Goal: Task Accomplishment & Management: Use online tool/utility

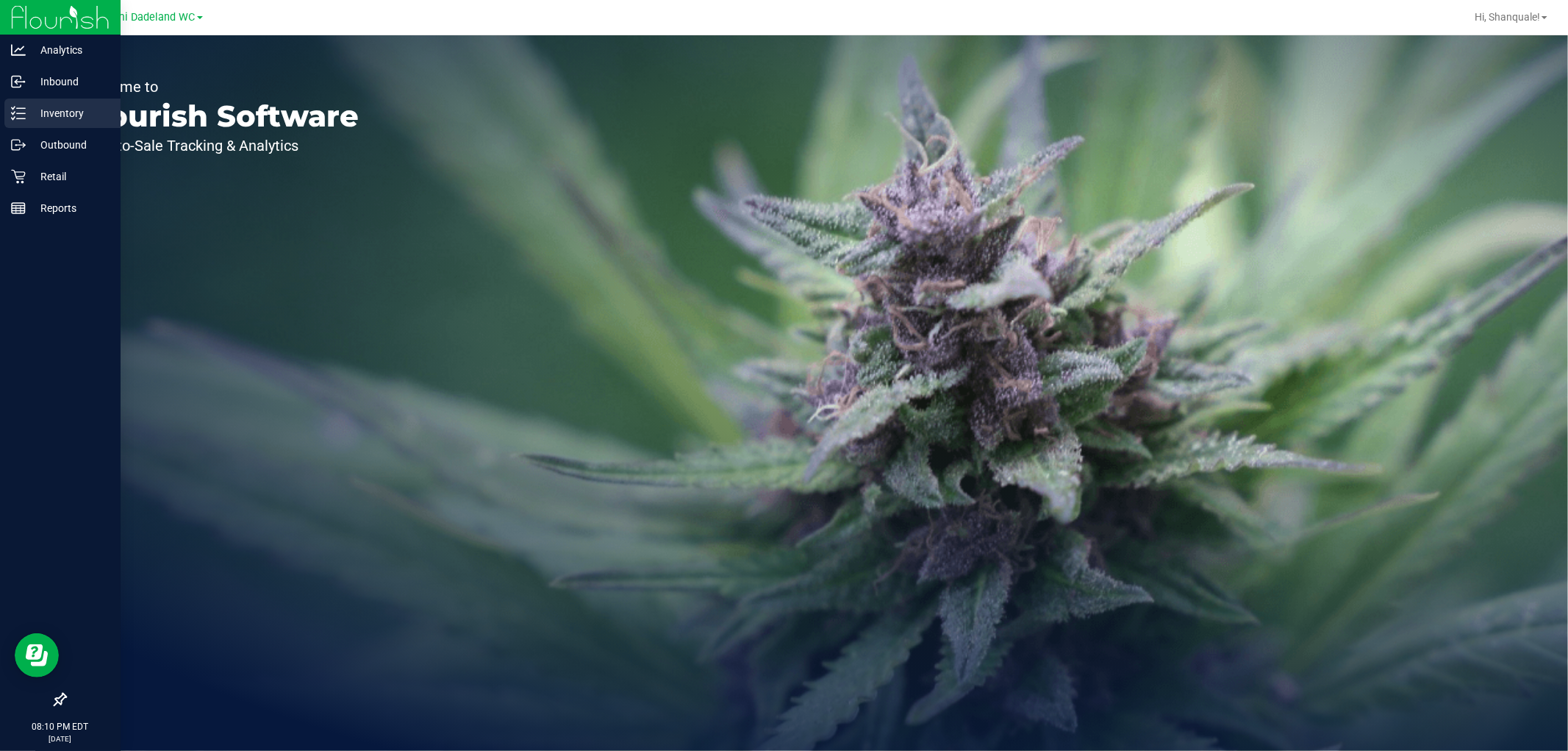
click at [69, 117] on p "Inventory" at bounding box center [70, 114] width 88 height 17
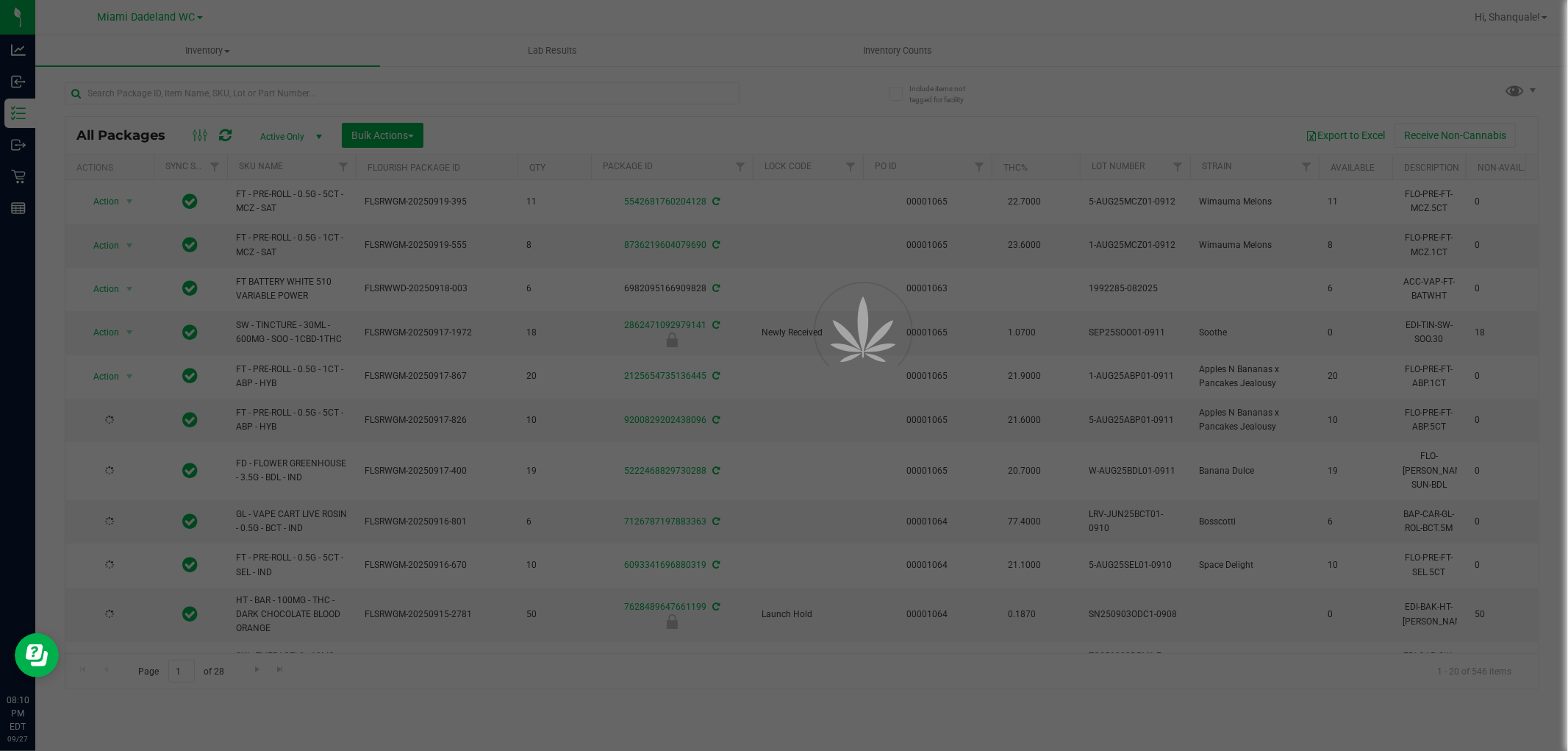
click at [879, 51] on div at bounding box center [784, 375] width 1568 height 751
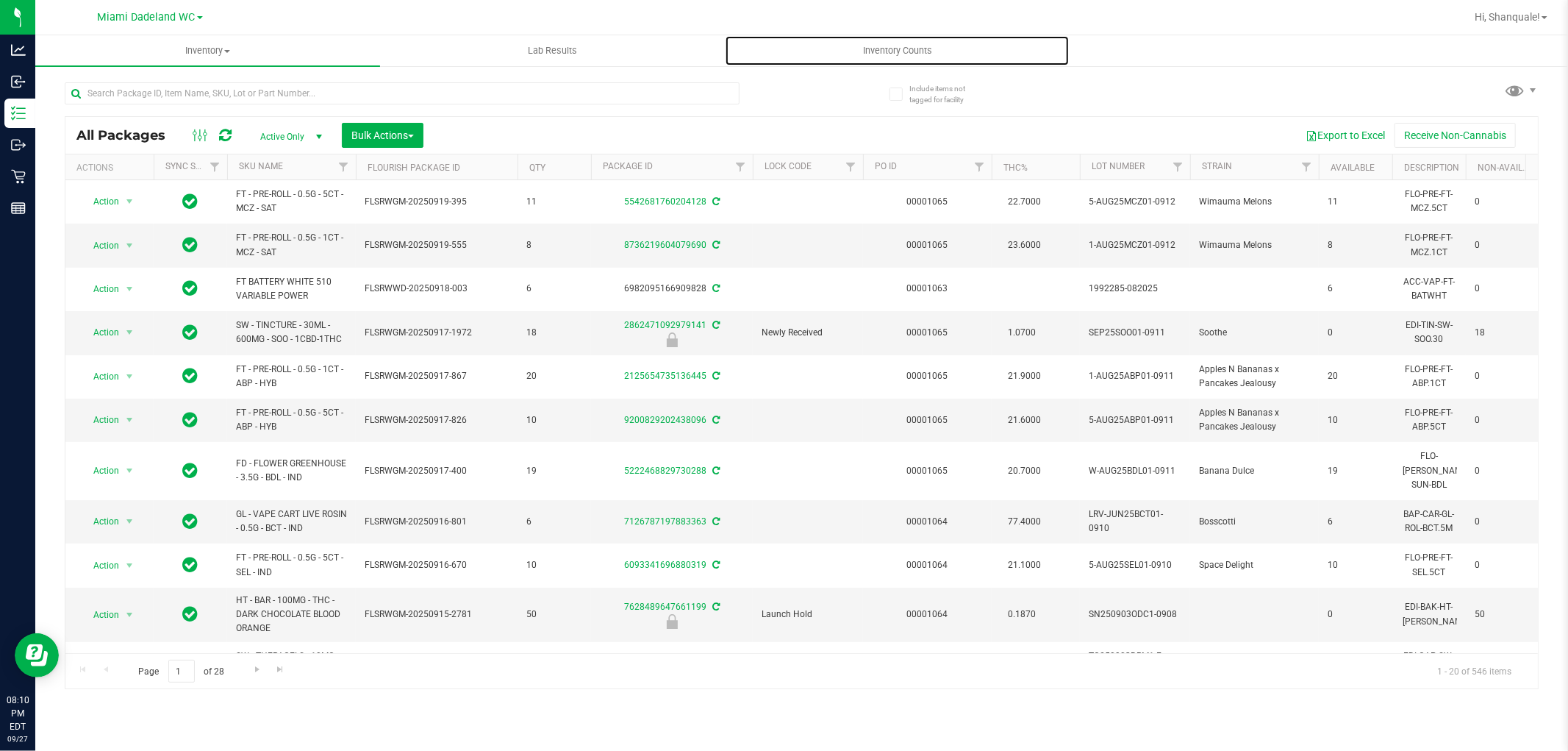
click at [879, 51] on span "Inventory Counts" at bounding box center [898, 51] width 109 height 14
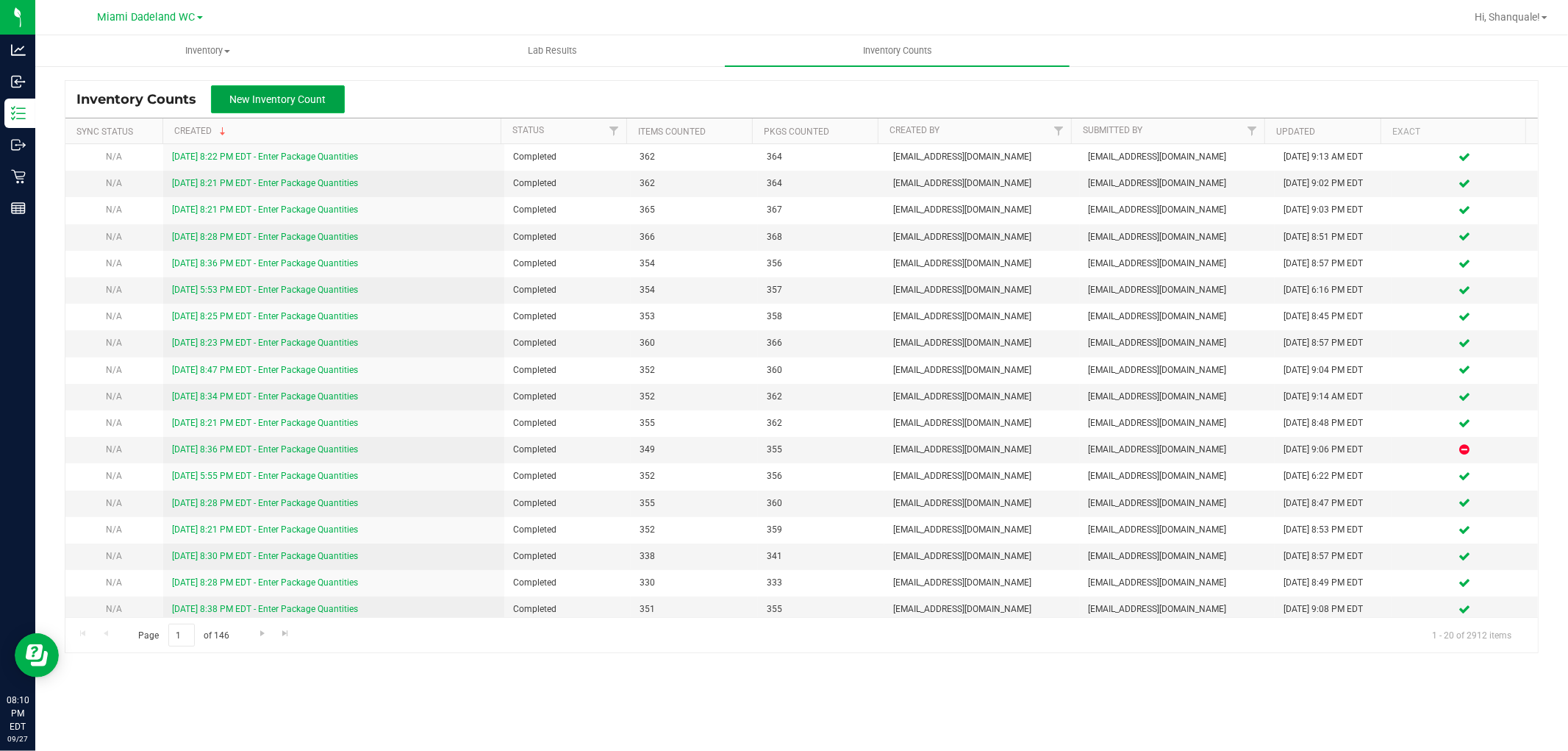
click at [295, 97] on span "New Inventory Count" at bounding box center [278, 99] width 96 height 12
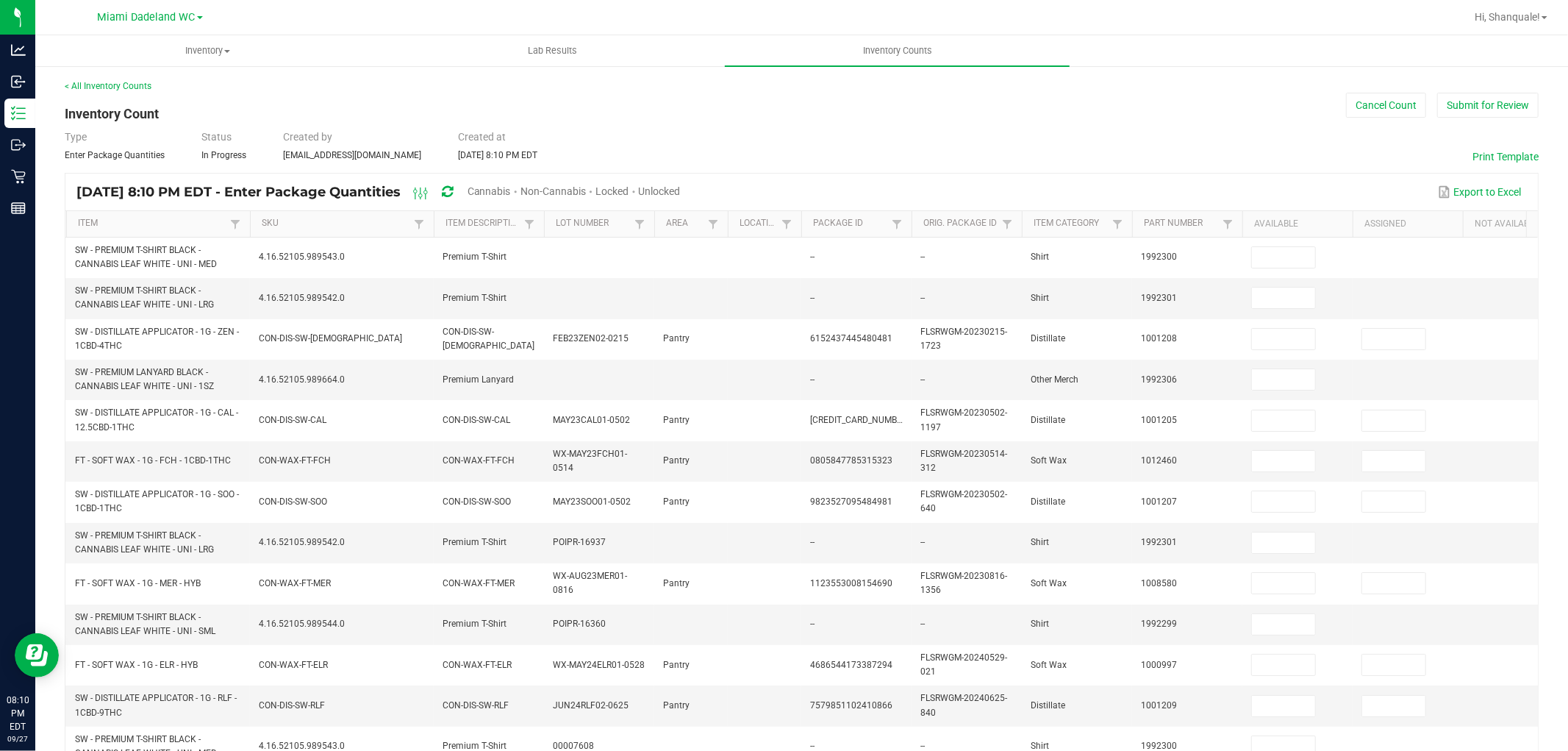
click at [511, 191] on span "Cannabis" at bounding box center [489, 191] width 44 height 12
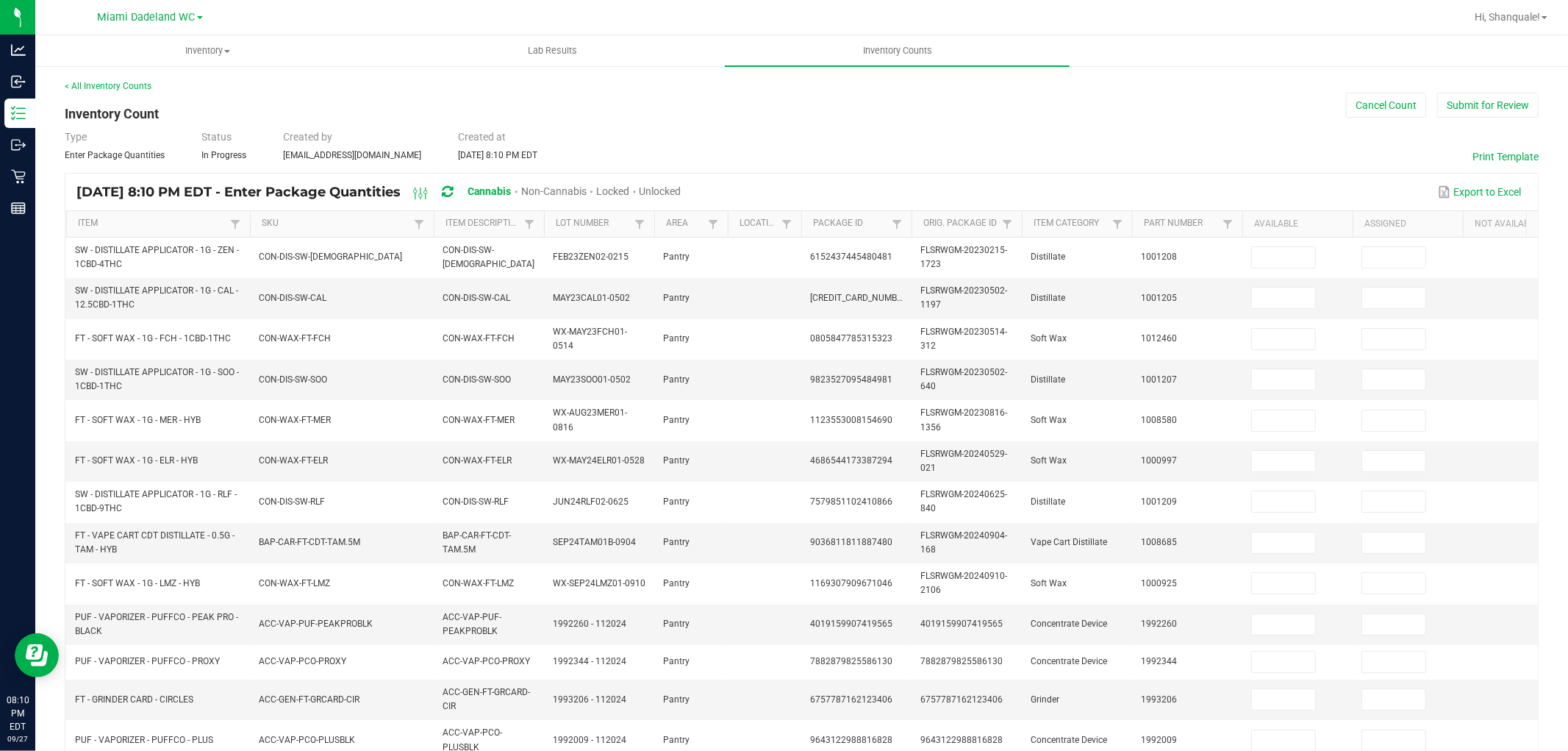
click at [682, 189] on span "Unlocked" at bounding box center [660, 191] width 42 height 12
click at [281, 222] on link "SKU" at bounding box center [336, 223] width 148 height 12
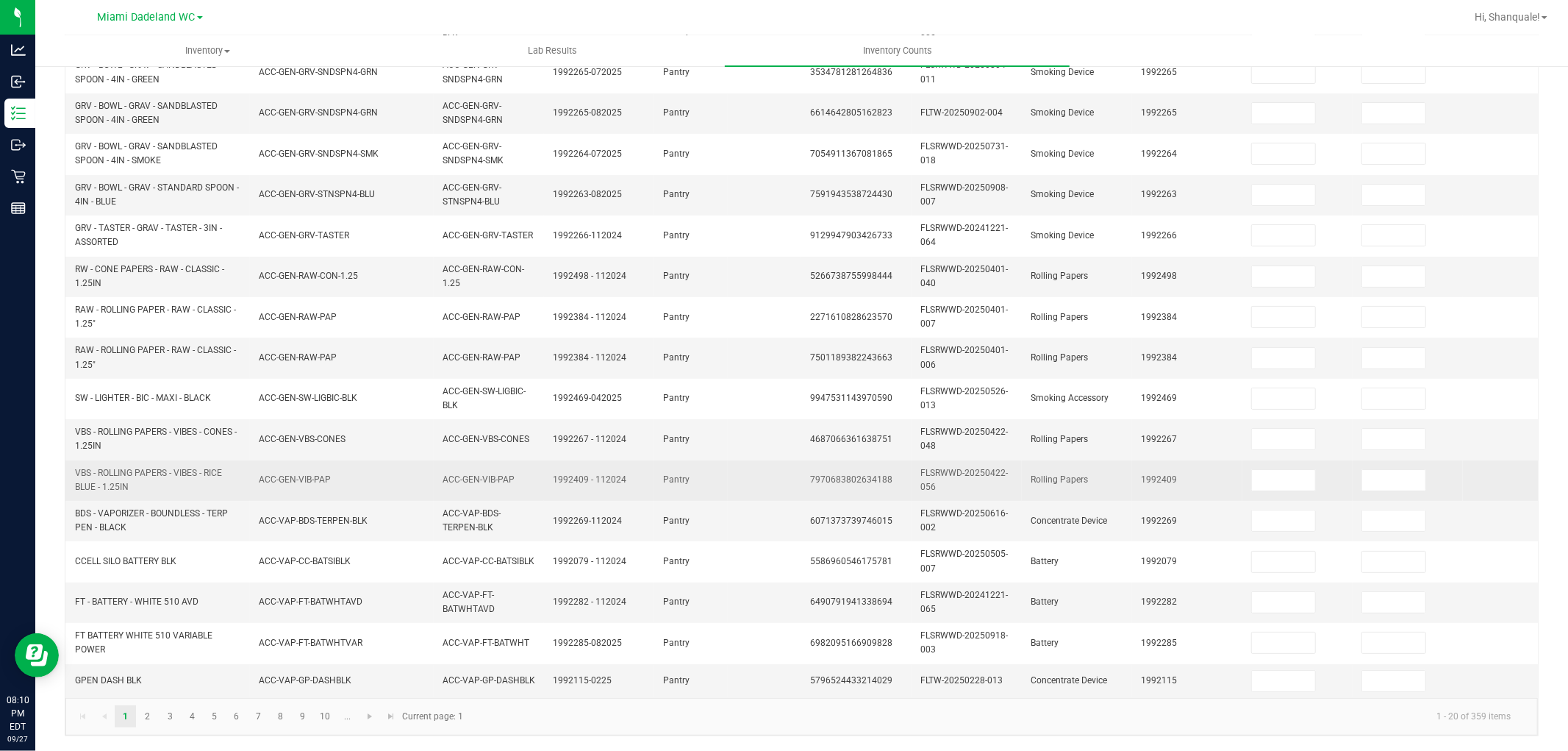
scroll to position [362, 0]
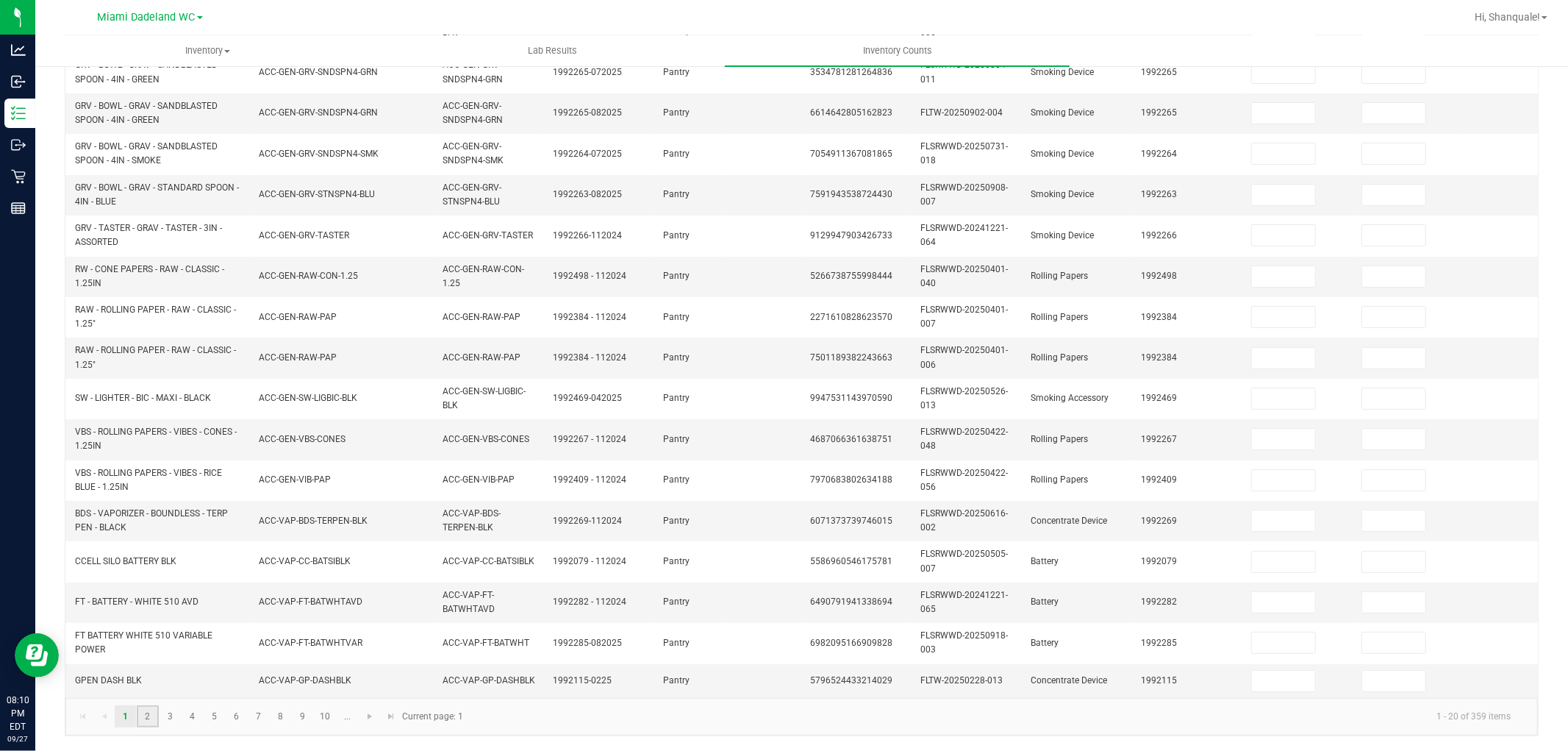
click at [148, 717] on link "2" at bounding box center [148, 716] width 21 height 22
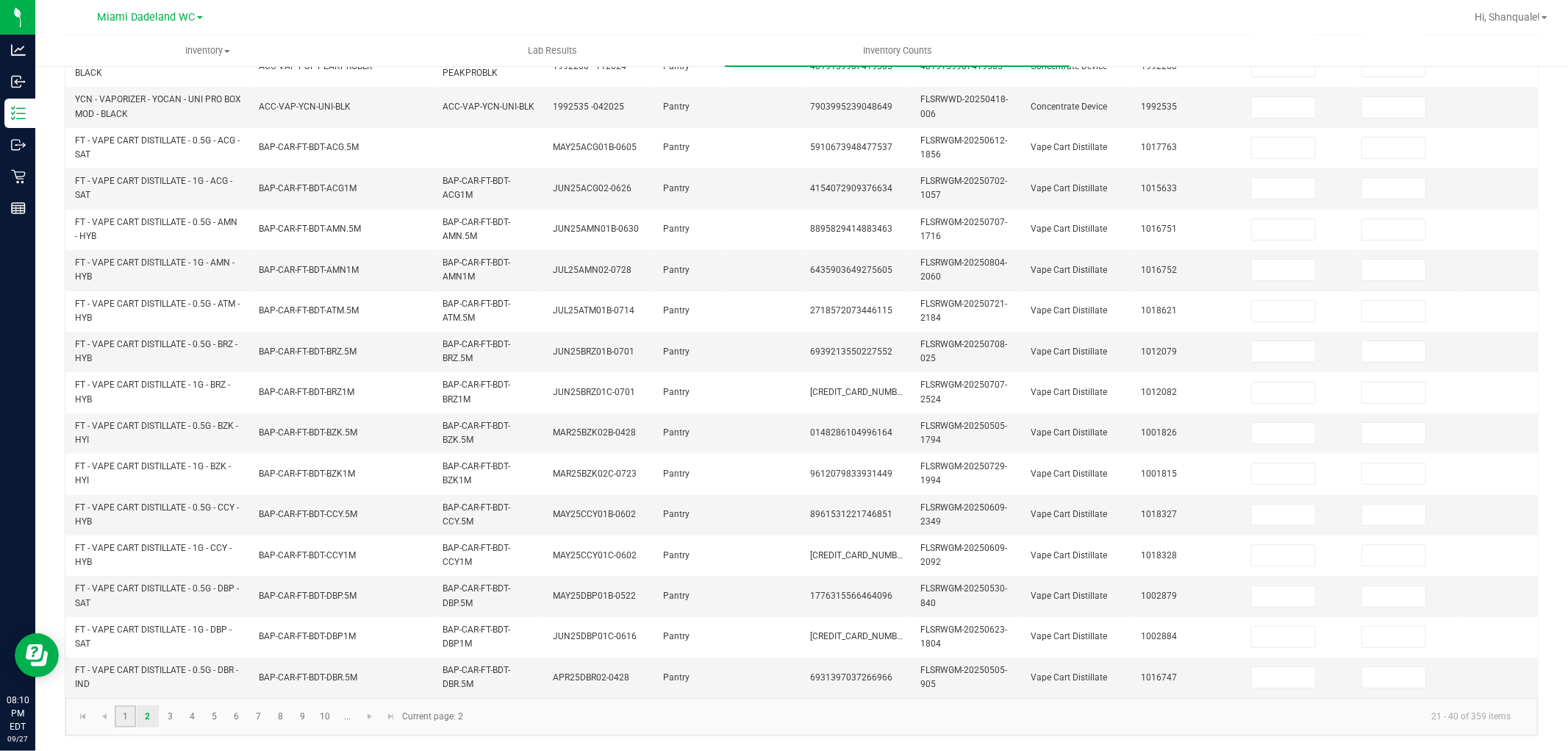
click at [127, 717] on link "1" at bounding box center [125, 716] width 21 height 22
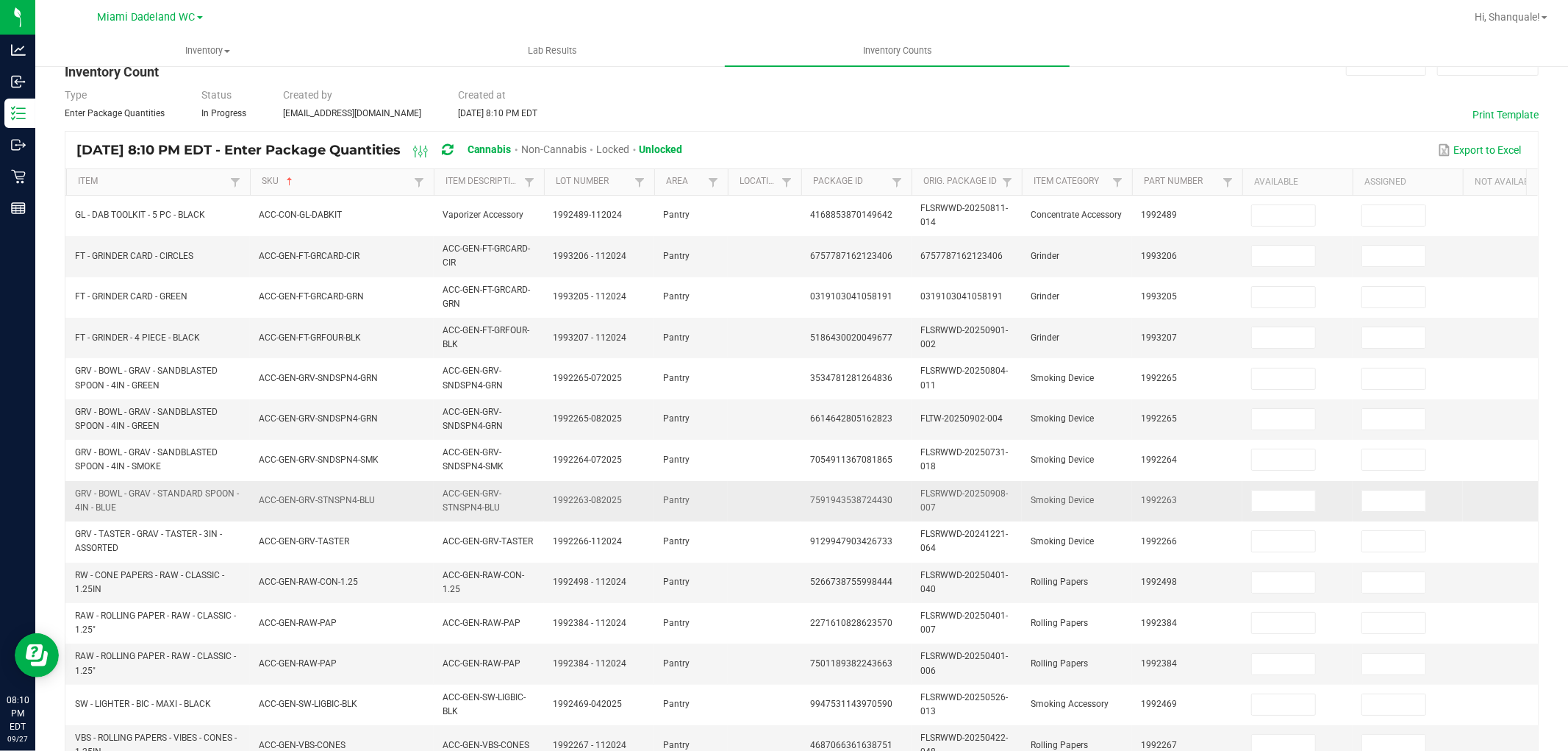
scroll to position [35, 0]
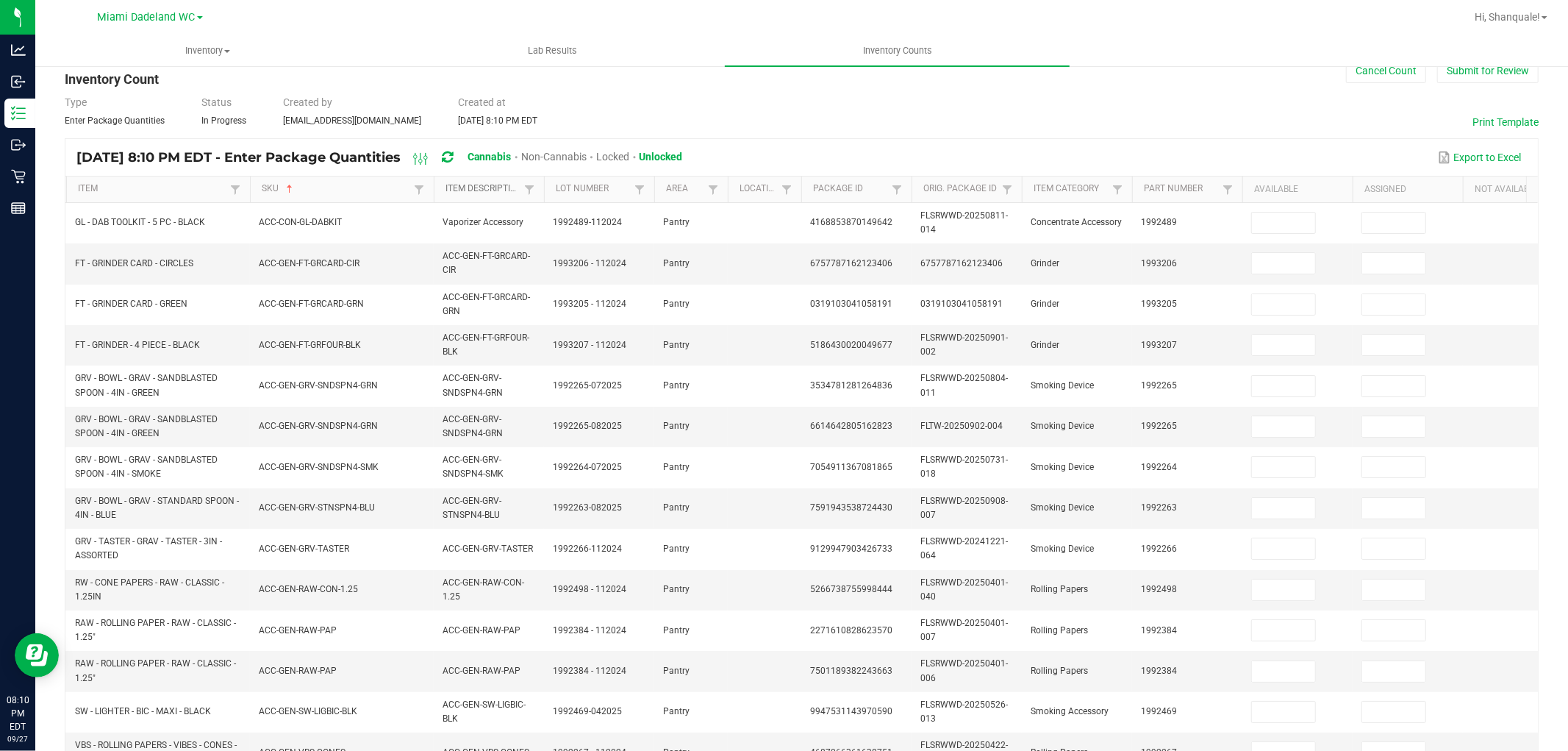
click at [503, 192] on link "Item Description" at bounding box center [483, 189] width 74 height 12
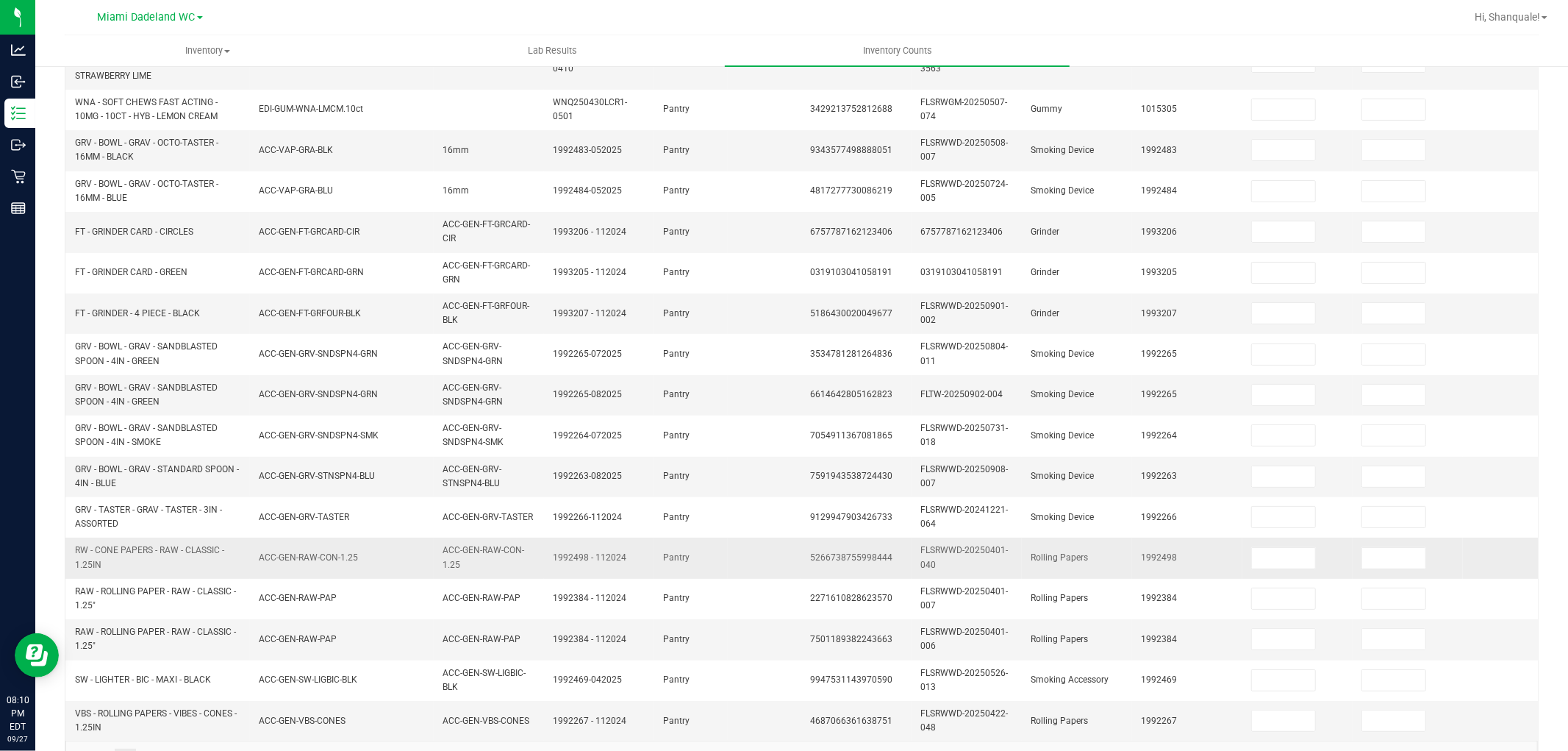
scroll to position [362, 0]
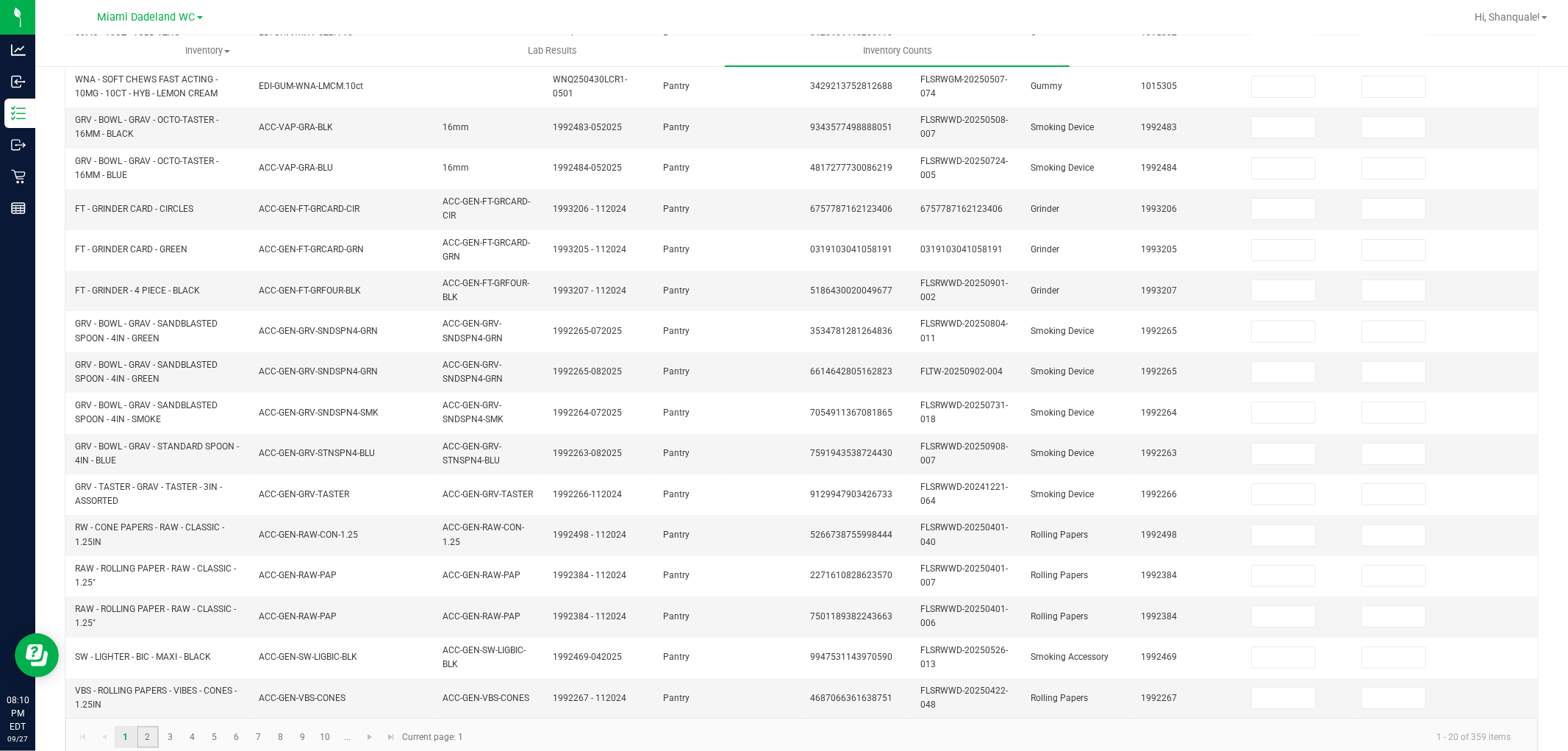
click at [153, 744] on link "2" at bounding box center [148, 736] width 21 height 22
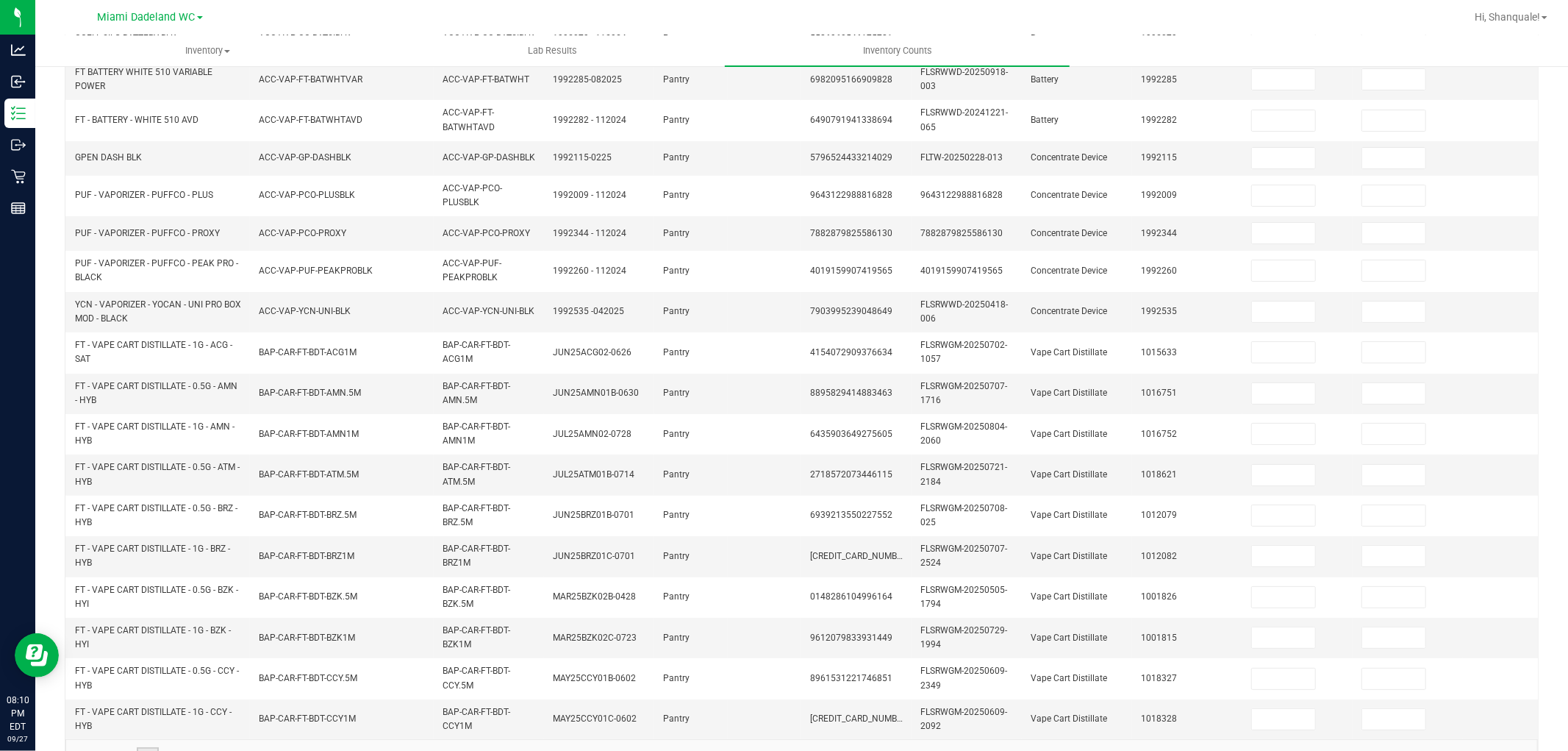
scroll to position [356, 0]
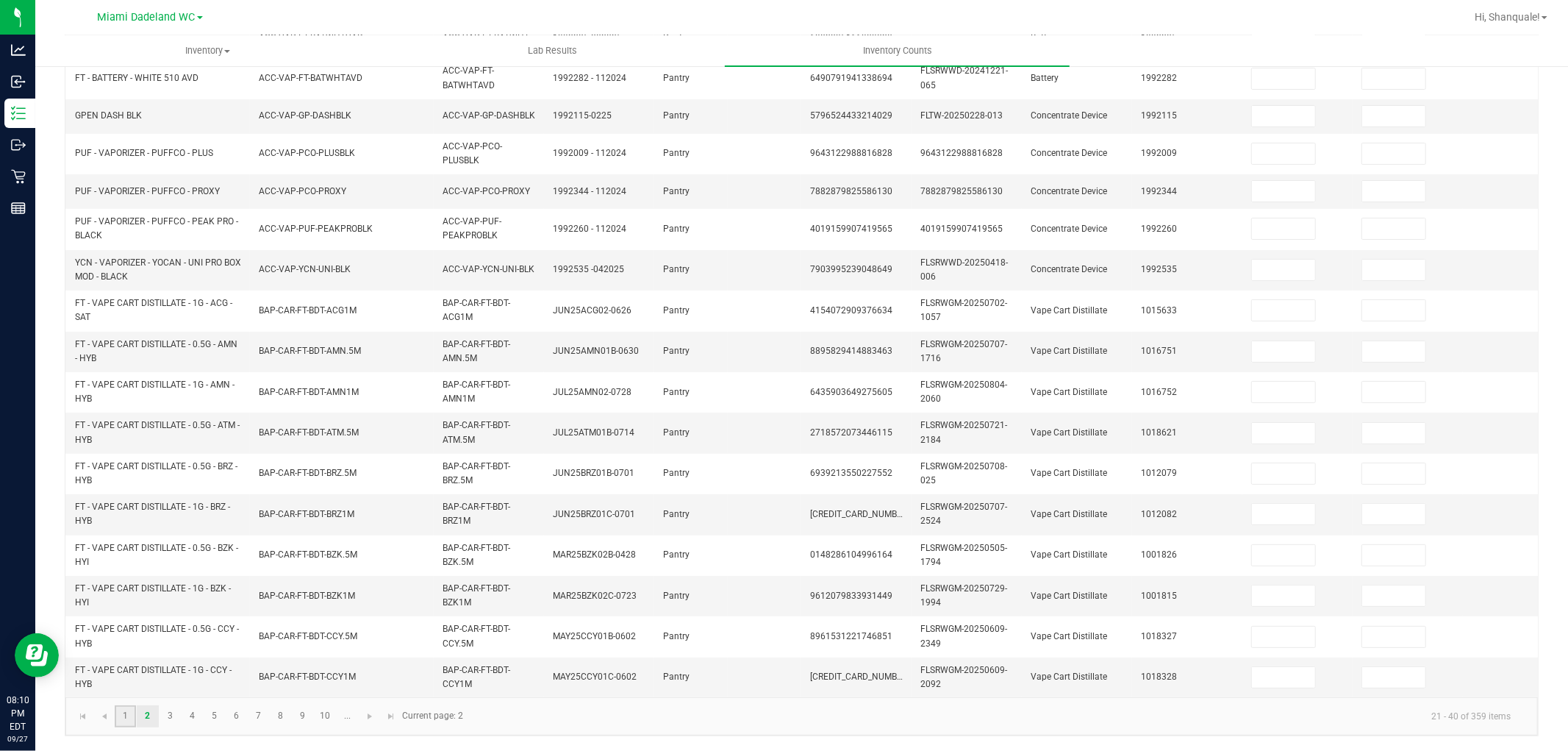
click at [128, 718] on link "1" at bounding box center [125, 716] width 21 height 22
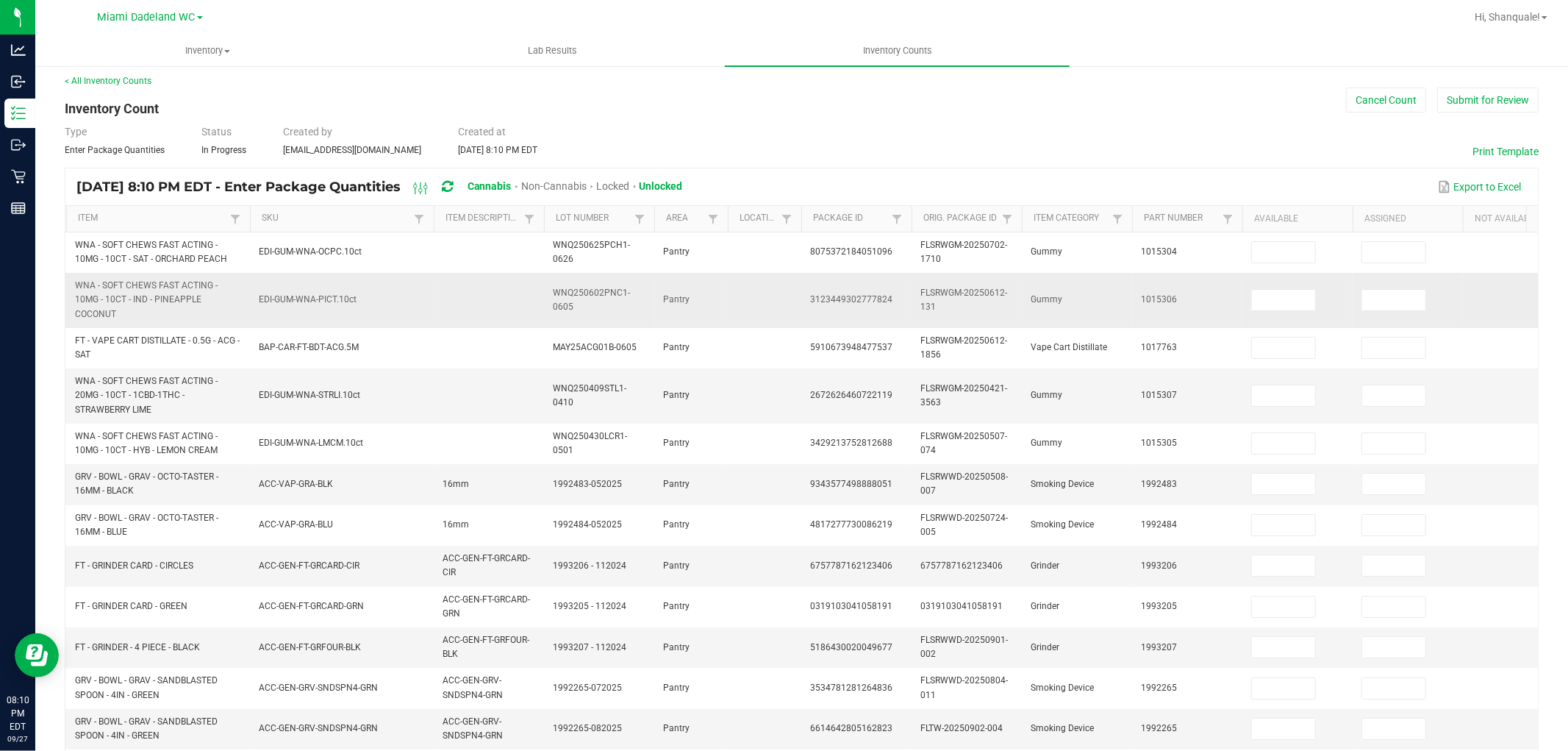
scroll to position [0, 0]
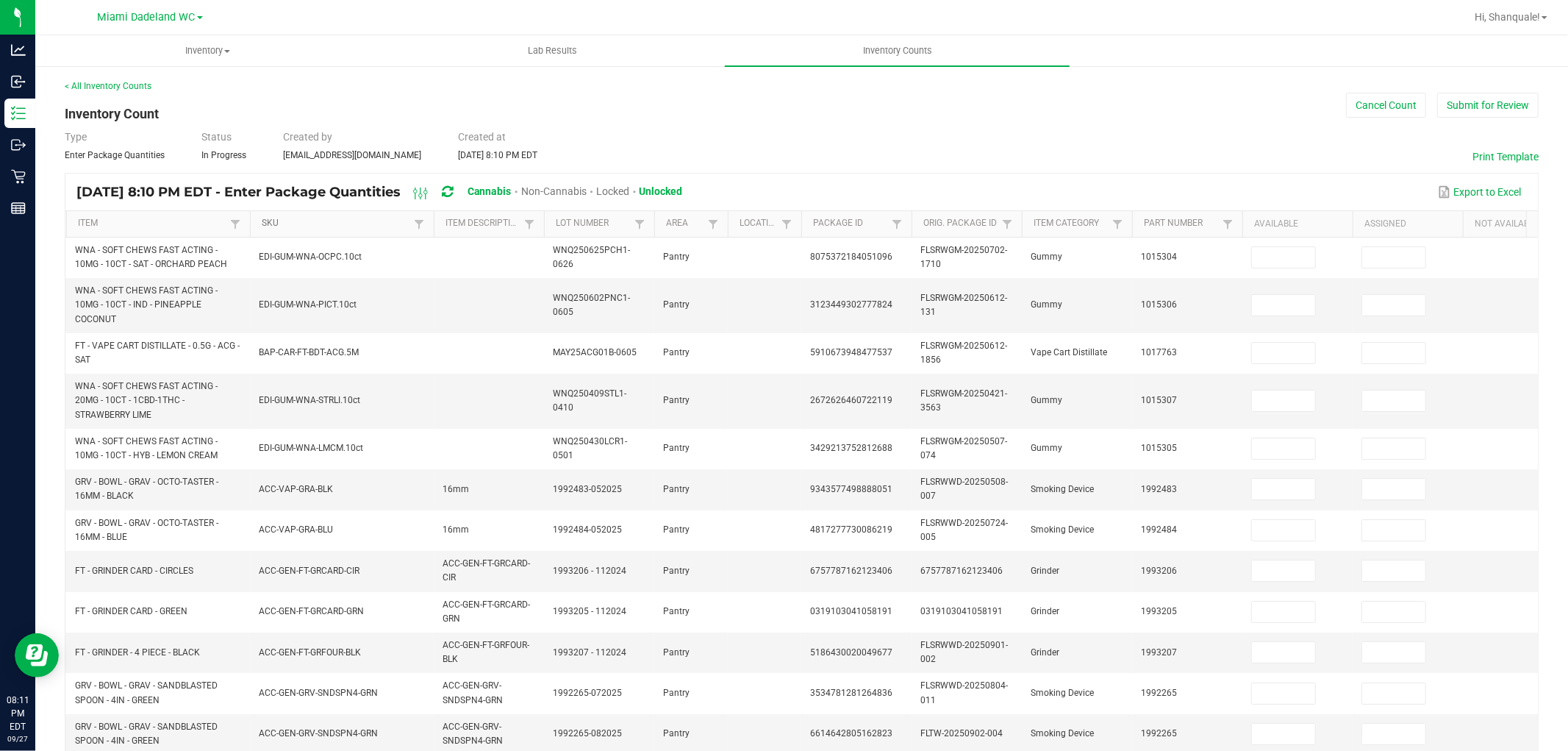
click at [282, 226] on link "SKU" at bounding box center [336, 223] width 148 height 12
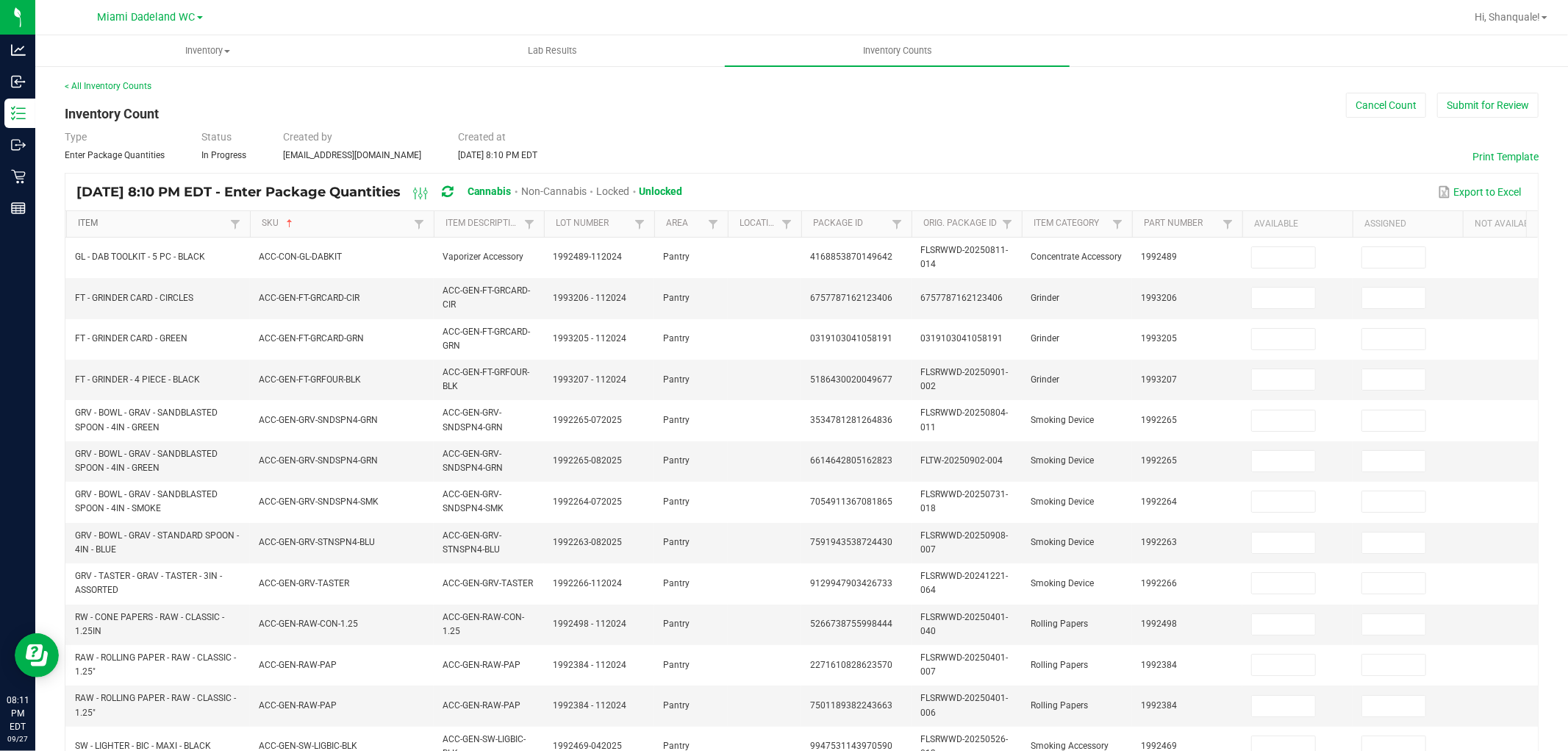
click at [98, 221] on link "Item" at bounding box center [151, 223] width 148 height 12
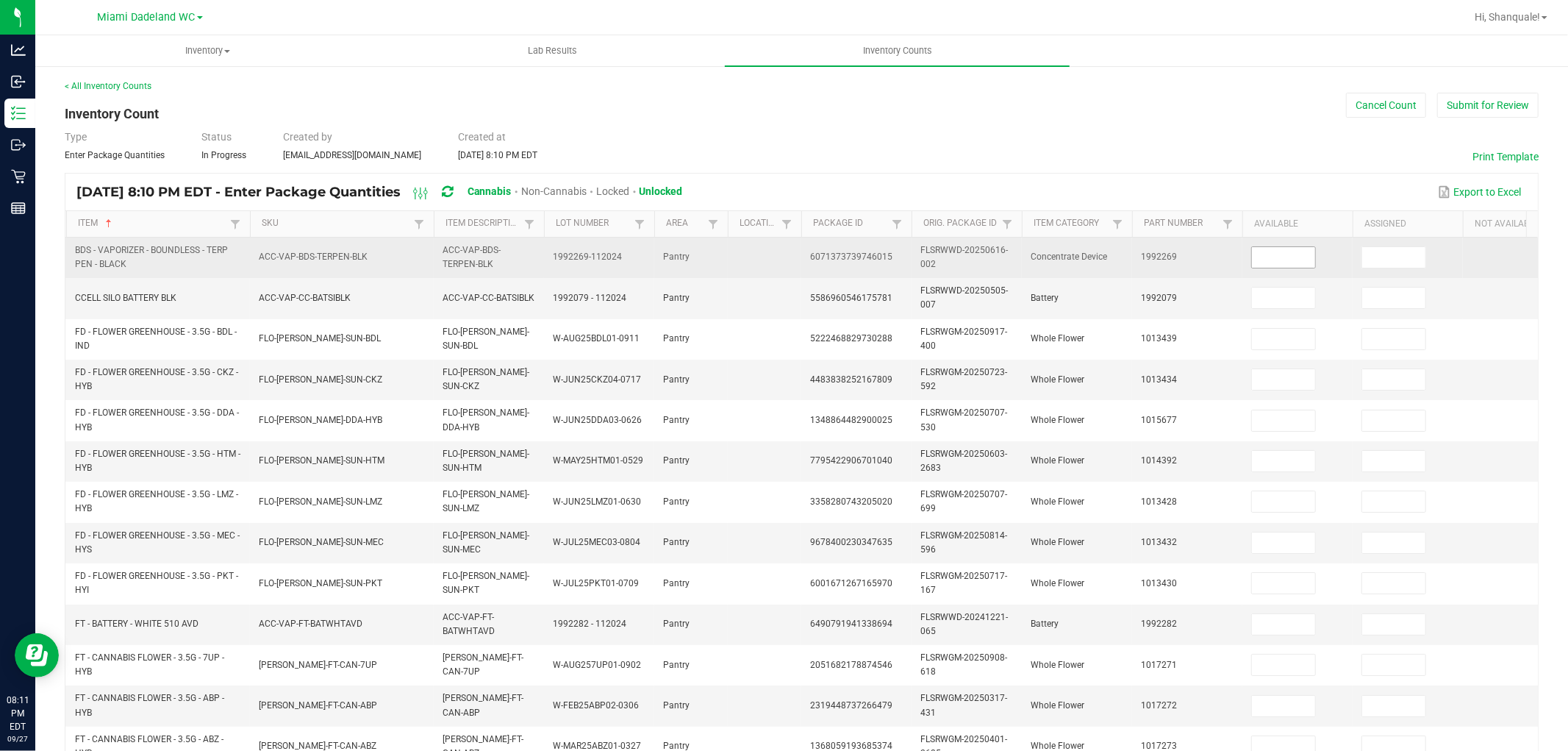
click at [1283, 261] on input at bounding box center [1284, 256] width 63 height 20
type input "19"
type input "20"
type input "0"
type input "5"
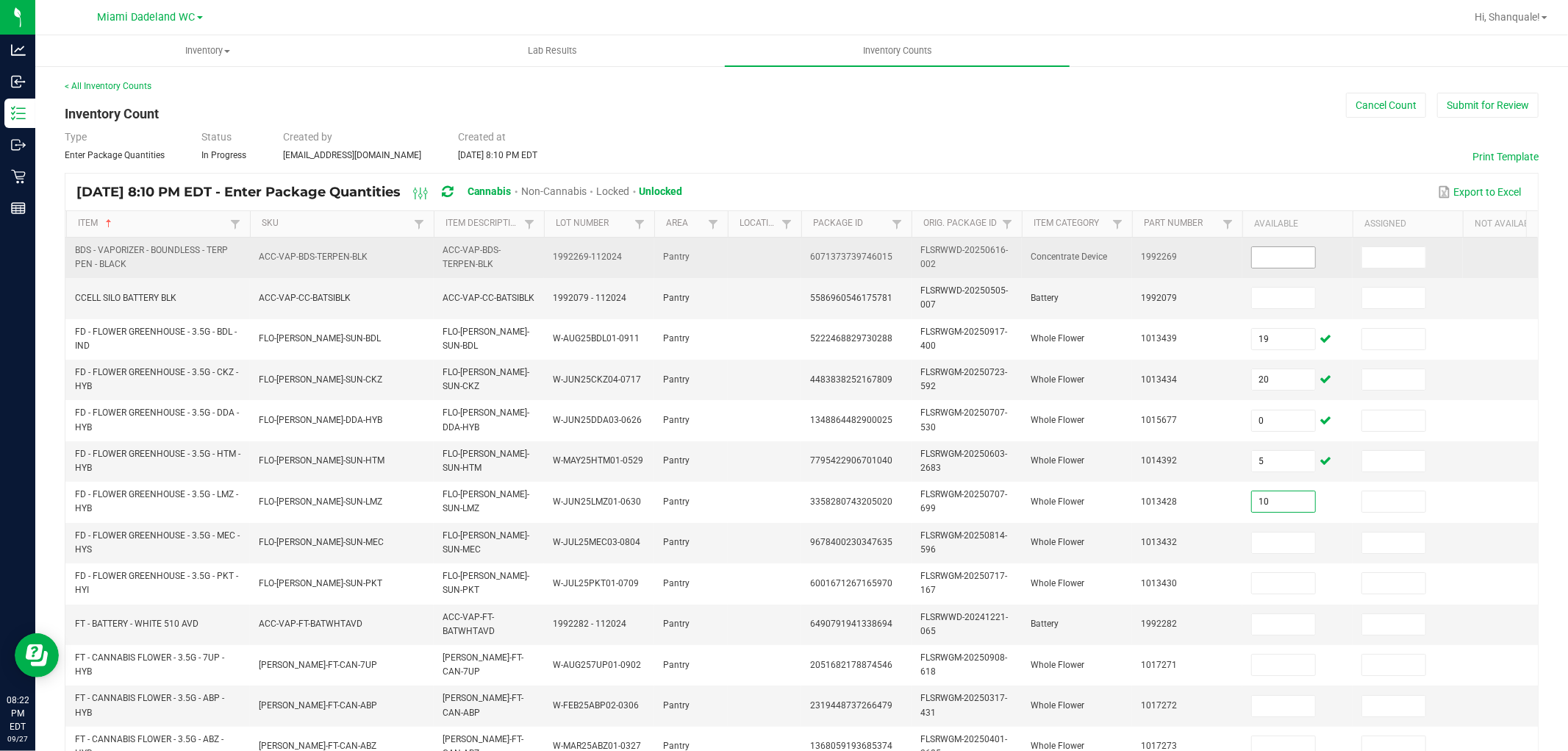
type input "10"
type input "7"
type input "19"
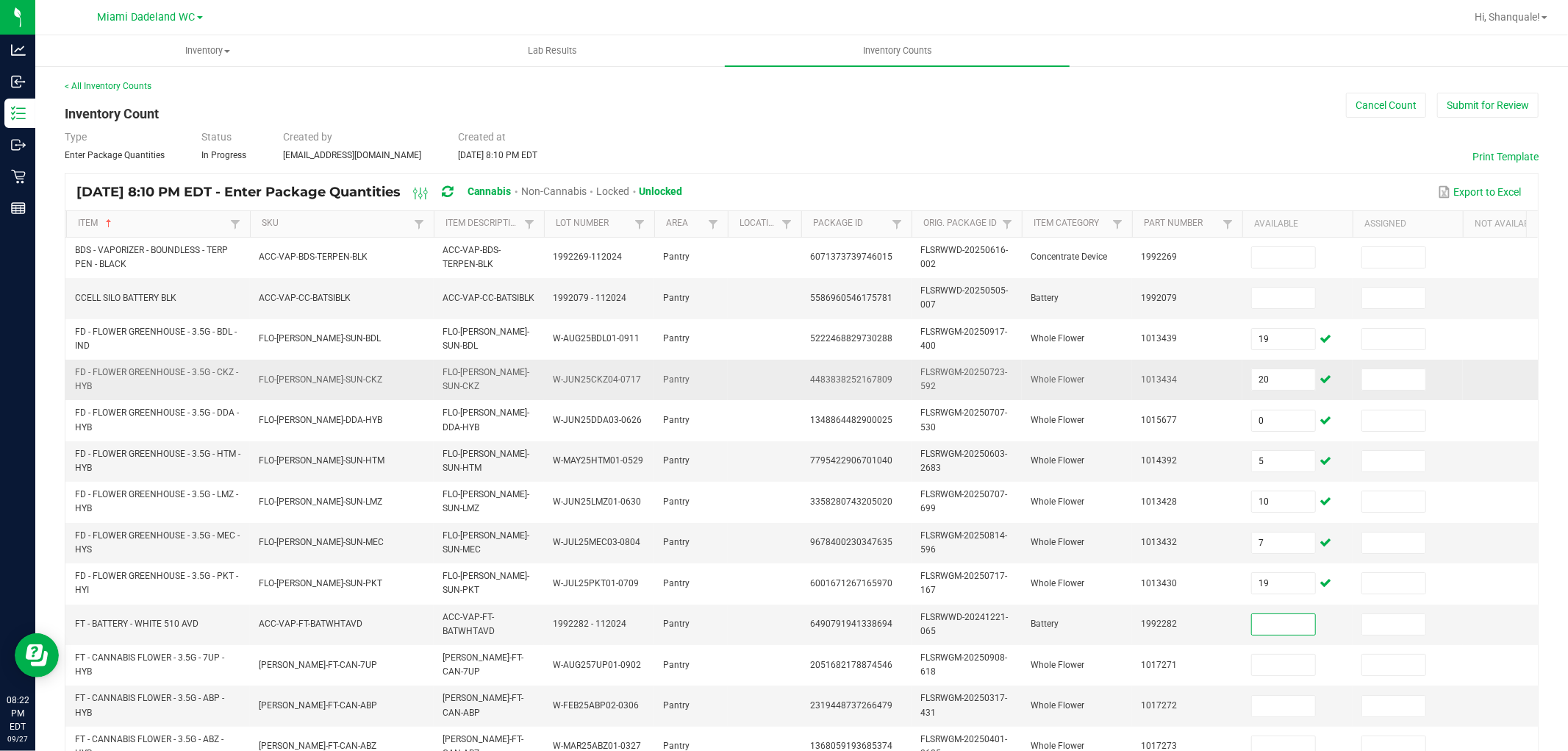
type input "4"
type input "1"
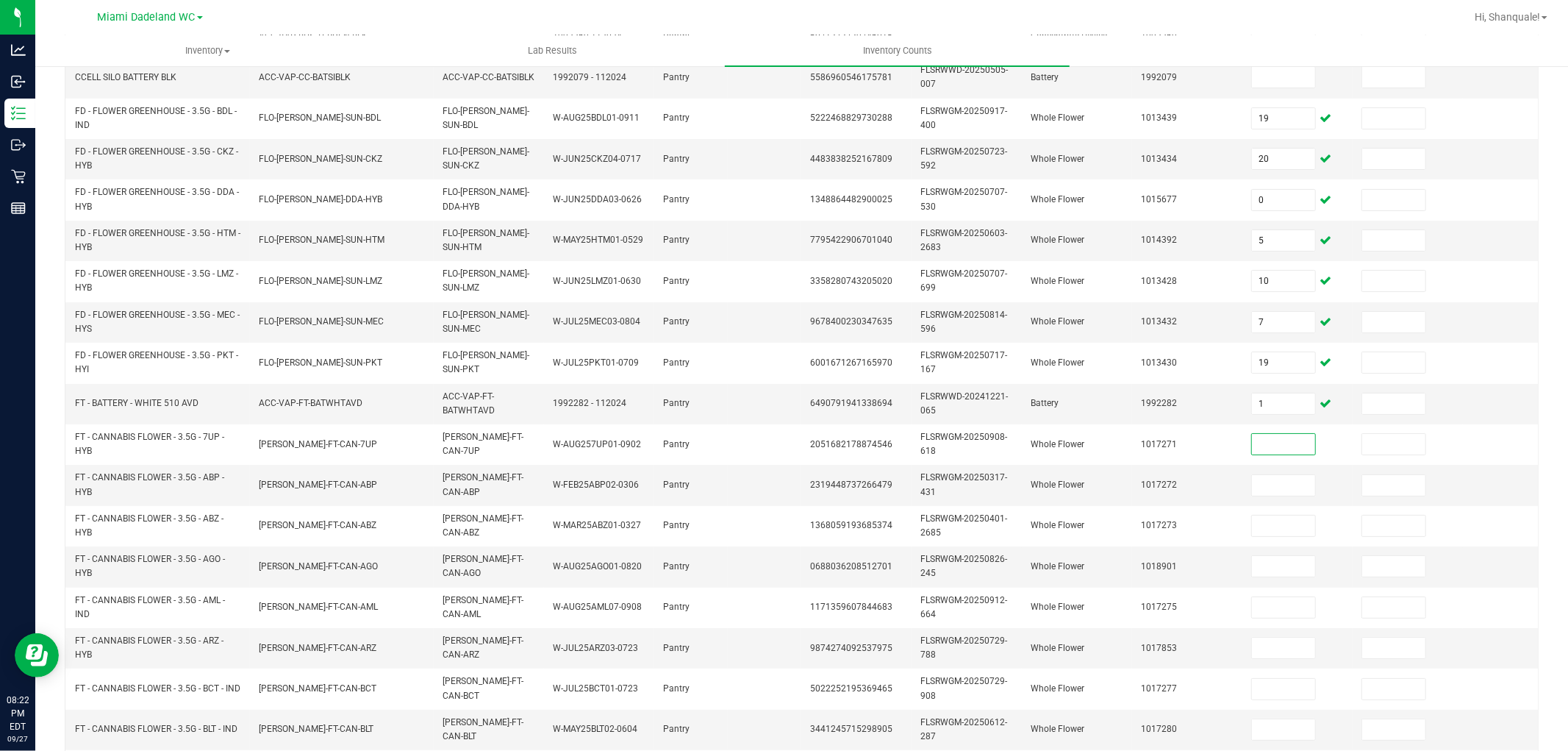
scroll to position [245, 0]
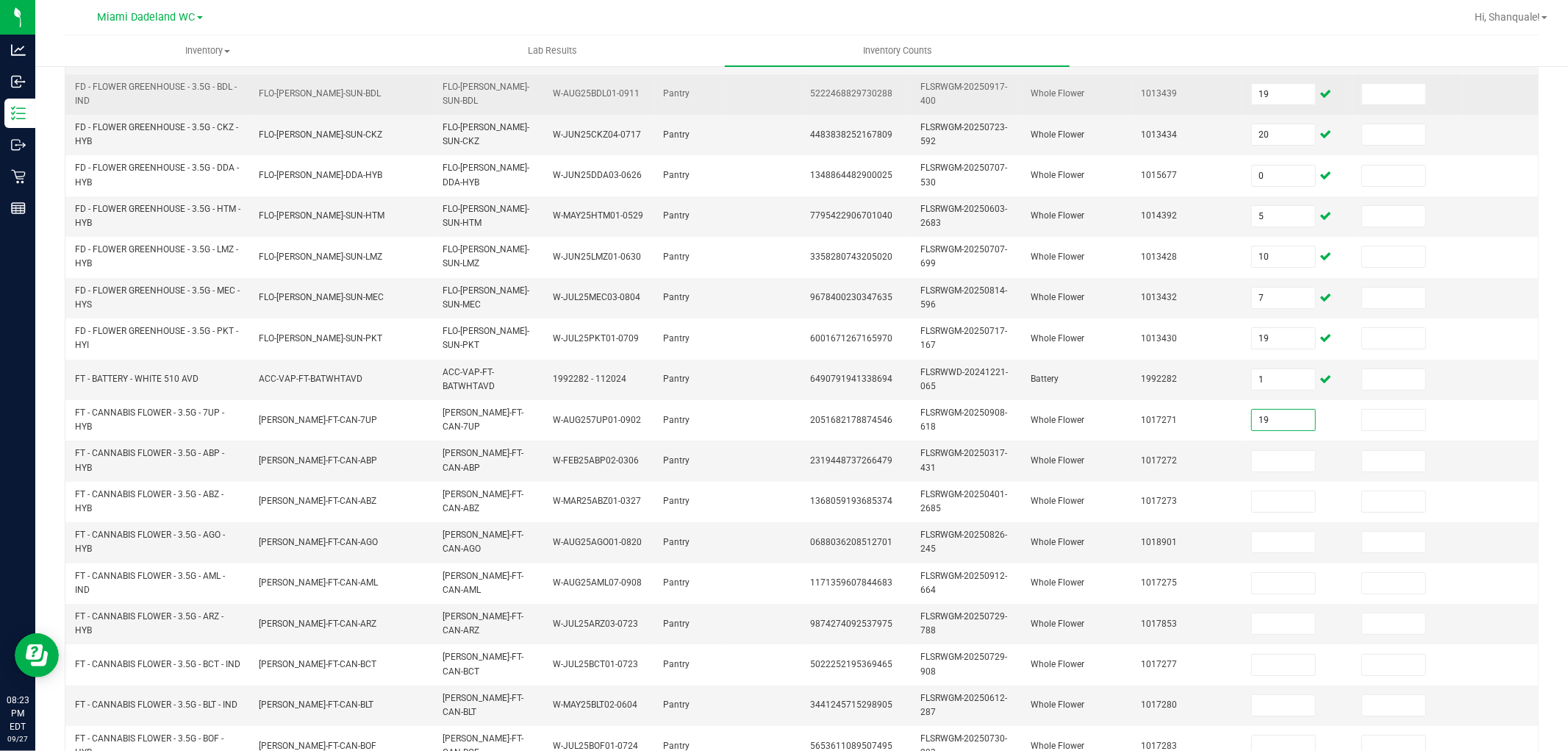
type input "19"
type input "14"
type input "11"
type input "14"
type input "10"
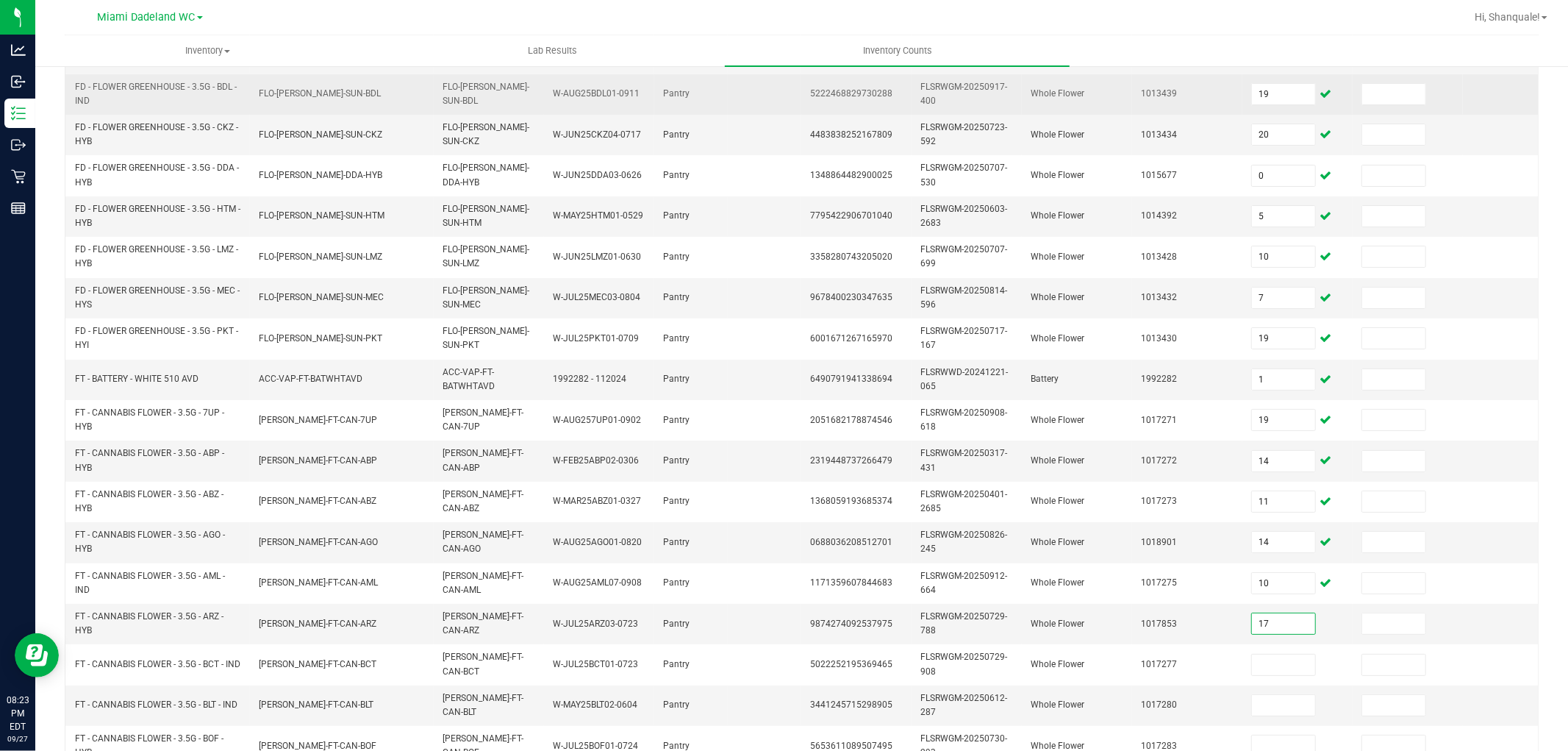
type input "17"
type input "14"
type input "10"
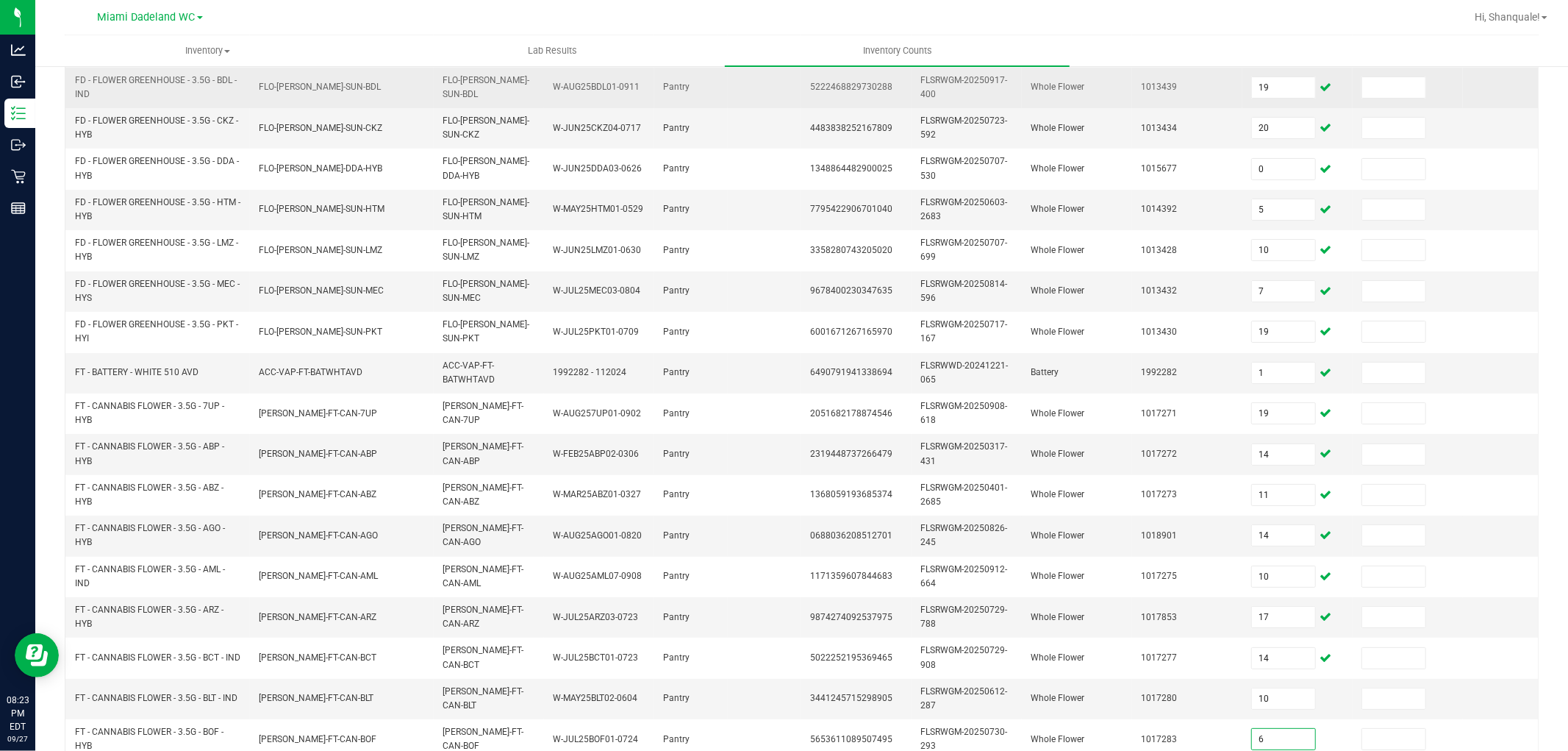
type input "6"
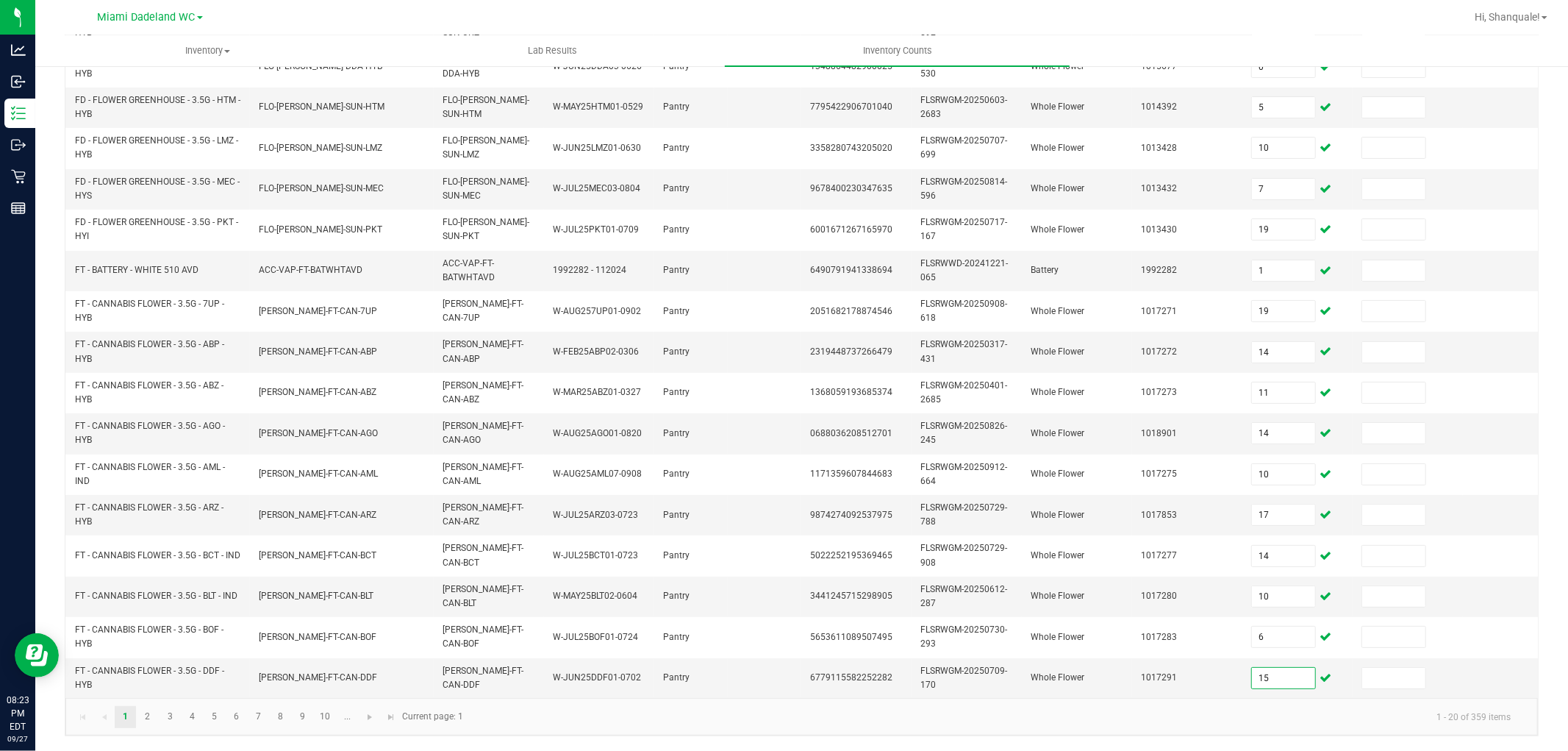
type input "15"
click at [145, 709] on link "2" at bounding box center [148, 717] width 21 height 22
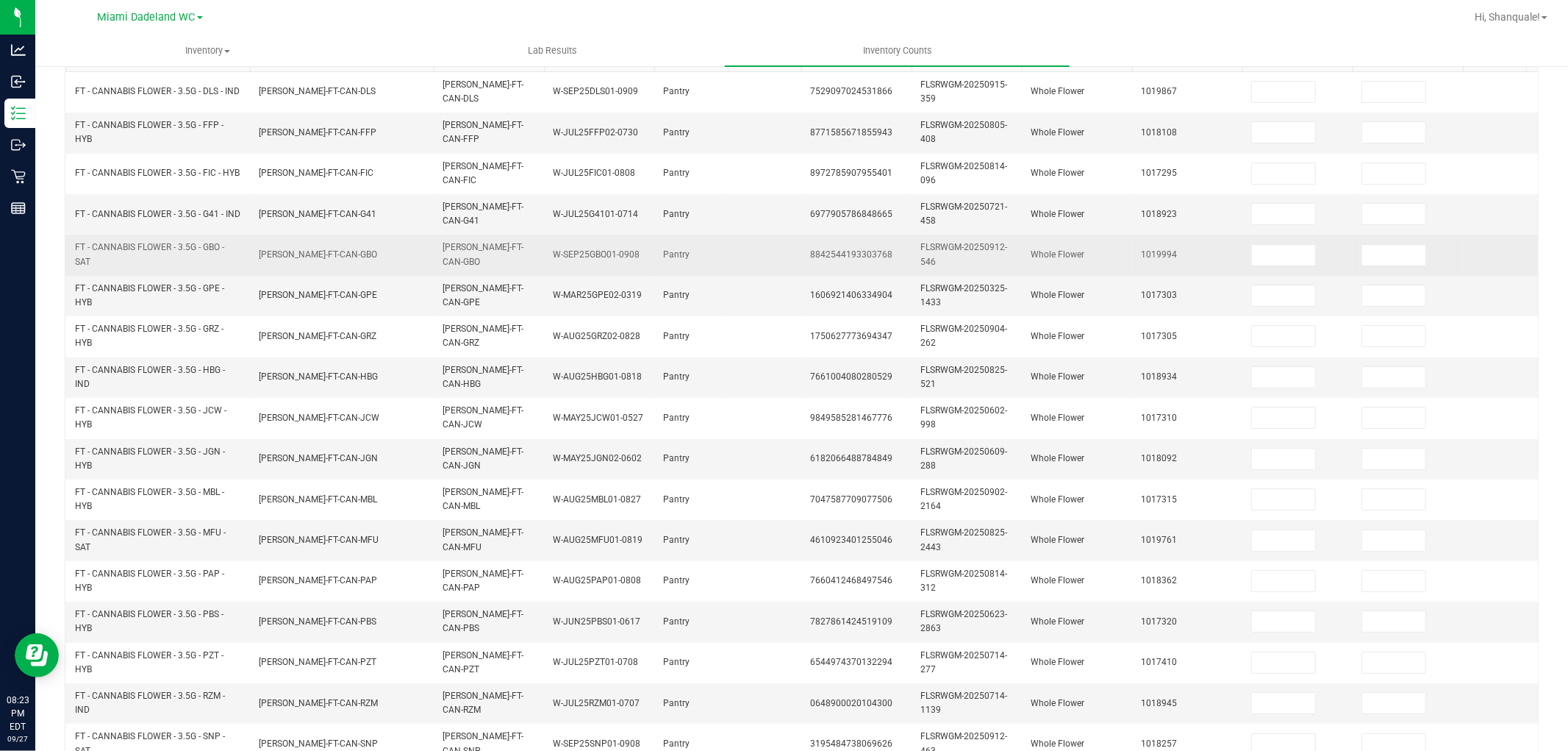
scroll to position [0, 0]
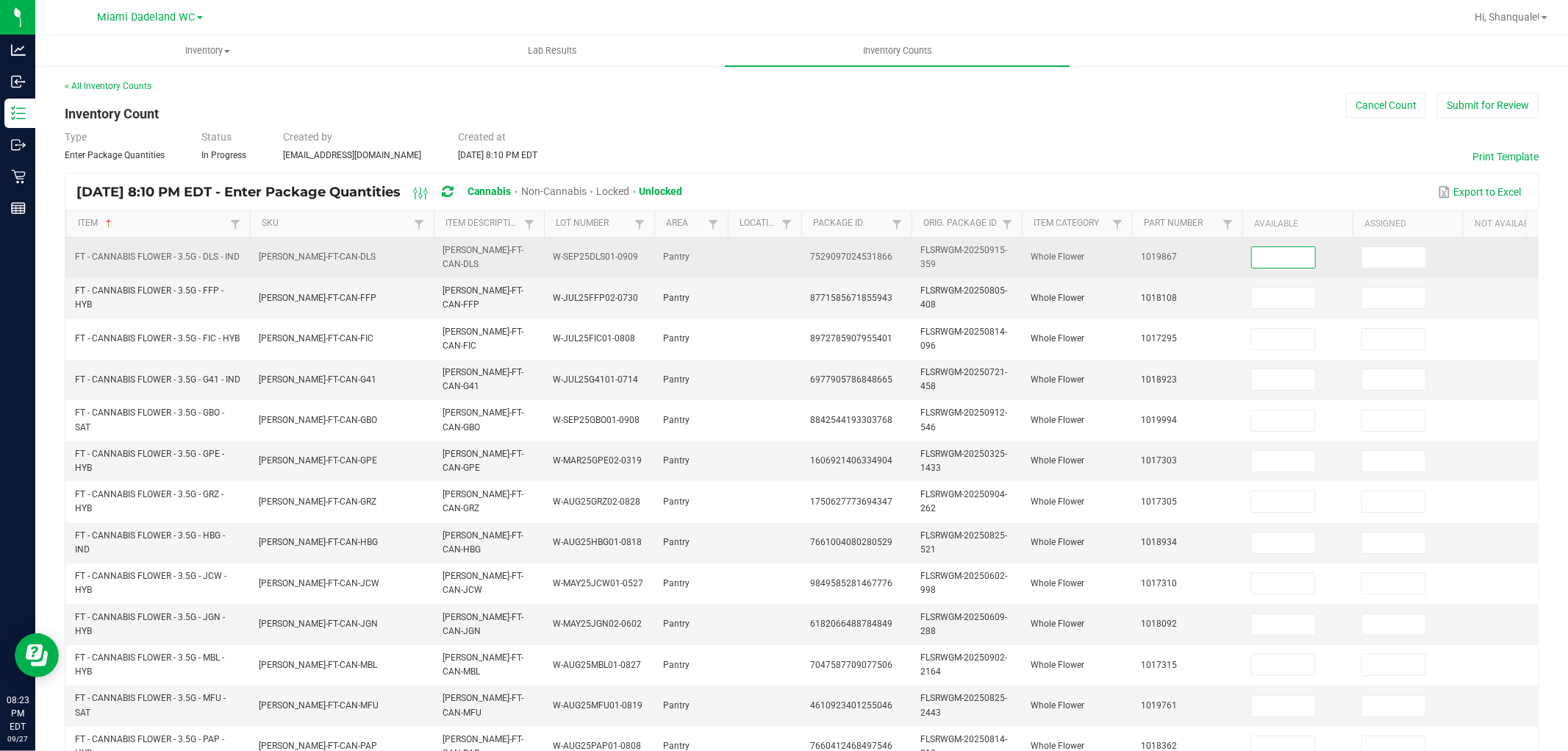
click at [1302, 259] on input at bounding box center [1284, 256] width 63 height 20
type input "16"
type input "11"
type input "7"
type input "12"
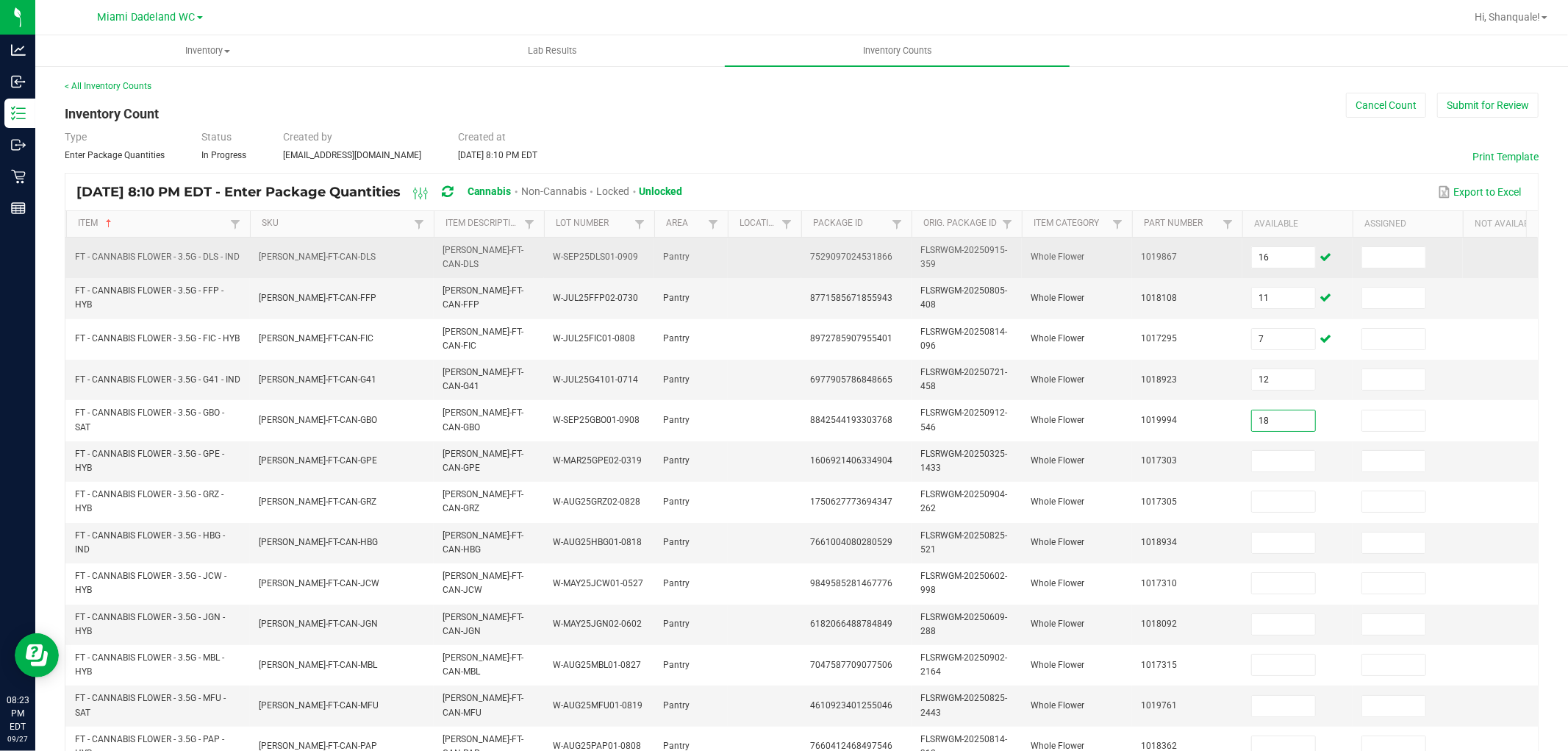
type input "18"
type input "6"
type input "4"
type input "19"
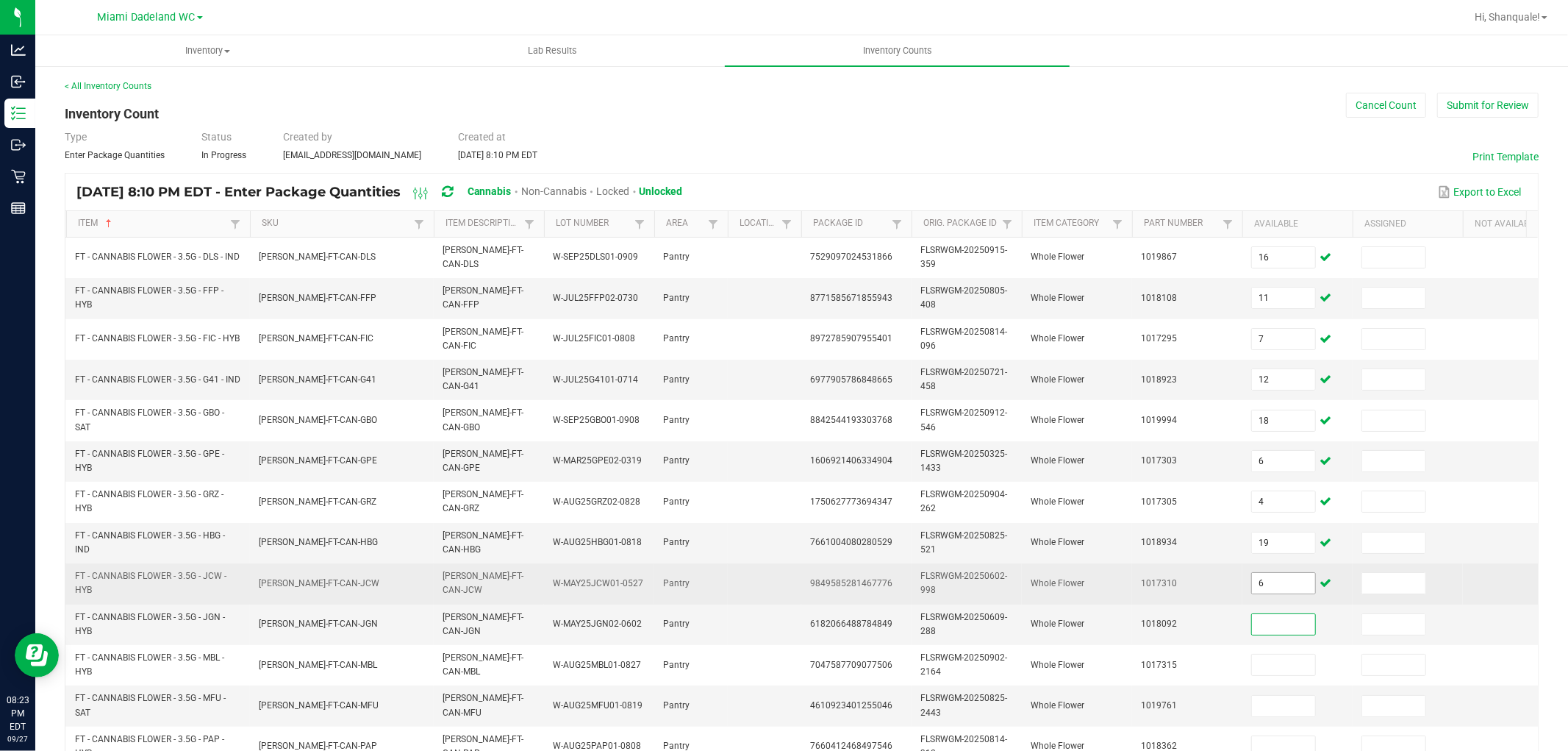
click at [1280, 584] on input "6" at bounding box center [1284, 583] width 63 height 20
click at [1295, 584] on input "156" at bounding box center [1284, 583] width 63 height 20
type input "16"
type input "18"
type input "1"
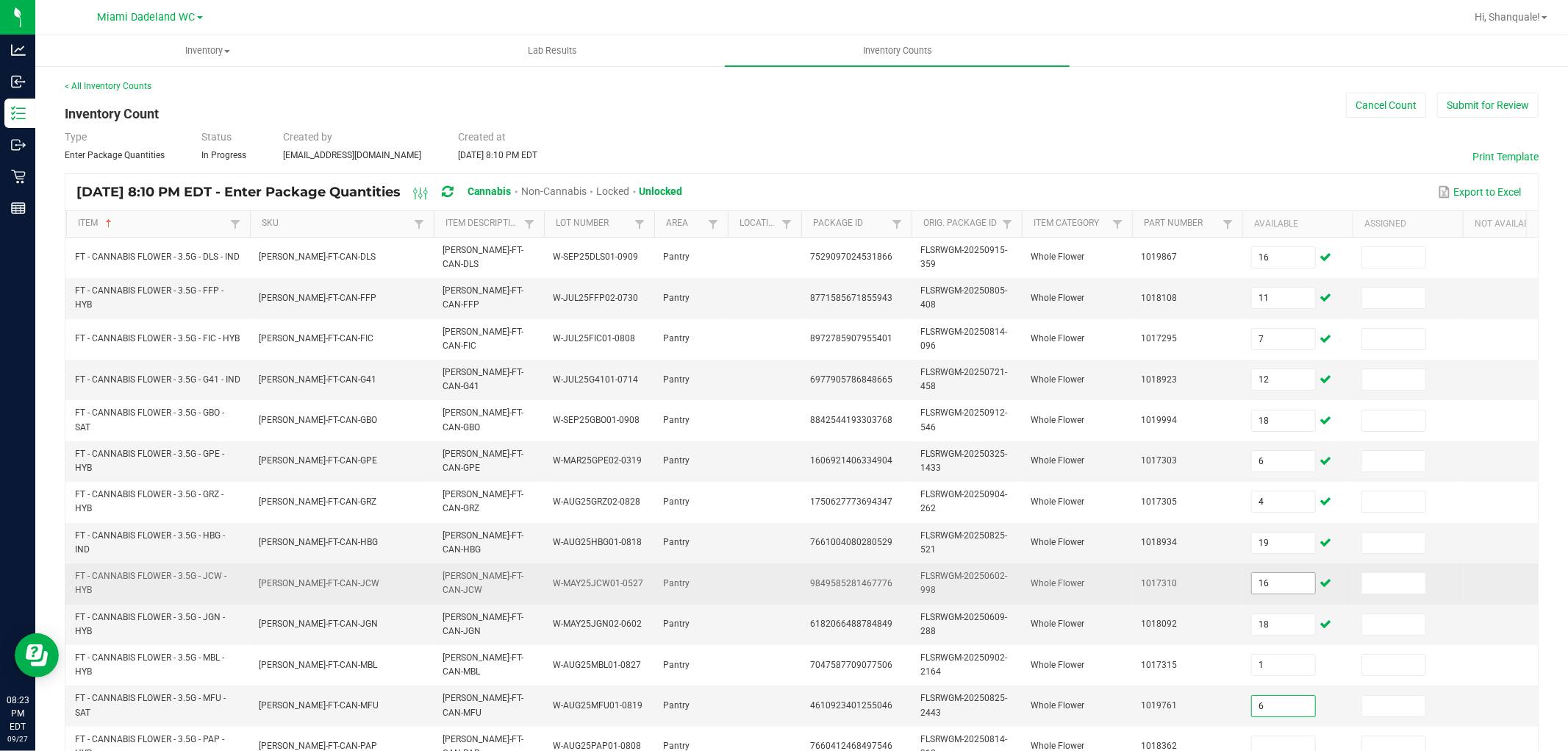
type input "6"
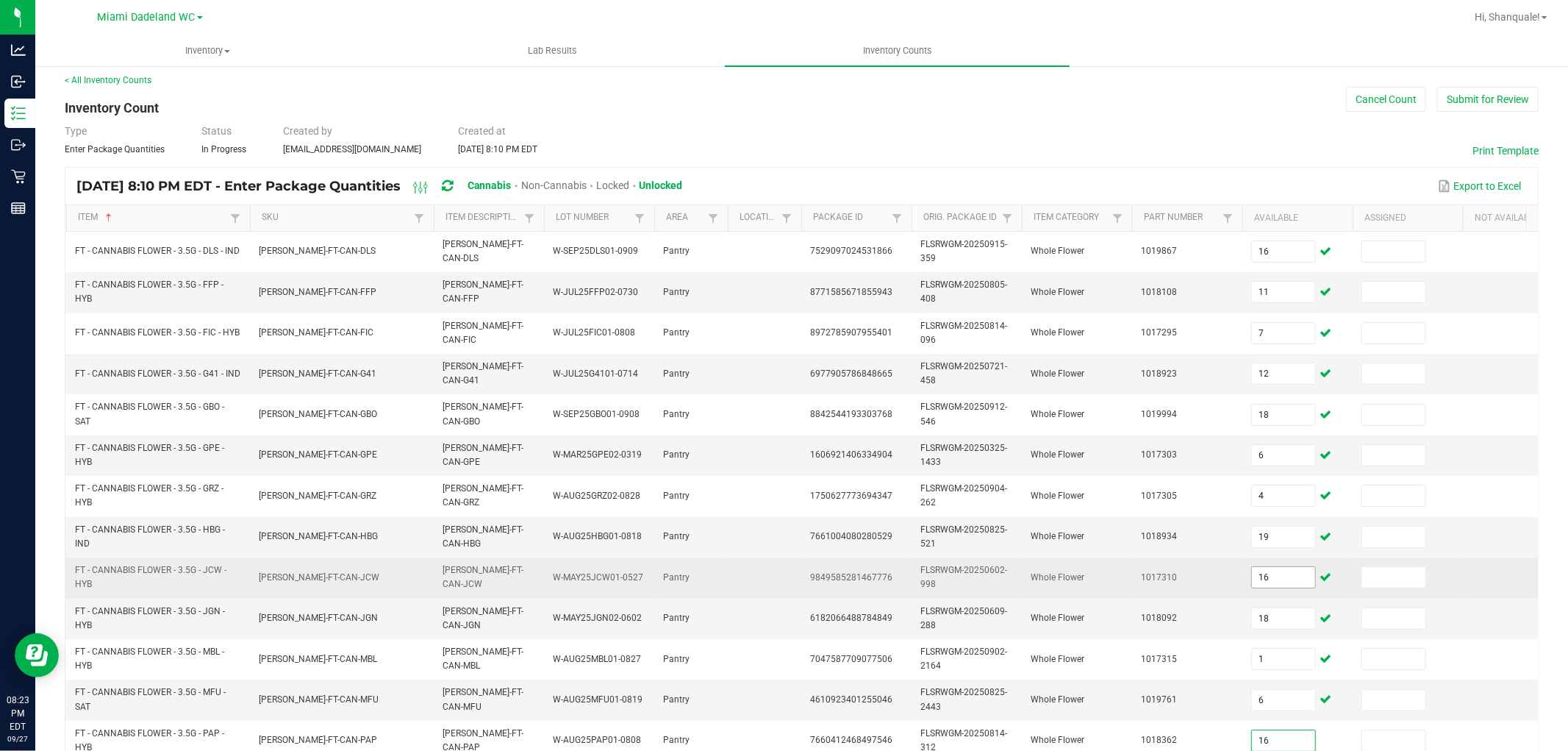
type input "16"
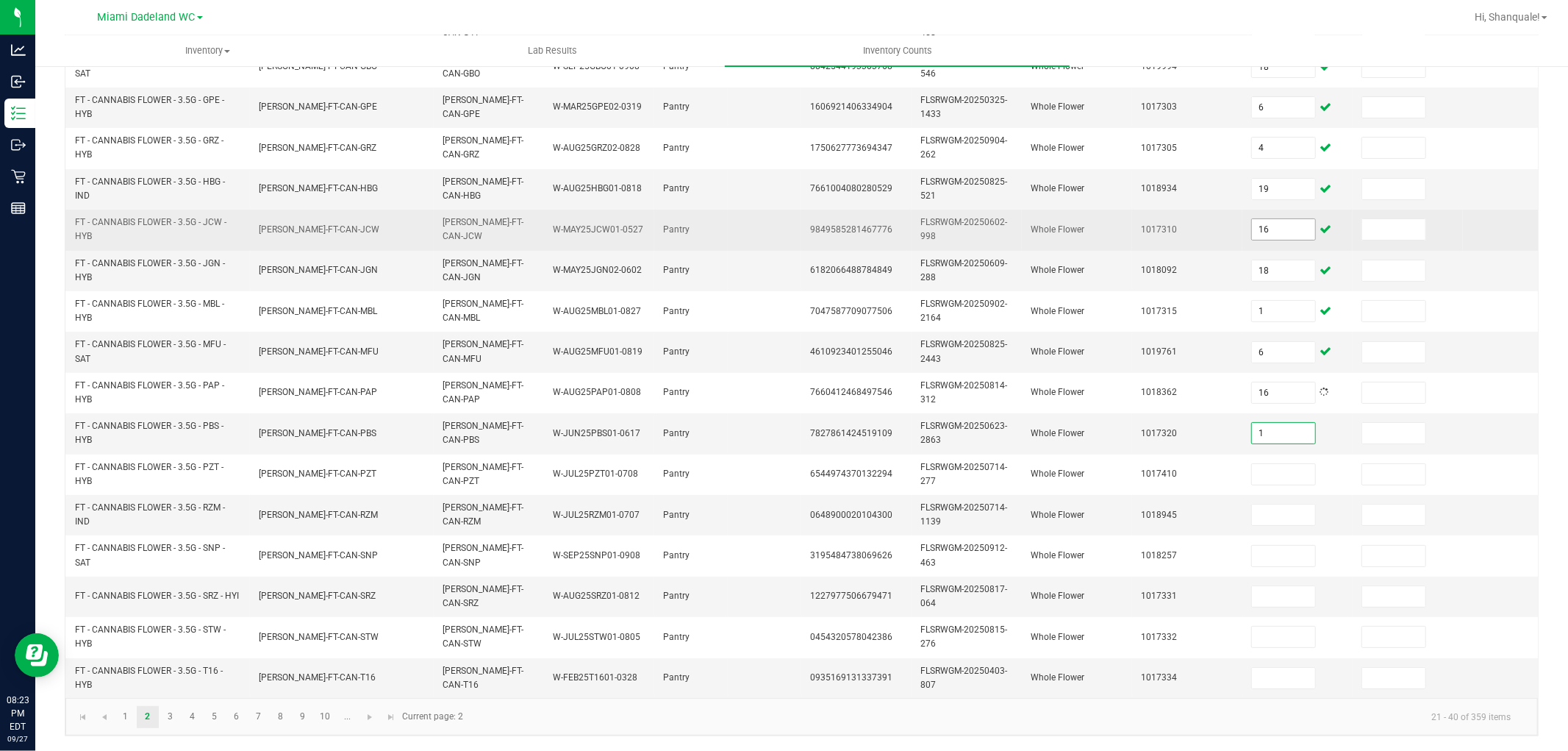
type input "1"
type input "2"
type input "20"
type input "16"
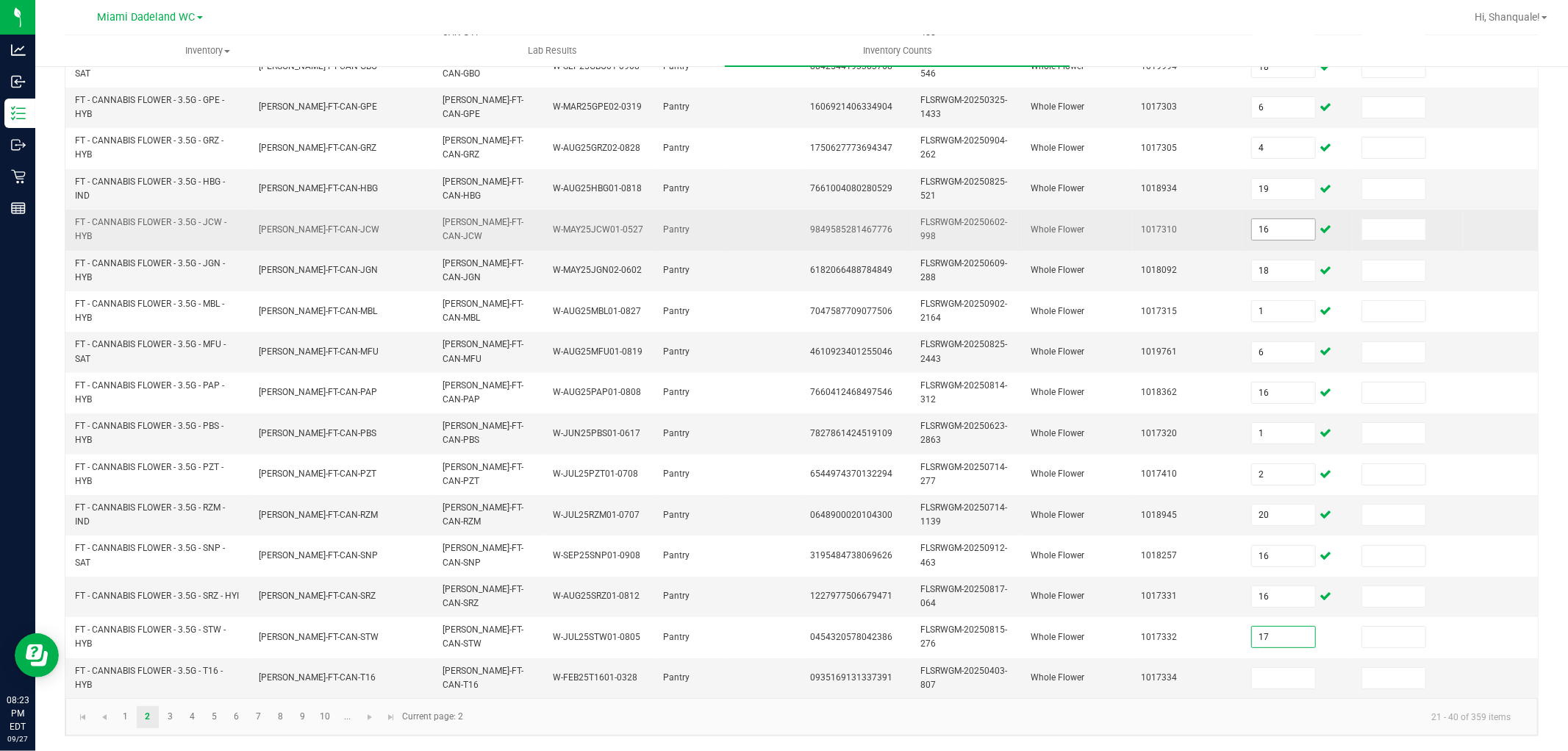
type input "17"
type input "5"
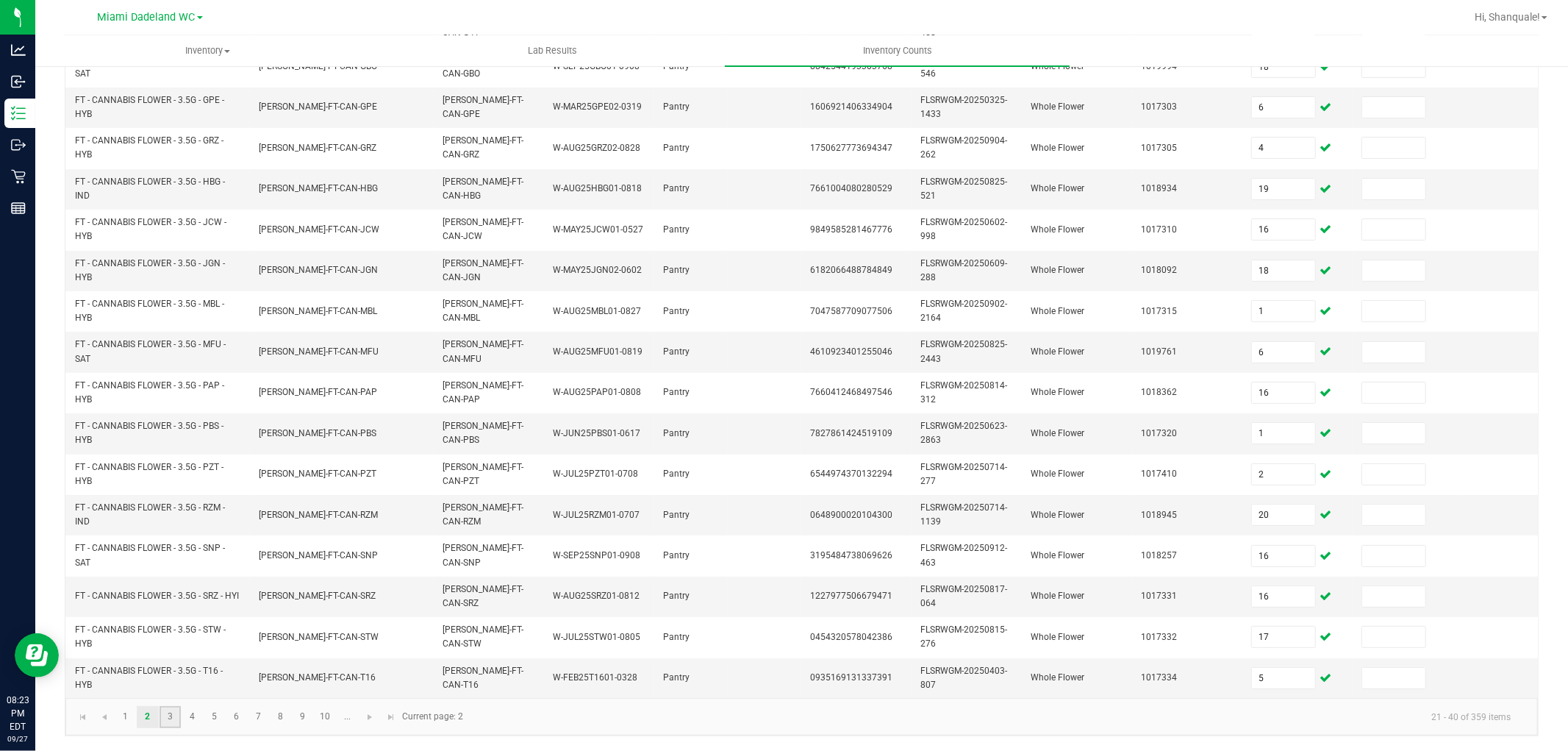
click at [170, 724] on link "3" at bounding box center [170, 717] width 21 height 22
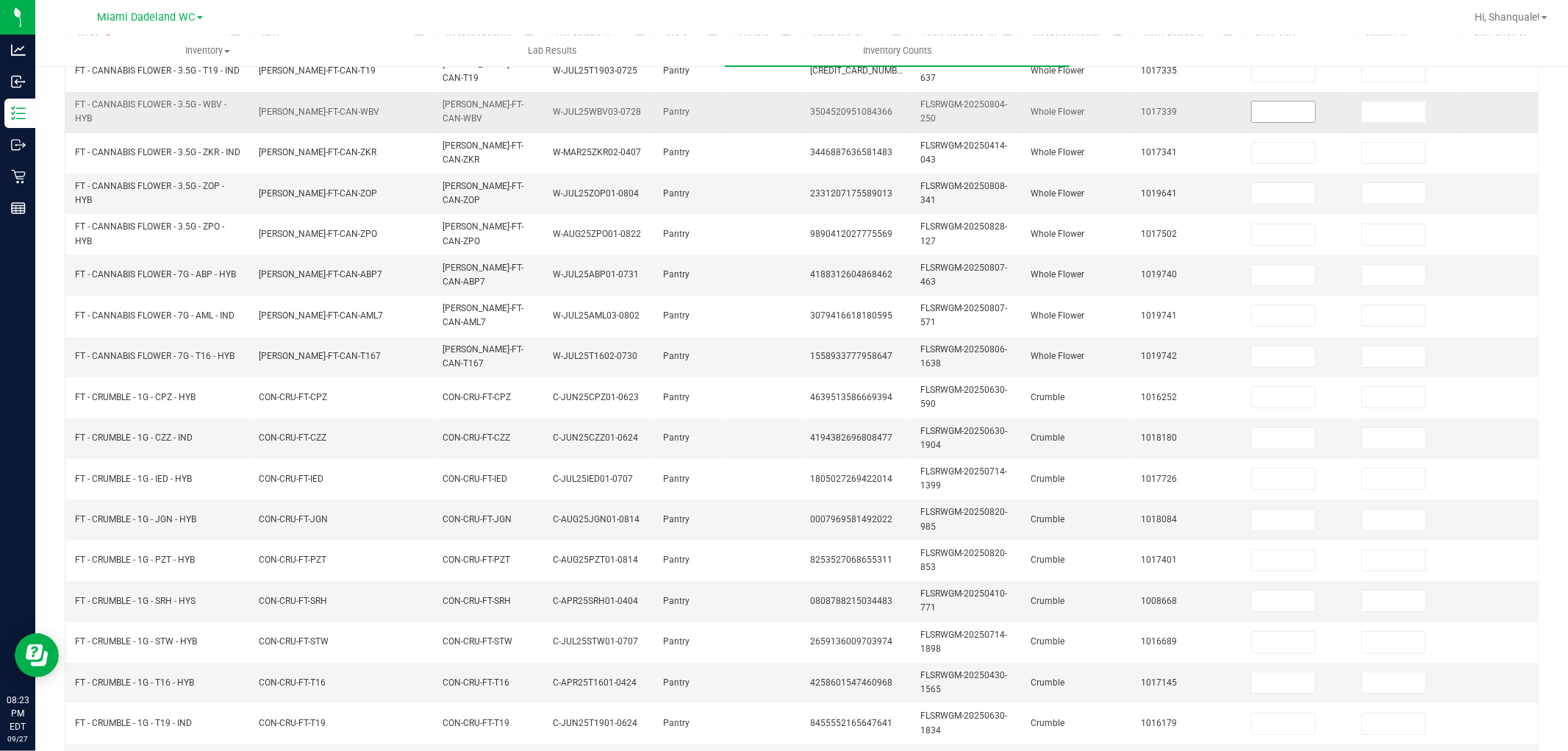
scroll to position [0, 0]
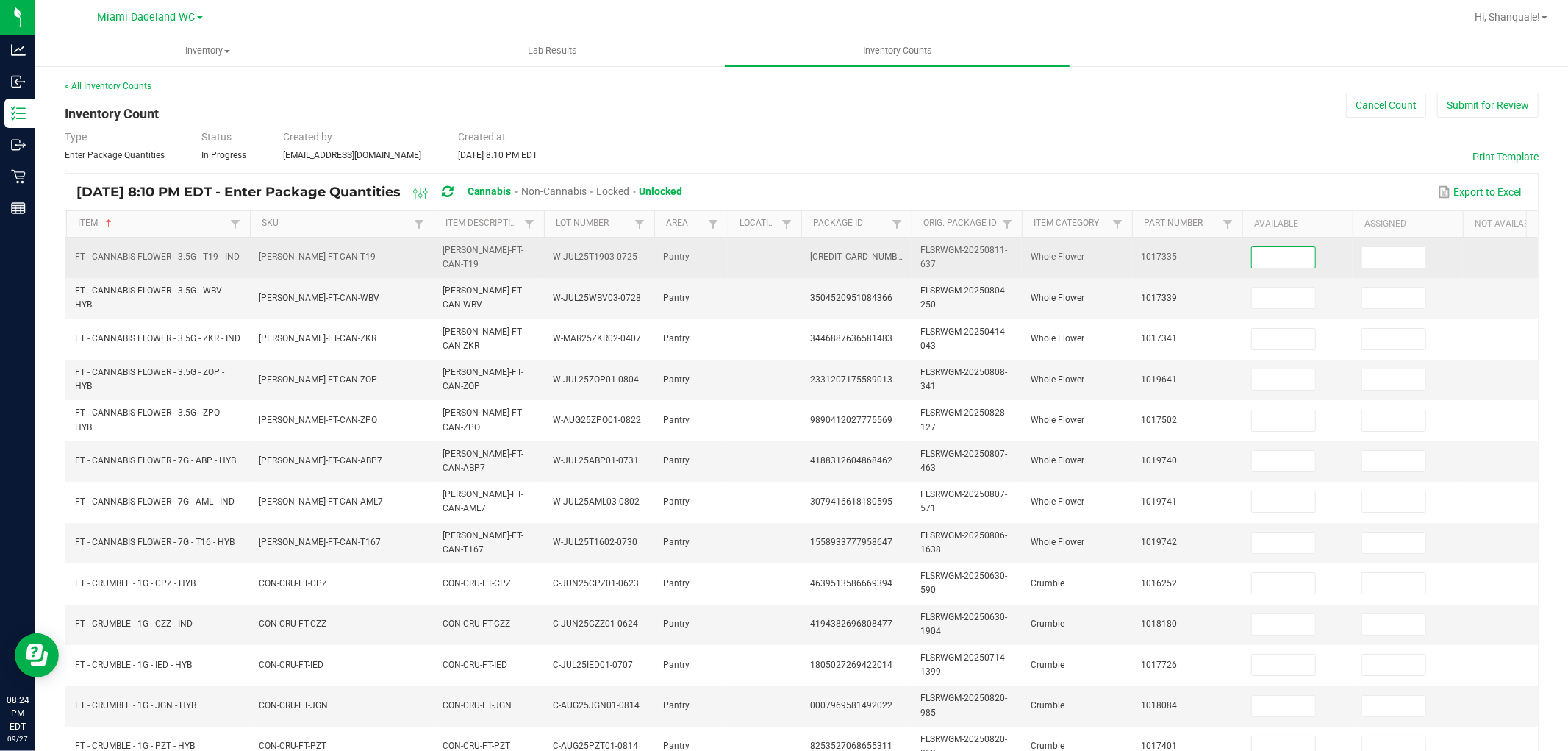
click at [1274, 257] on input at bounding box center [1284, 256] width 63 height 20
type input "0"
type input "6"
type input "8"
type input "20"
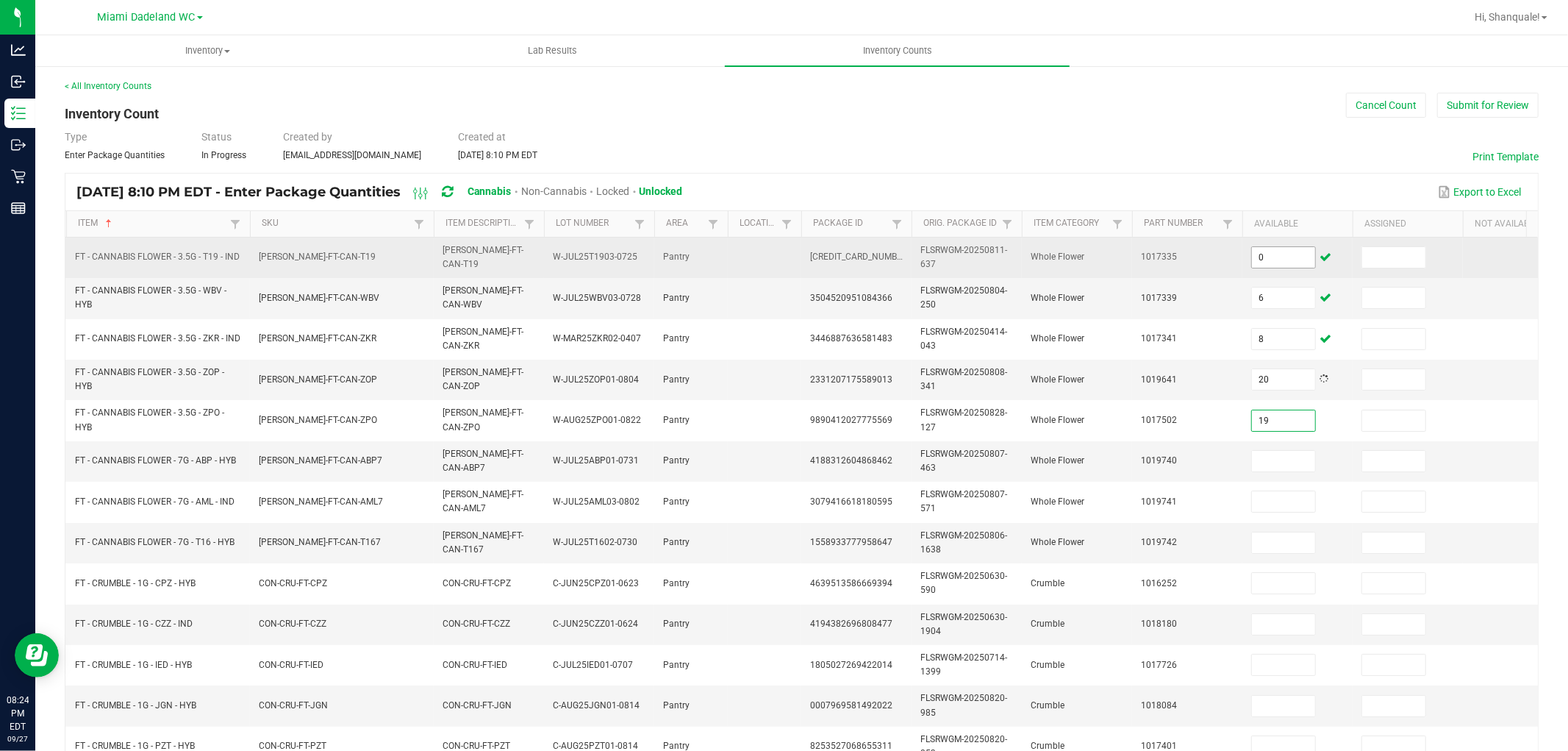
type input "19"
type input "20"
type input "15"
type input "14"
type input "2"
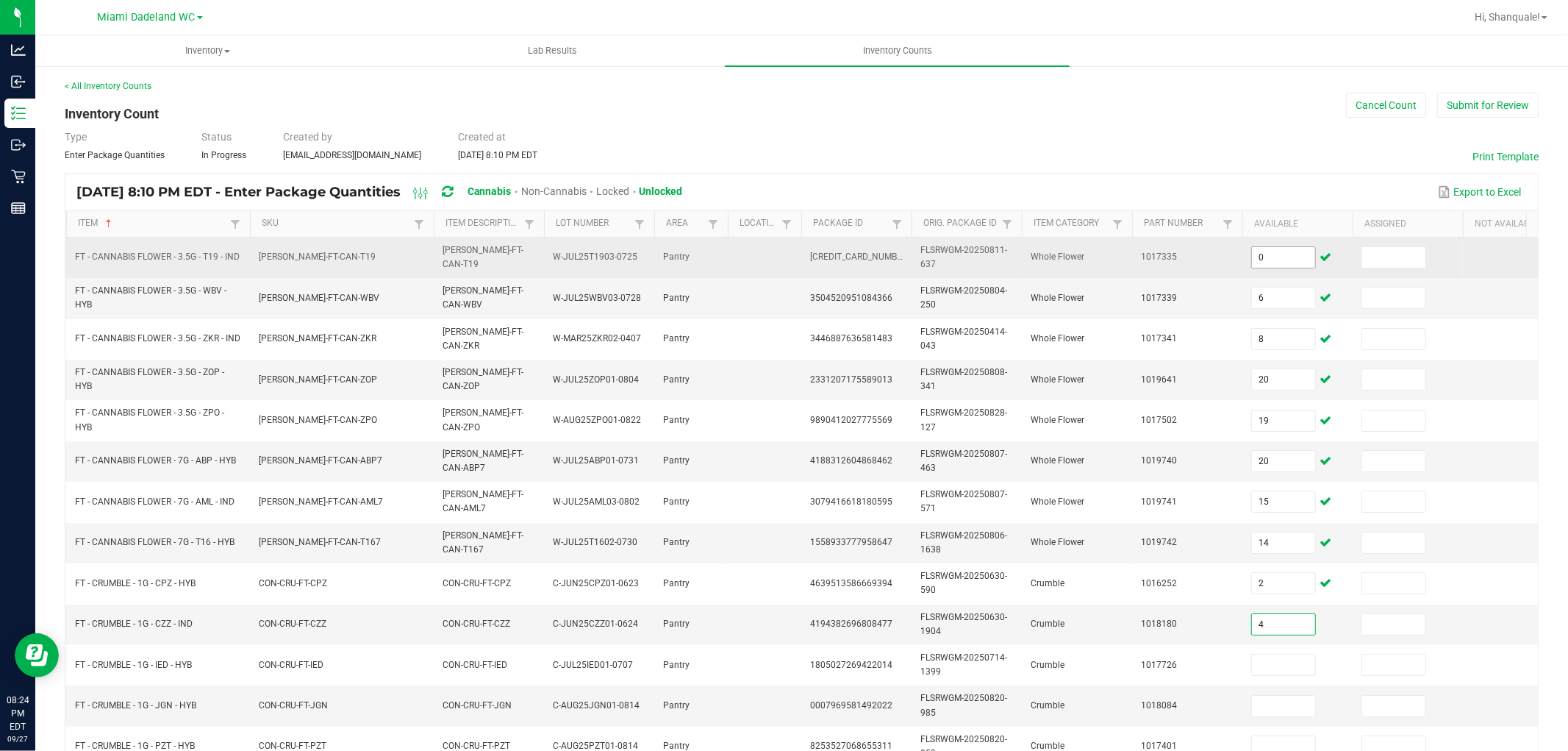
type input "4"
type input "3"
type input "5"
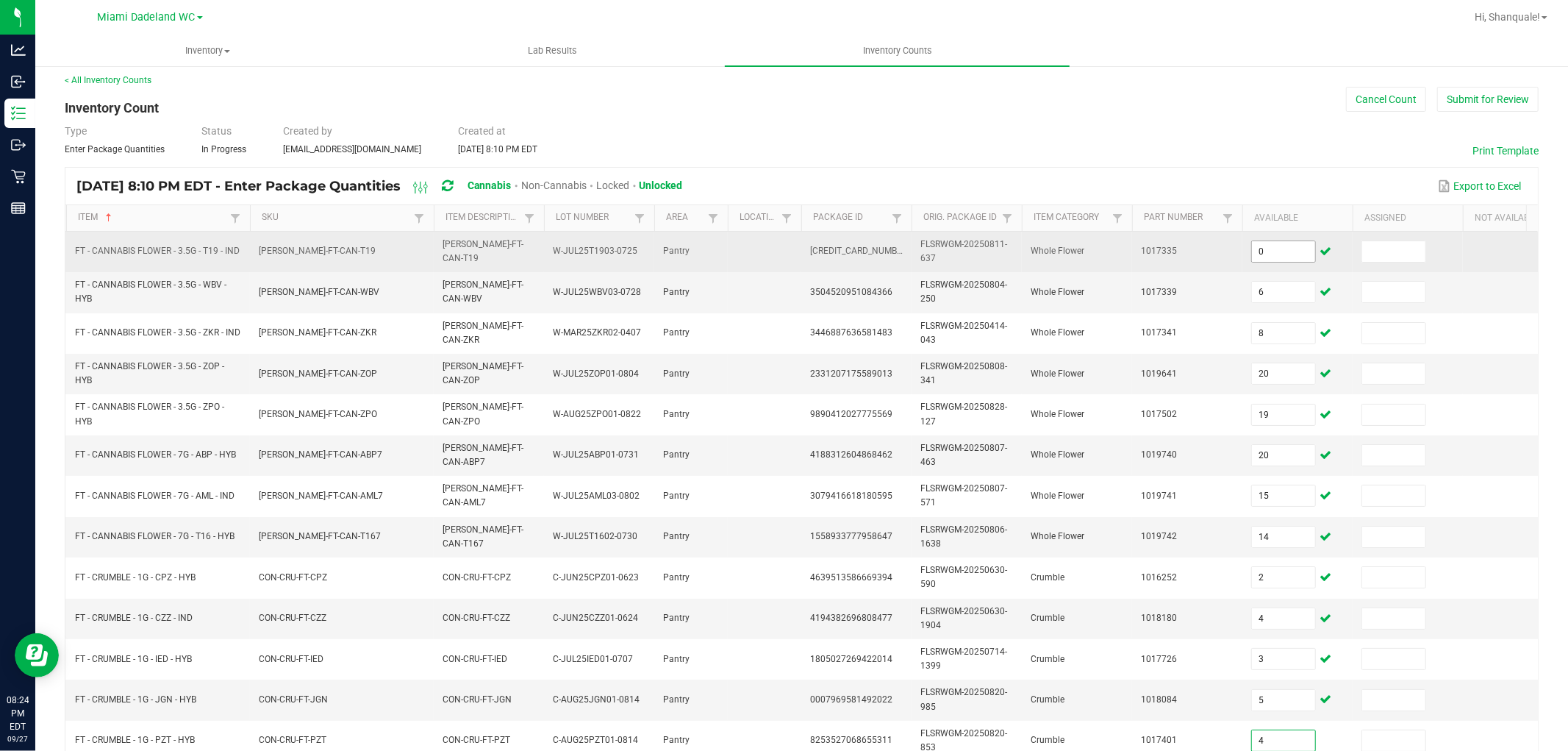
type input "4"
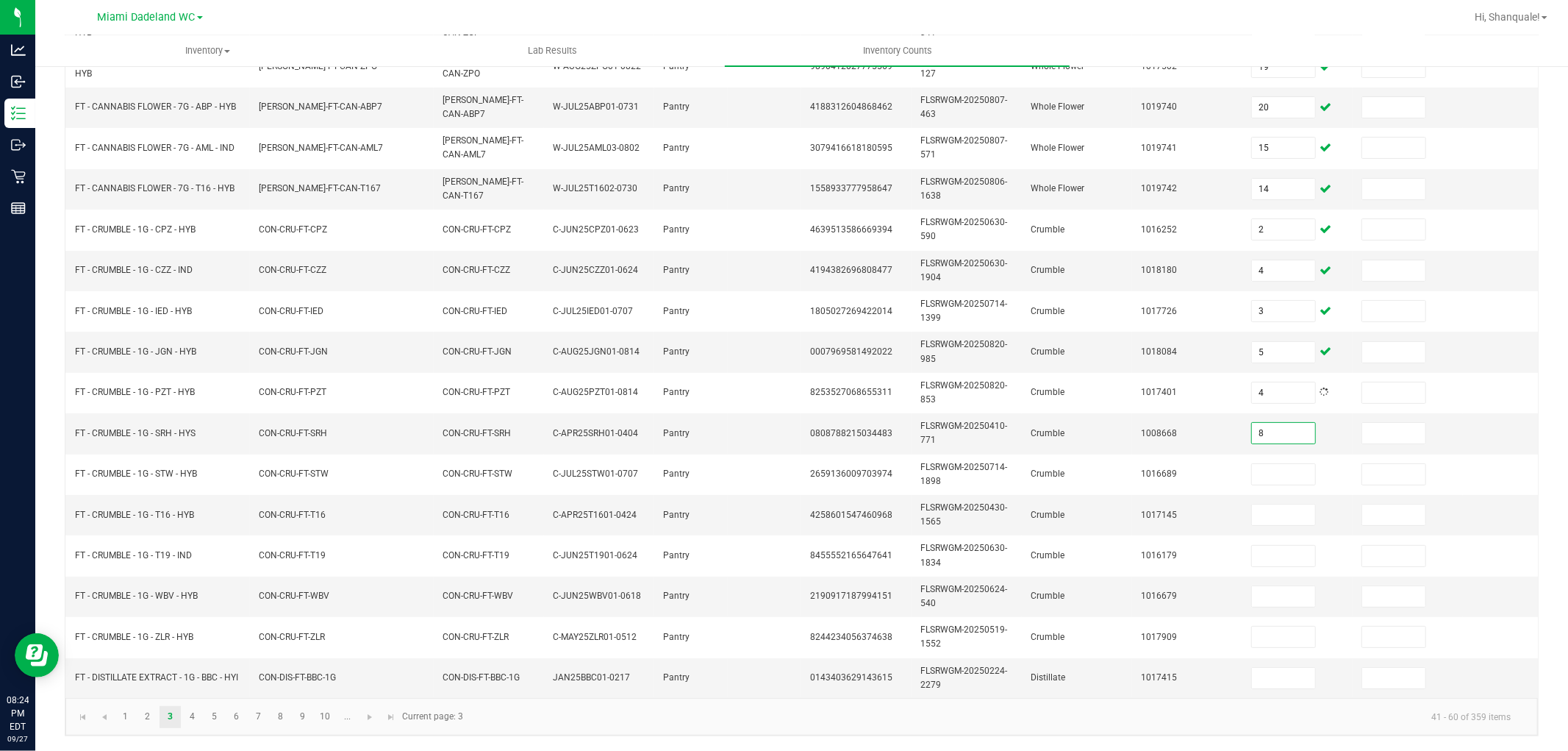
type input "8"
type input "1"
type input "7"
type input "1"
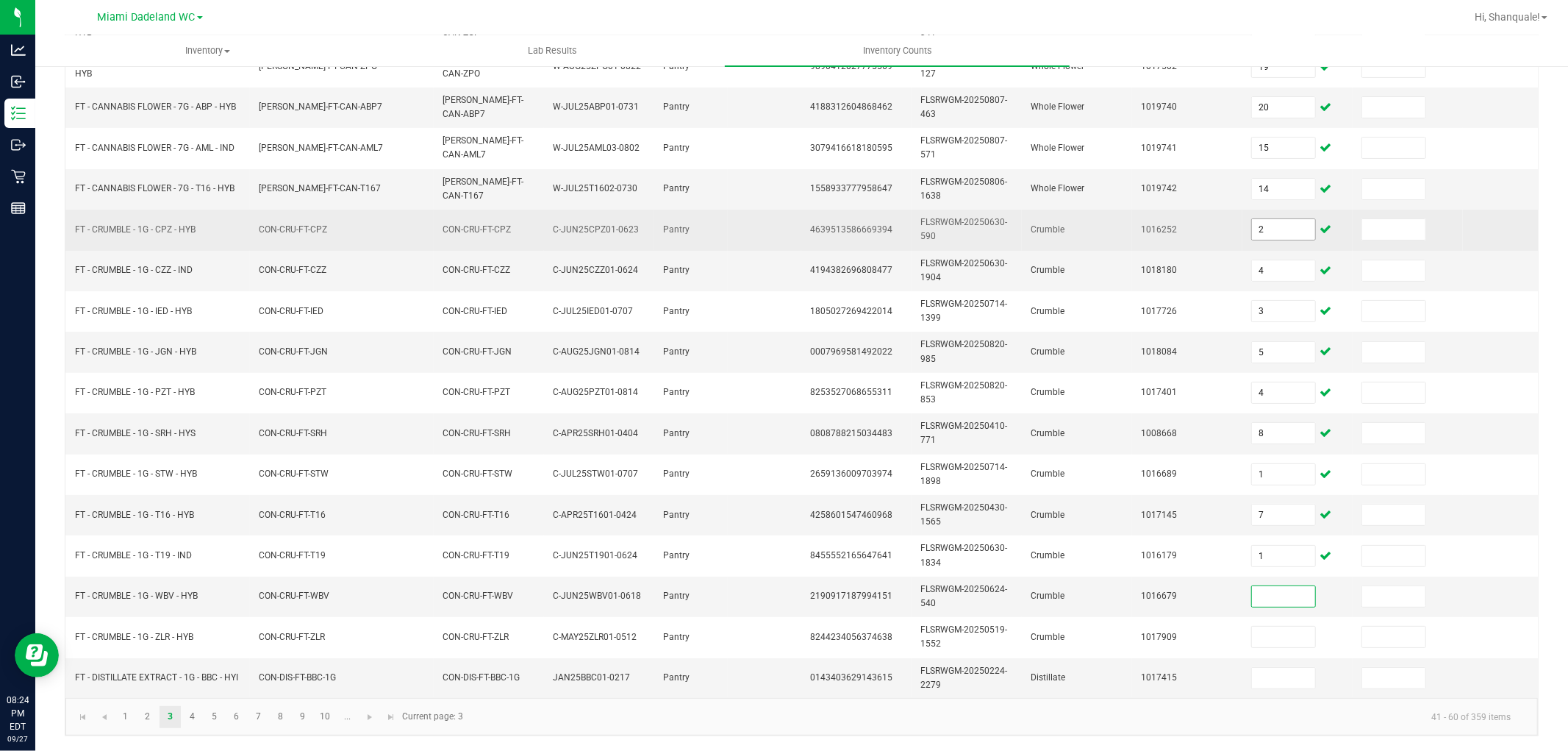
click at [1285, 220] on input "2" at bounding box center [1284, 229] width 63 height 20
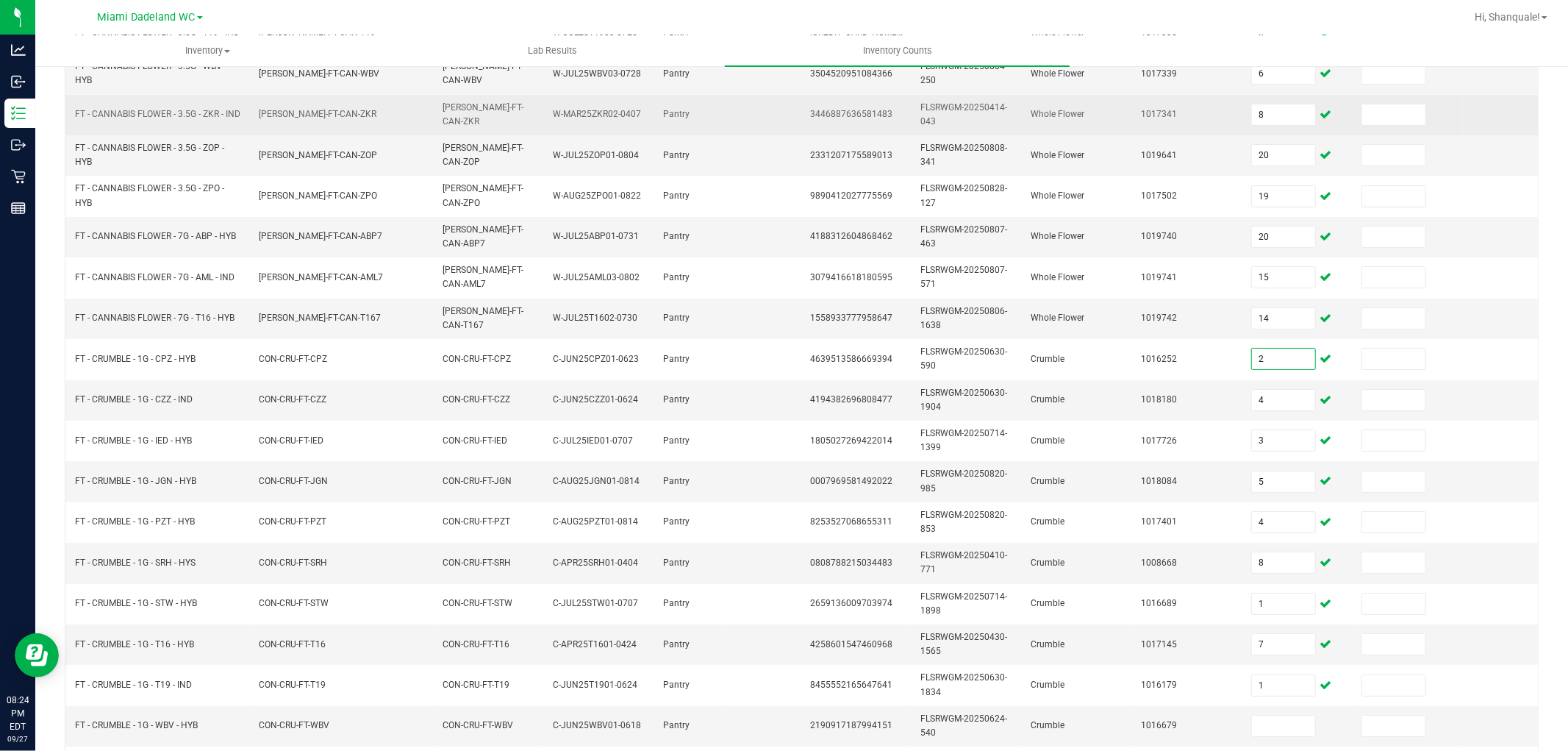
scroll to position [0, 0]
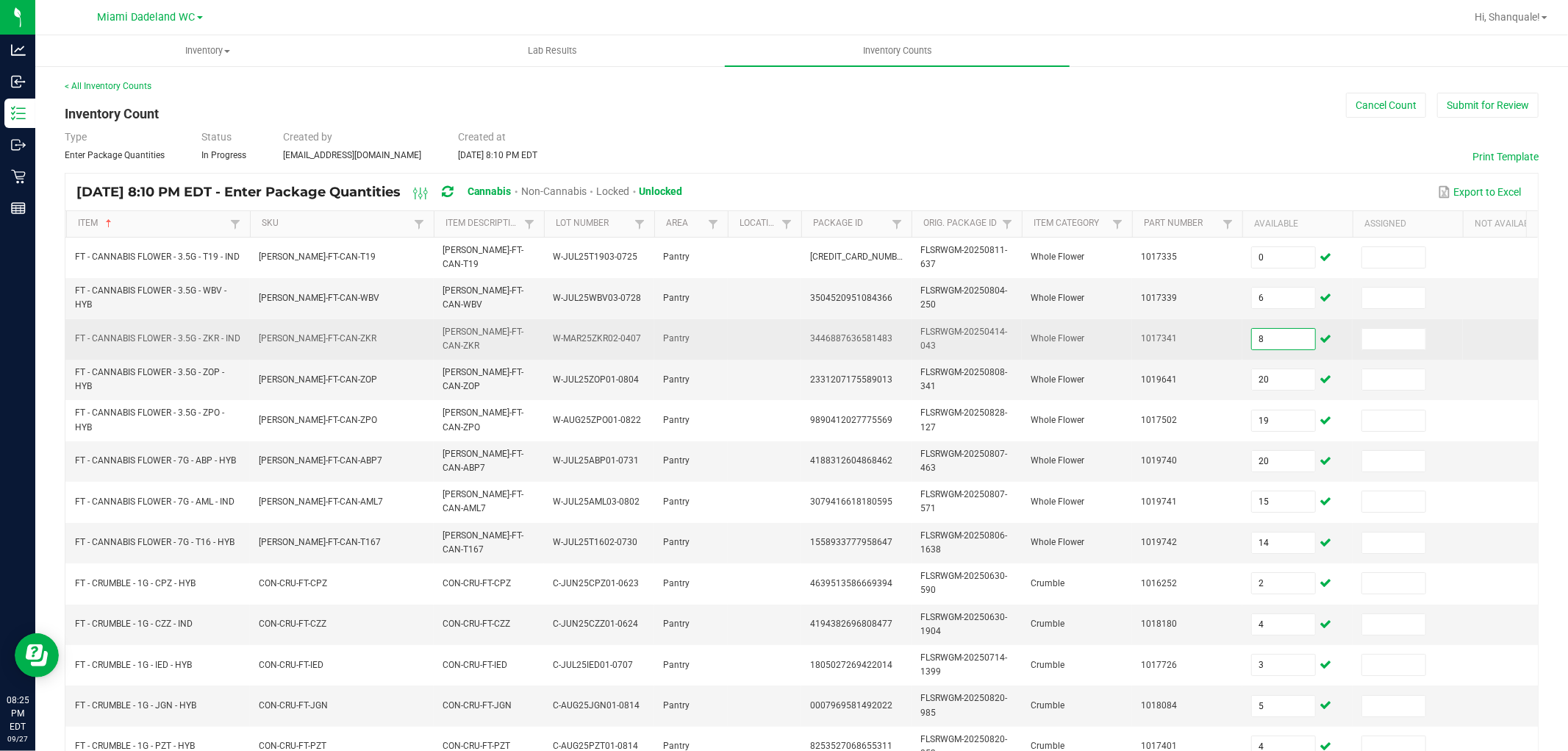
click at [1300, 341] on input "8" at bounding box center [1284, 338] width 63 height 20
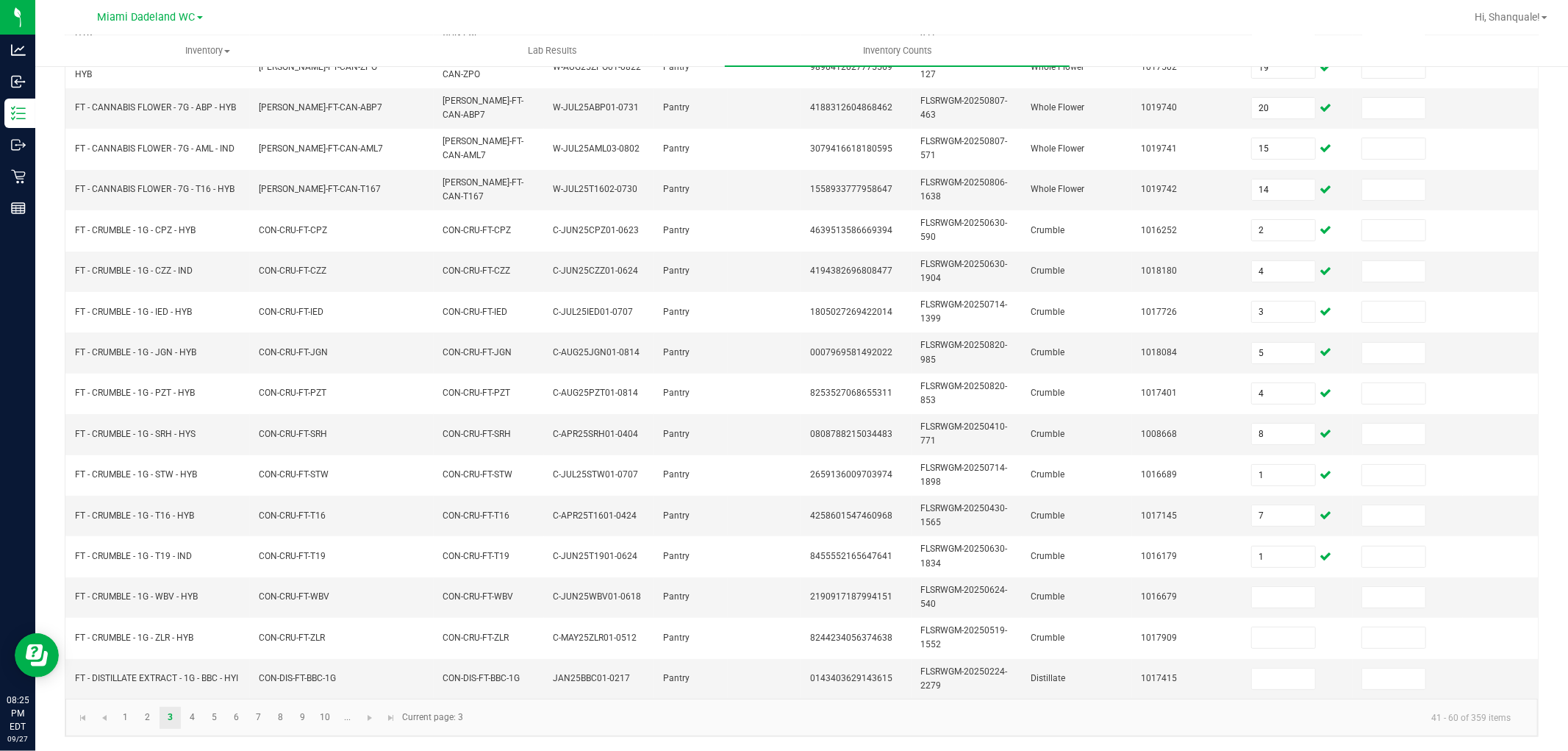
scroll to position [368, 0]
click at [147, 715] on link "2" at bounding box center [148, 717] width 21 height 22
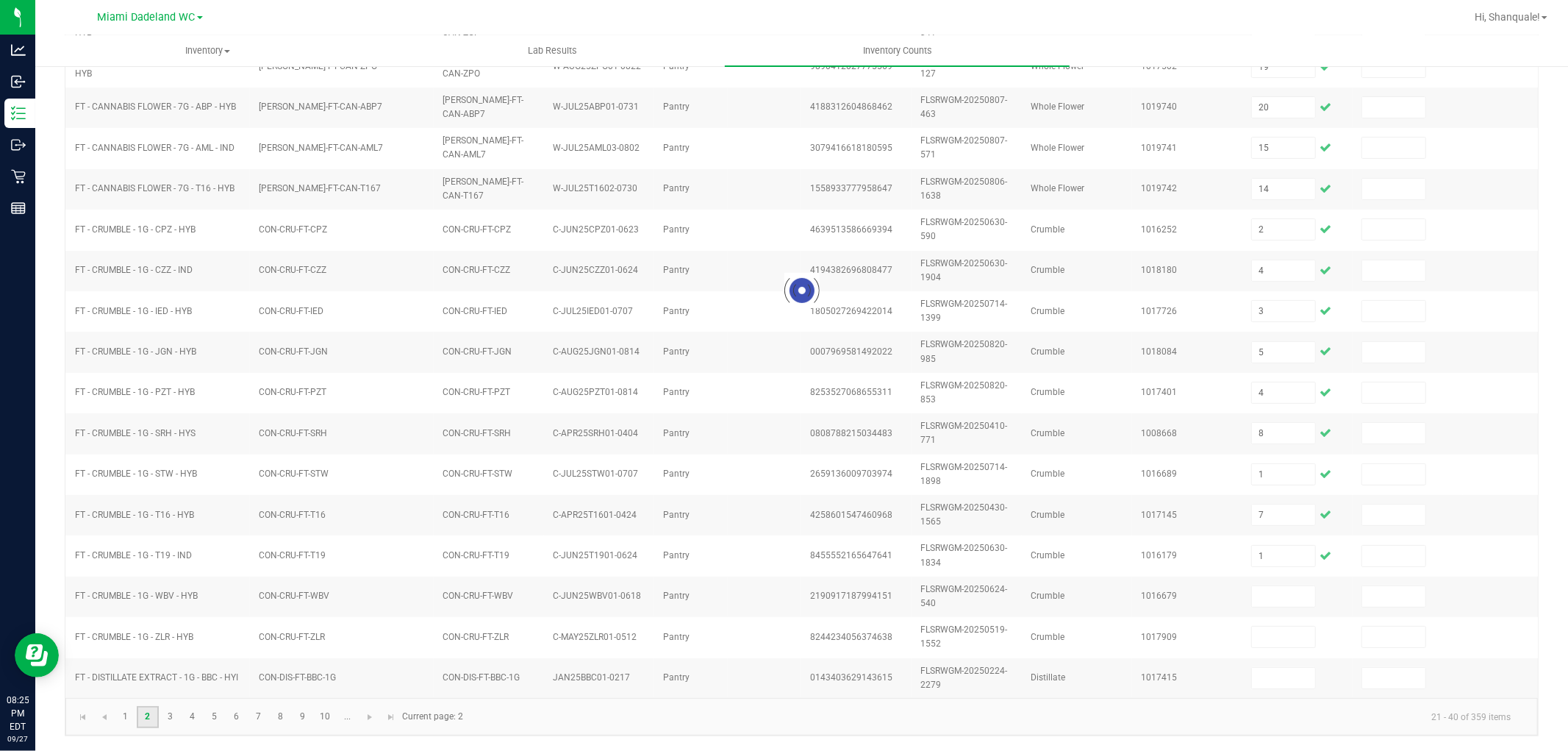
type input "16"
type input "11"
type input "7"
type input "12"
type input "18"
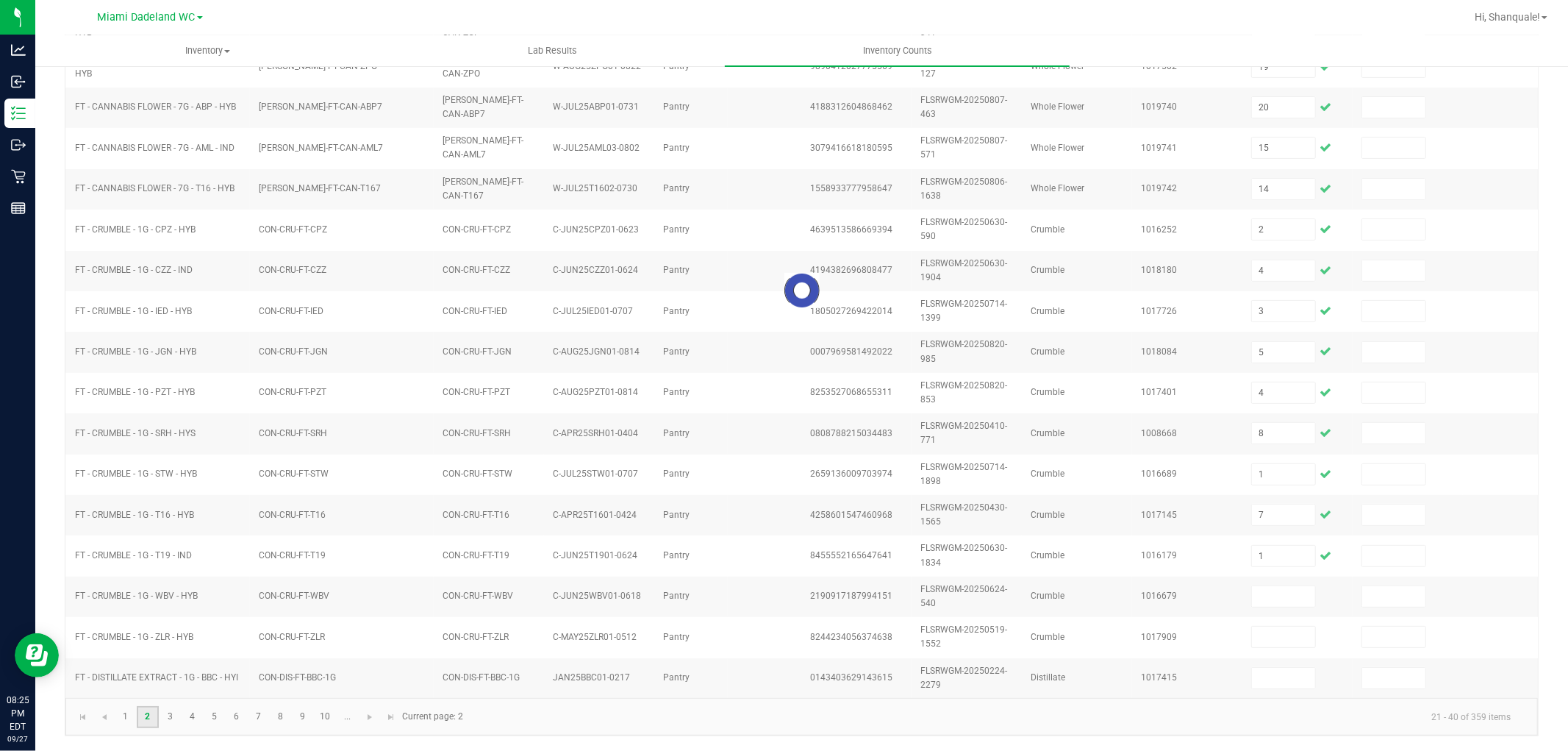
type input "6"
type input "4"
type input "19"
type input "16"
type input "18"
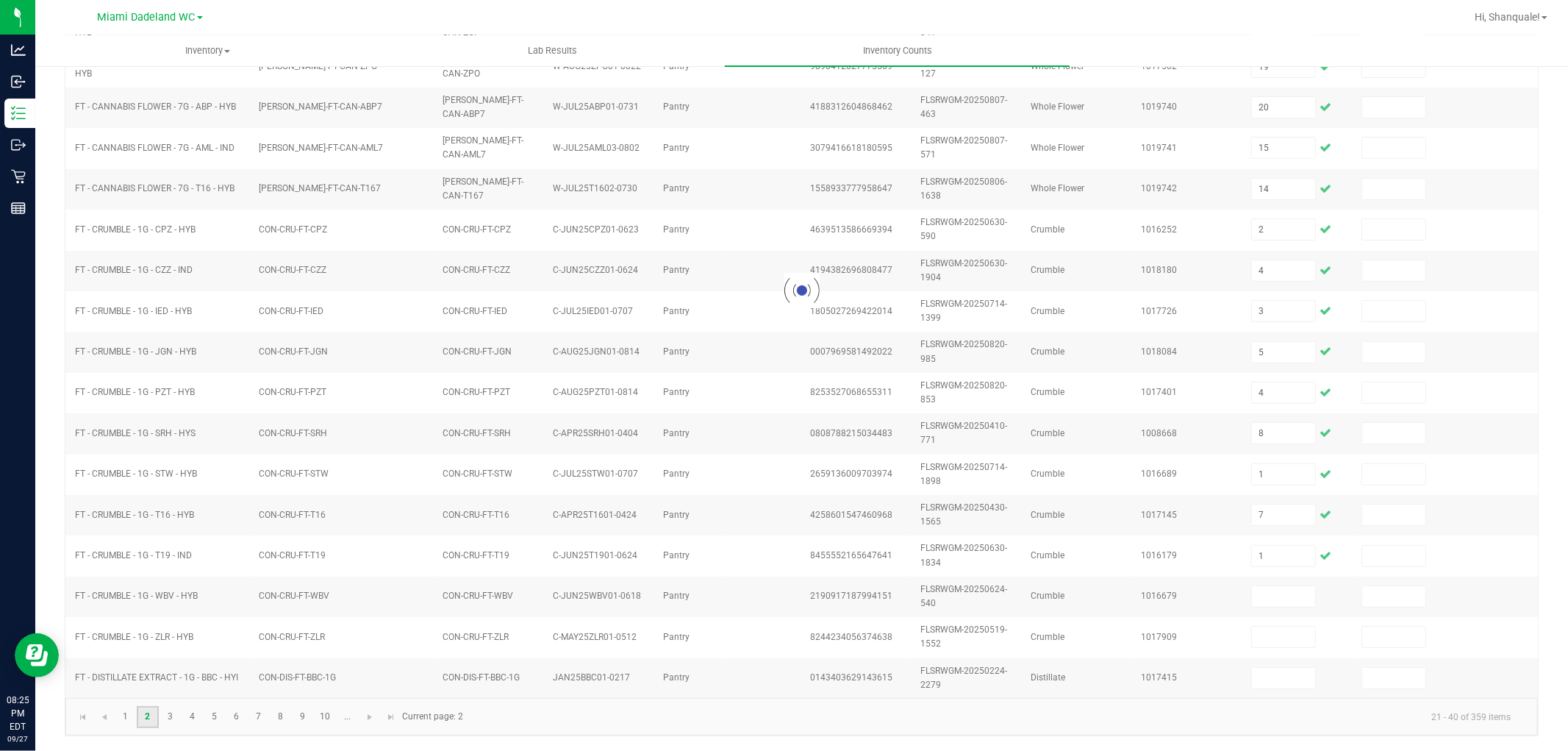
type input "1"
type input "6"
type input "16"
type input "1"
type input "2"
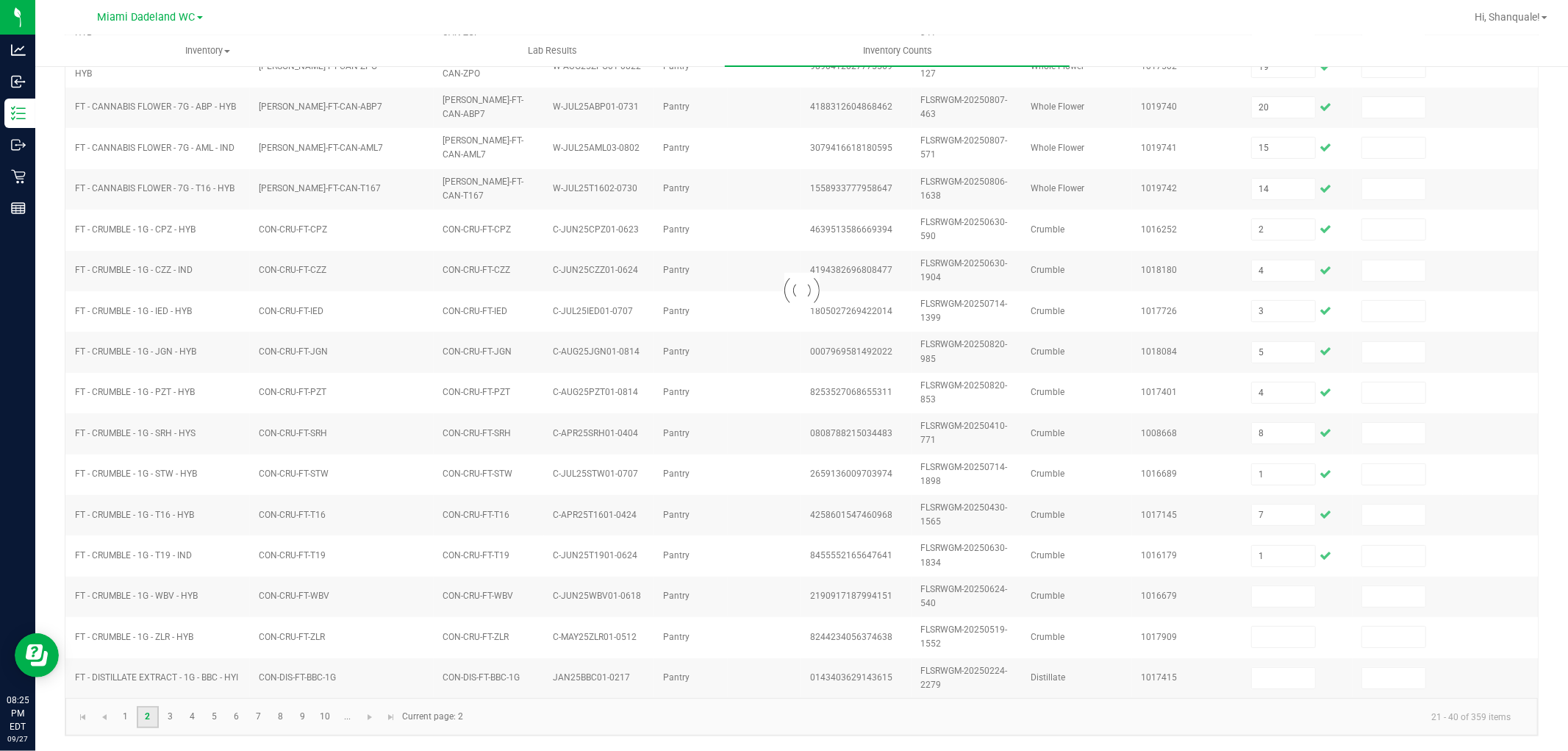
type input "20"
type input "16"
type input "17"
type input "5"
type input "16"
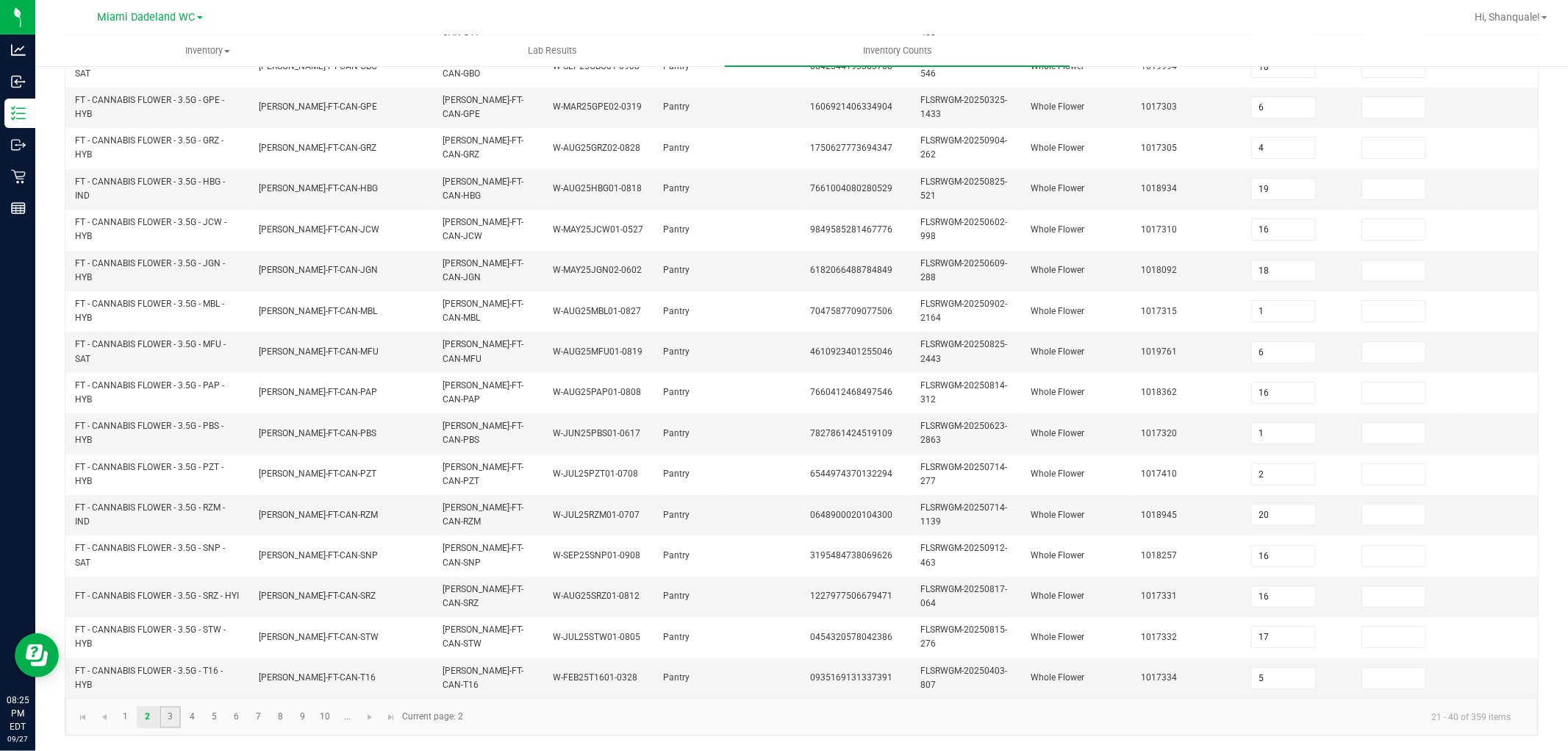
click at [166, 719] on link "3" at bounding box center [170, 717] width 21 height 22
type input "0"
type input "6"
type input "8"
type input "20"
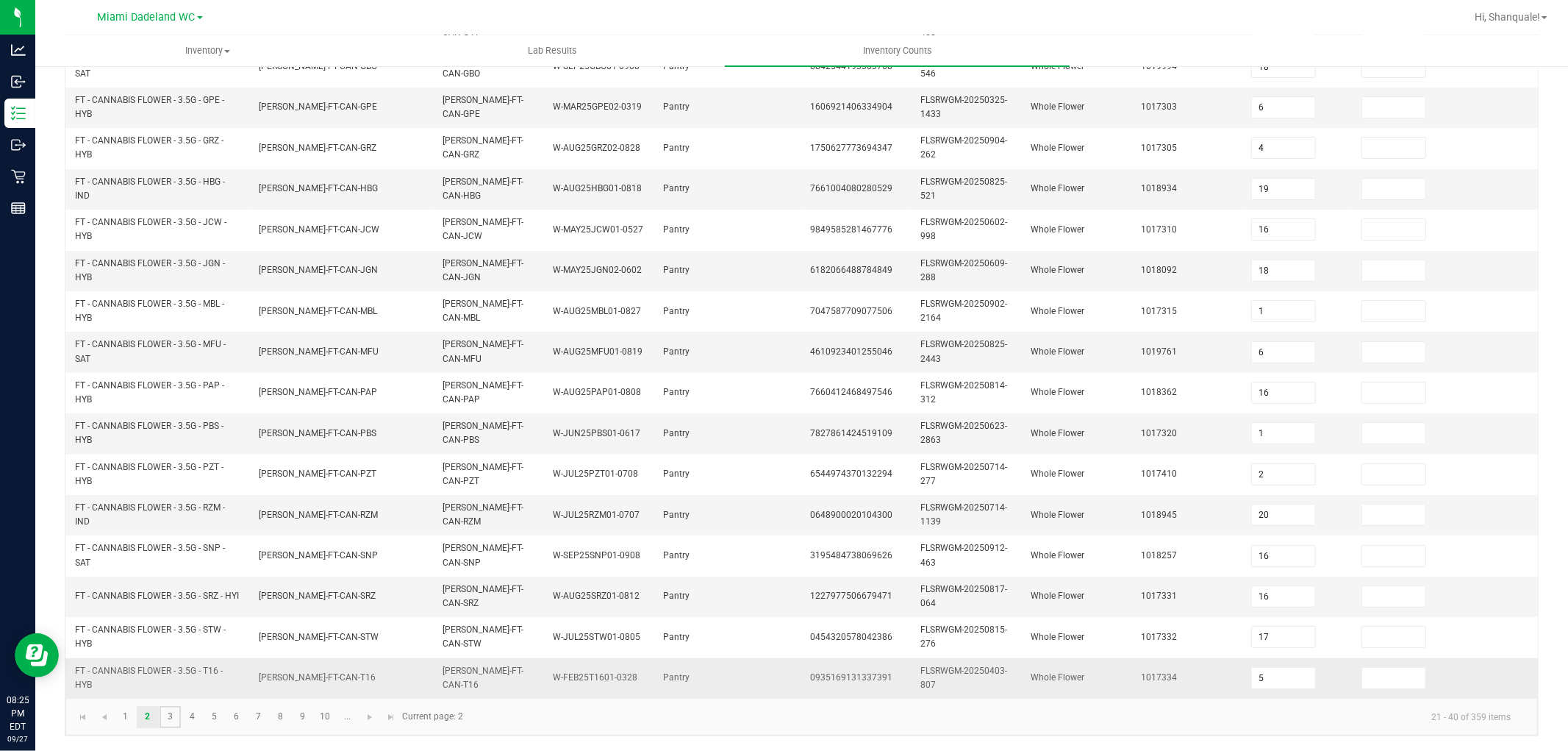
type input "19"
type input "20"
type input "15"
type input "14"
type input "2"
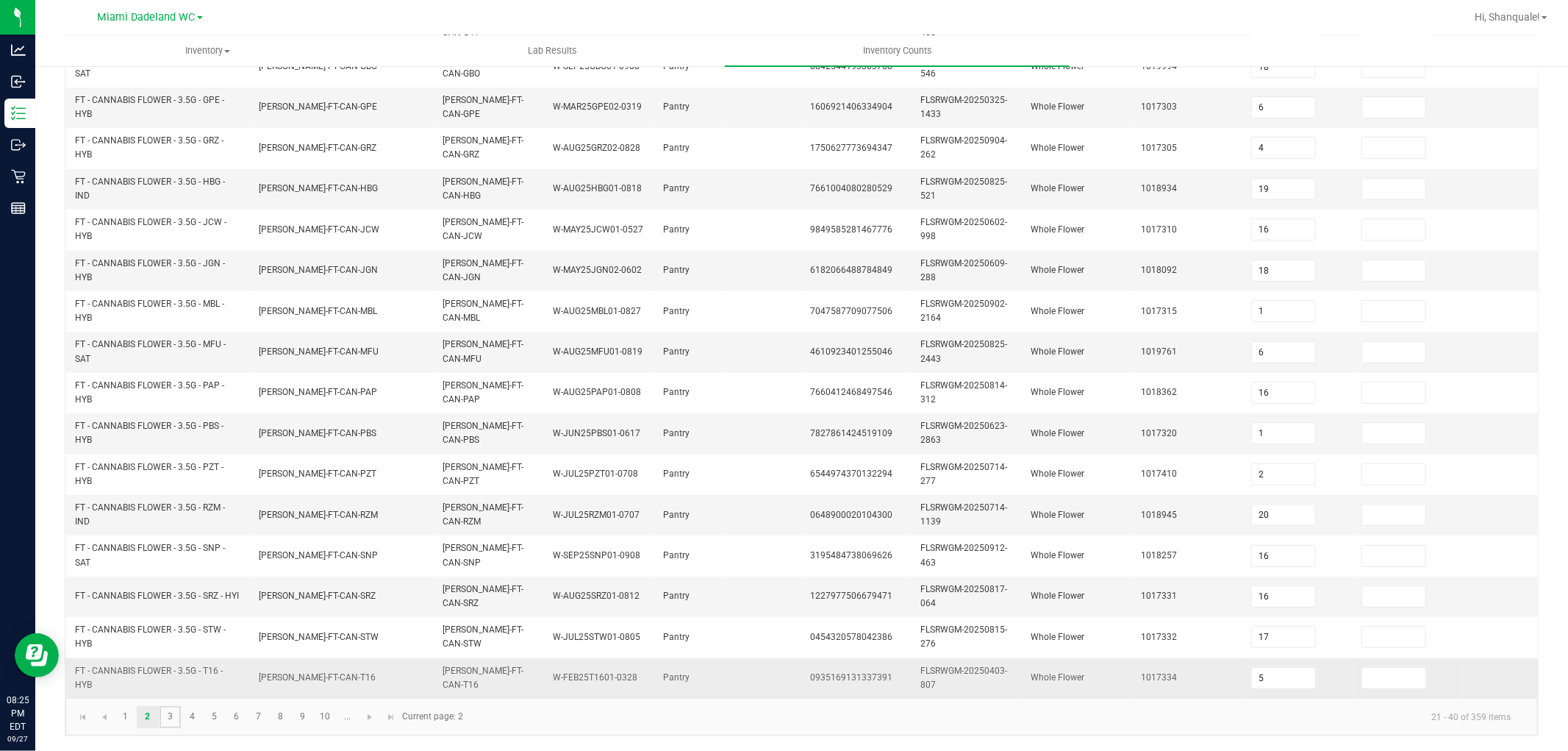
type input "4"
type input "3"
type input "5"
type input "4"
type input "8"
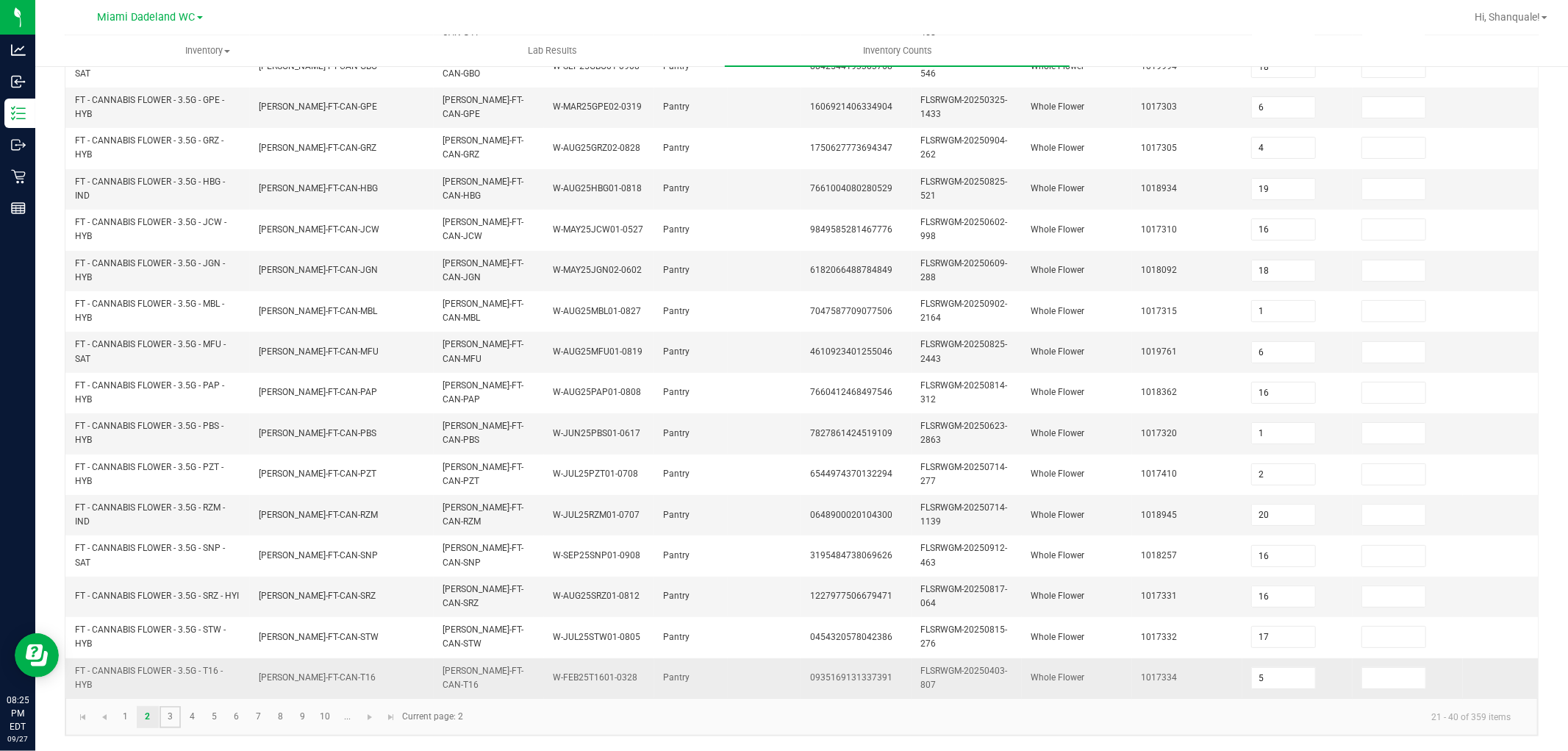
type input "1"
type input "7"
type input "1"
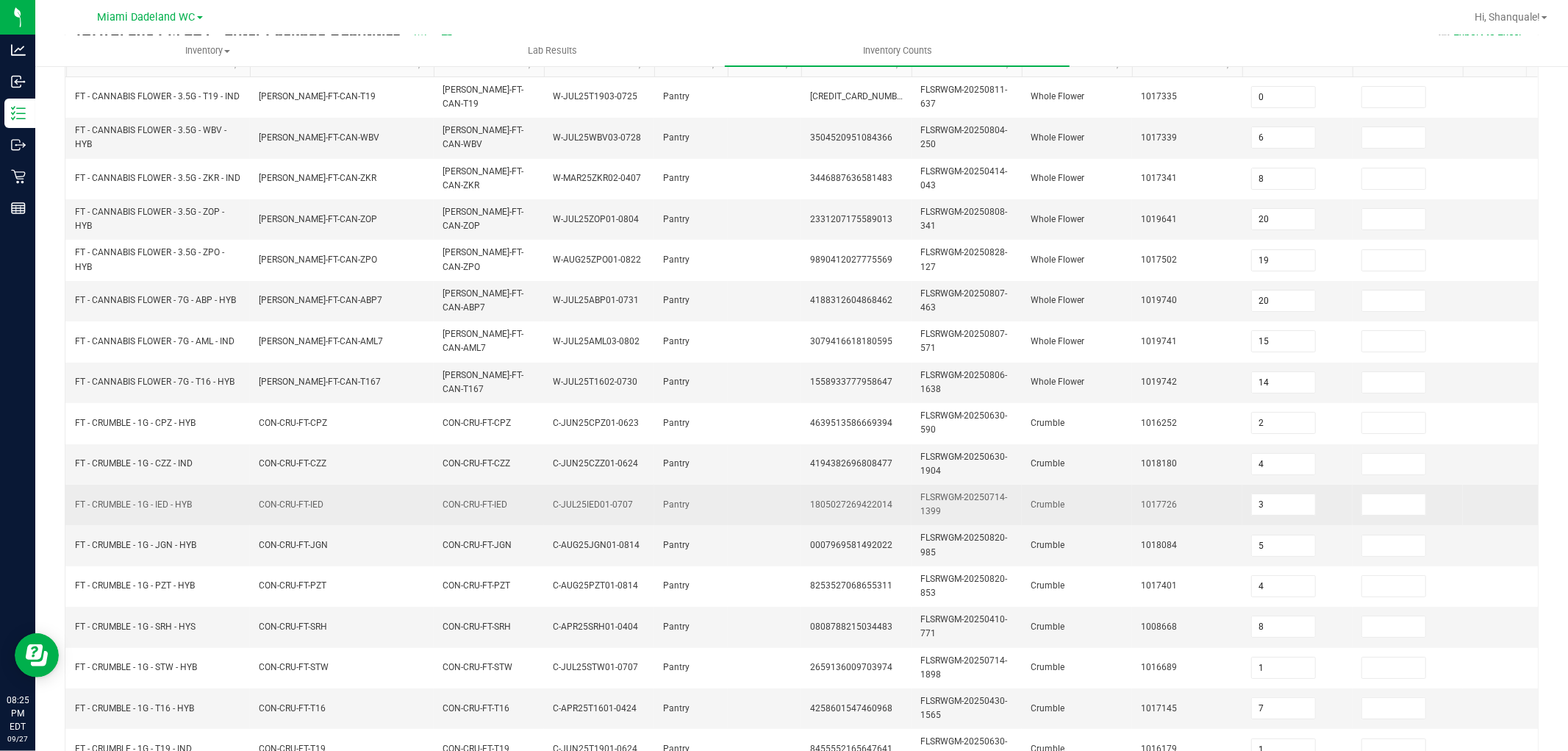
scroll to position [0, 0]
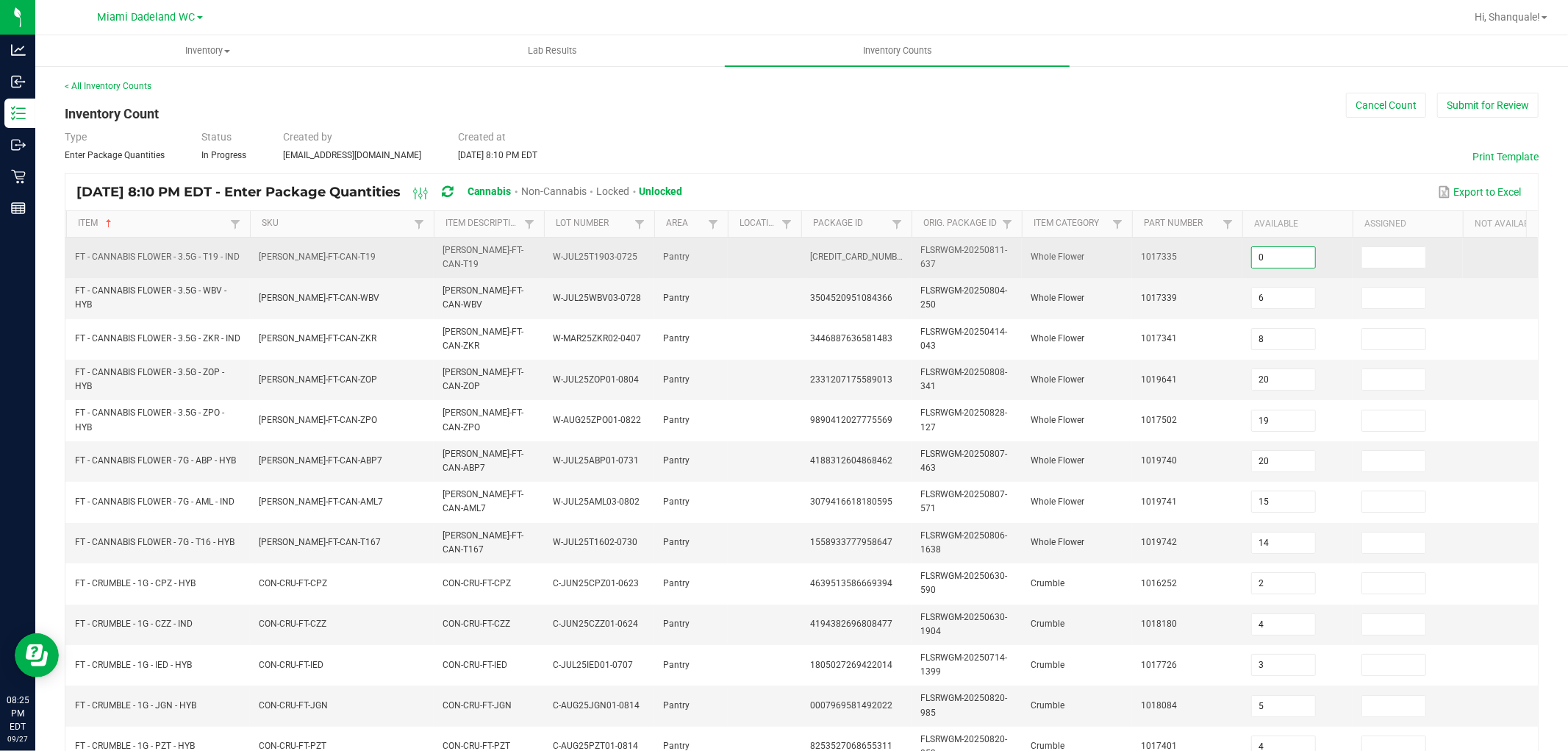
click at [1281, 249] on input "0" at bounding box center [1284, 256] width 63 height 20
type input "6"
type input "8"
type input "20"
type input "19"
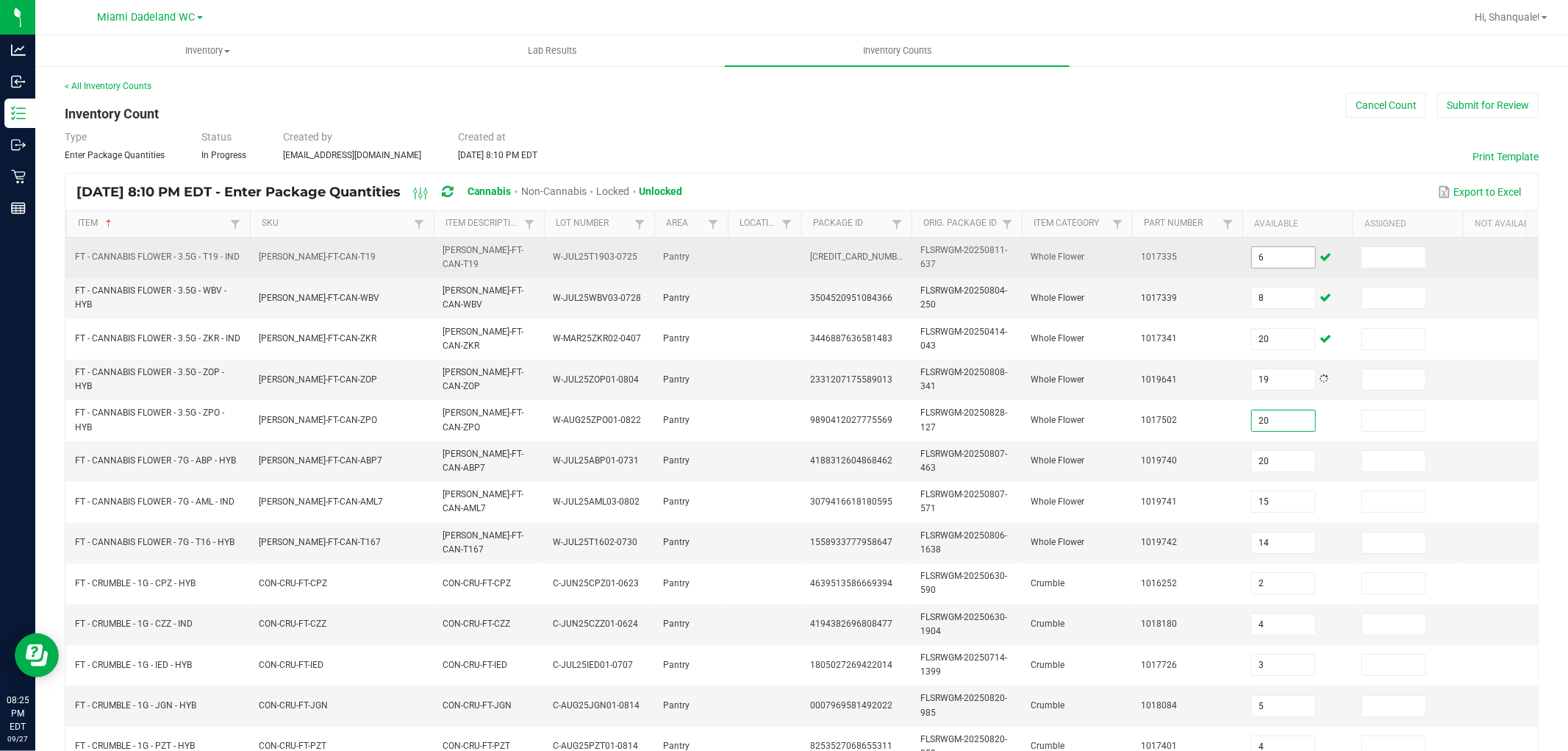
type input "20"
type input "15"
type input "14"
type input "2"
type input "4"
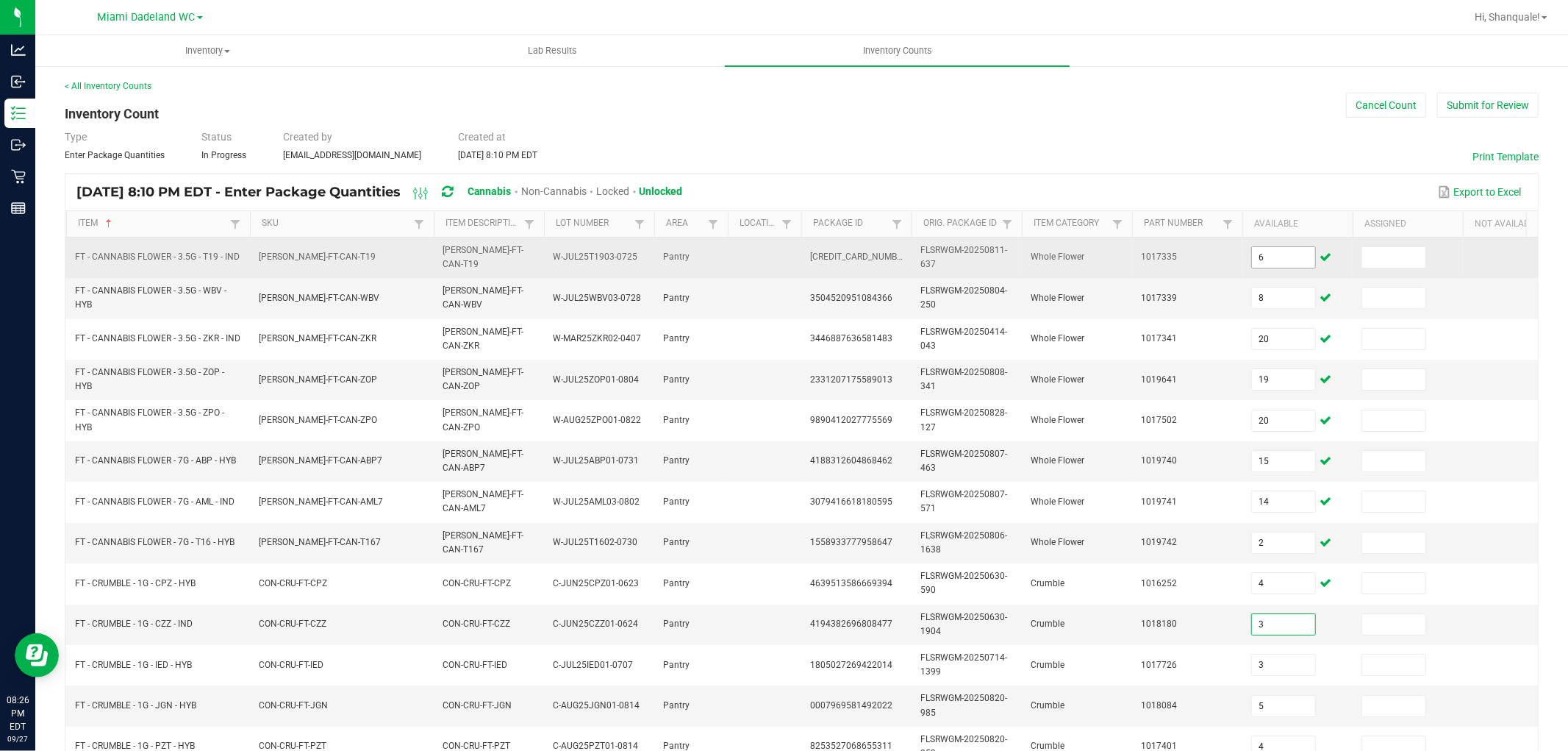
type input "3"
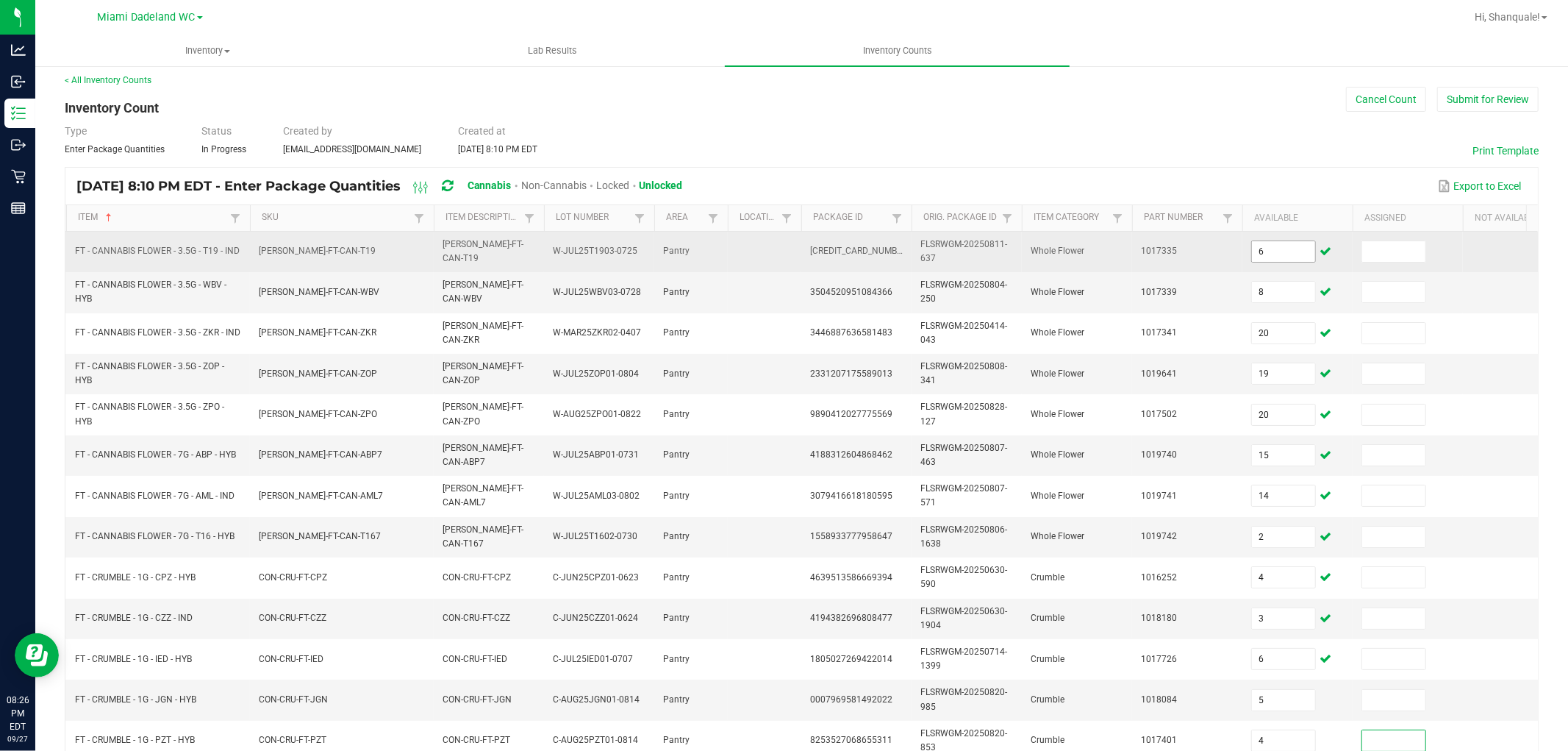
scroll to position [368, 0]
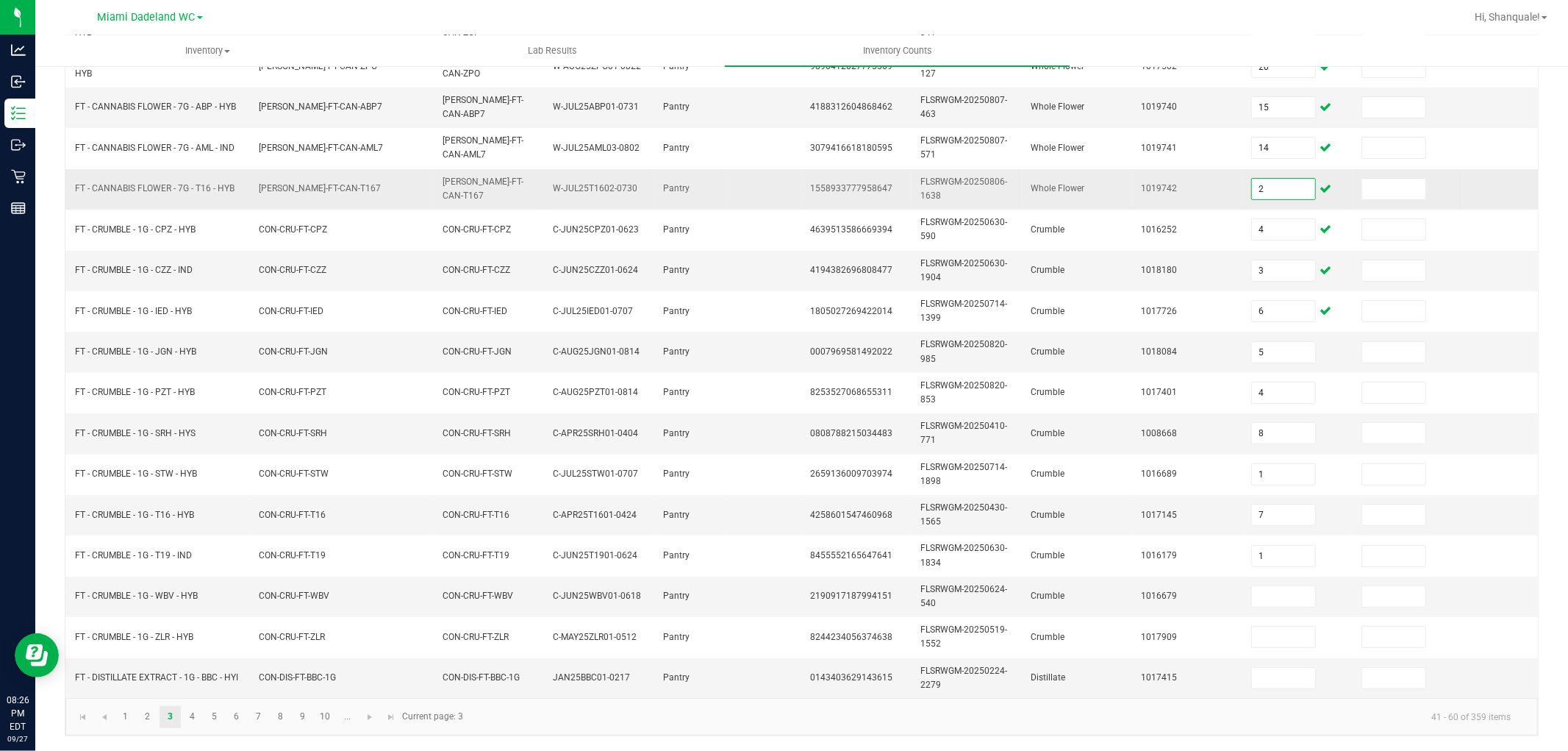
click at [1273, 179] on input "2" at bounding box center [1284, 188] width 63 height 20
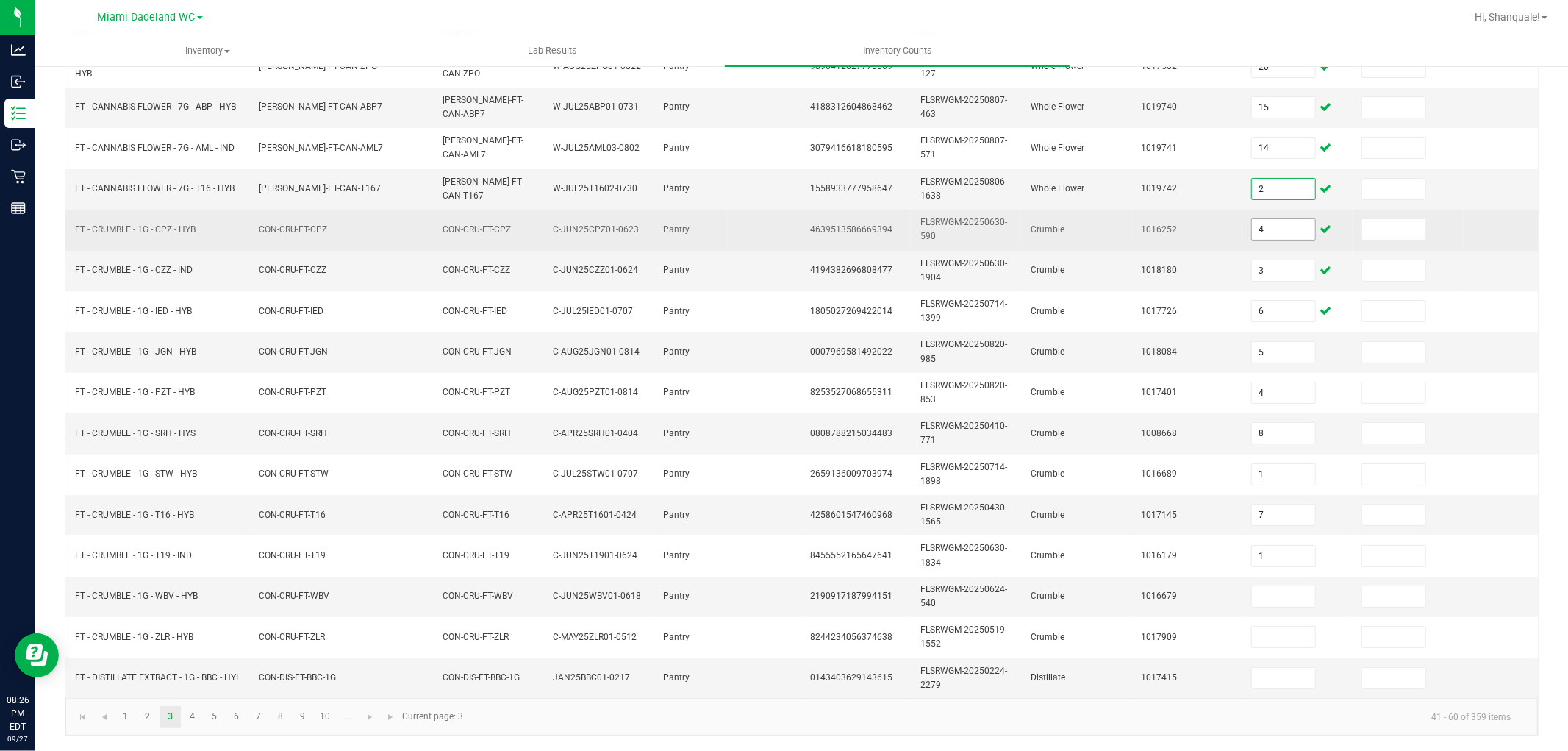
click at [1276, 220] on input "4" at bounding box center [1284, 229] width 63 height 20
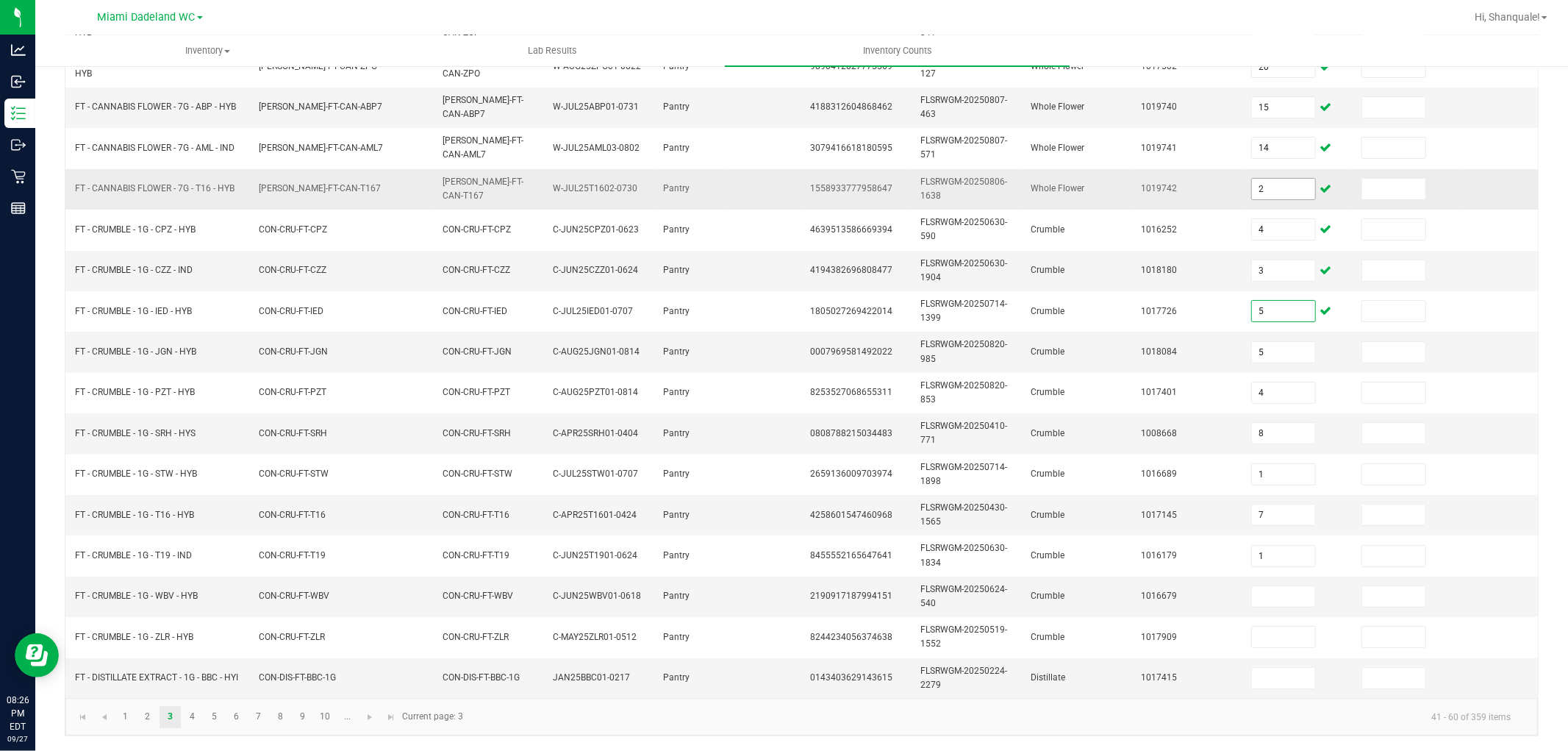
type input "5"
type input "4"
type input "8"
type input "1"
type input "7"
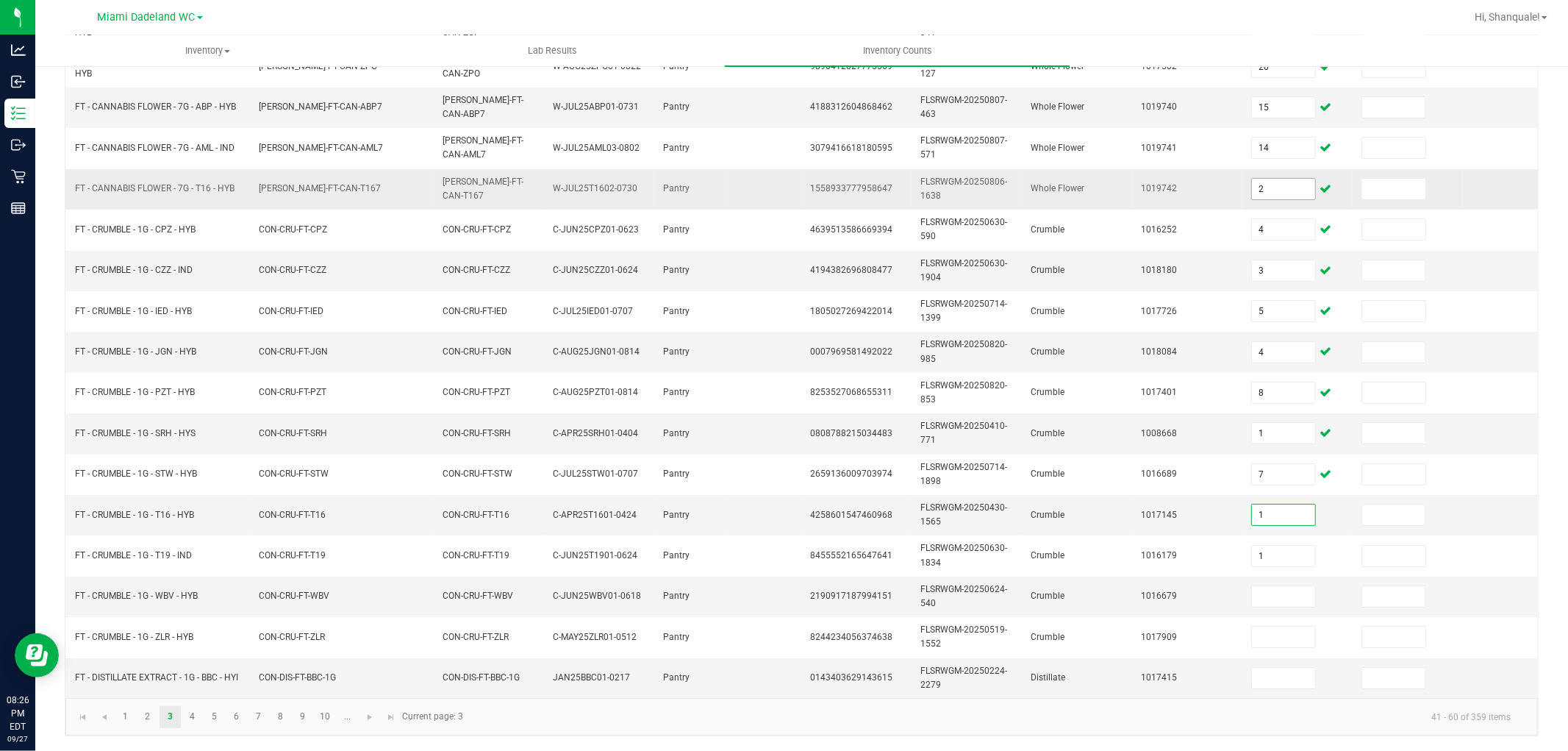
type input "1"
type input "5"
type input "3"
type input "2"
type input "9"
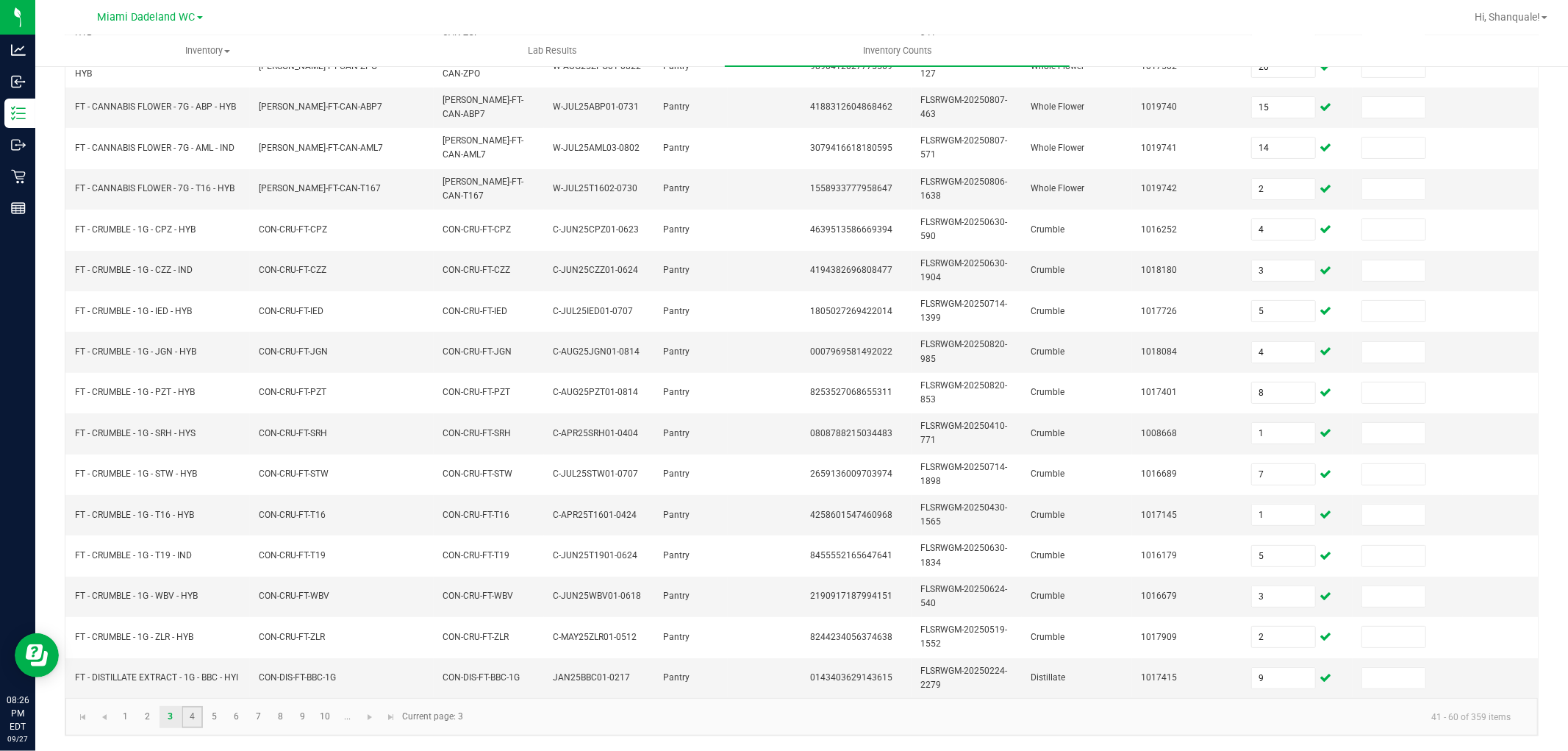
click at [188, 716] on link "4" at bounding box center [192, 717] width 21 height 22
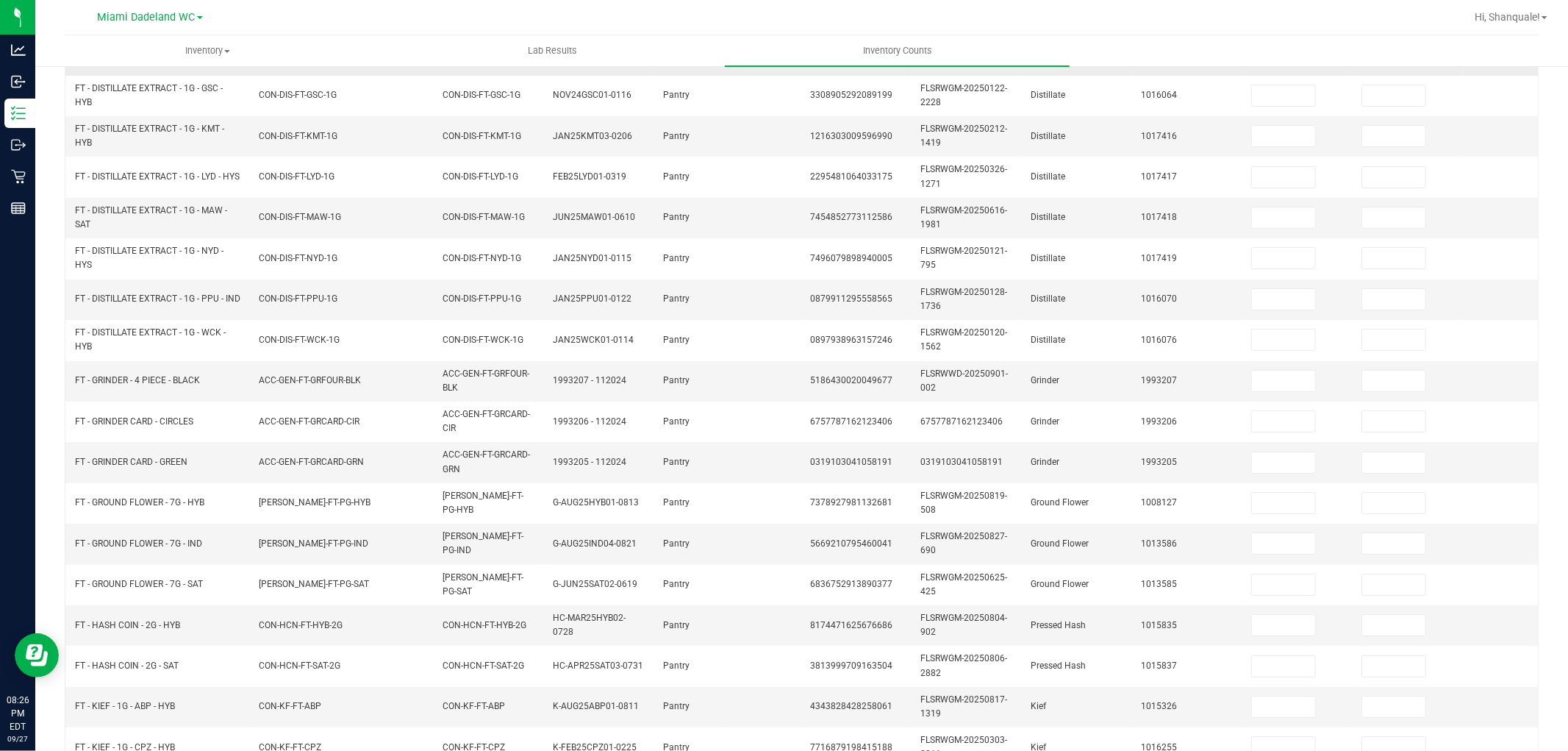
scroll to position [0, 0]
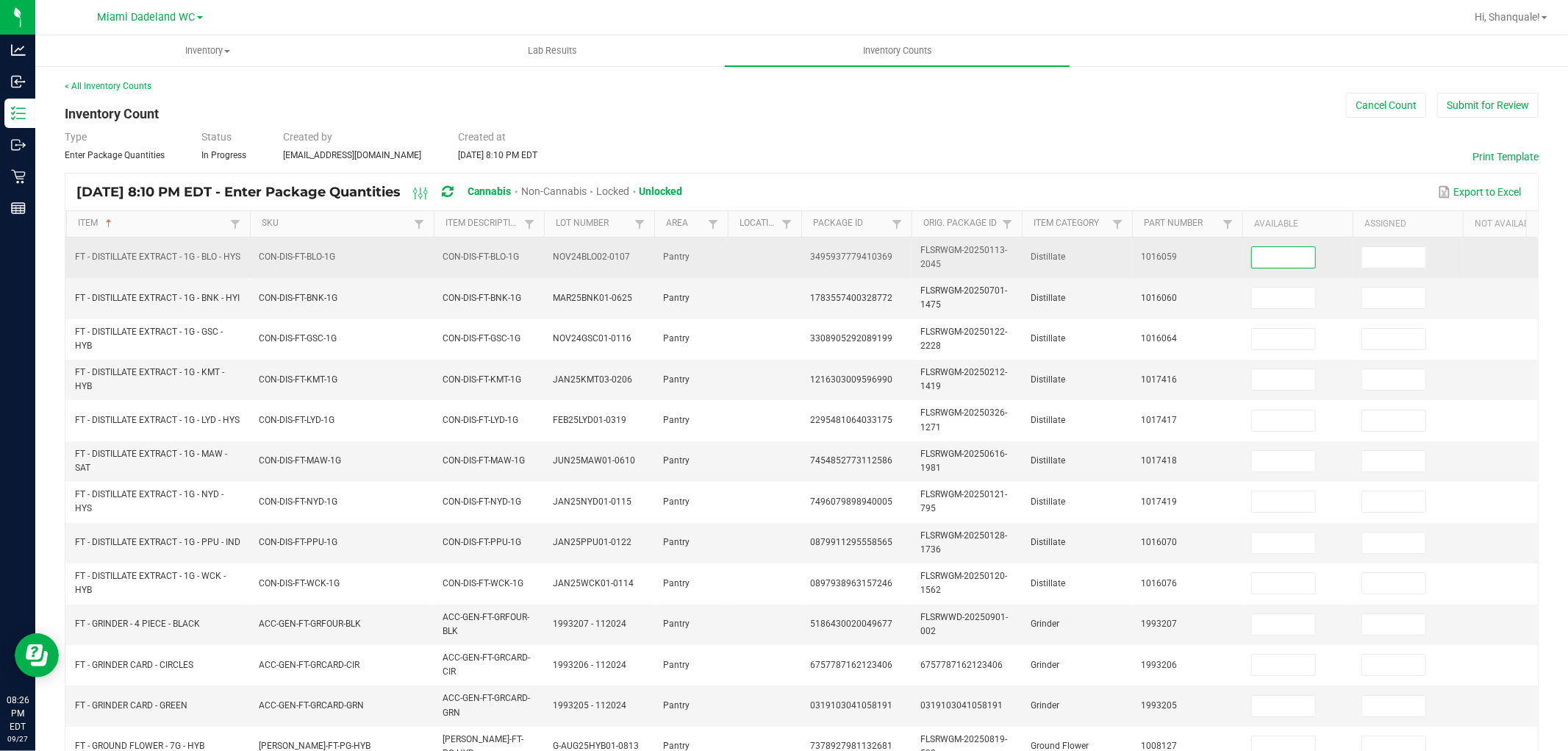
click at [1299, 258] on input at bounding box center [1284, 256] width 63 height 20
type input "8"
type input "1"
type input "4"
type input "3"
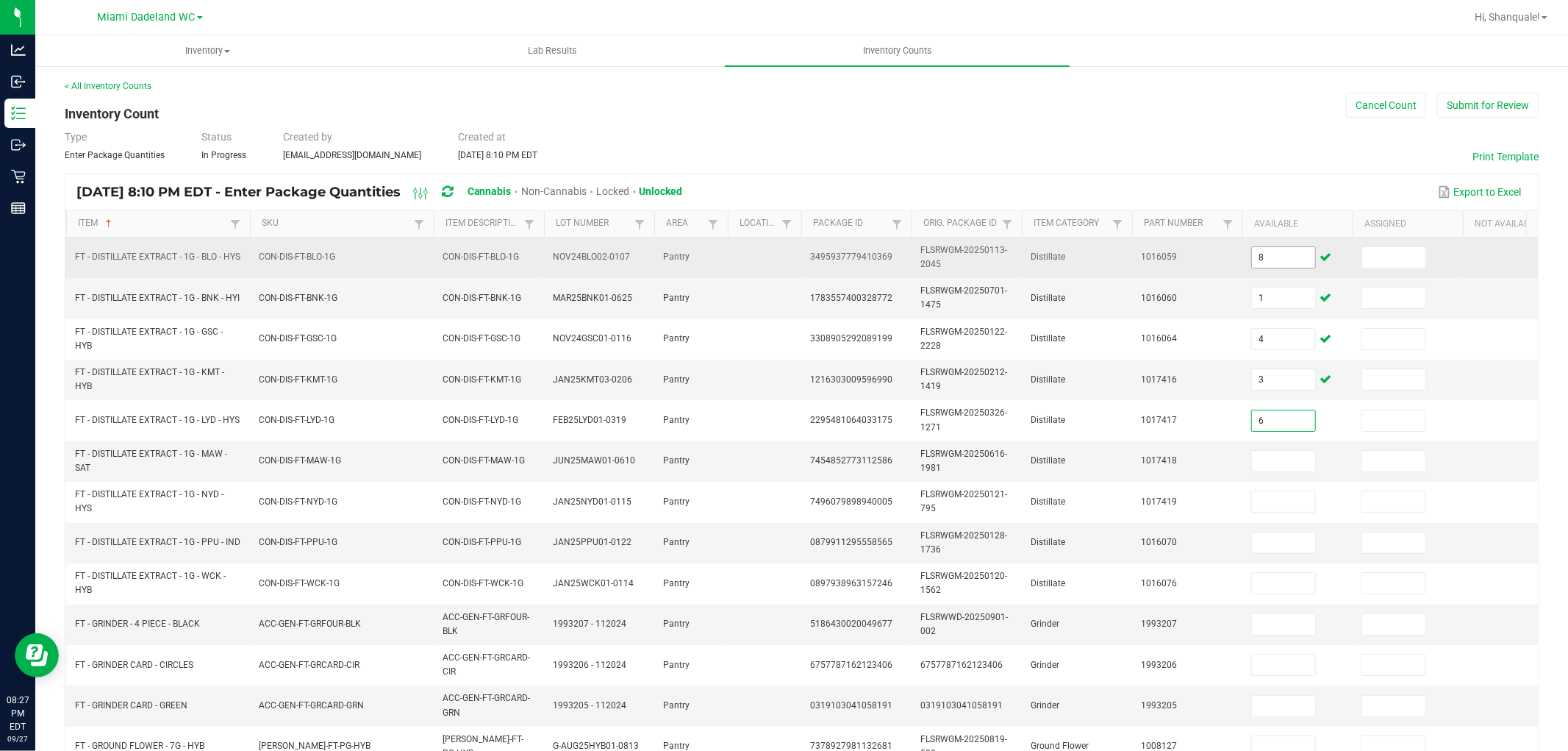
type input "6"
type input "5"
type input "1"
type input "7"
type input "9"
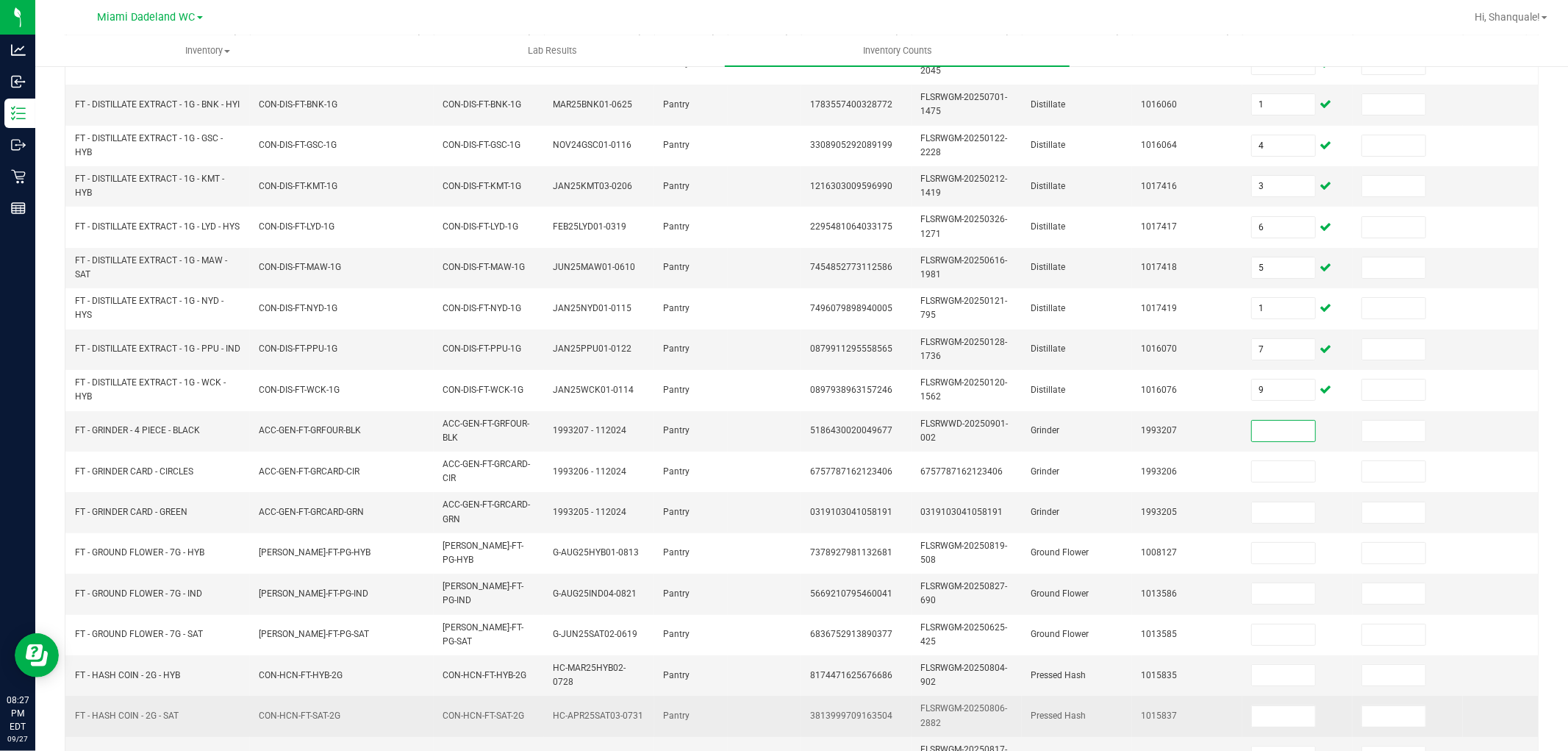
scroll to position [245, 0]
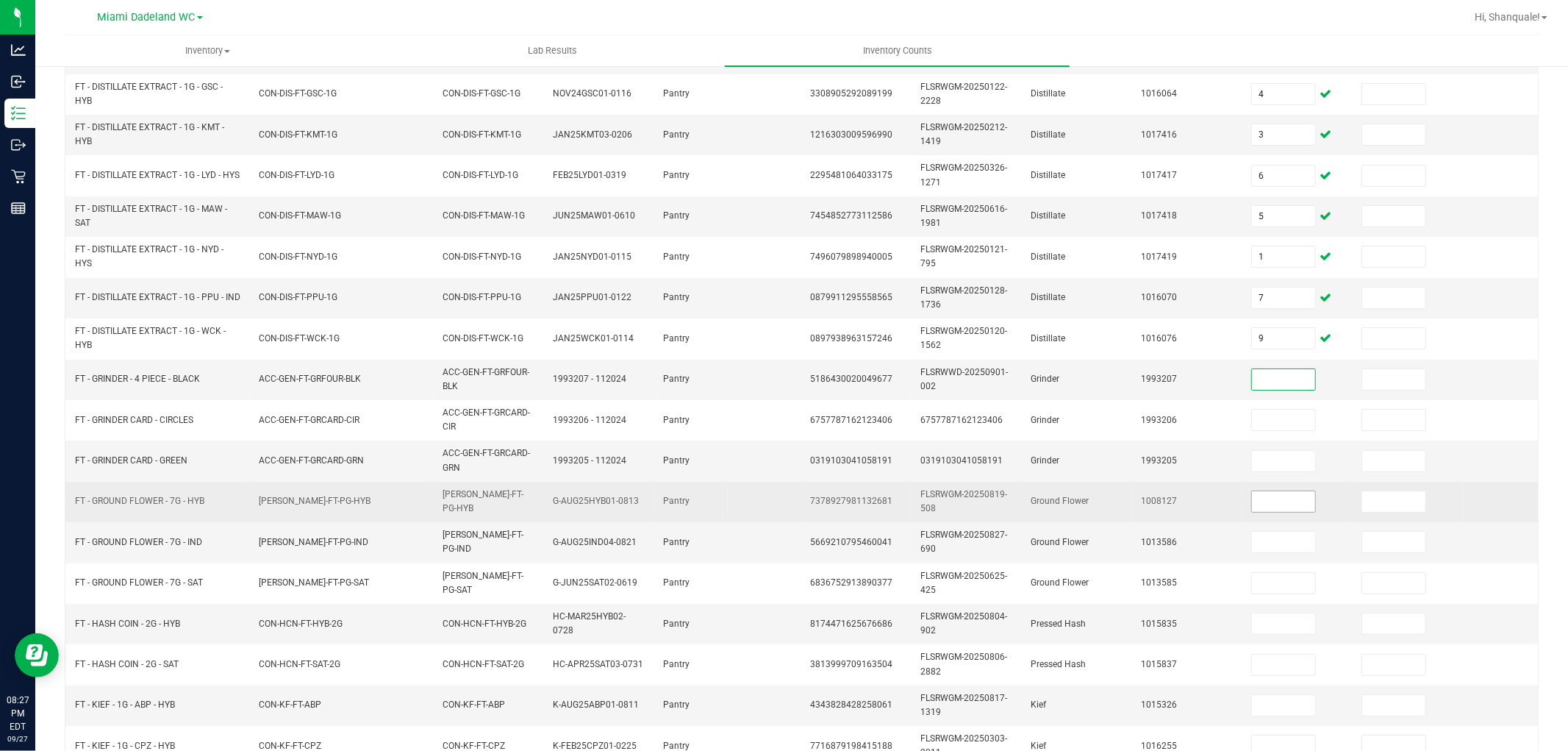
click at [1272, 504] on input at bounding box center [1284, 501] width 63 height 20
type input "18"
type input "16"
type input "10"
type input "7"
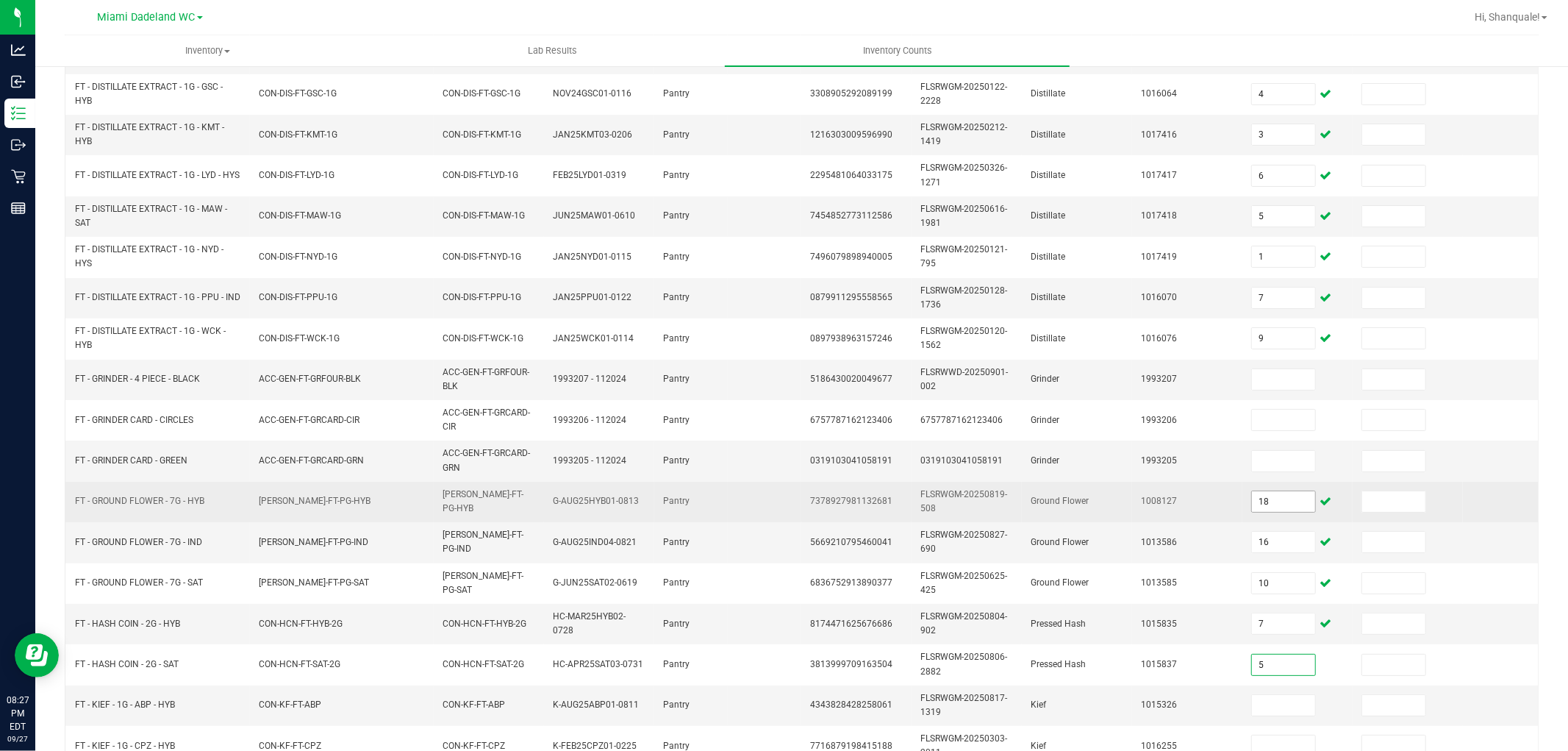
type input "5"
type input "6"
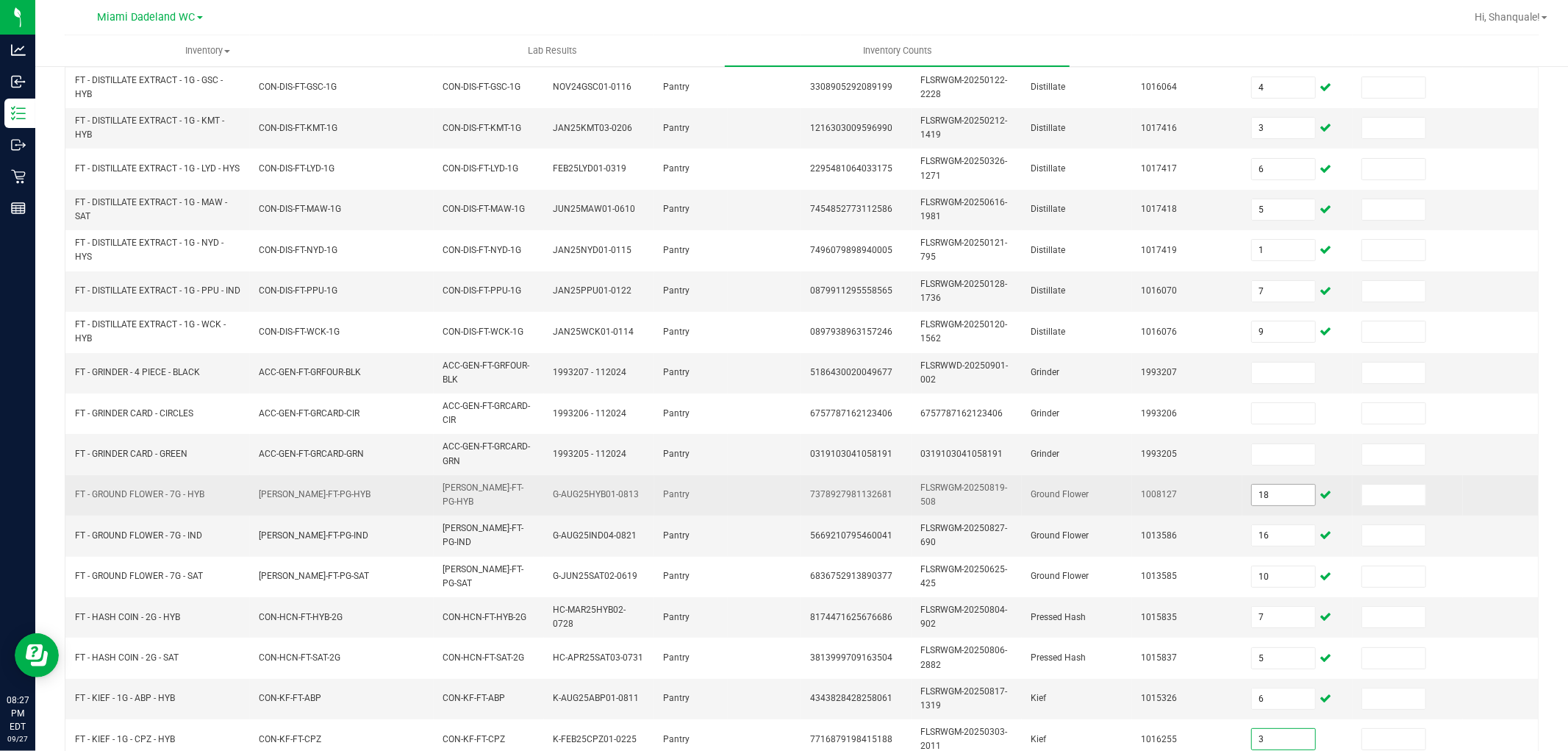
type input "3"
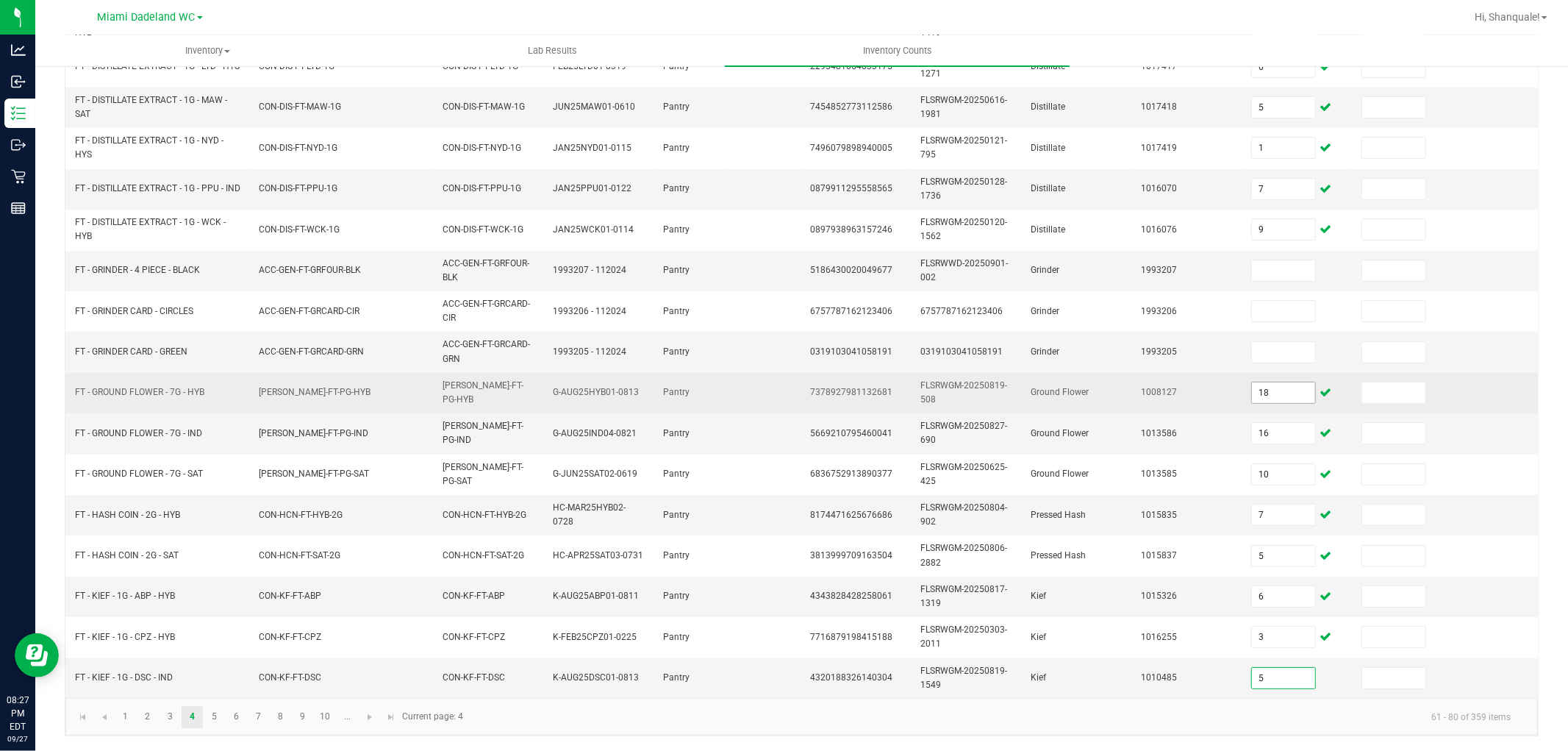
type input "5"
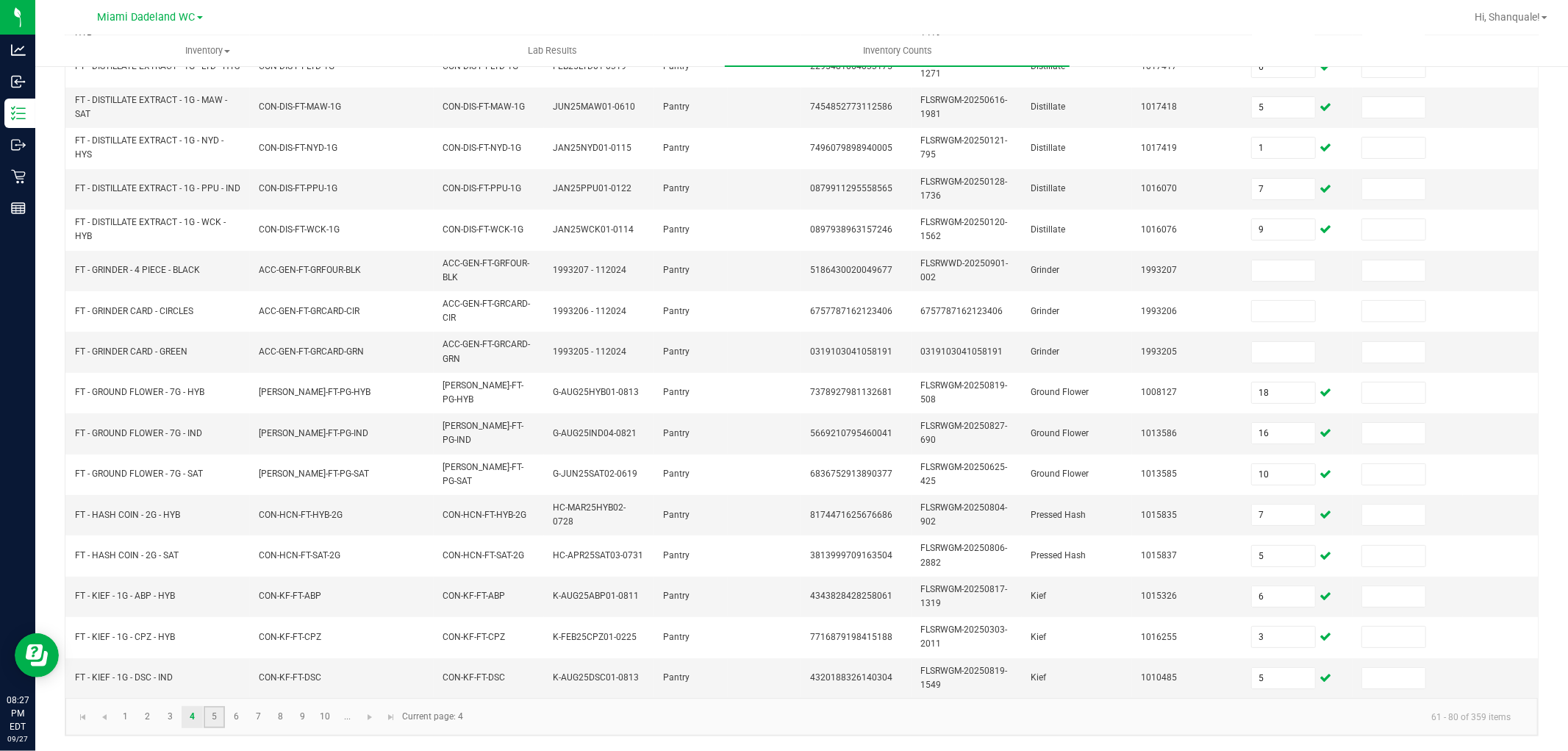
click at [217, 707] on link "5" at bounding box center [215, 717] width 21 height 22
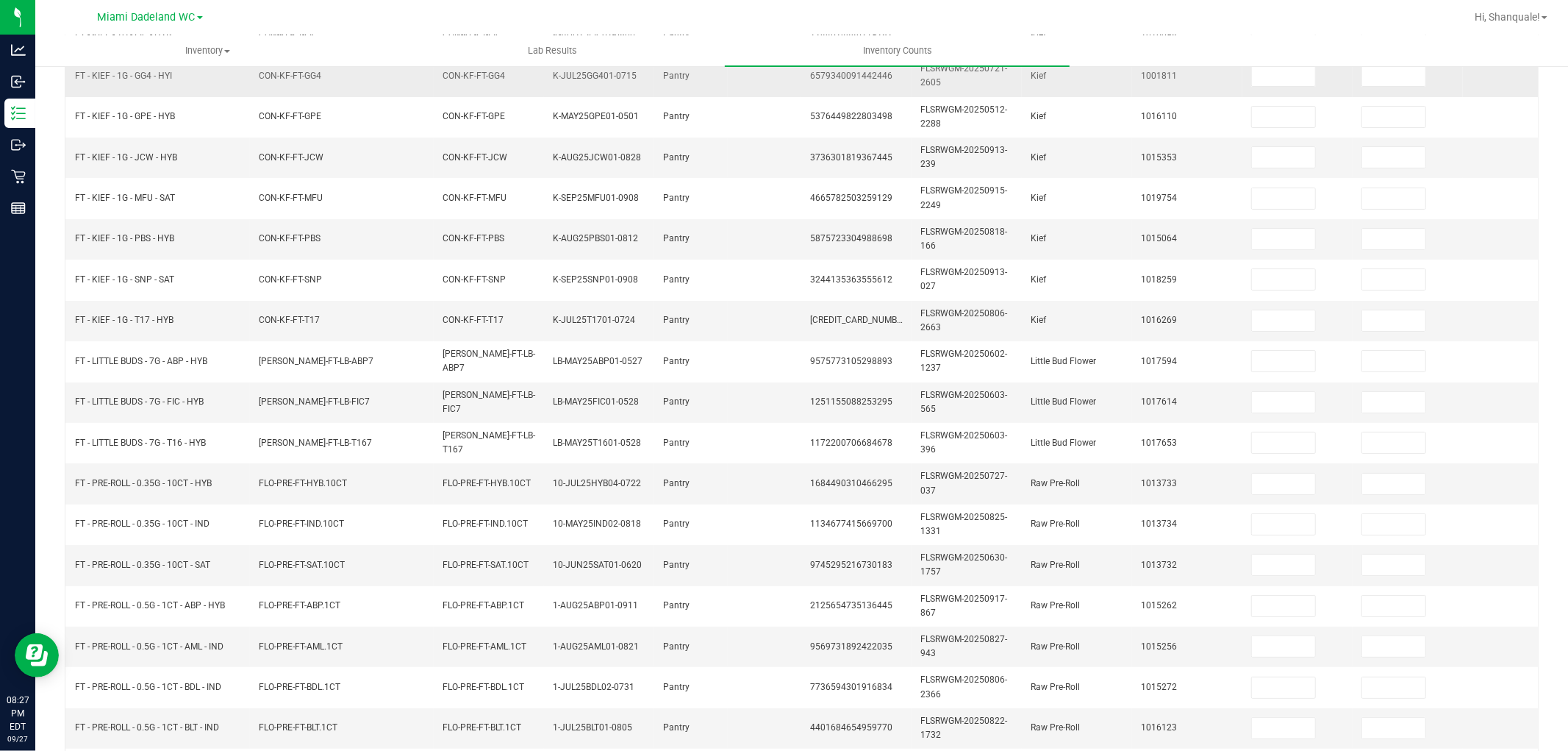
scroll to position [0, 0]
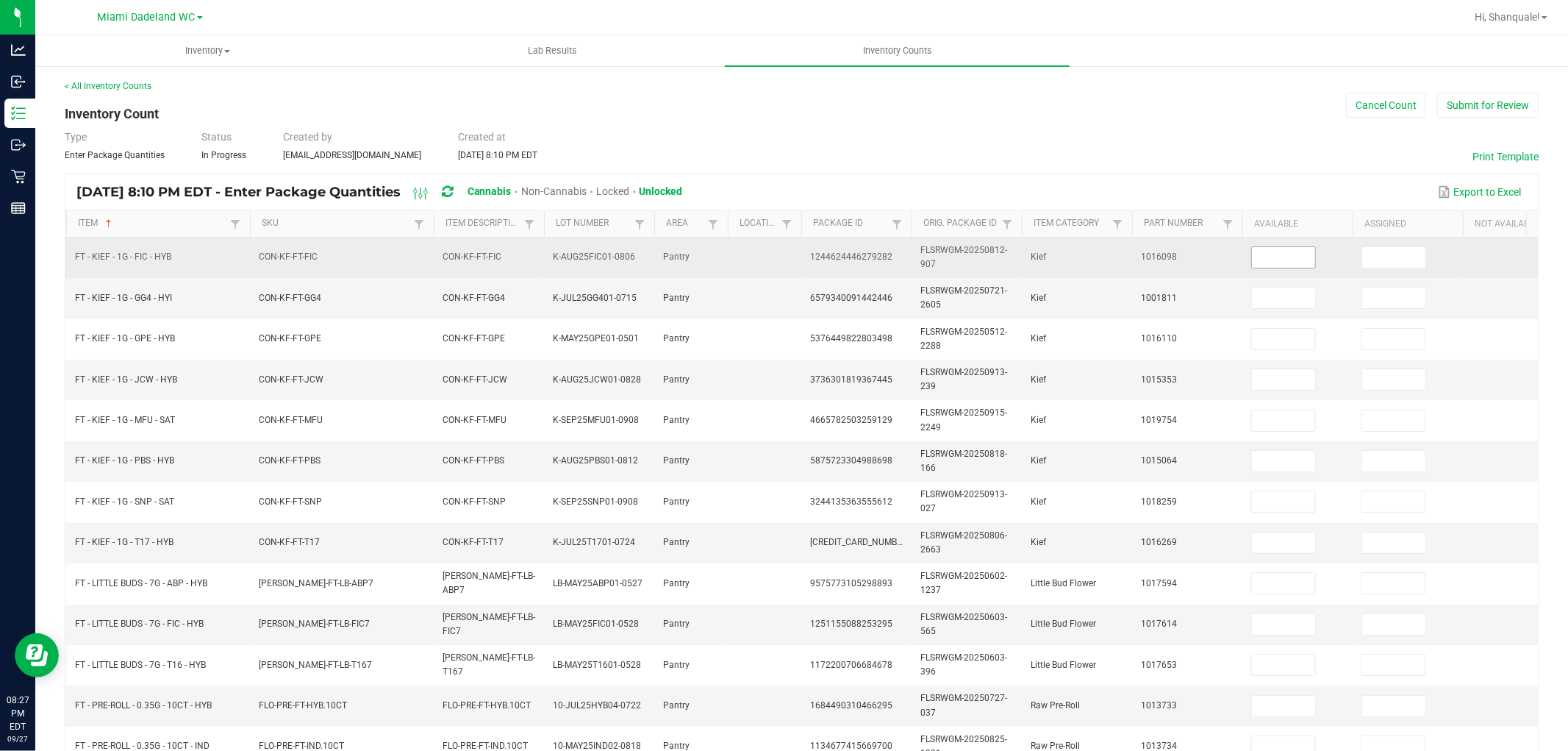
click at [1260, 259] on input at bounding box center [1284, 256] width 63 height 20
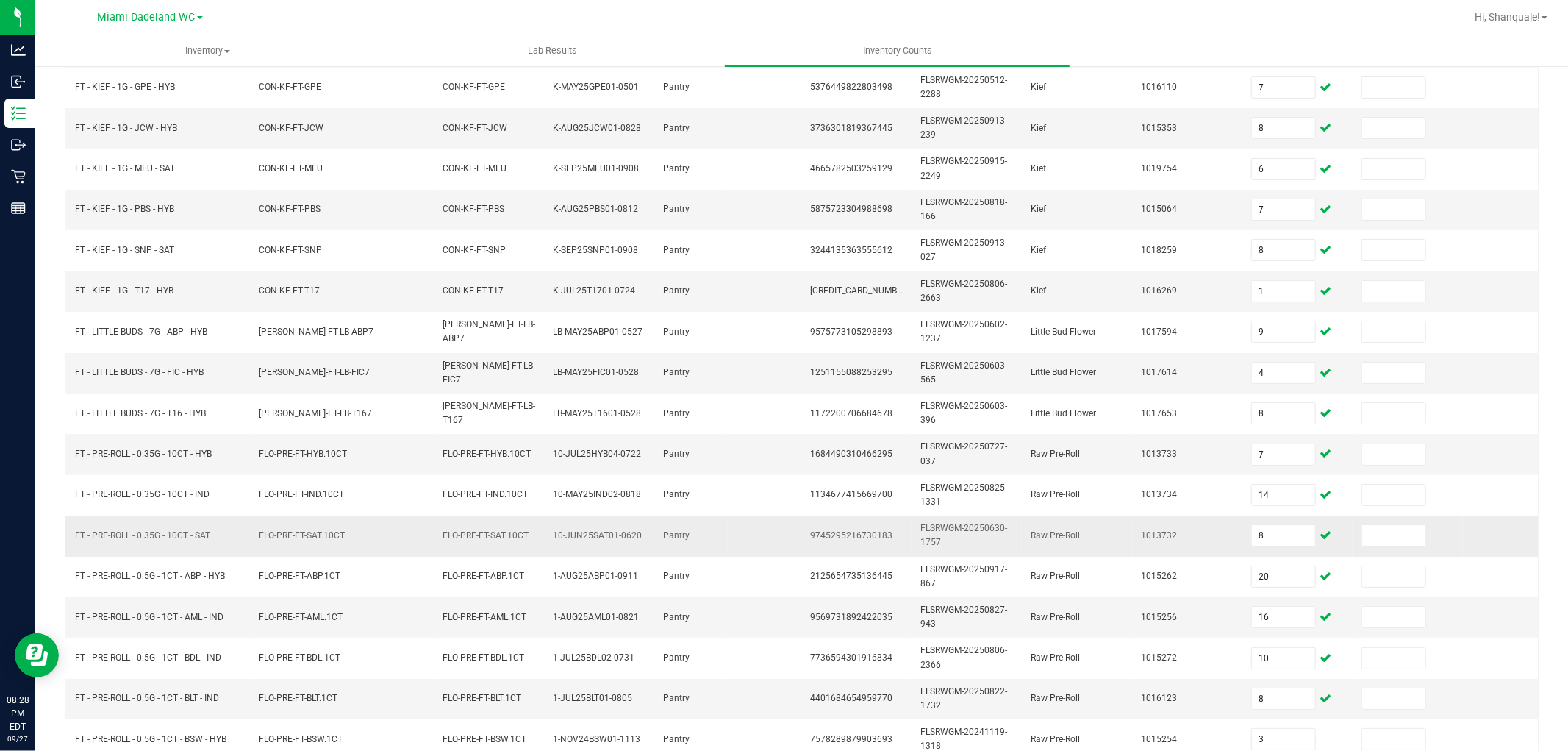
scroll to position [368, 0]
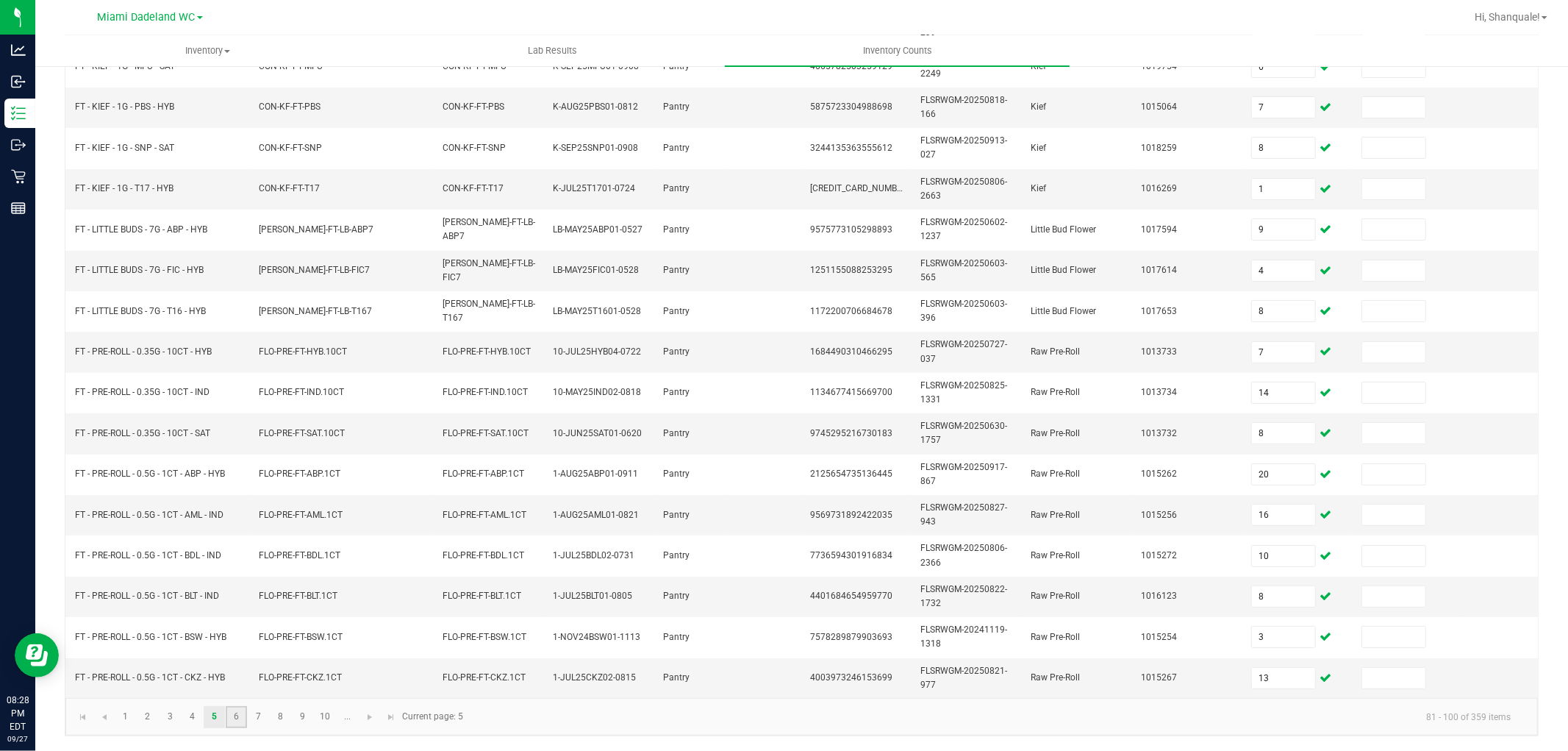
click at [243, 723] on link "6" at bounding box center [236, 717] width 21 height 22
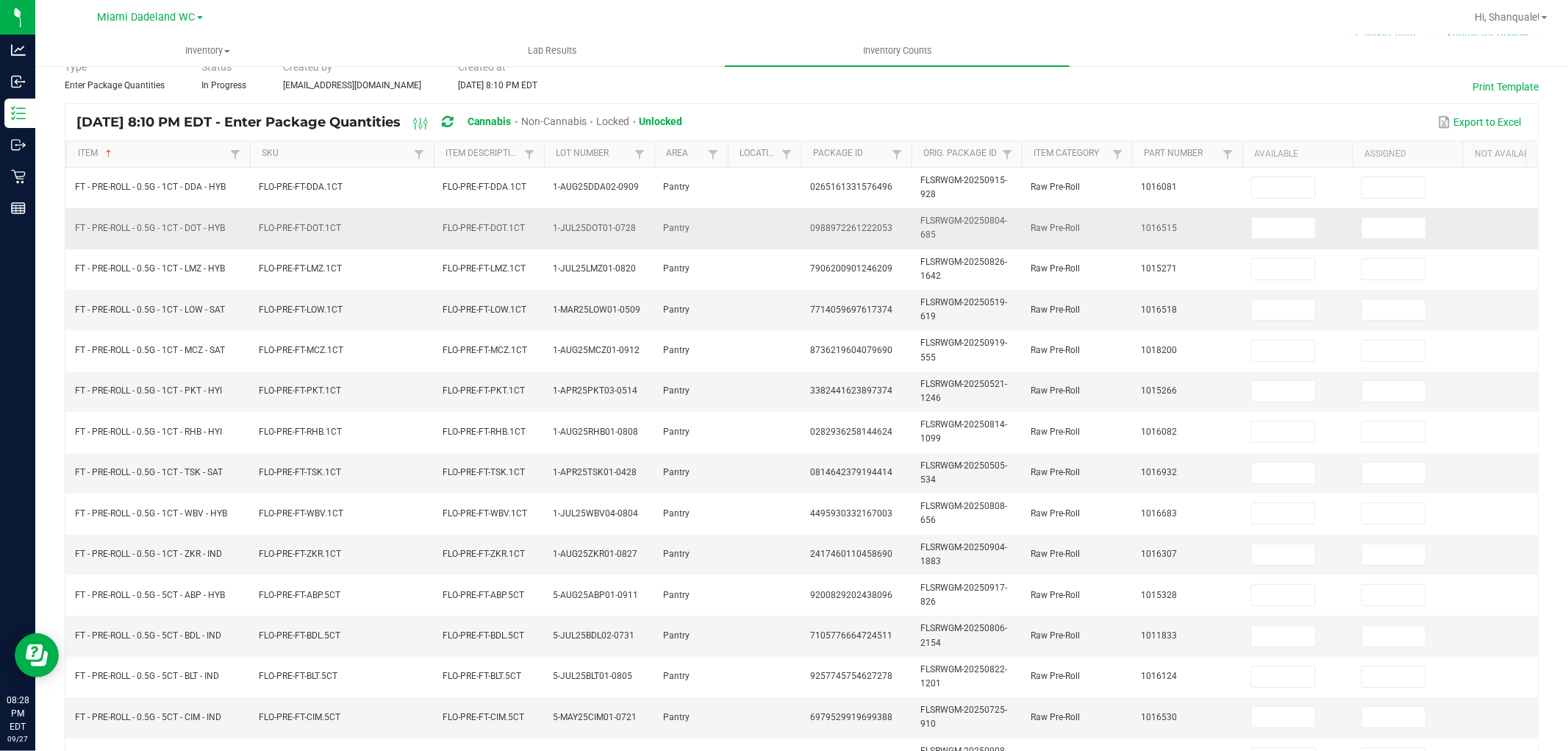
scroll to position [41, 0]
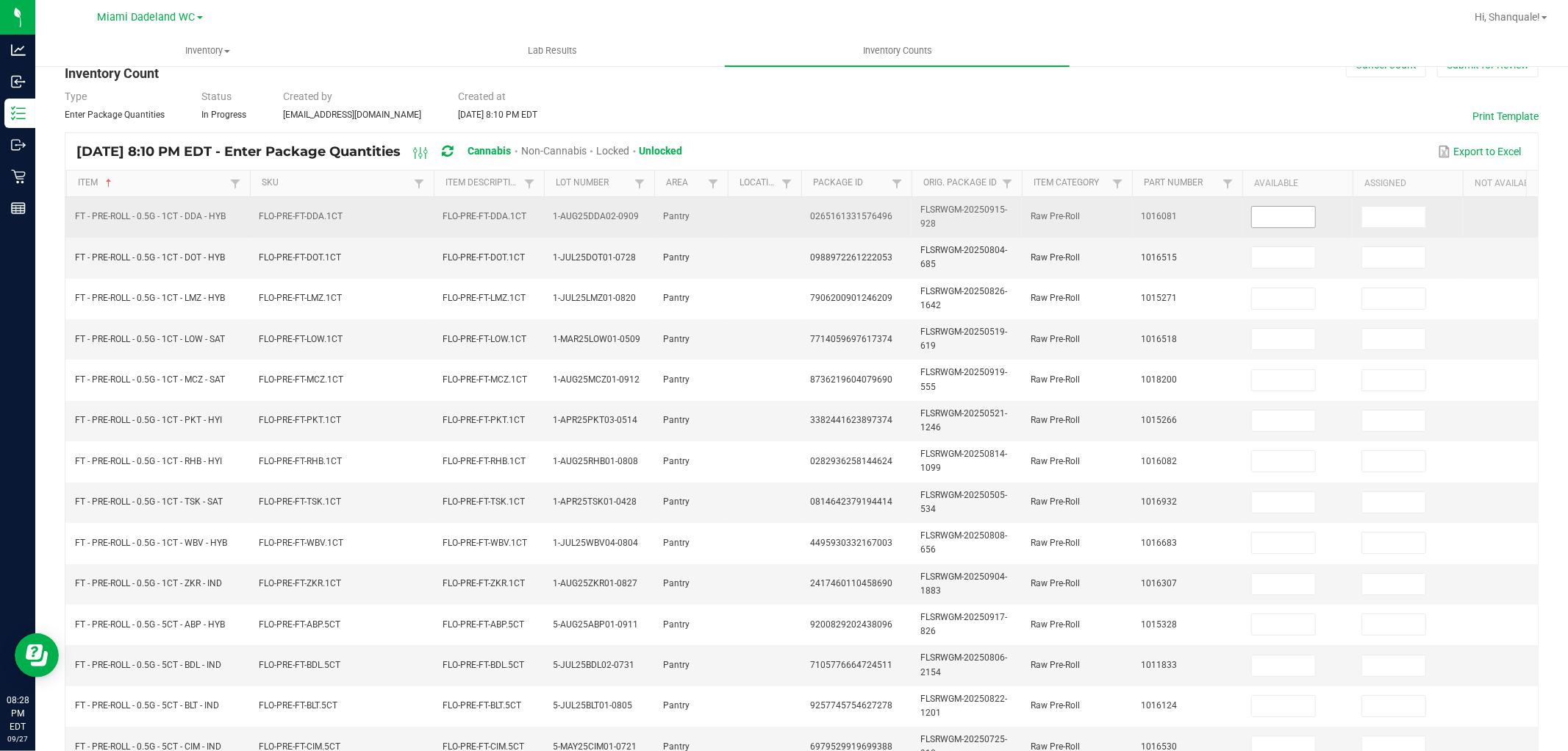
click at [1257, 210] on input at bounding box center [1284, 217] width 63 height 20
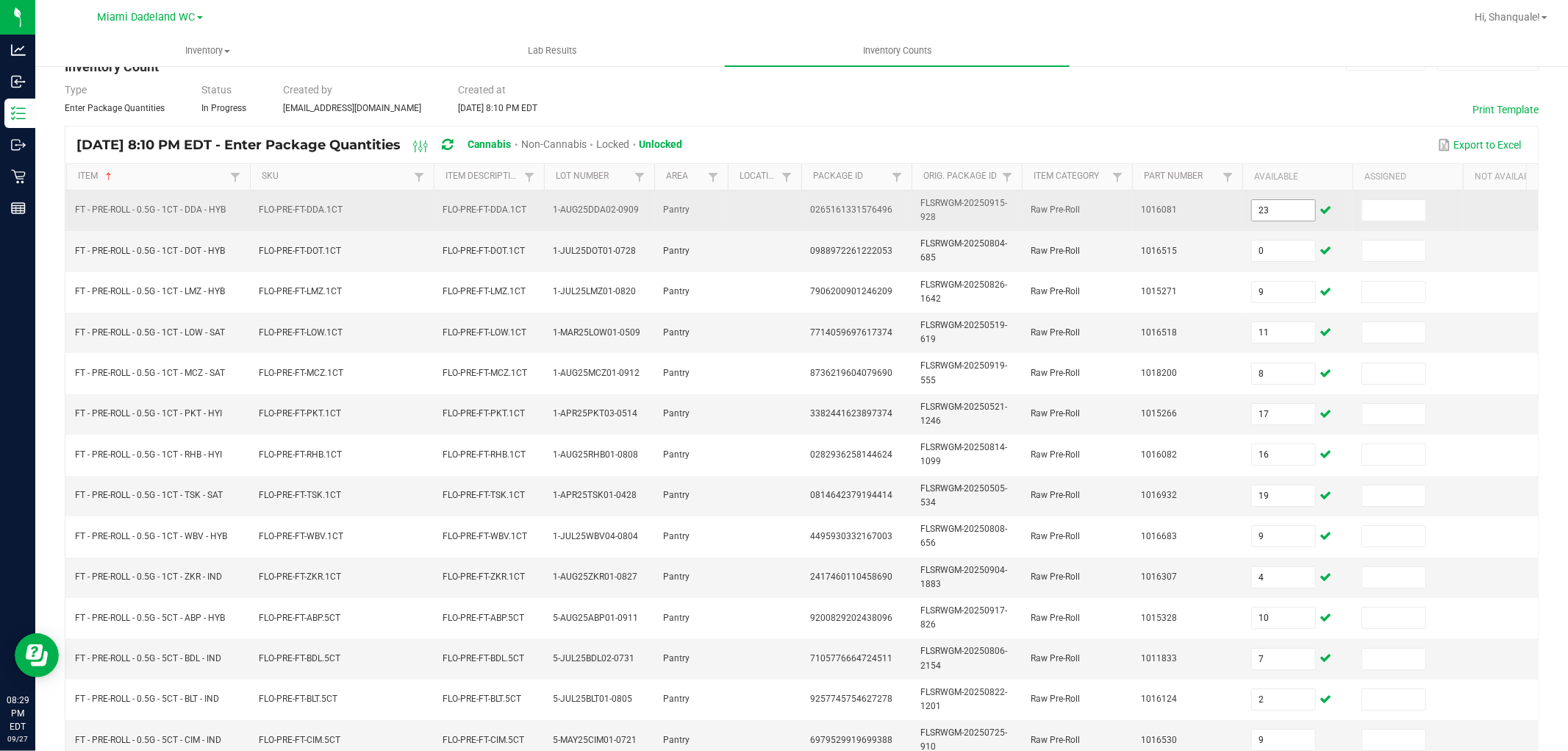
scroll to position [368, 0]
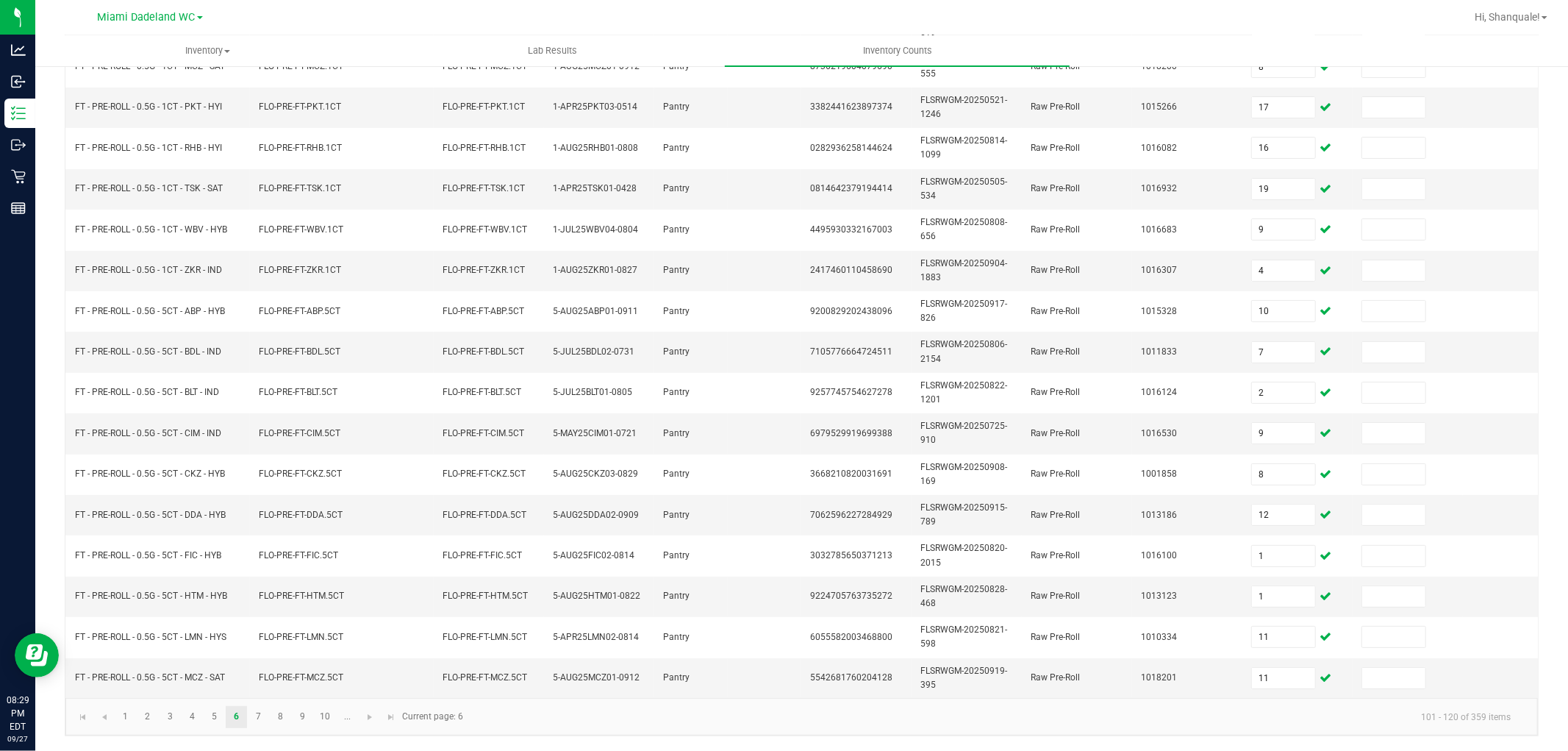
drag, startPoint x: 258, startPoint y: 717, endPoint x: 259, endPoint y: 704, distance: 13.0
click at [259, 717] on link "7" at bounding box center [258, 717] width 21 height 22
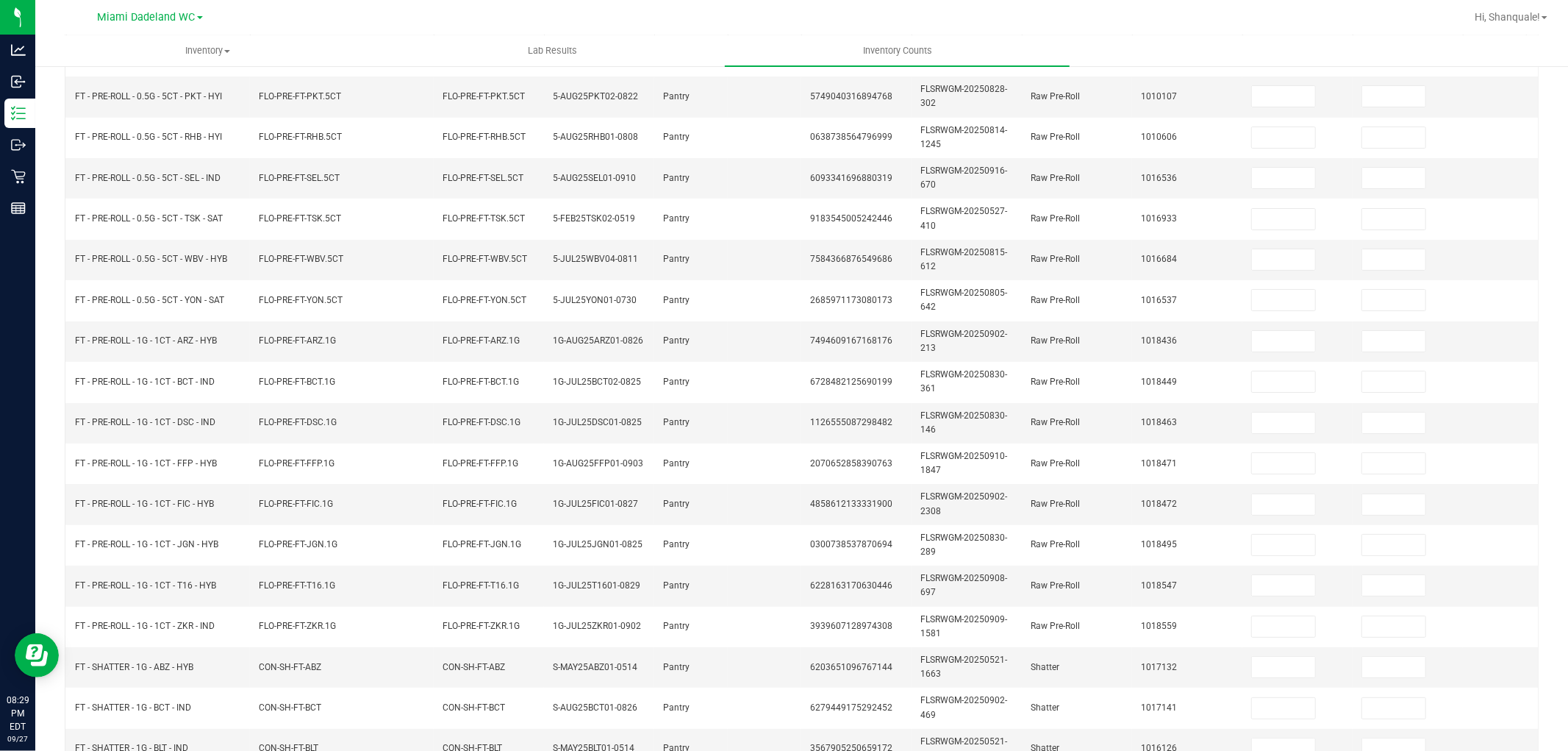
scroll to position [41, 0]
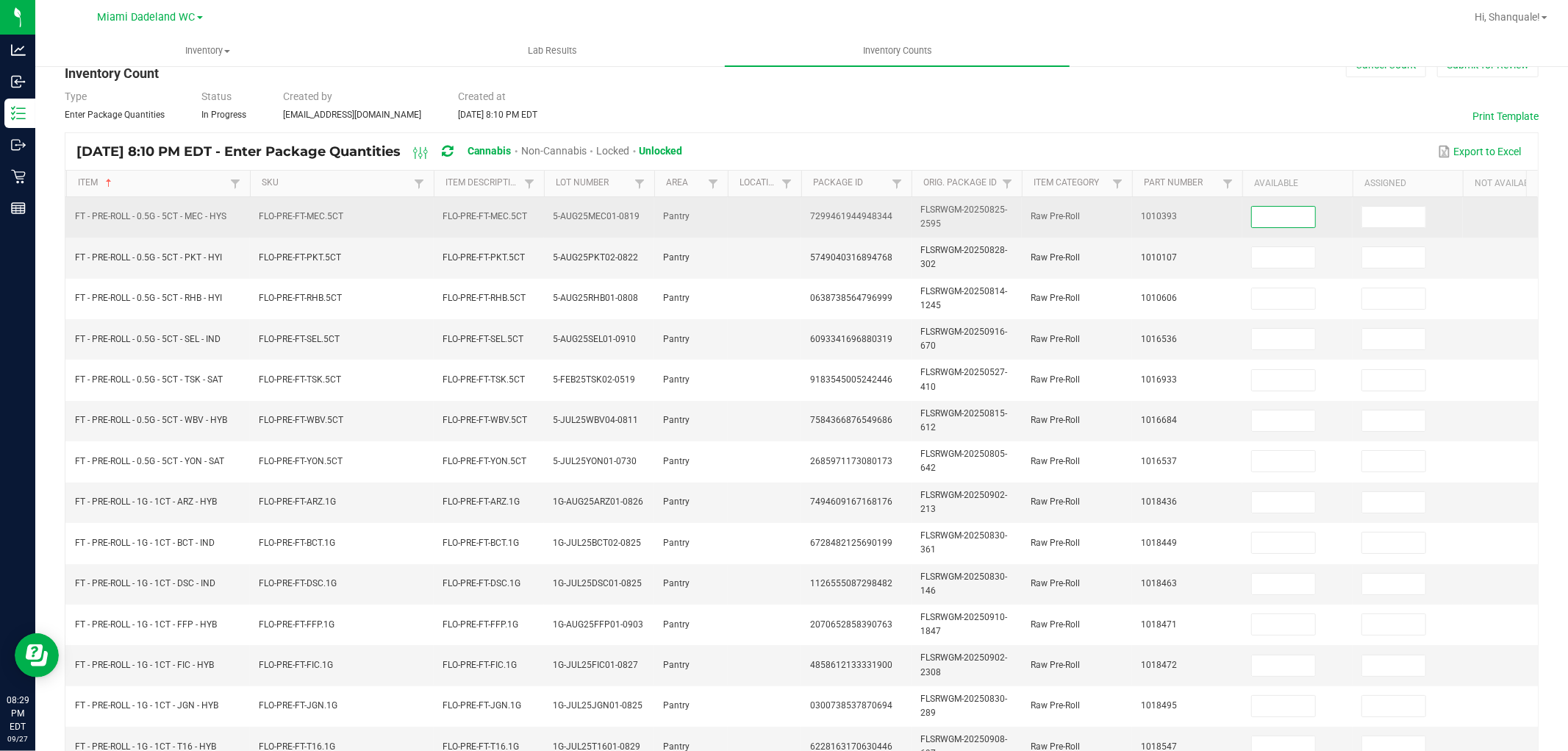
click at [1269, 221] on input at bounding box center [1284, 217] width 63 height 20
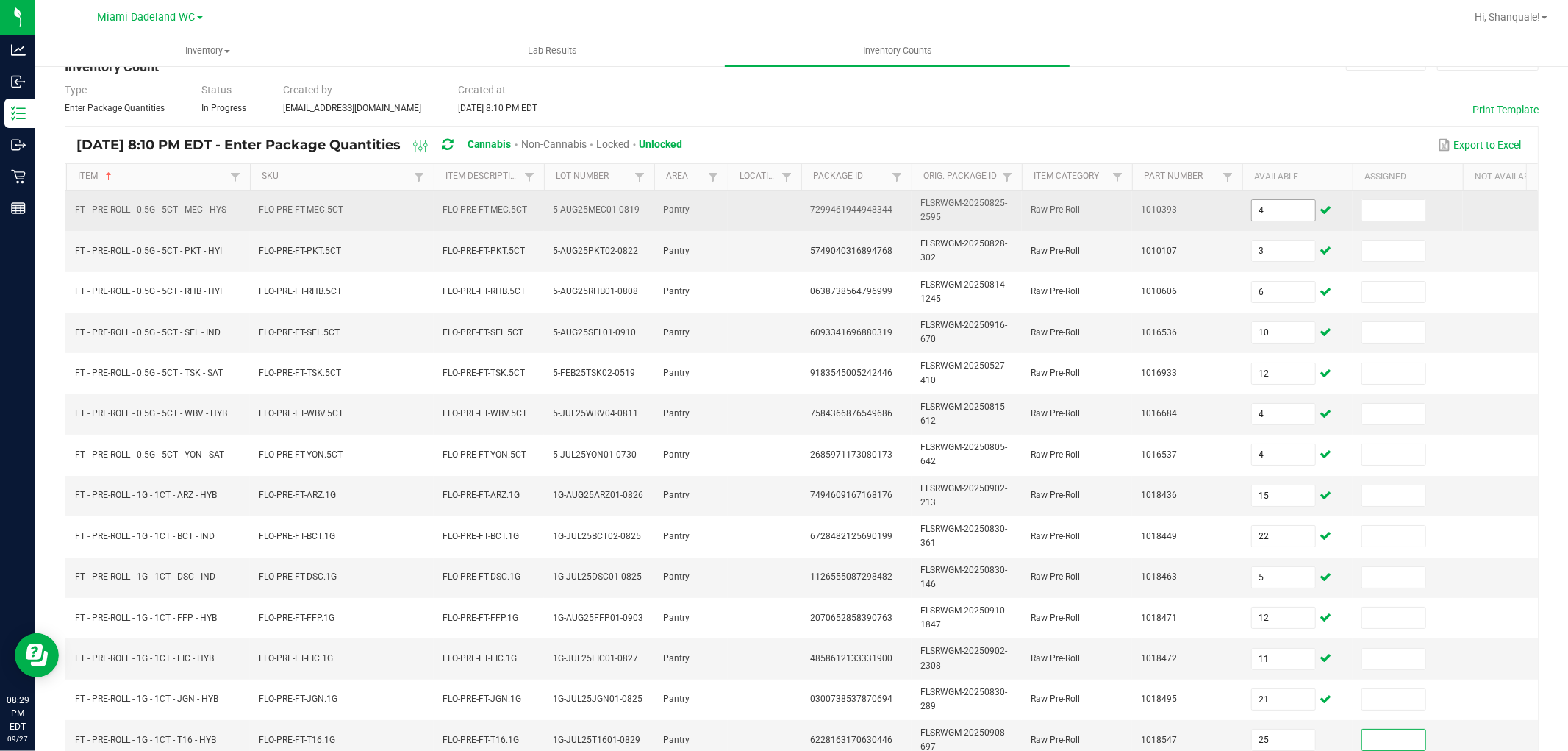
scroll to position [368, 0]
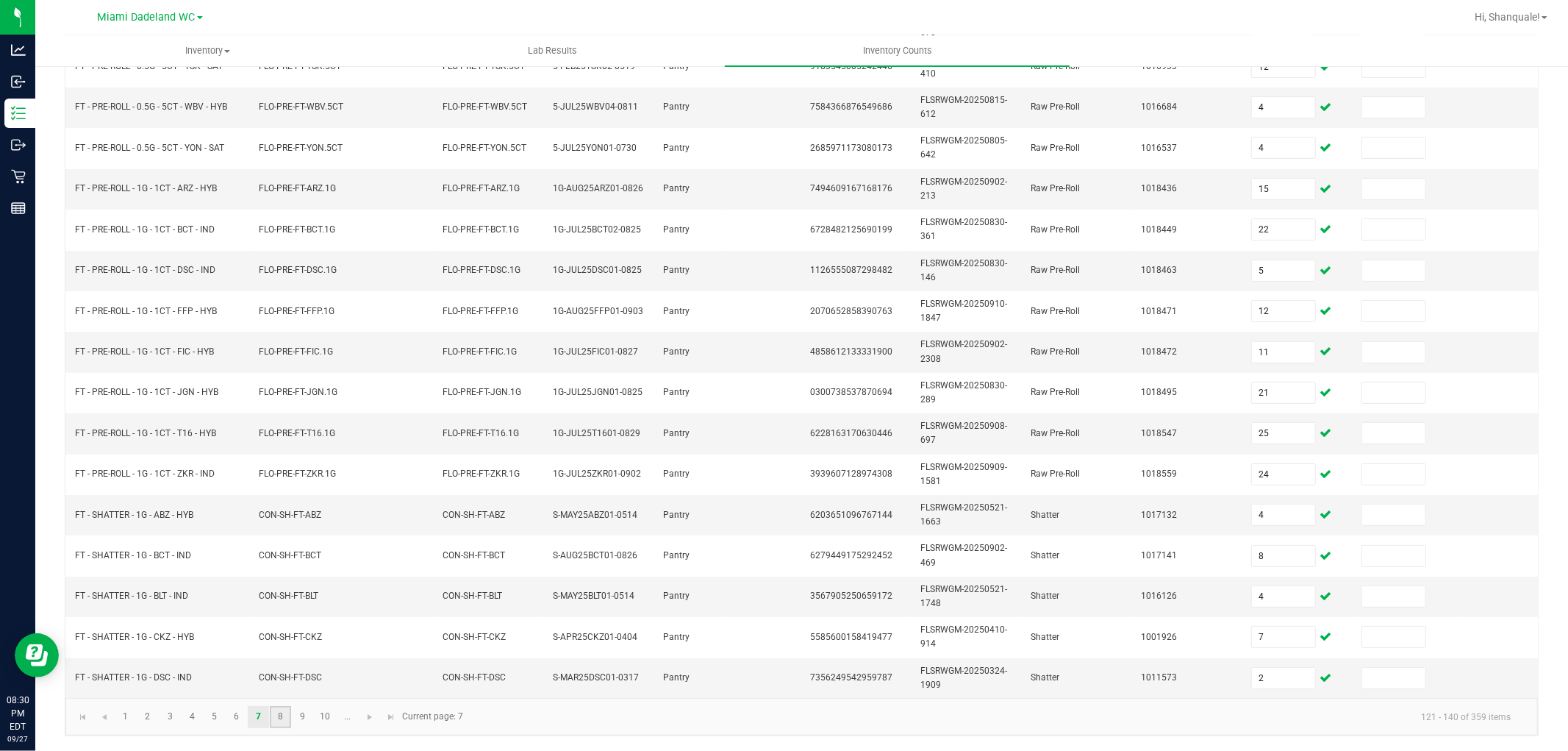
click at [281, 722] on link "8" at bounding box center [281, 717] width 21 height 22
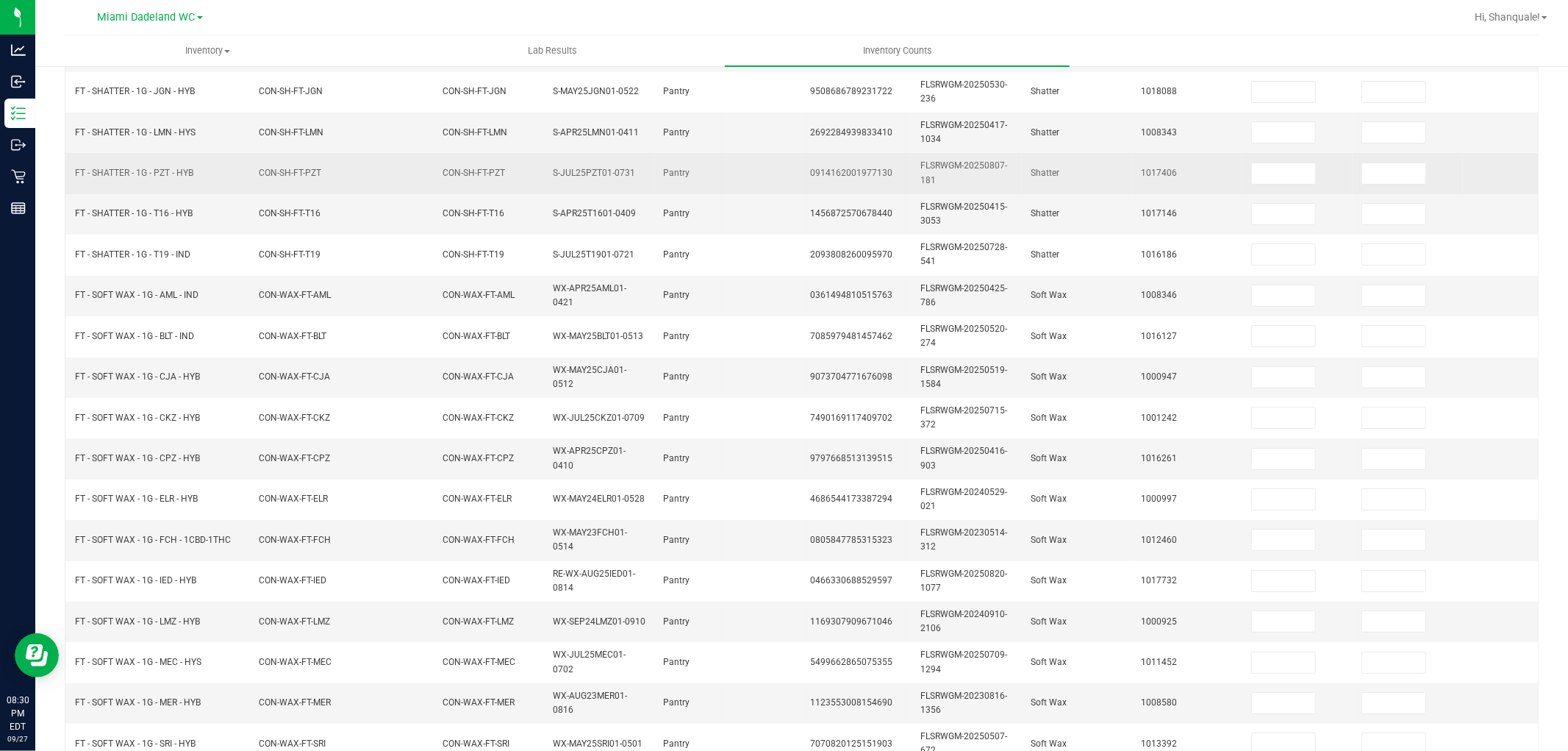
scroll to position [41, 0]
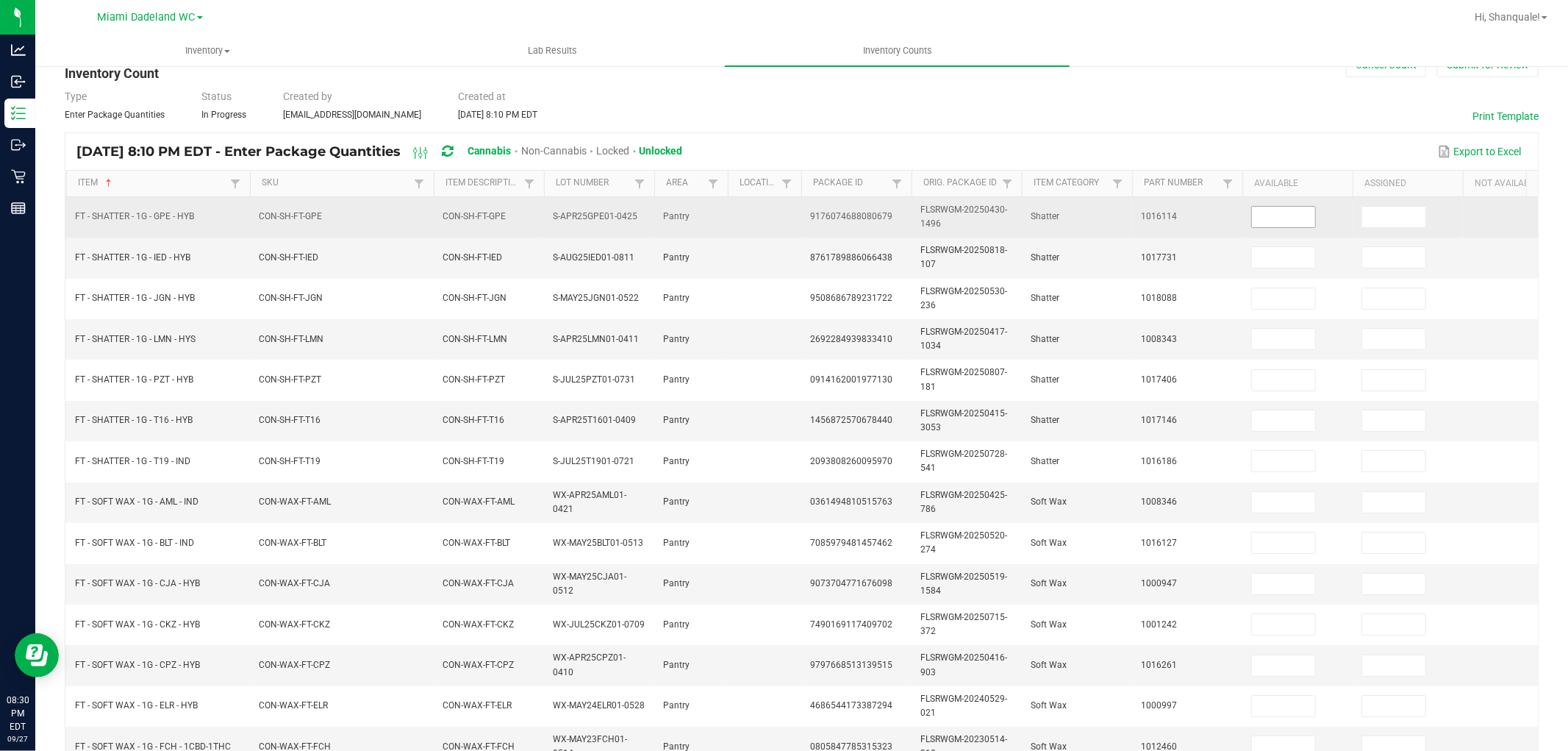
drag, startPoint x: 1262, startPoint y: 229, endPoint x: 1272, endPoint y: 224, distance: 11.2
click at [1263, 228] on td at bounding box center [1298, 218] width 111 height 41
click at [1272, 224] on input at bounding box center [1284, 217] width 63 height 20
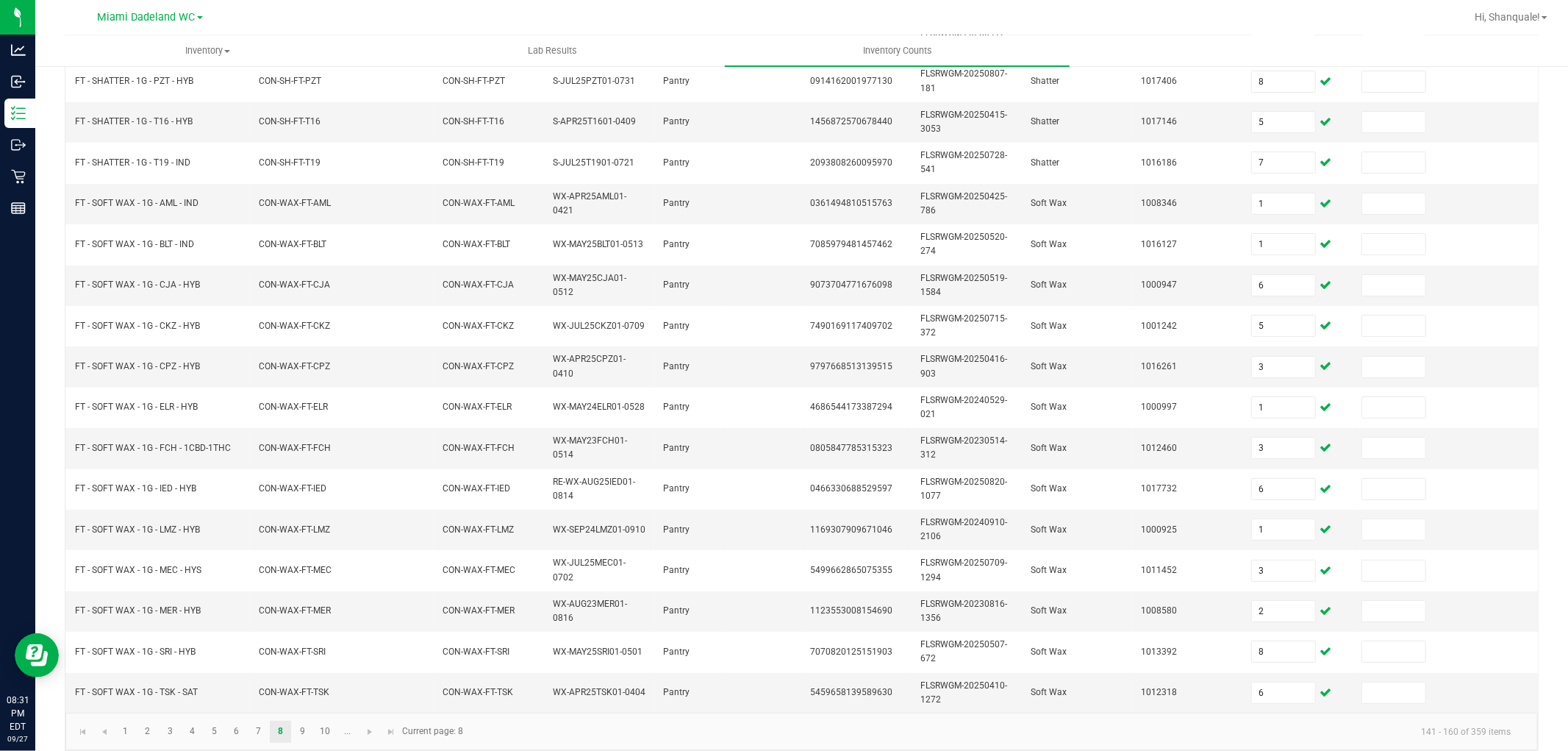
scroll to position [368, 0]
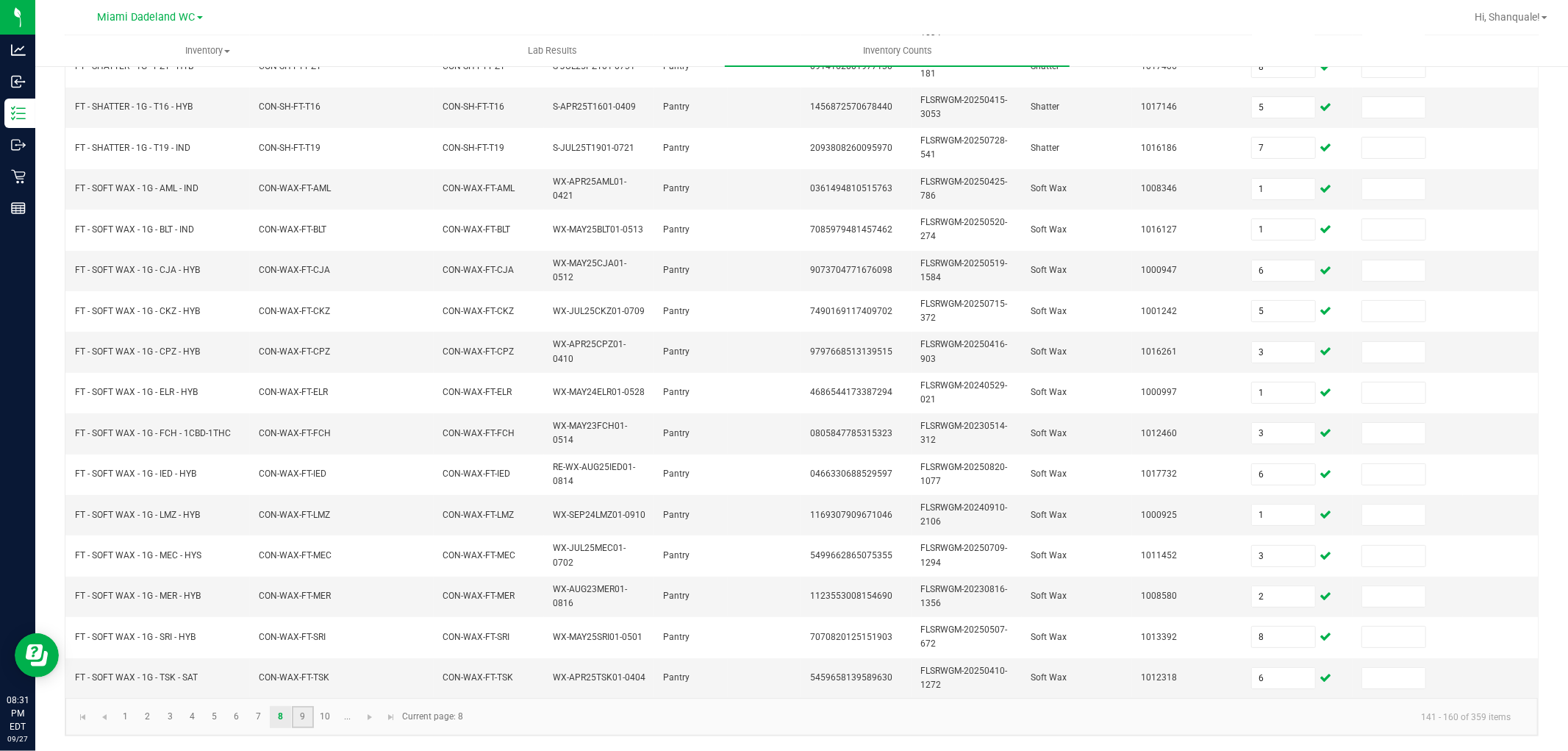
click at [297, 707] on link "9" at bounding box center [303, 717] width 21 height 22
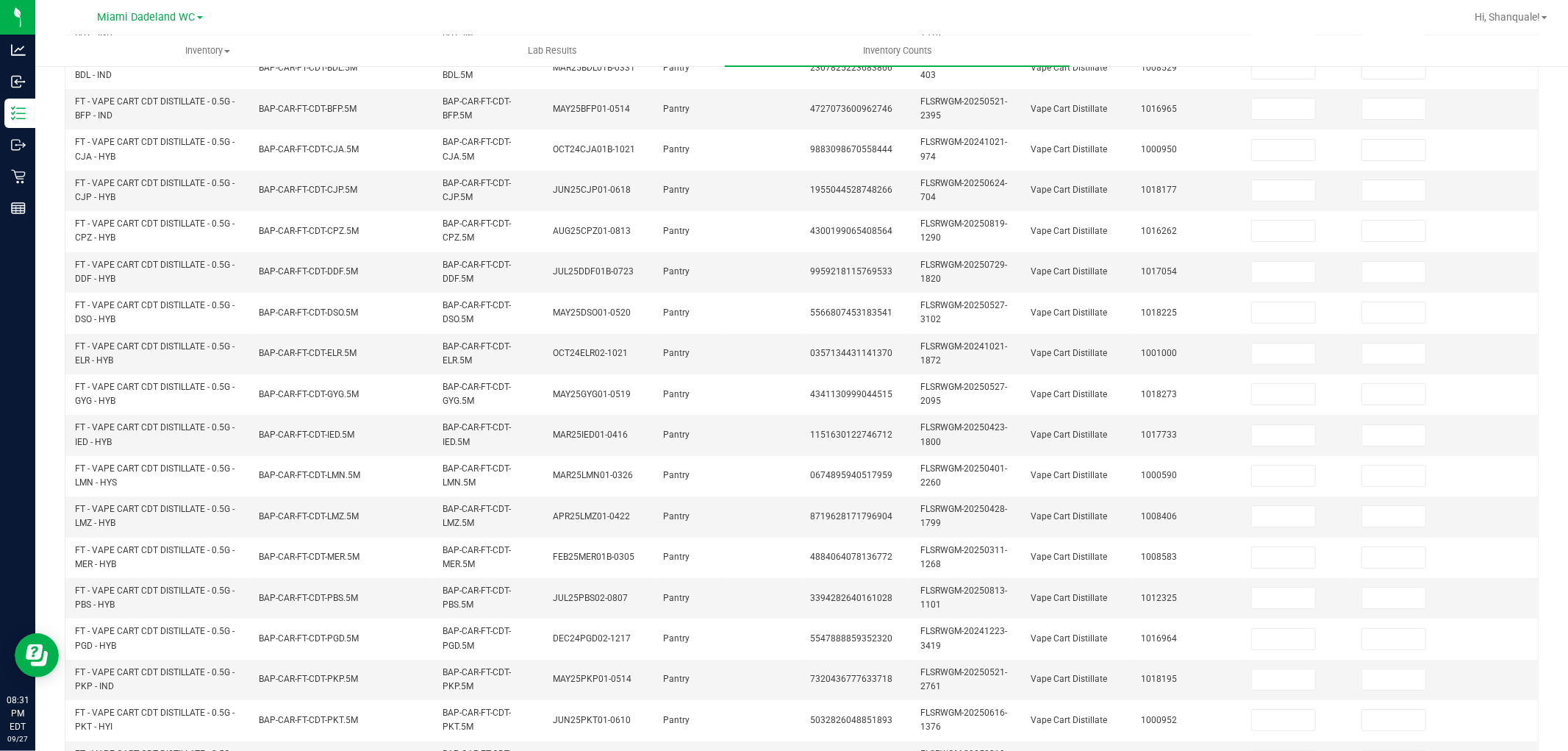
scroll to position [41, 0]
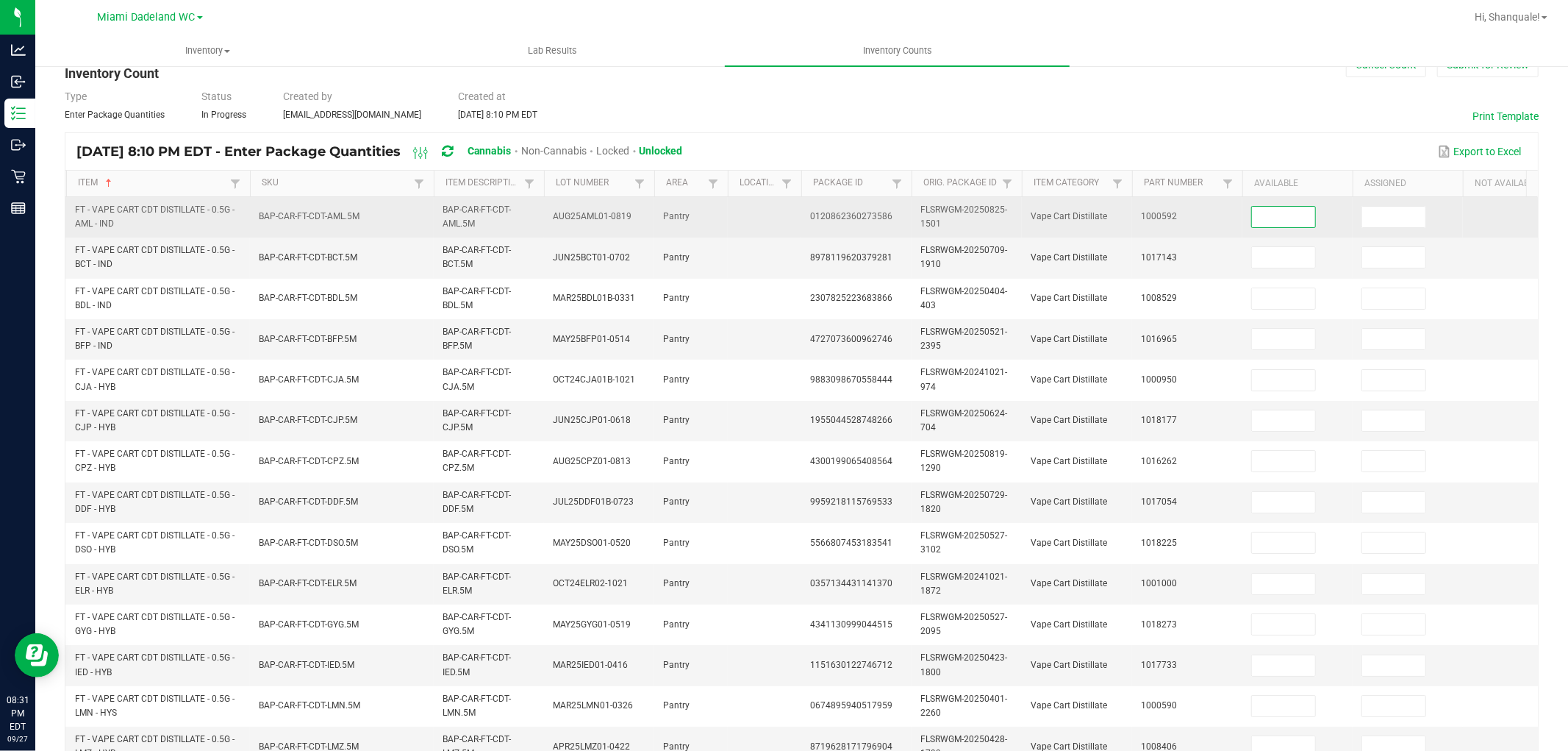
click at [1303, 216] on input at bounding box center [1284, 217] width 63 height 20
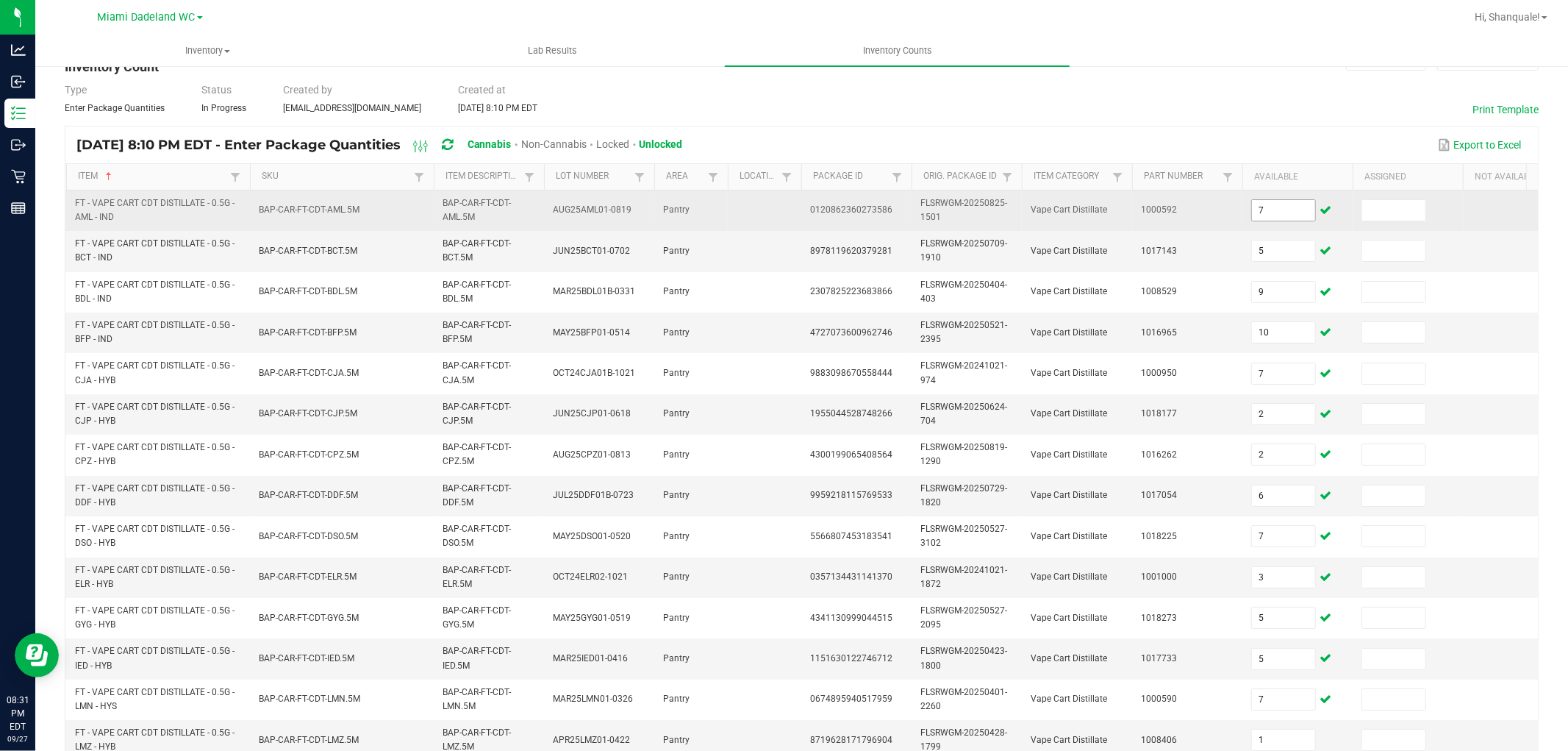
scroll to position [368, 0]
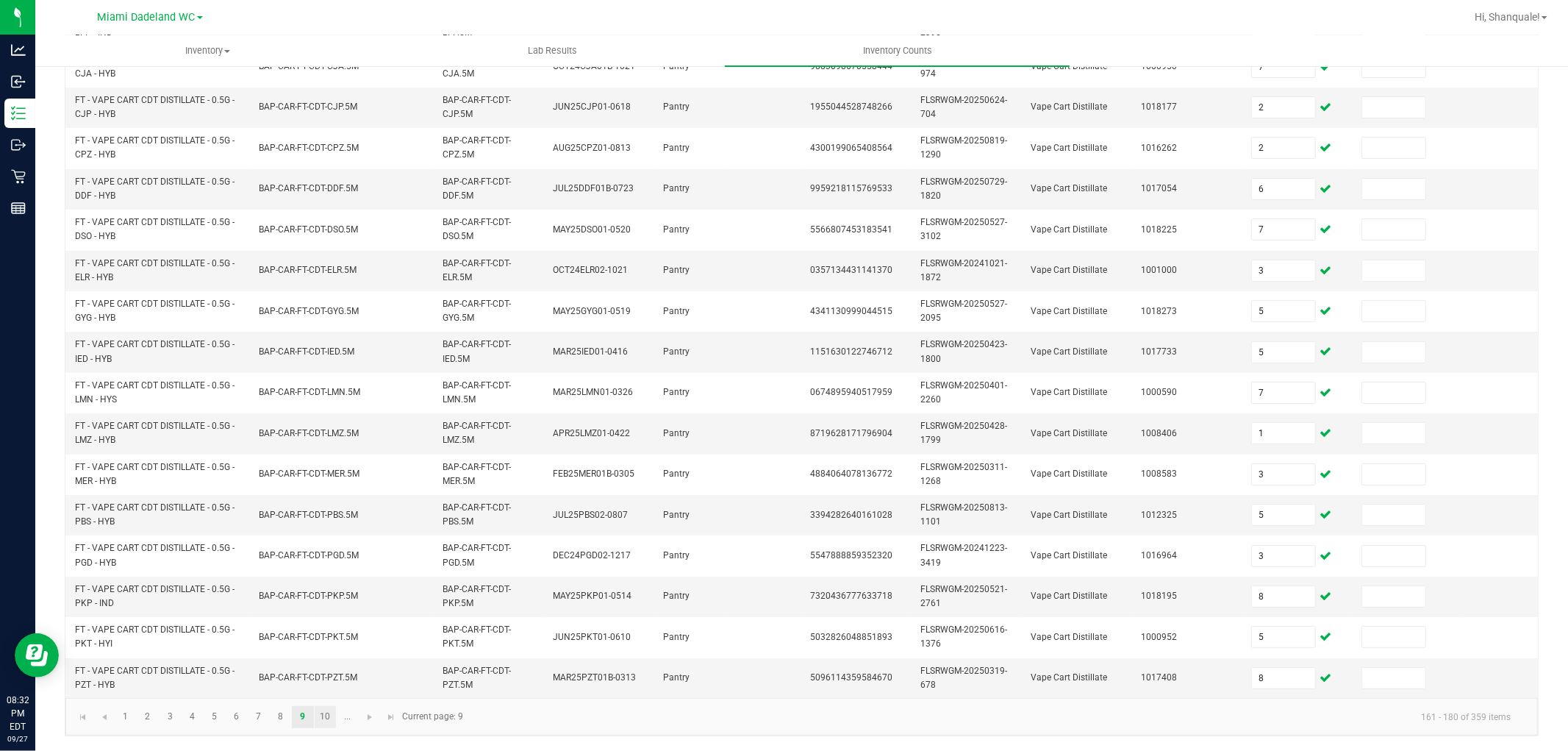
click at [319, 716] on link "10" at bounding box center [325, 717] width 21 height 22
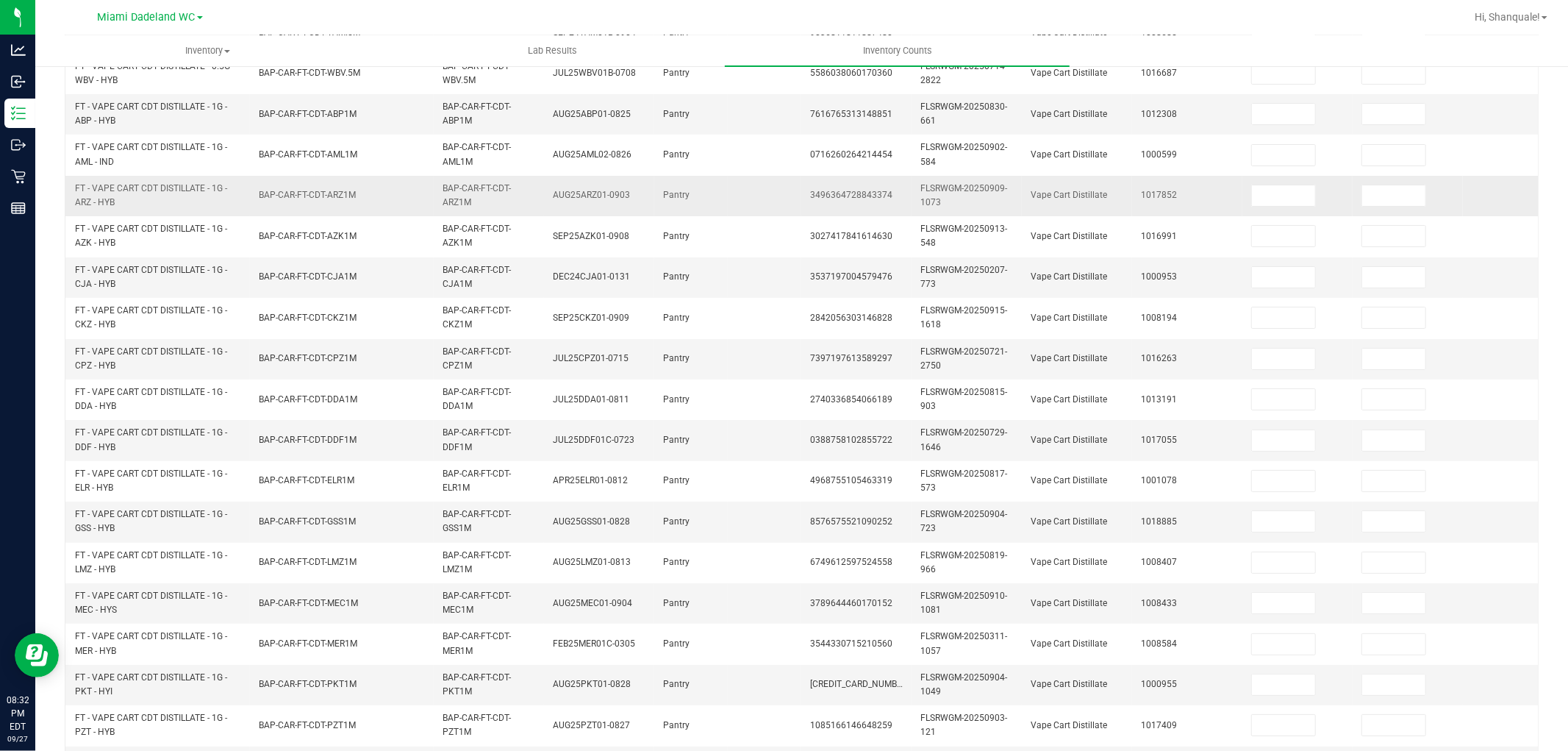
scroll to position [0, 0]
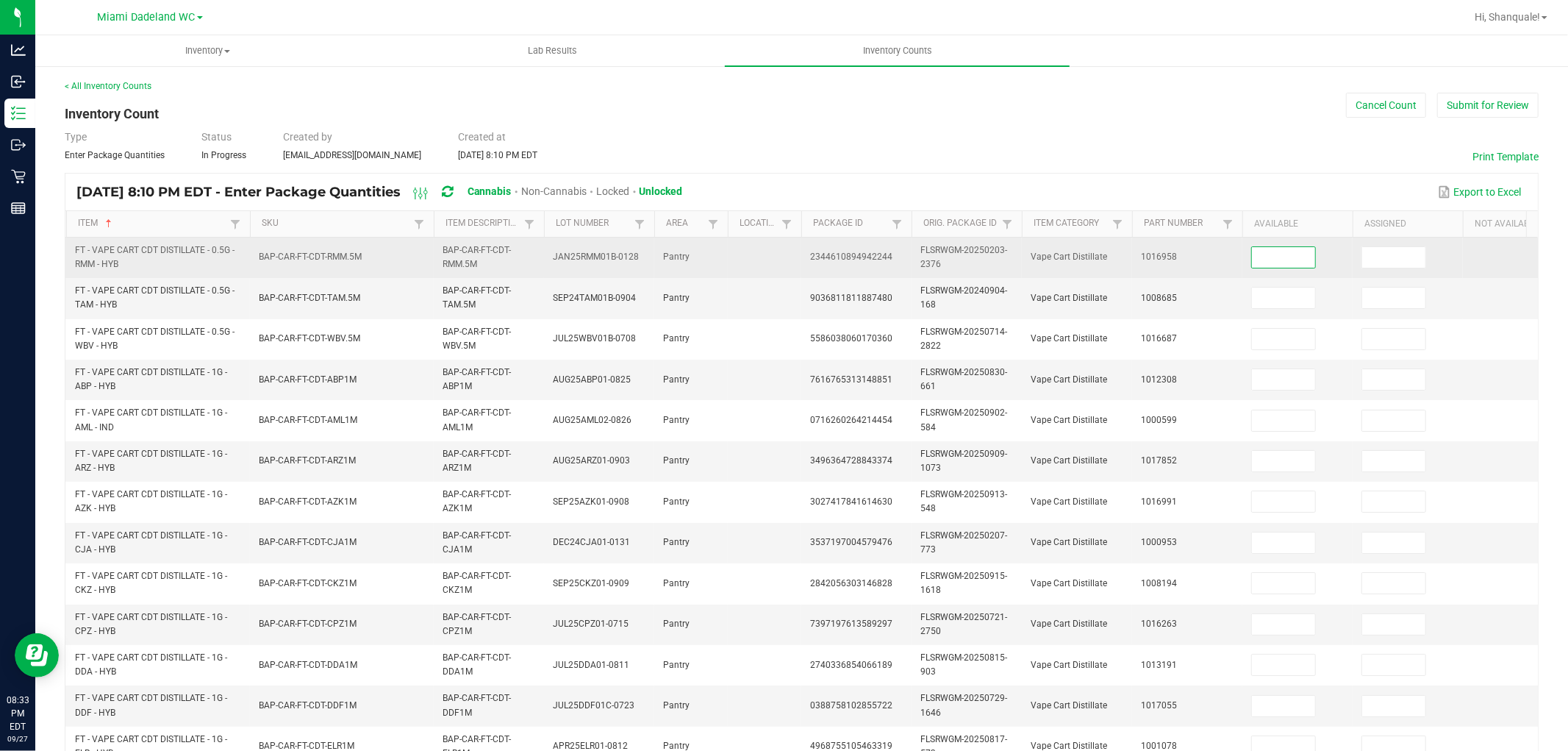
click at [1304, 260] on input at bounding box center [1284, 256] width 63 height 20
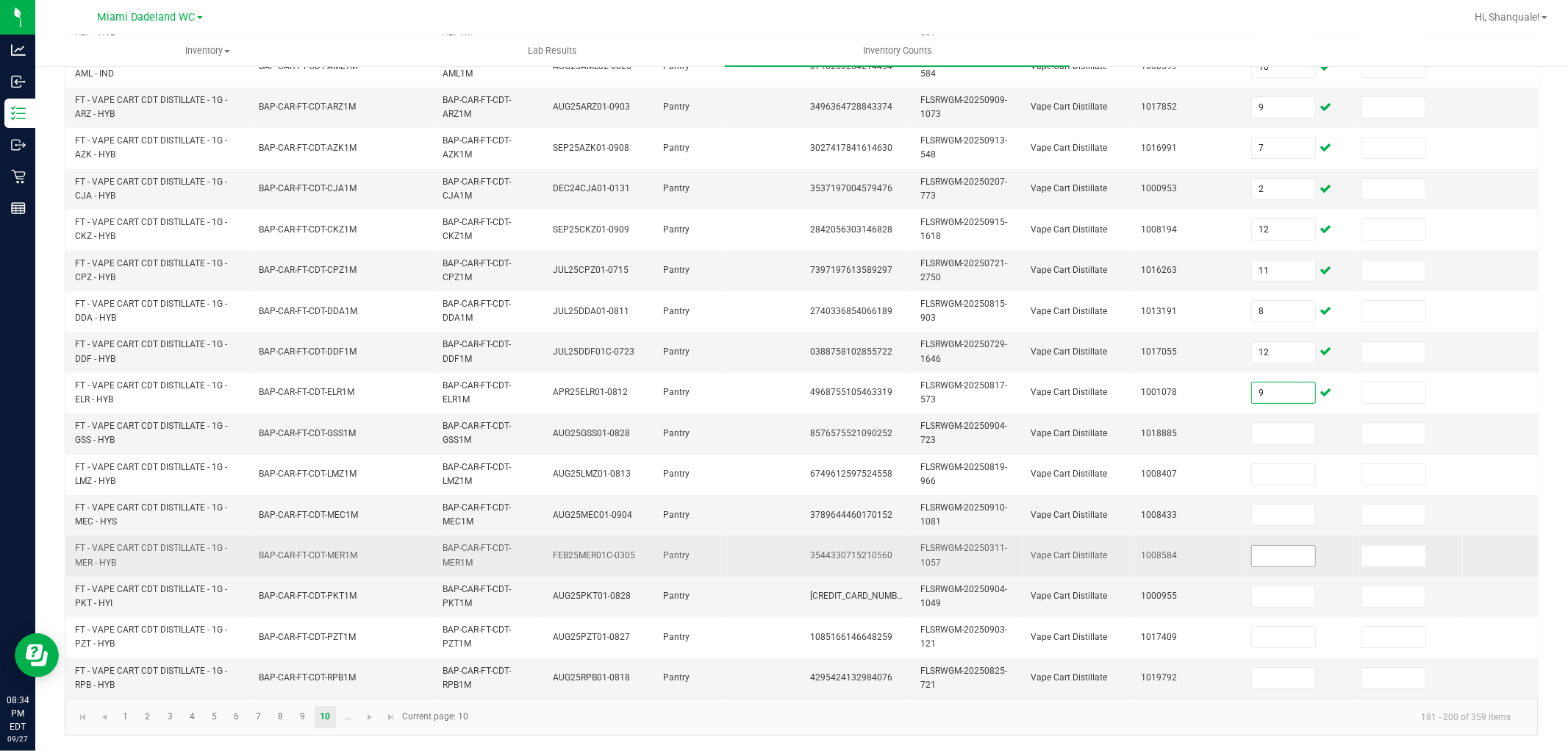
scroll to position [368, 0]
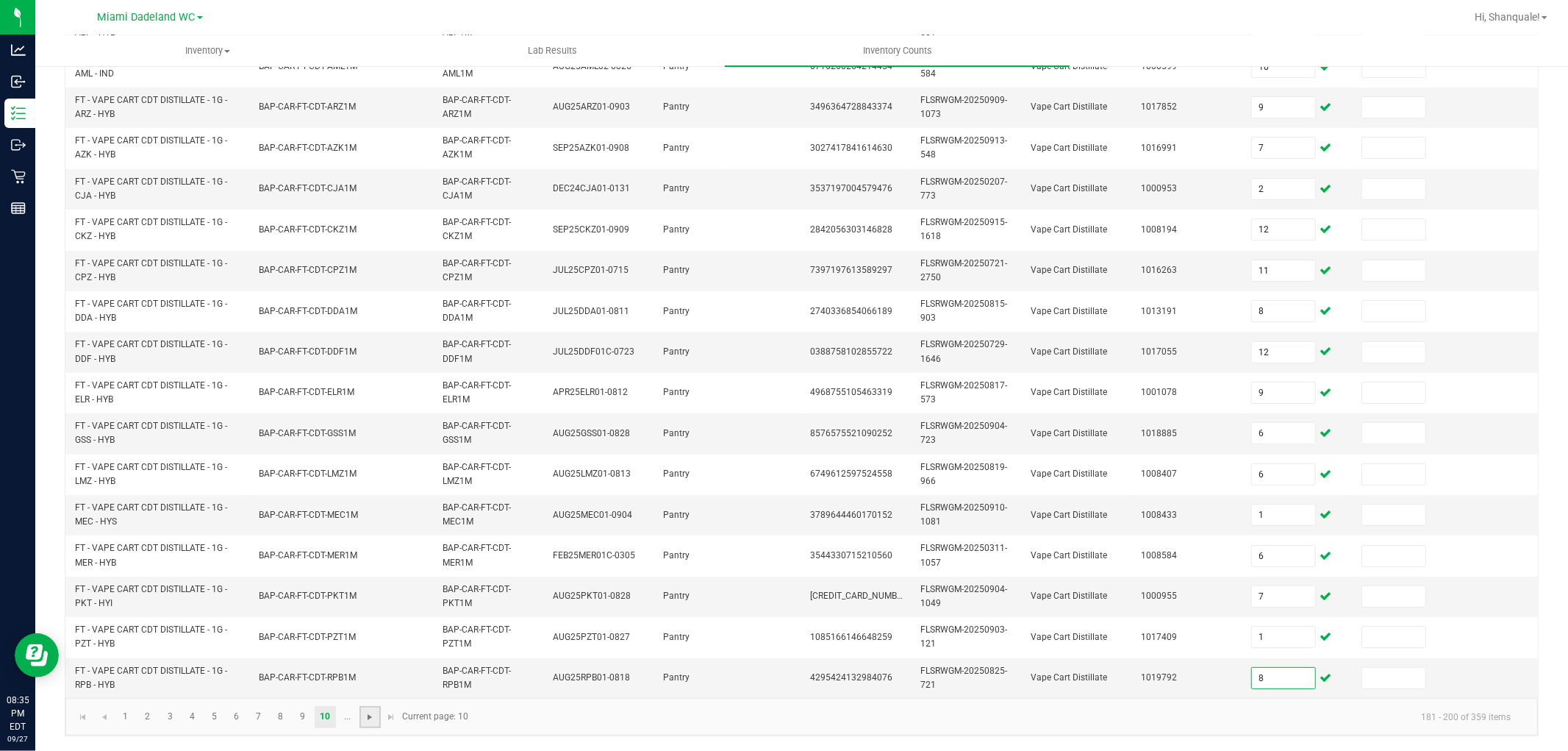
click at [369, 714] on span "Go to the next page" at bounding box center [370, 717] width 12 height 12
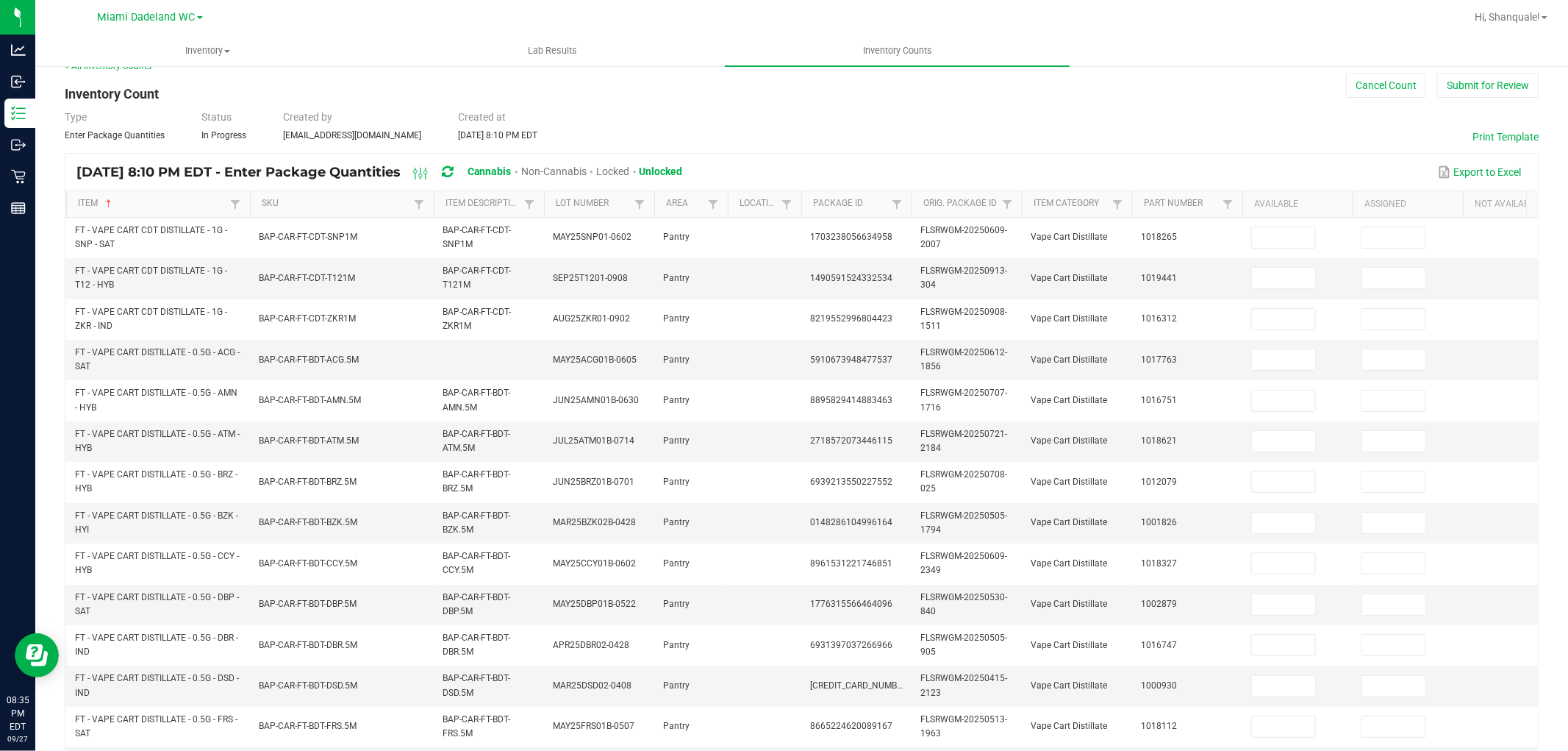
scroll to position [0, 0]
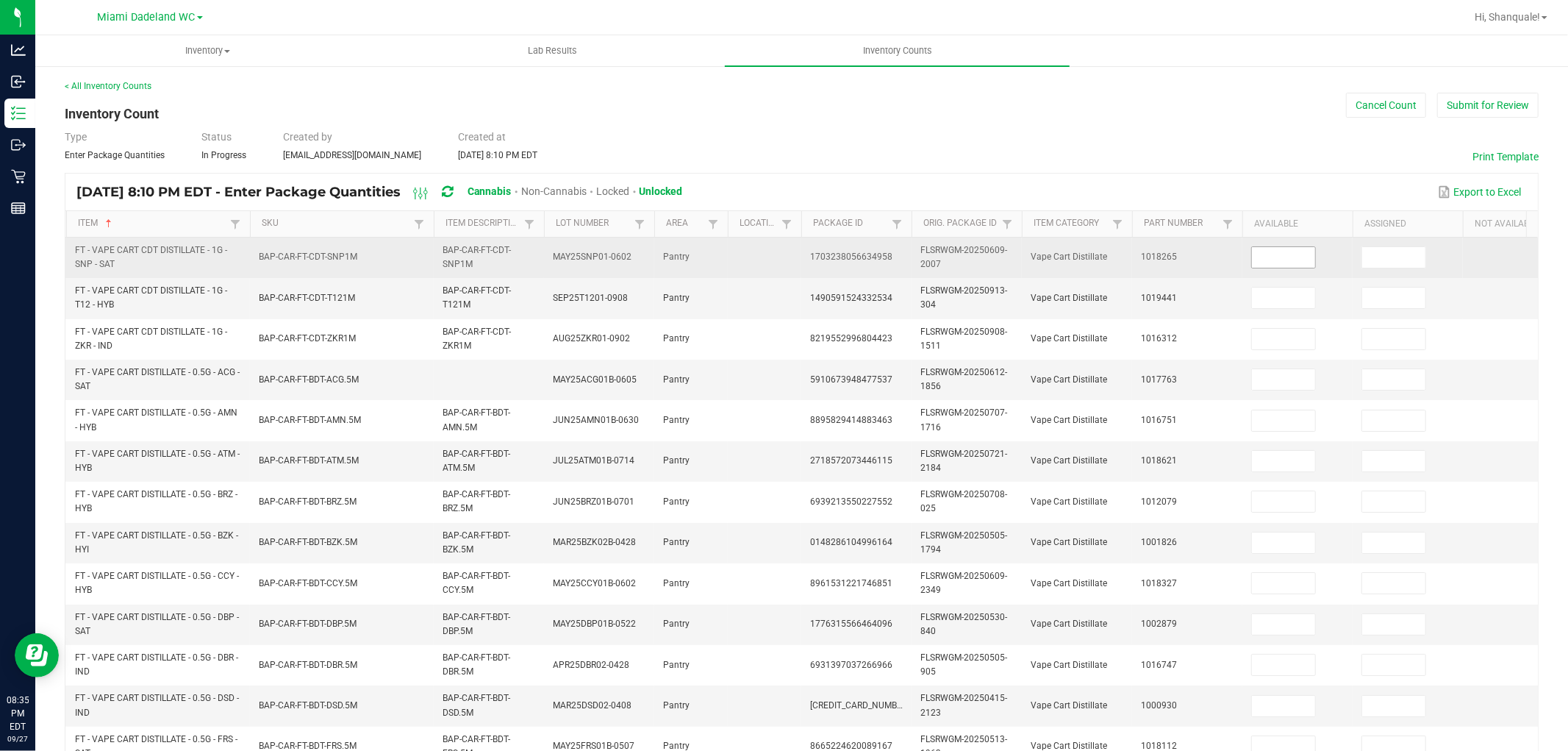
click at [1291, 253] on input at bounding box center [1284, 256] width 63 height 20
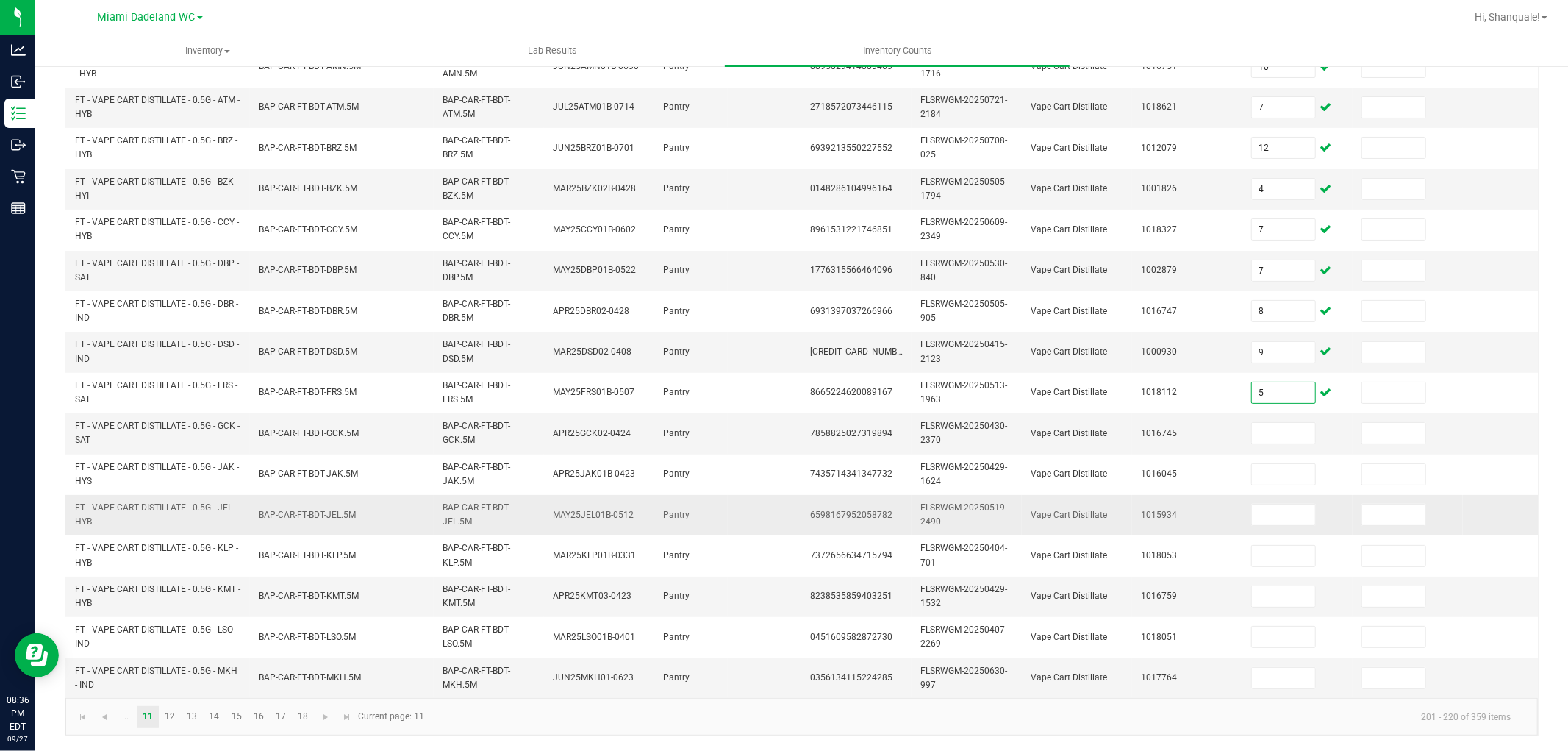
scroll to position [368, 0]
click at [319, 722] on span "Go to the next page" at bounding box center [325, 717] width 12 height 12
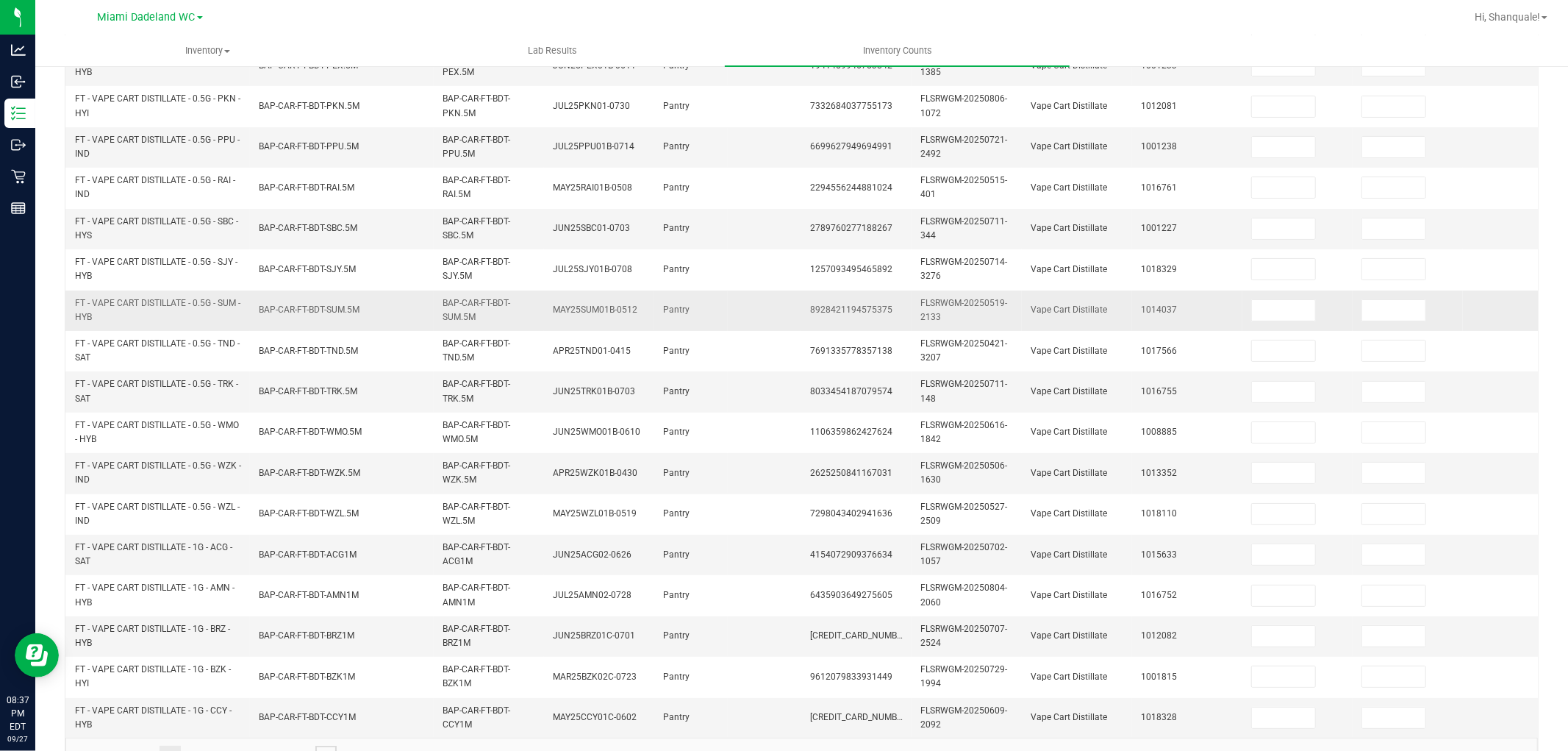
scroll to position [0, 0]
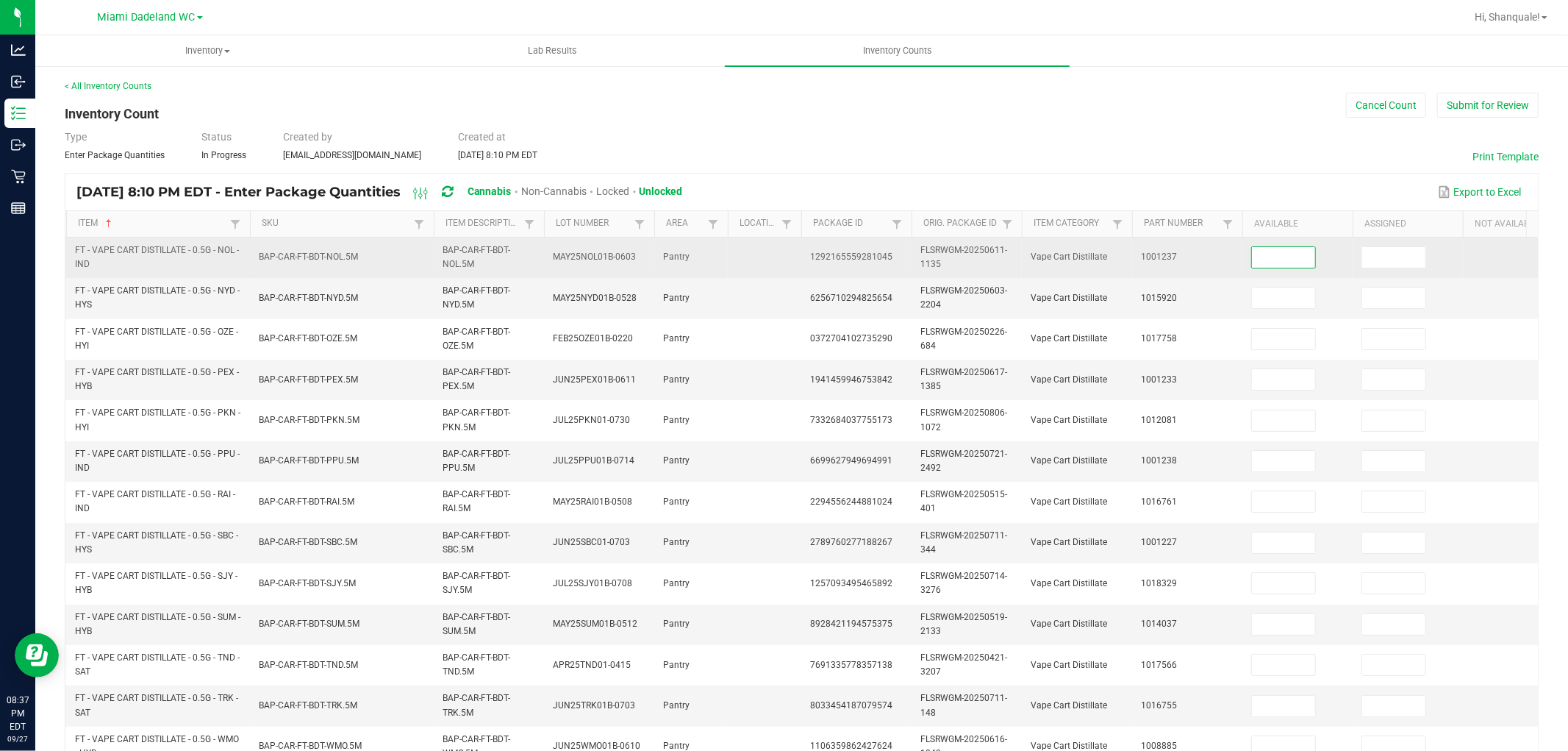
click at [1302, 253] on input at bounding box center [1284, 256] width 63 height 20
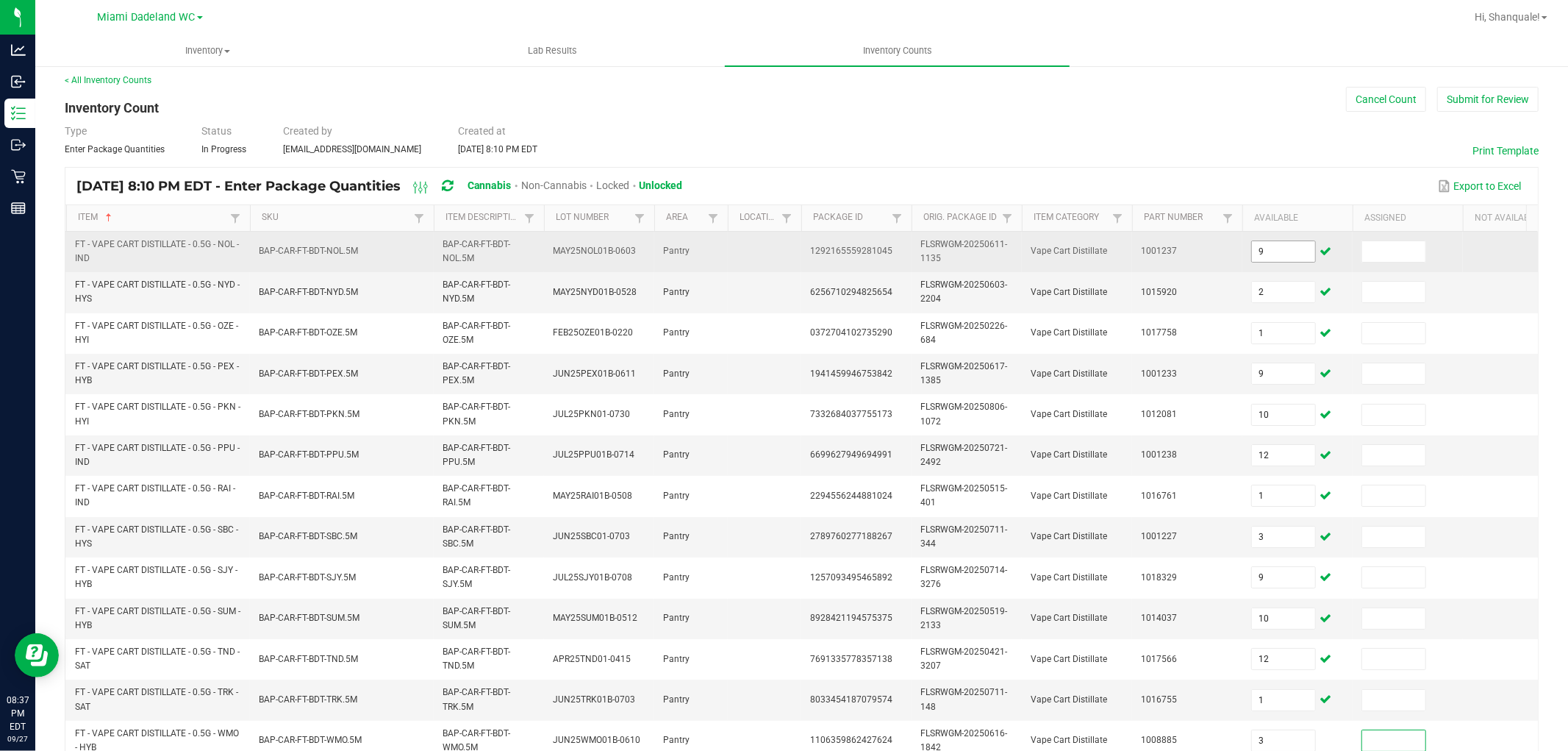
scroll to position [368, 0]
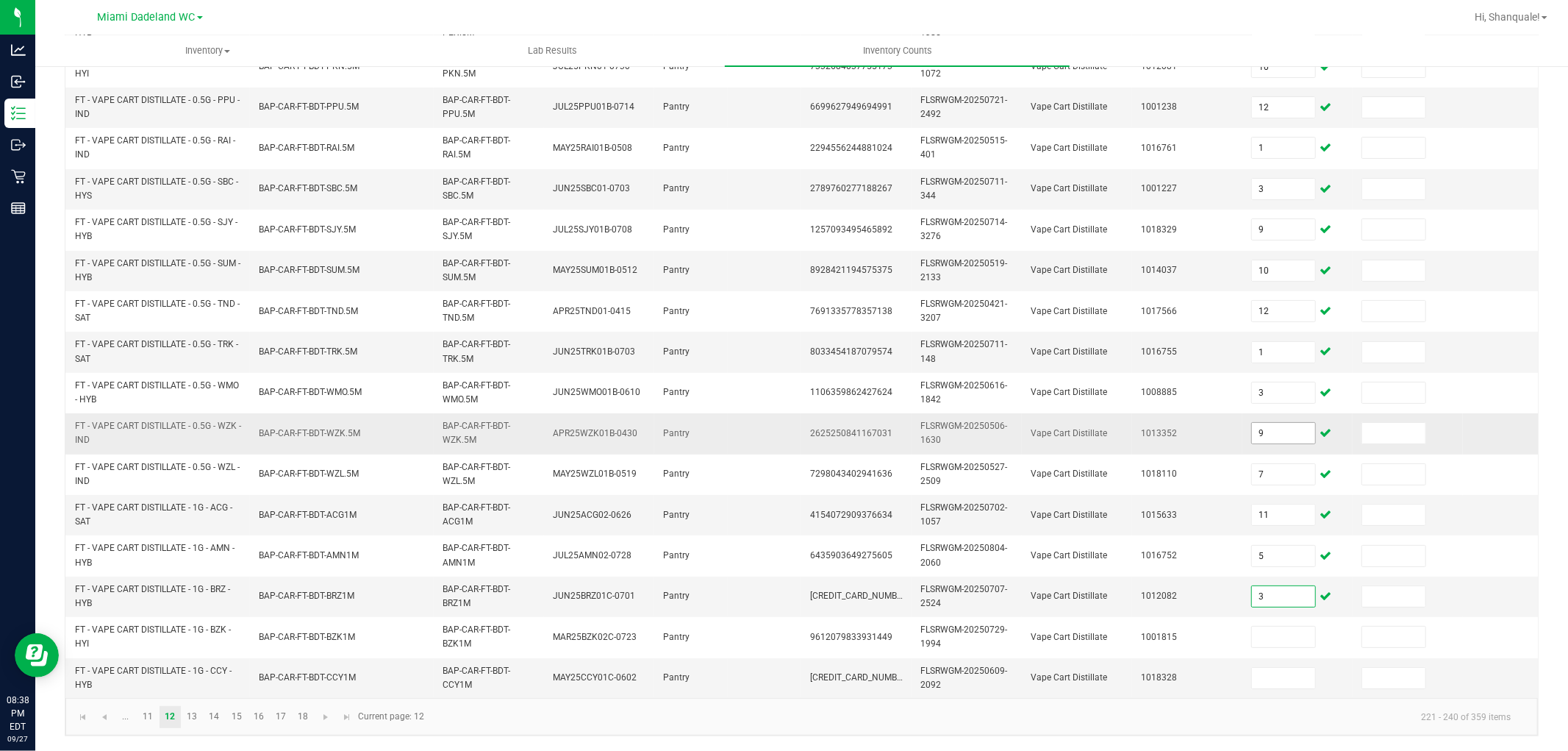
click at [1281, 428] on input "9" at bounding box center [1284, 432] width 63 height 20
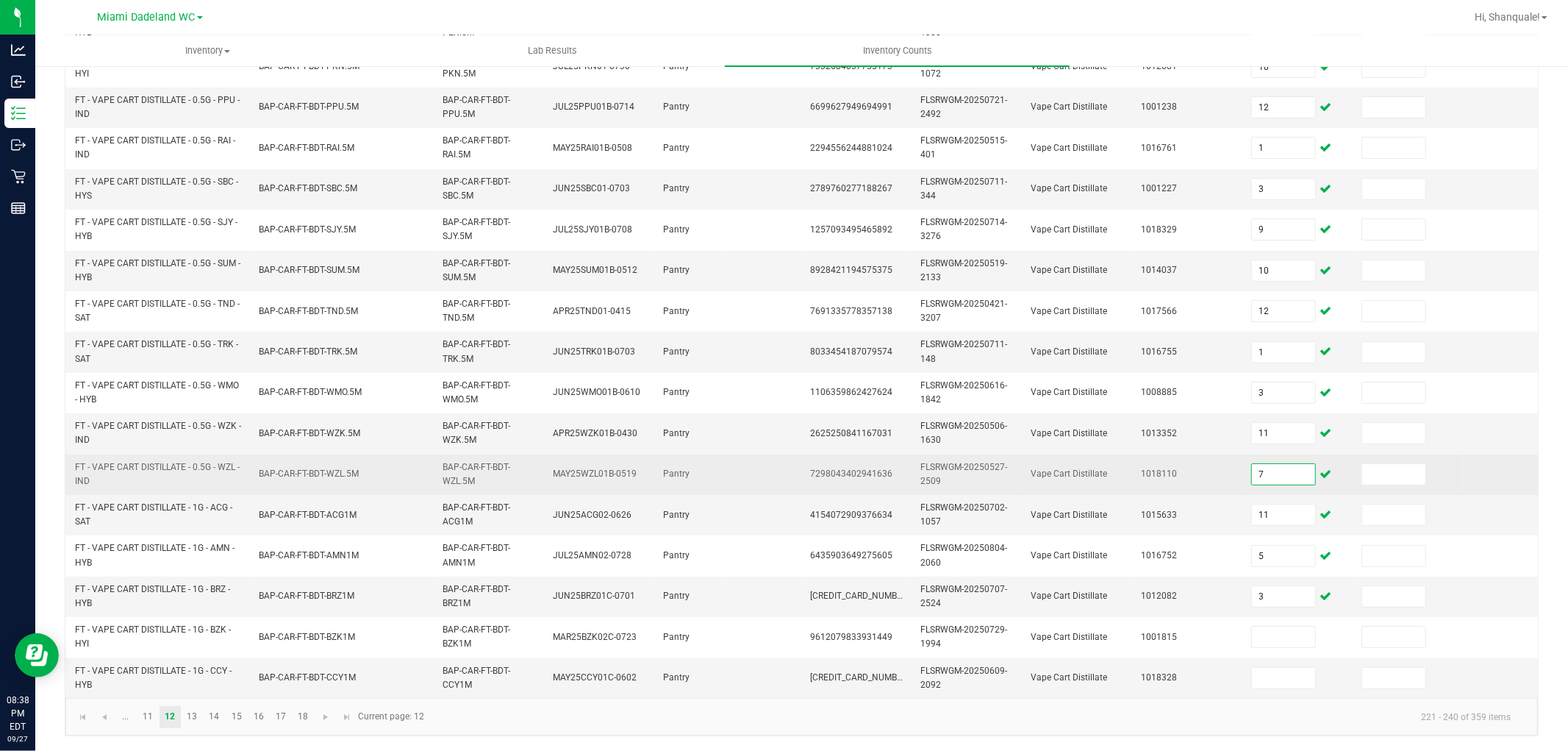
click at [1270, 464] on input "7" at bounding box center [1284, 474] width 63 height 20
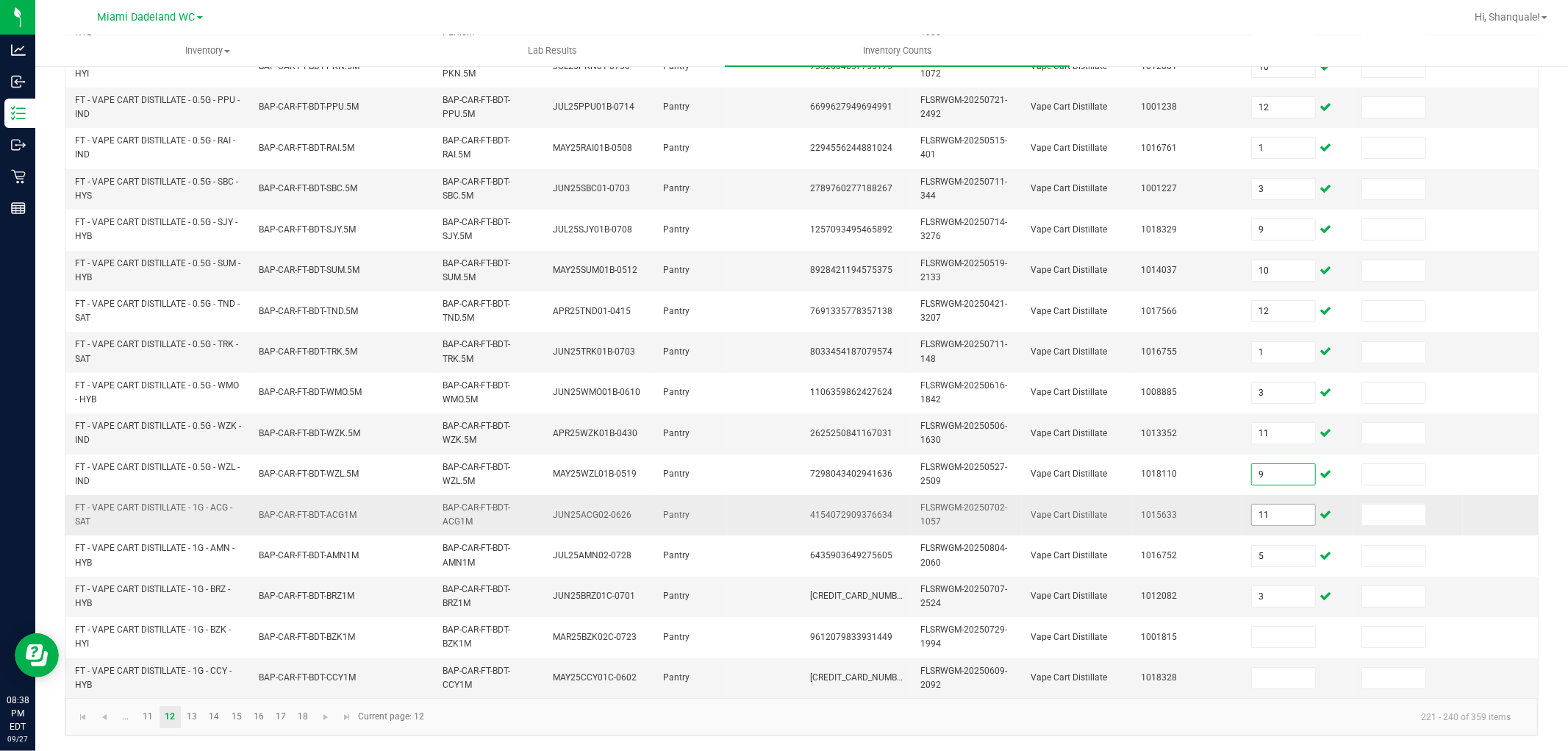
click at [1288, 504] on input "11" at bounding box center [1284, 514] width 63 height 20
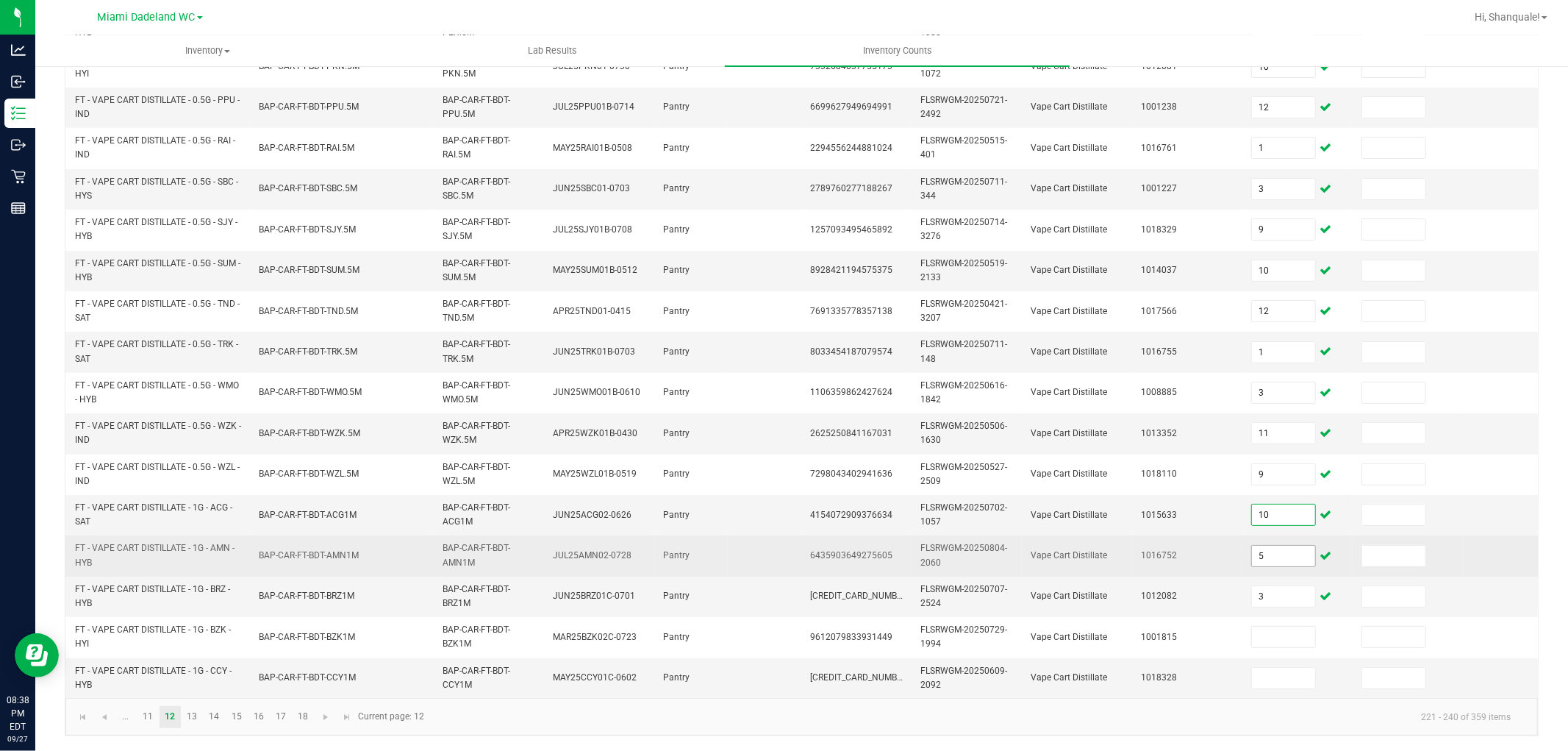
click at [1286, 550] on input "5" at bounding box center [1284, 556] width 63 height 20
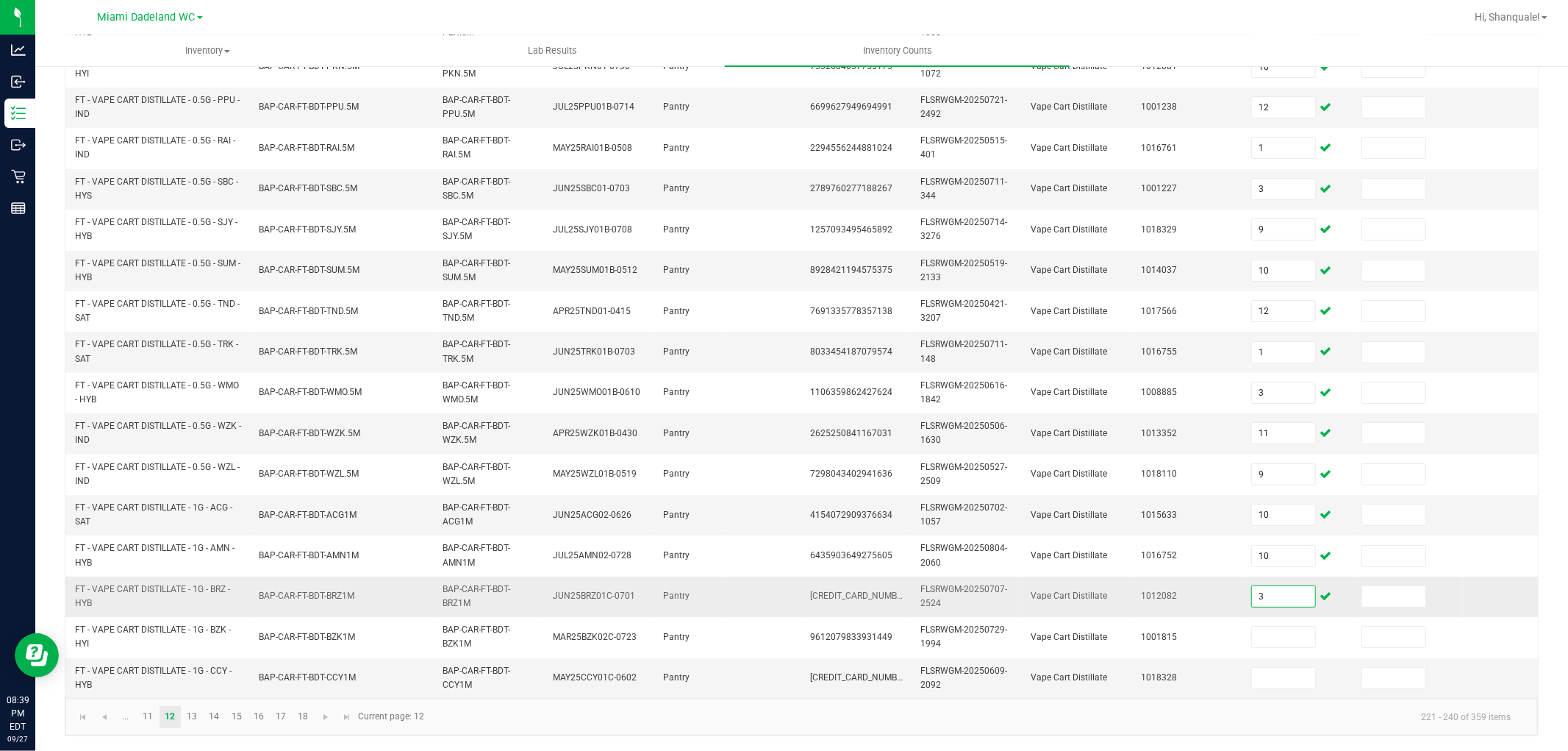
click at [1268, 587] on input "3" at bounding box center [1284, 597] width 63 height 20
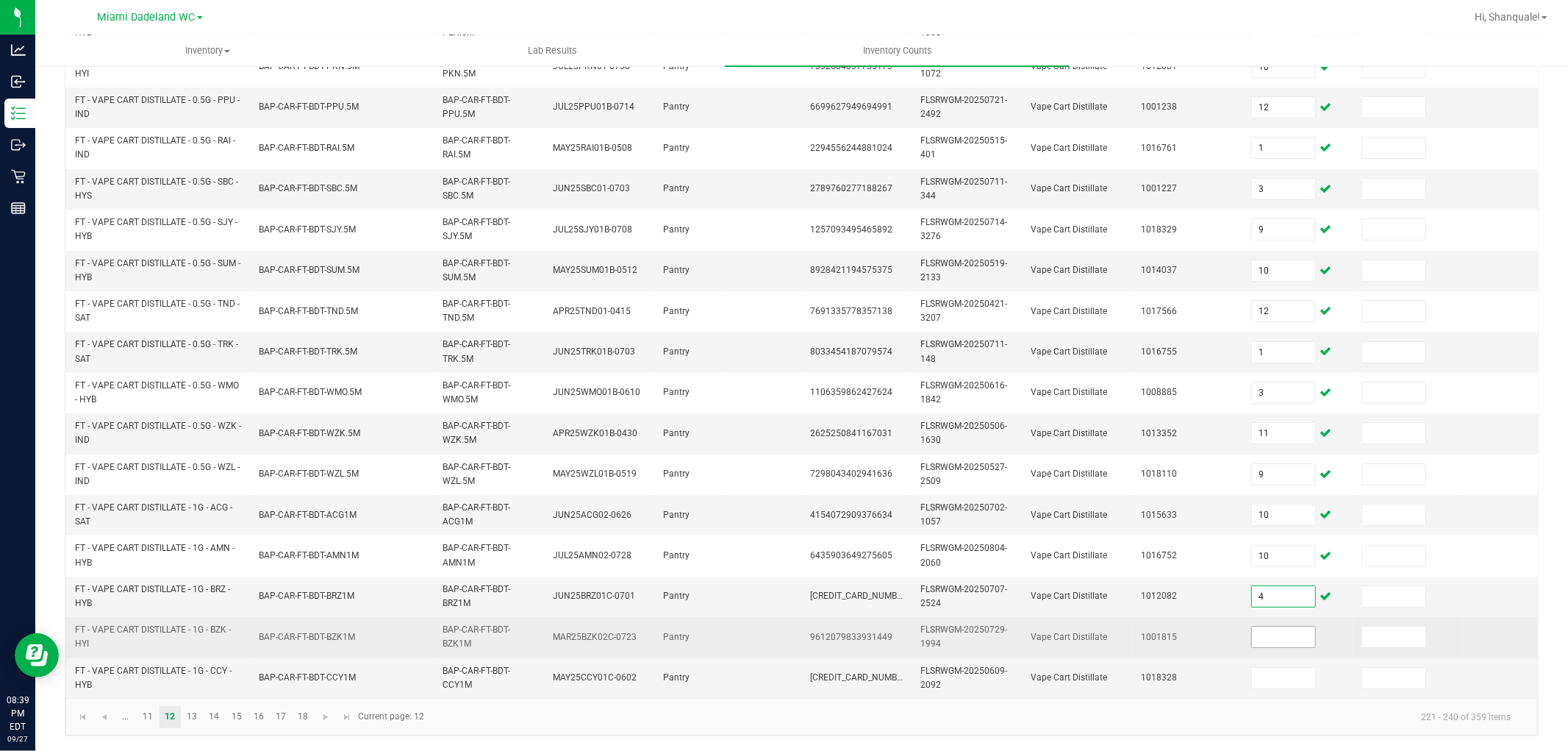
click at [1277, 627] on input at bounding box center [1284, 636] width 63 height 20
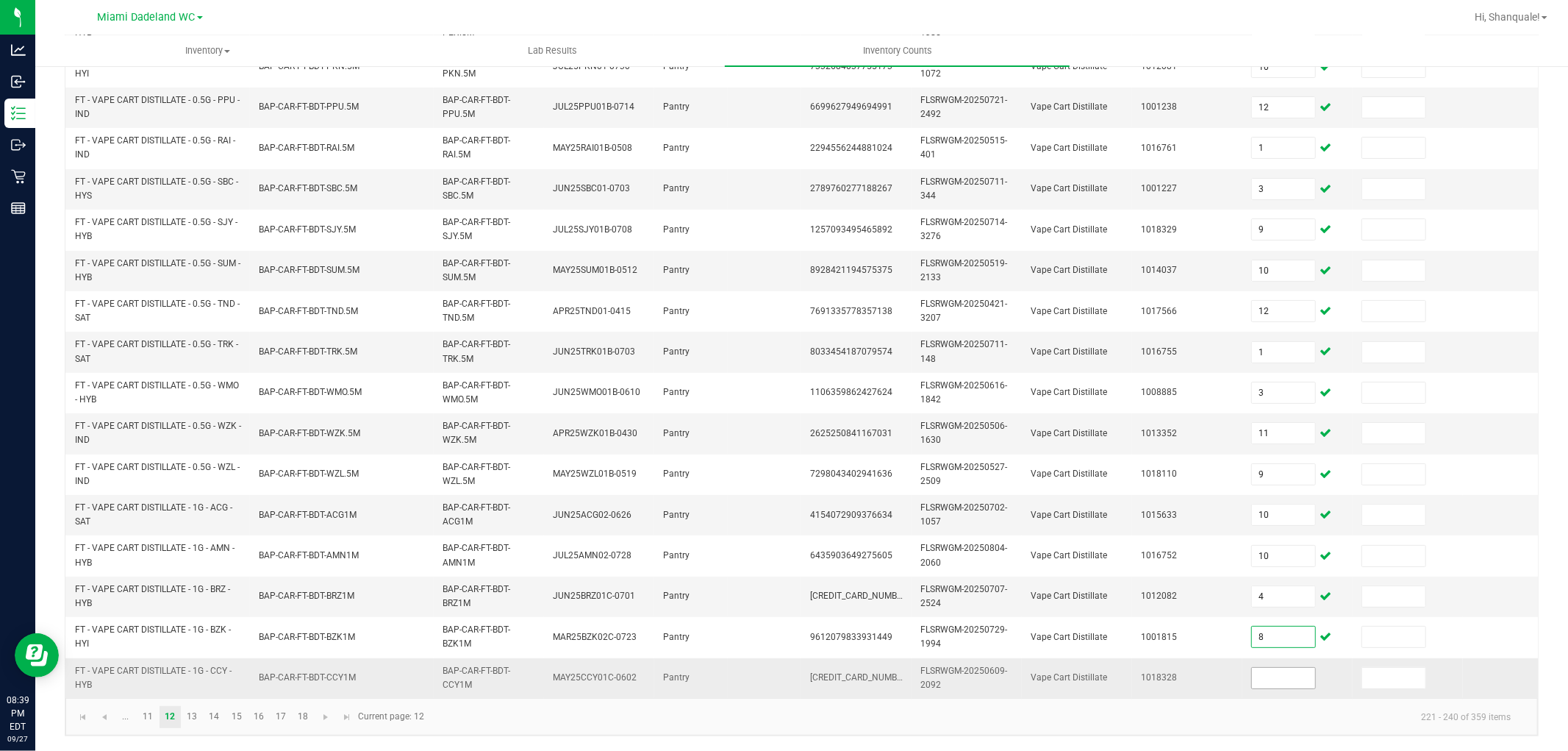
click at [1277, 668] on input at bounding box center [1284, 678] width 63 height 20
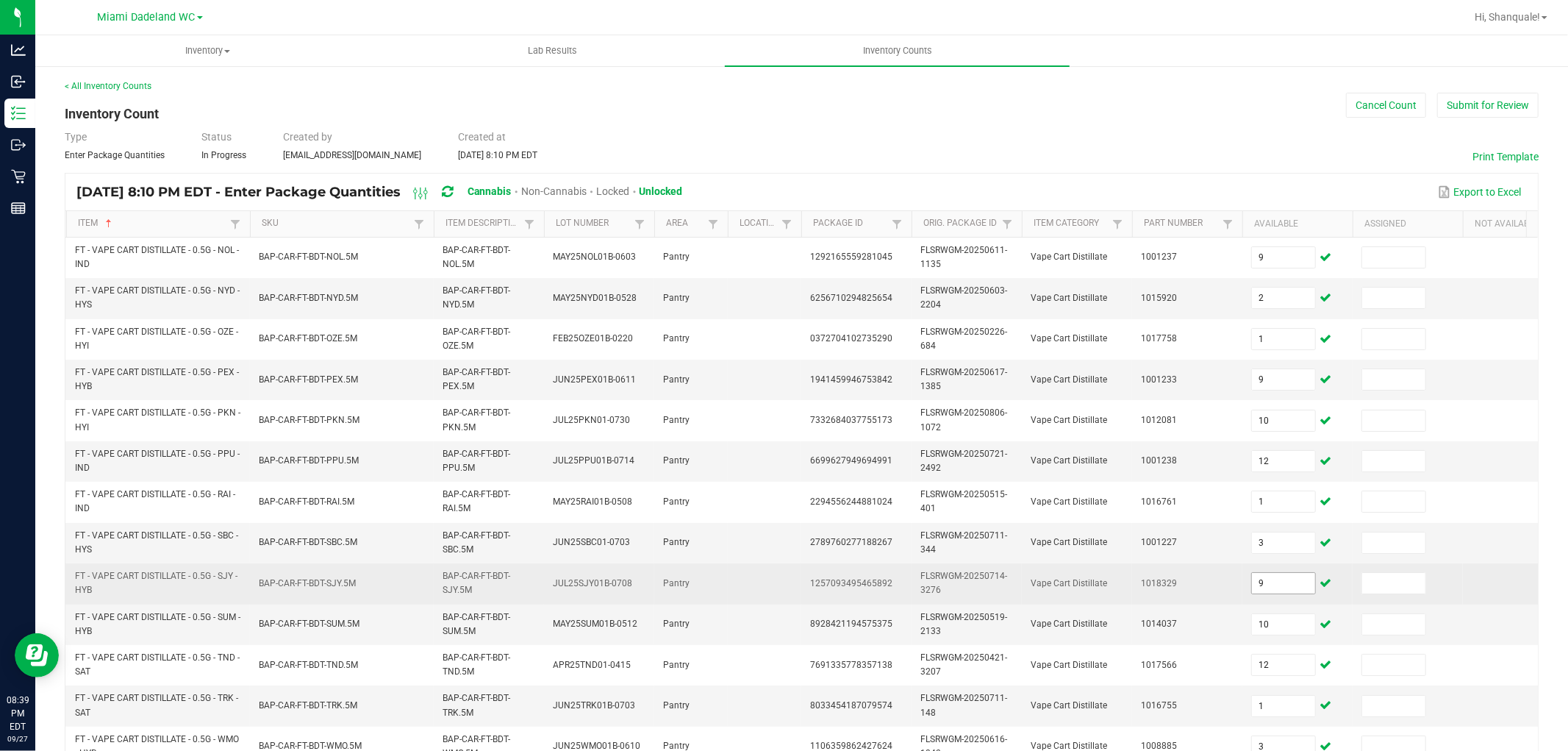
scroll to position [82, 0]
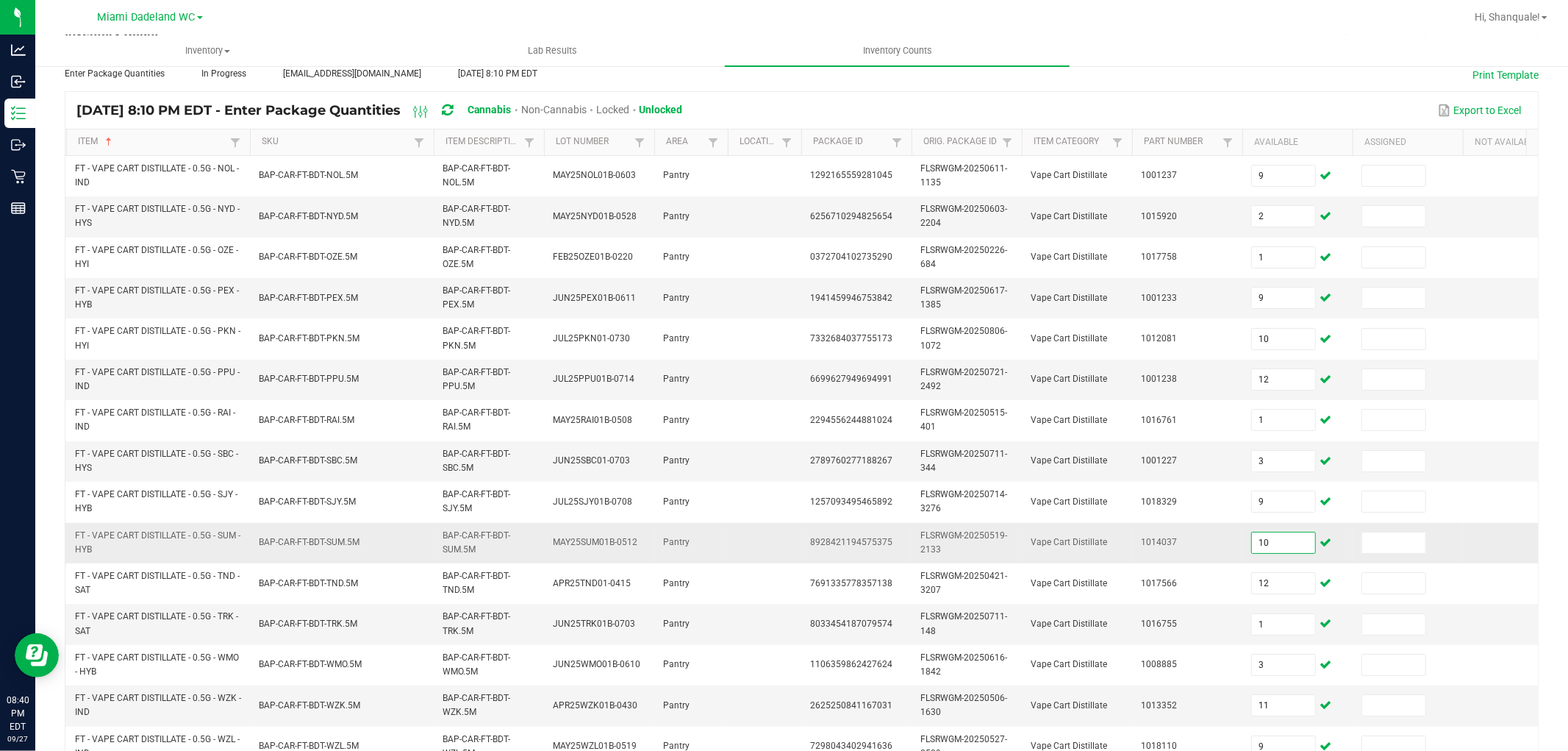
click at [1278, 545] on input "10" at bounding box center [1284, 542] width 63 height 20
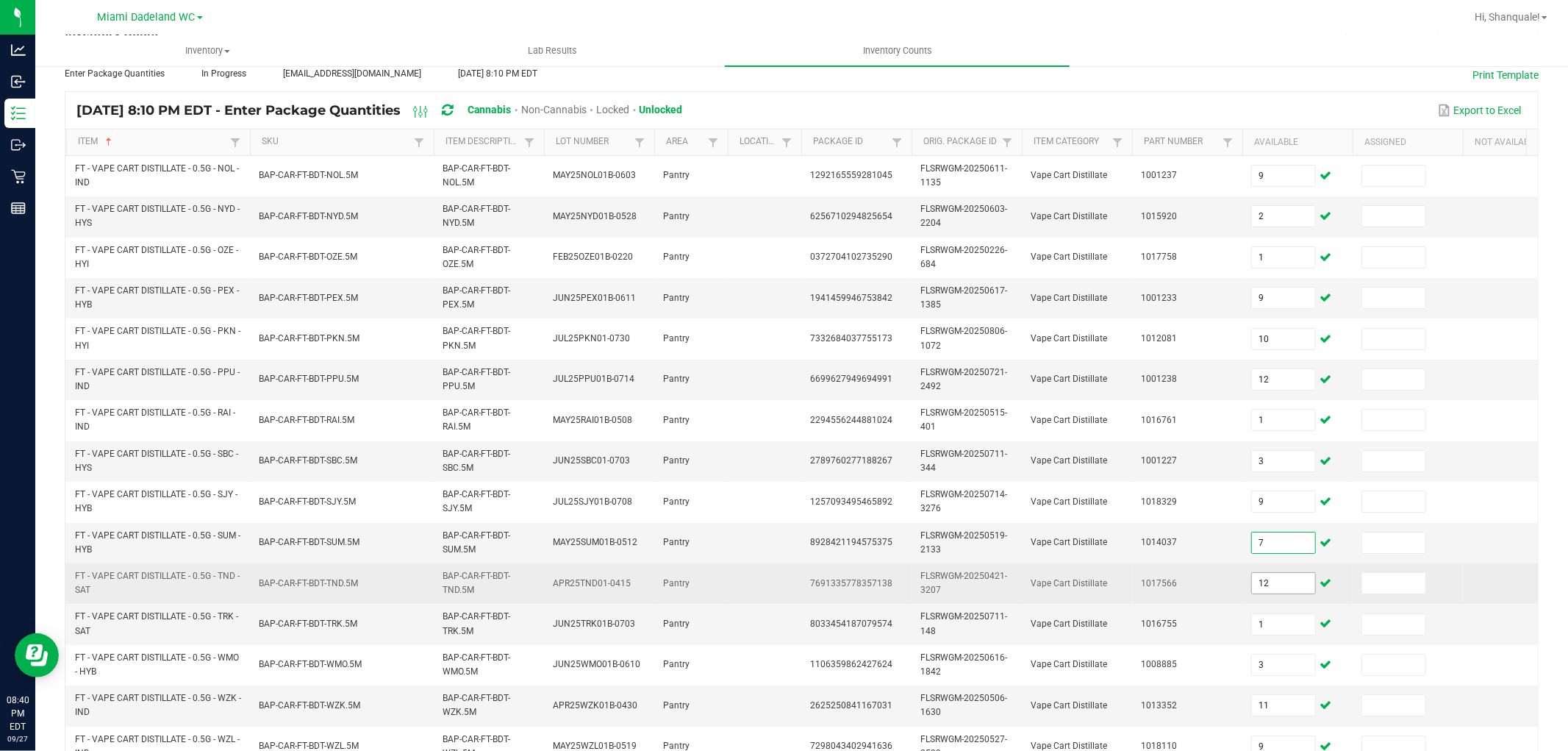
click at [1283, 592] on input "12" at bounding box center [1284, 583] width 63 height 20
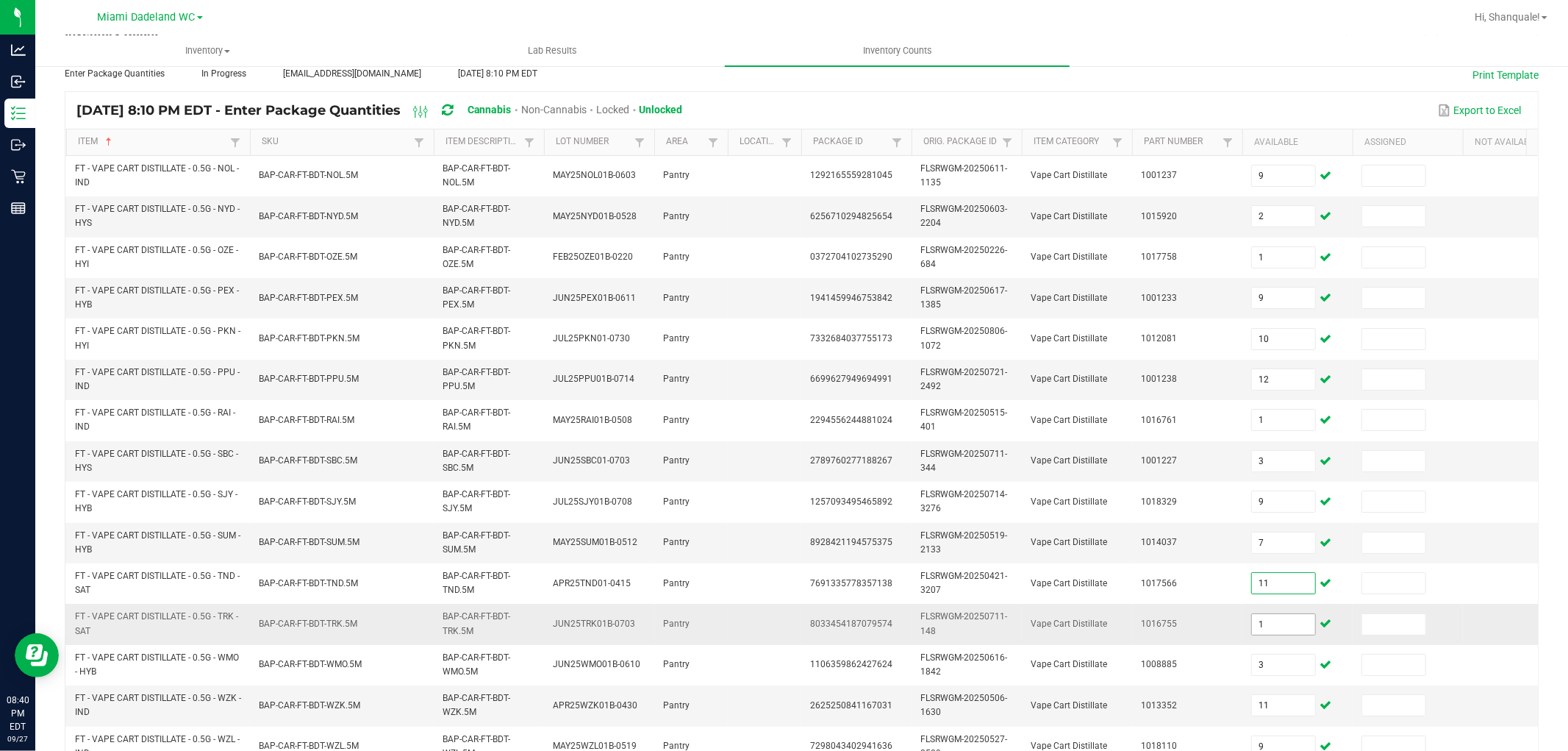
click at [1291, 628] on input "1" at bounding box center [1284, 624] width 63 height 20
click at [1283, 626] on input "0" at bounding box center [1284, 624] width 63 height 20
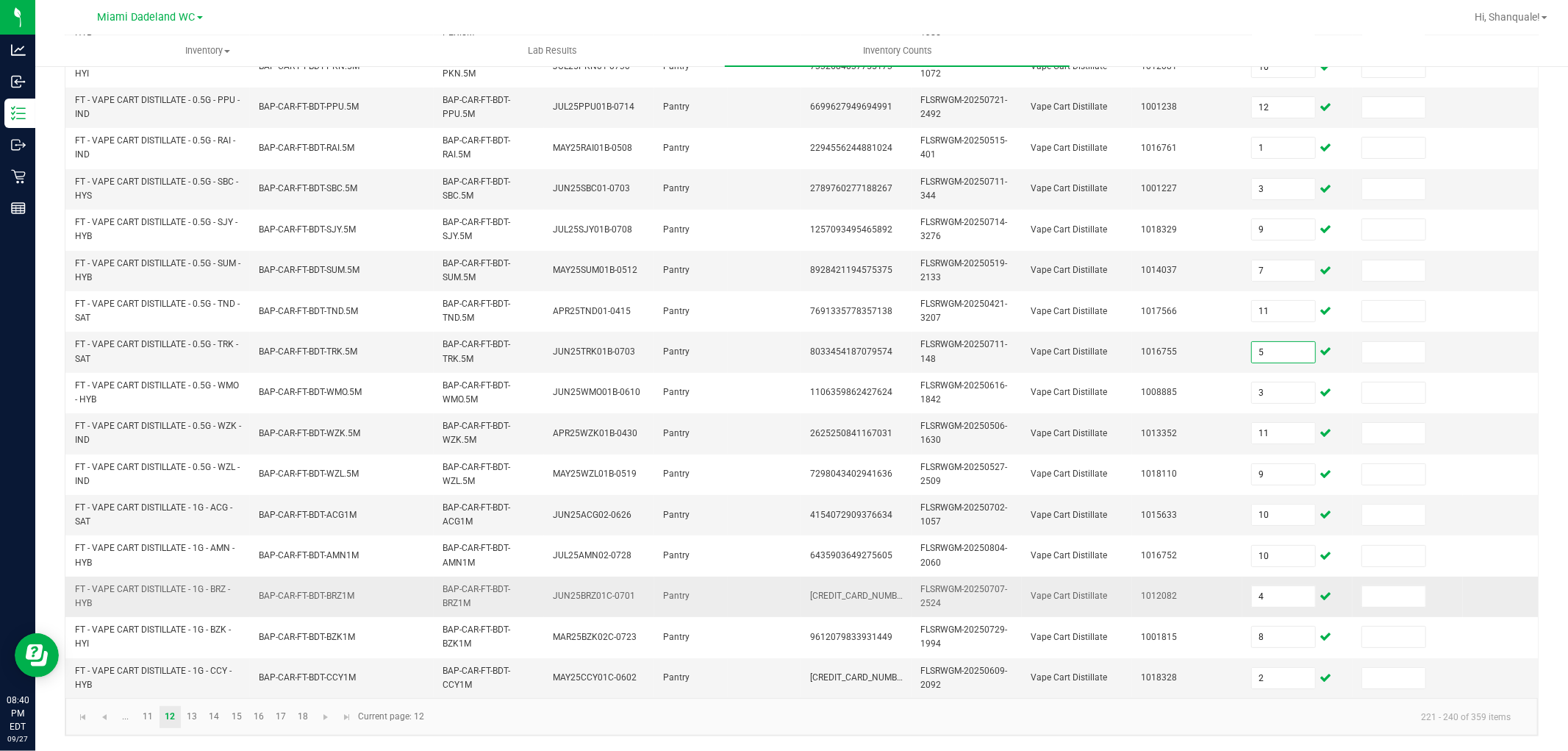
scroll to position [368, 0]
drag, startPoint x: 327, startPoint y: 716, endPoint x: 342, endPoint y: 714, distance: 15.1
click at [328, 715] on span "Go to the next page" at bounding box center [325, 717] width 12 height 12
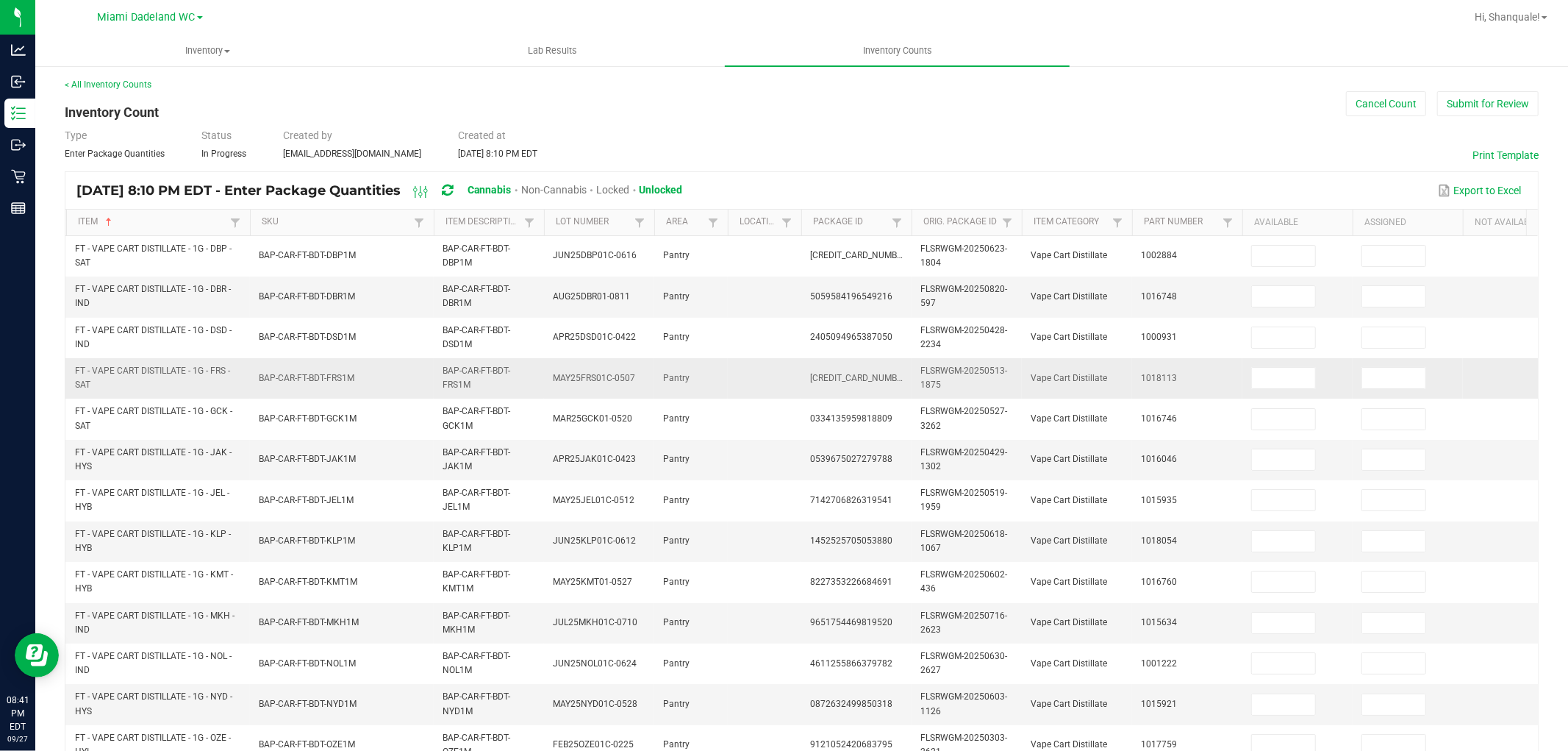
scroll to position [0, 0]
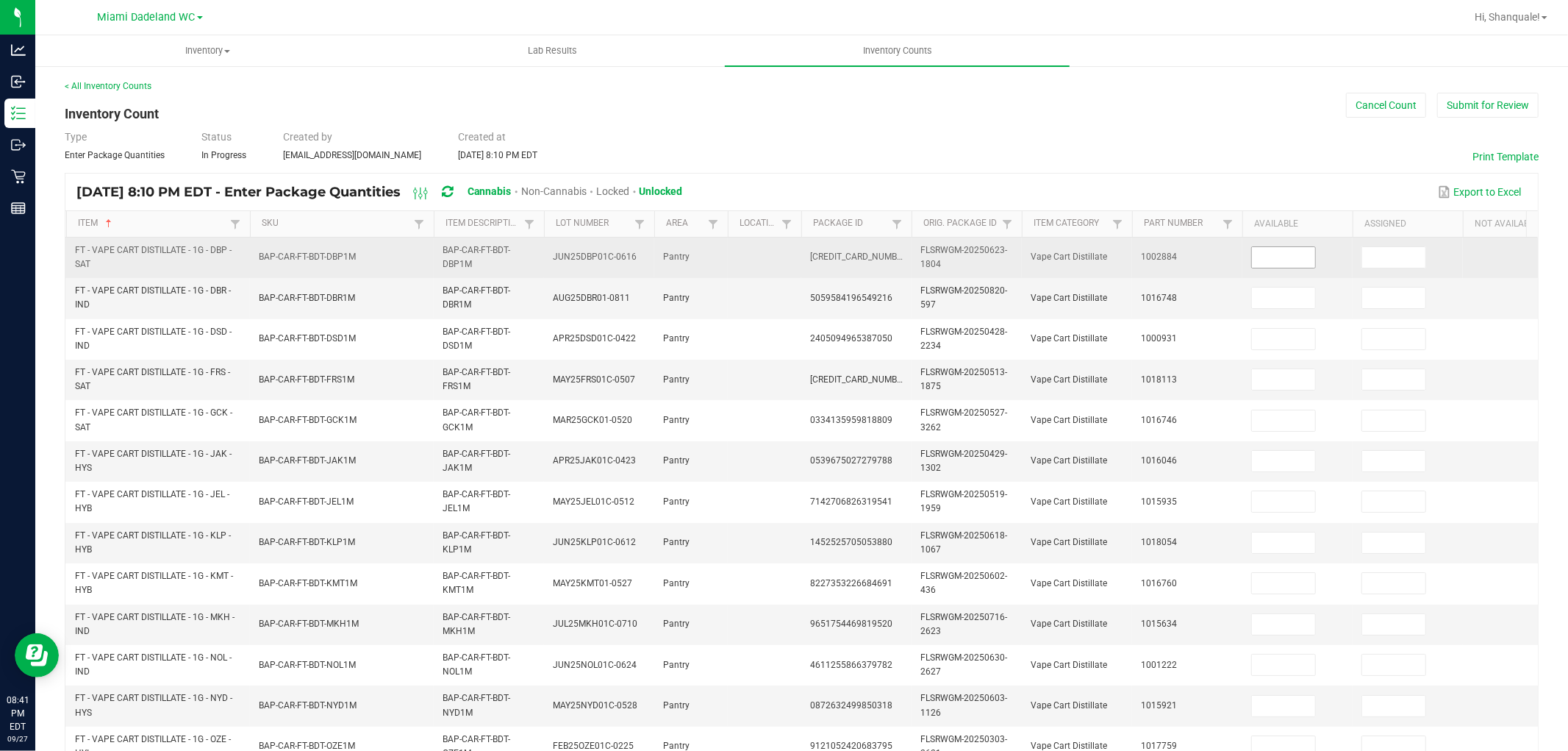
click at [1265, 255] on input at bounding box center [1284, 256] width 63 height 20
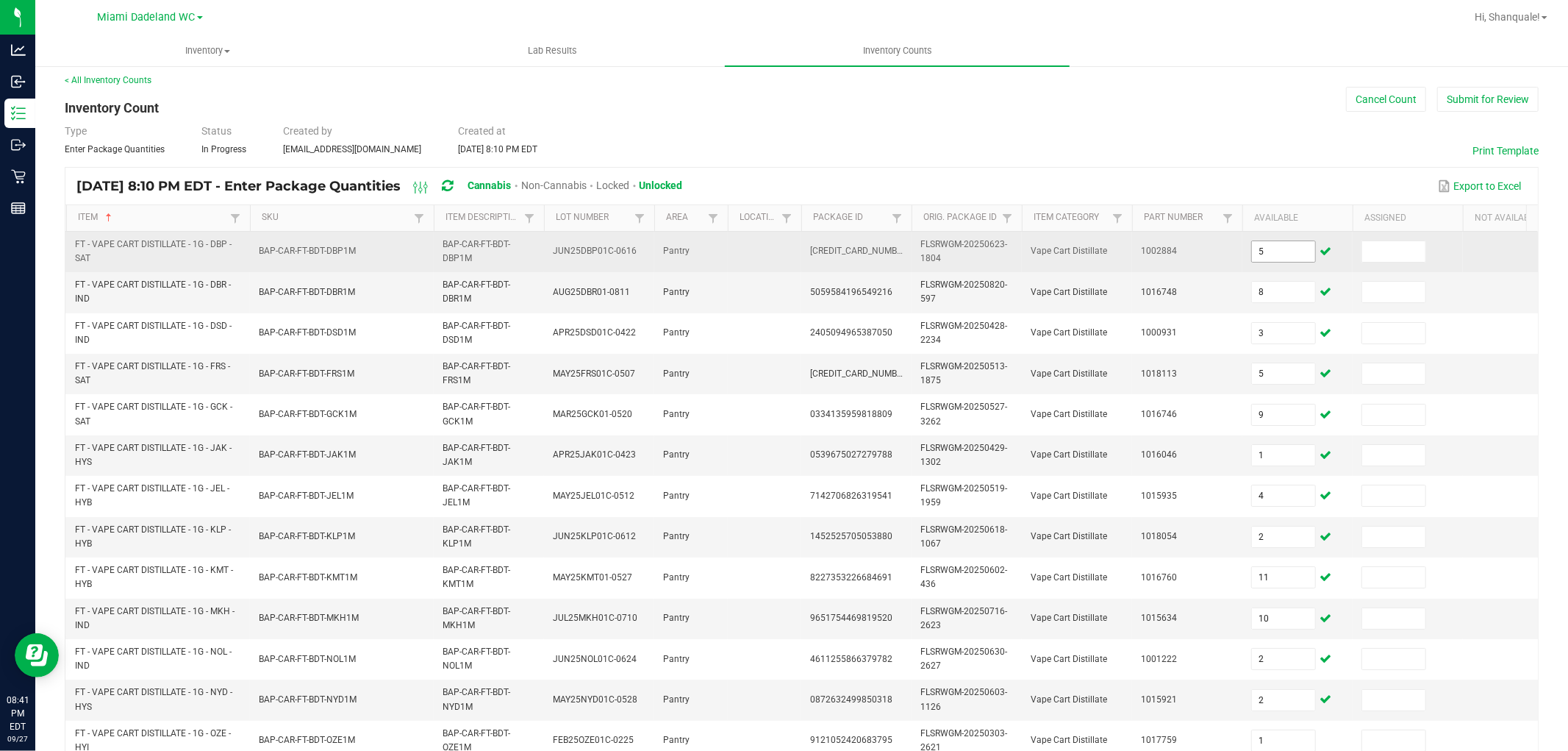
scroll to position [368, 0]
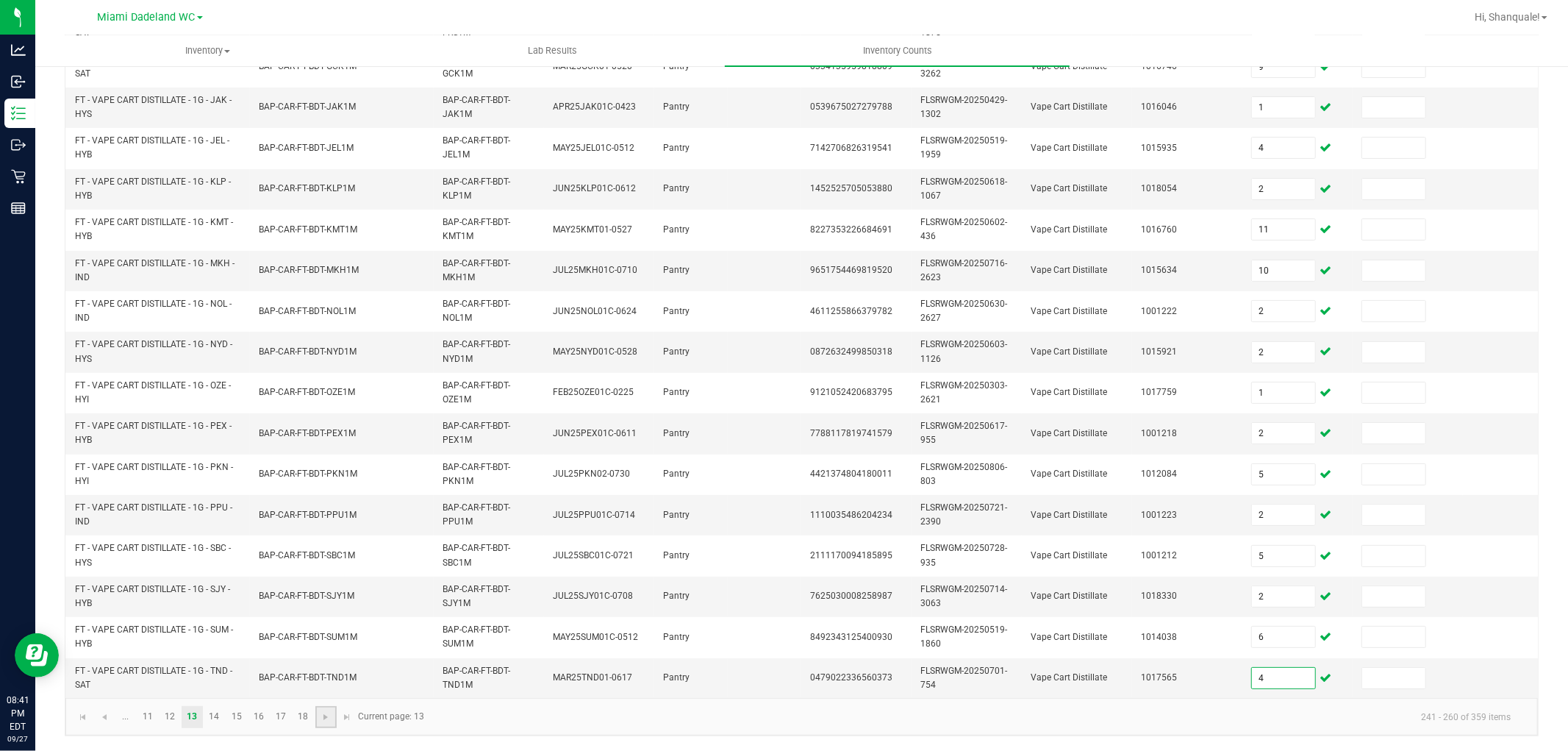
click at [318, 718] on link at bounding box center [326, 717] width 21 height 22
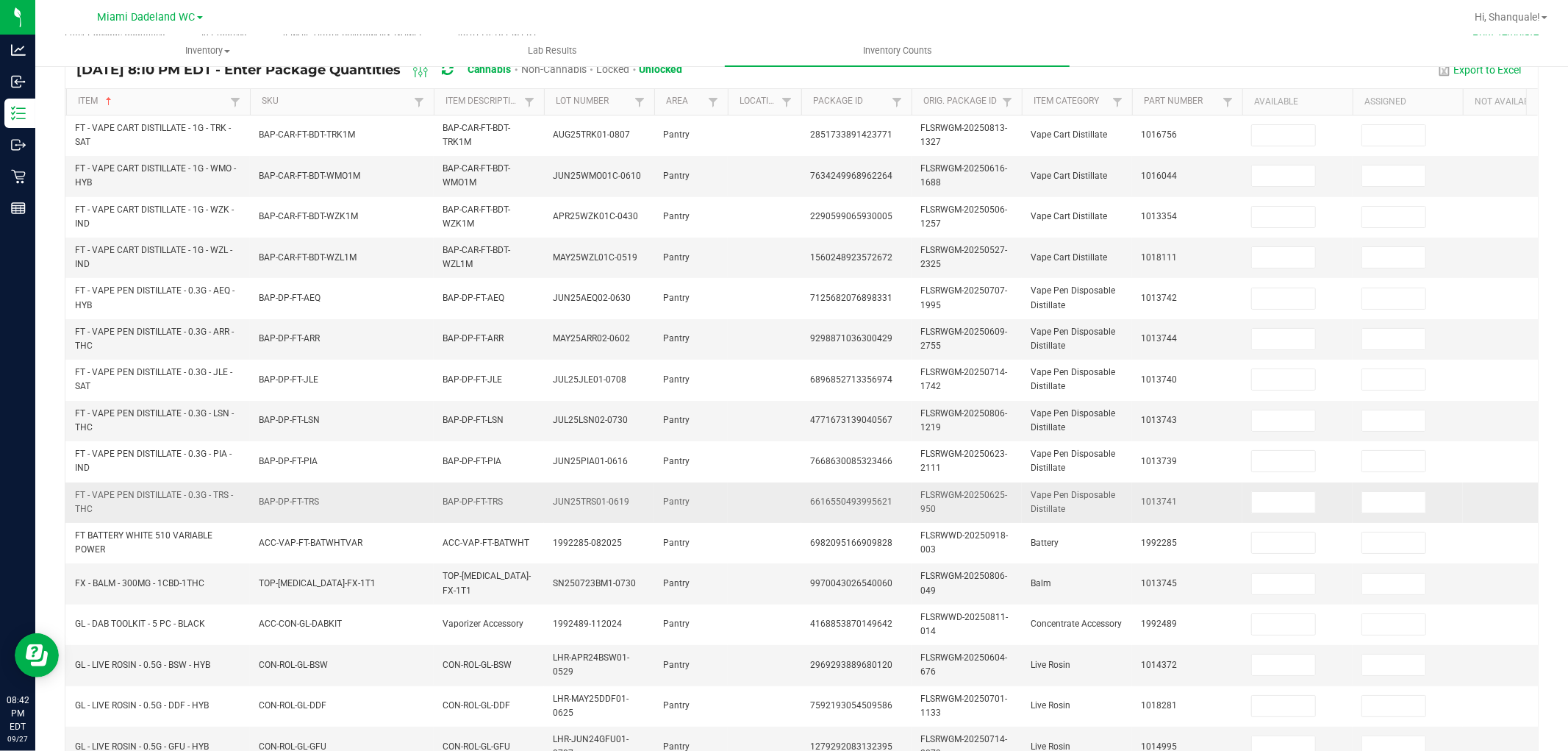
scroll to position [0, 0]
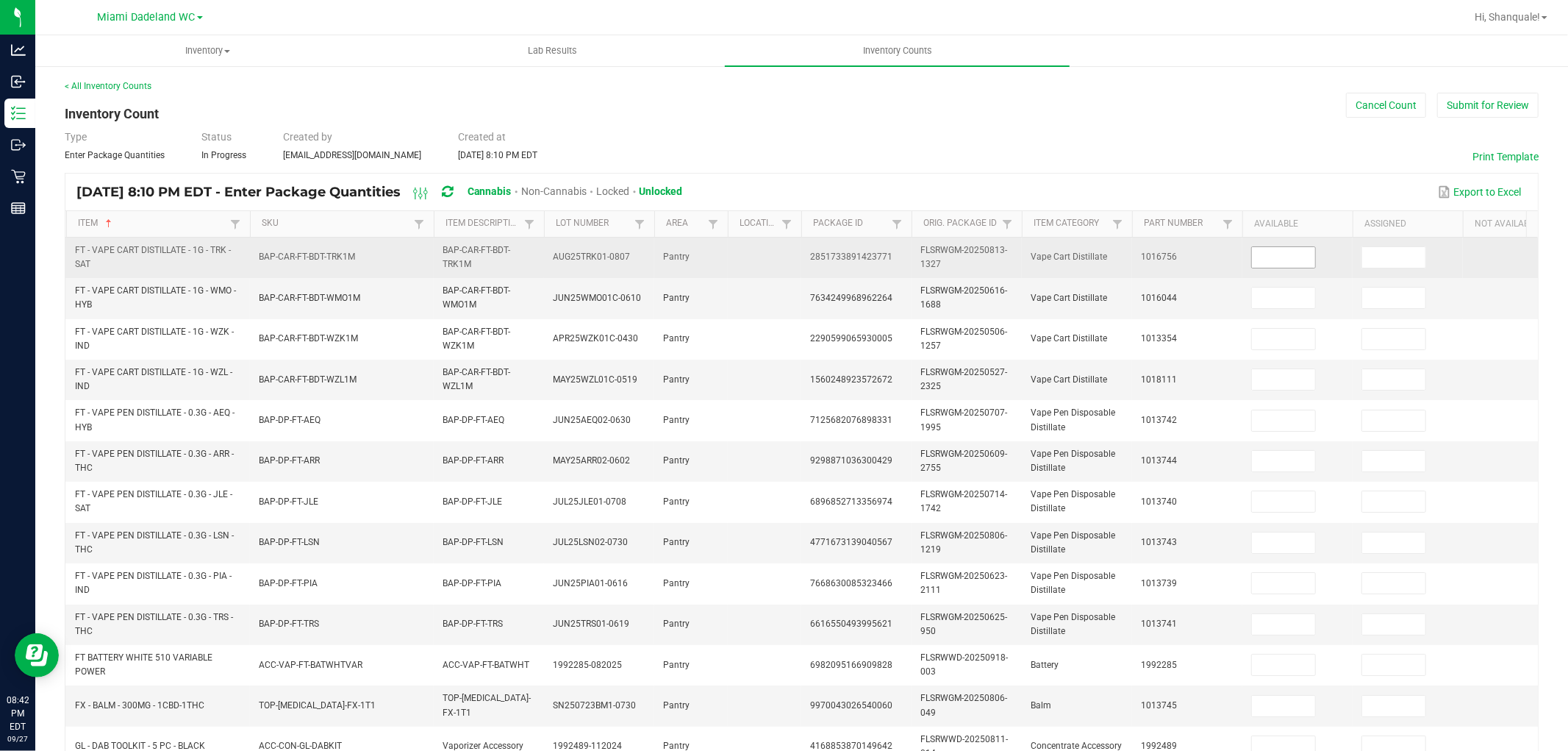
click at [1262, 262] on input at bounding box center [1284, 256] width 63 height 20
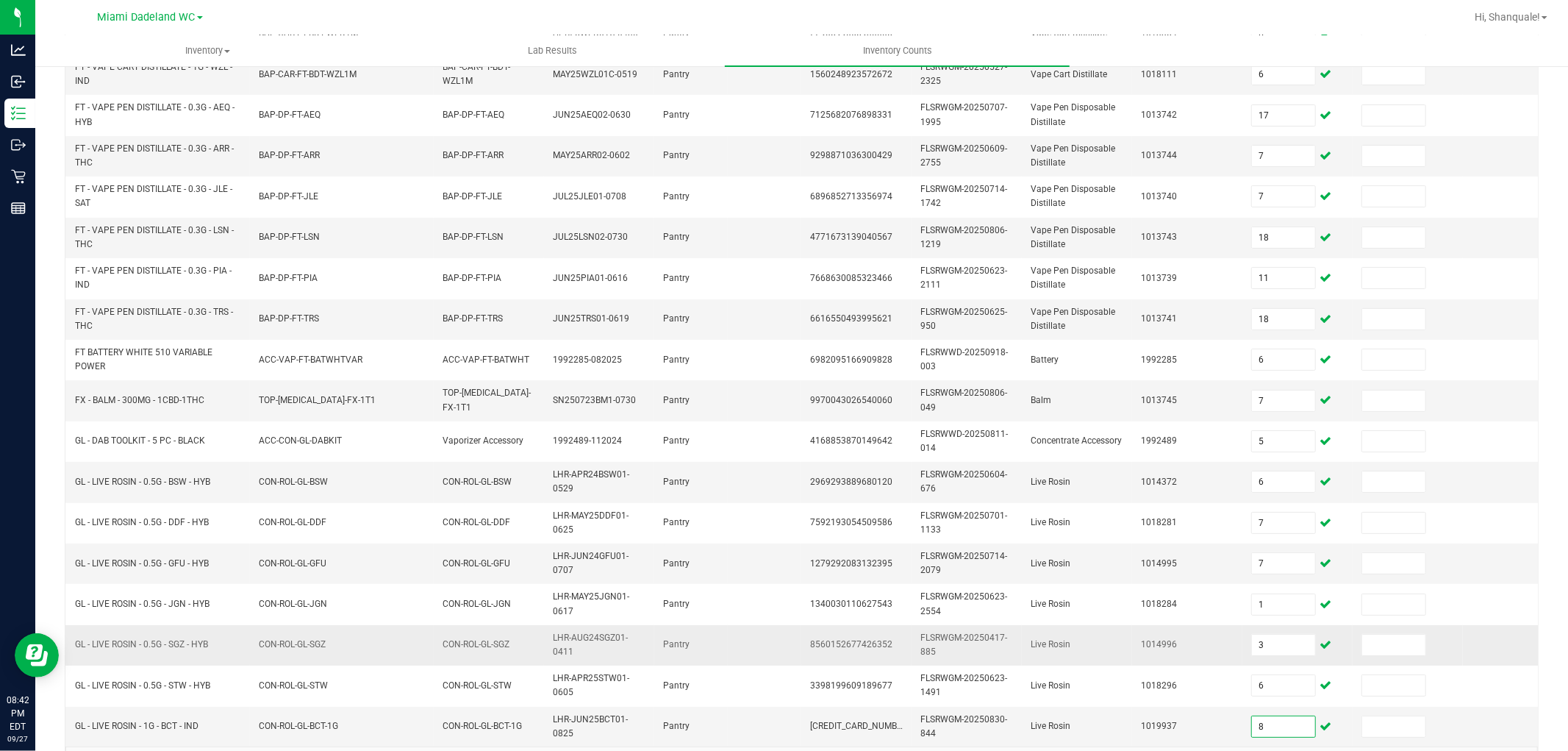
scroll to position [368, 0]
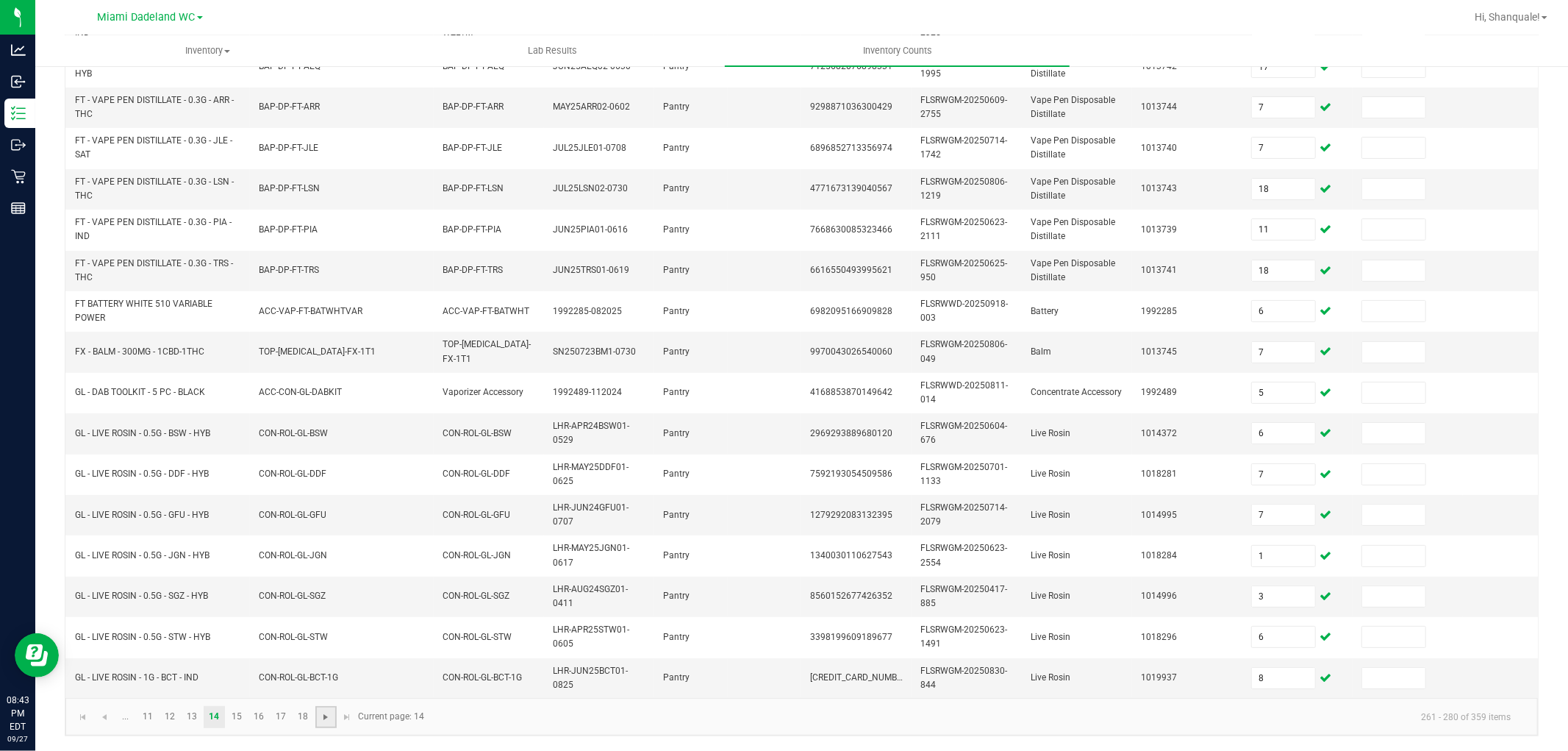
click at [319, 721] on span "Go to the next page" at bounding box center [325, 717] width 12 height 12
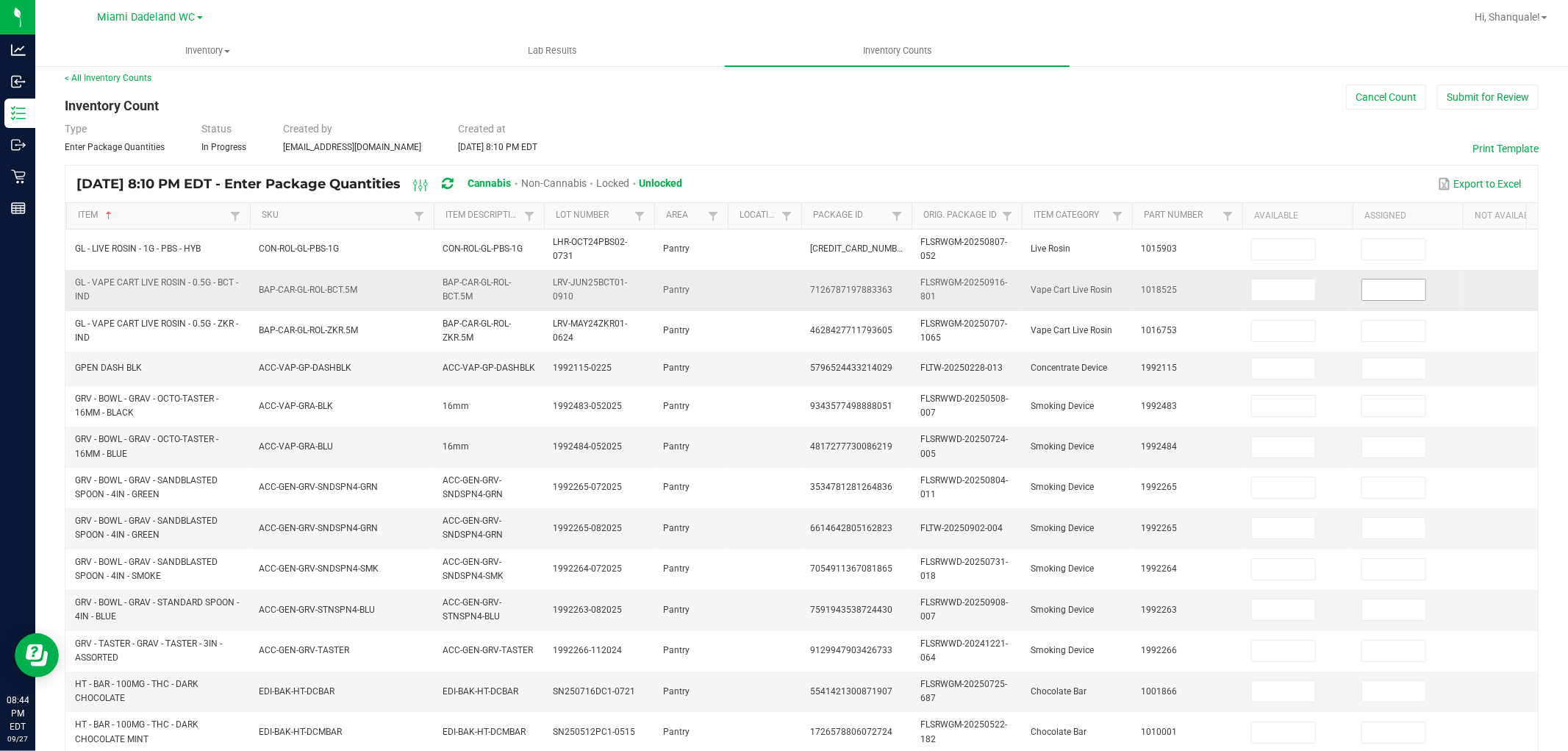
scroll to position [0, 0]
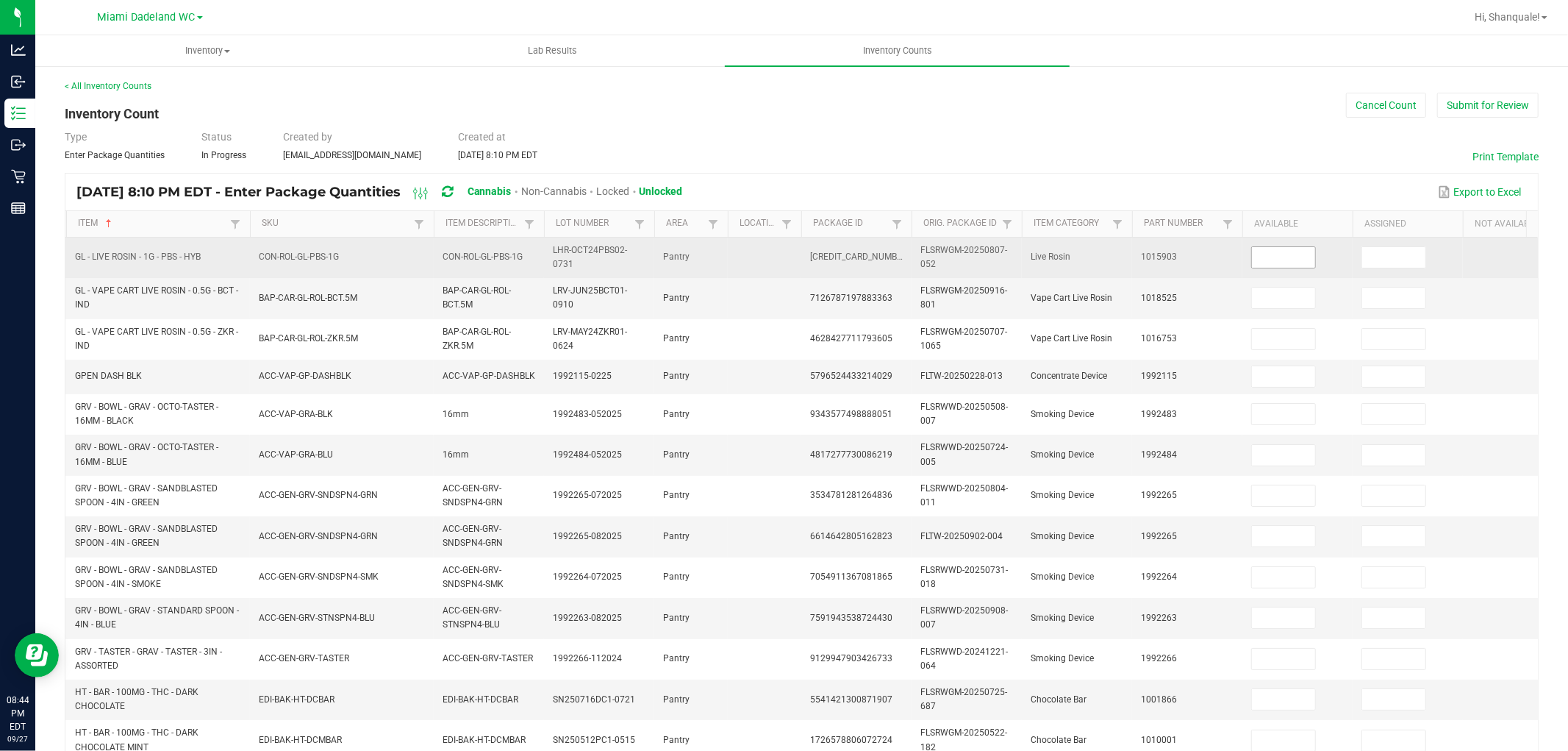
click at [1297, 260] on input at bounding box center [1284, 256] width 63 height 20
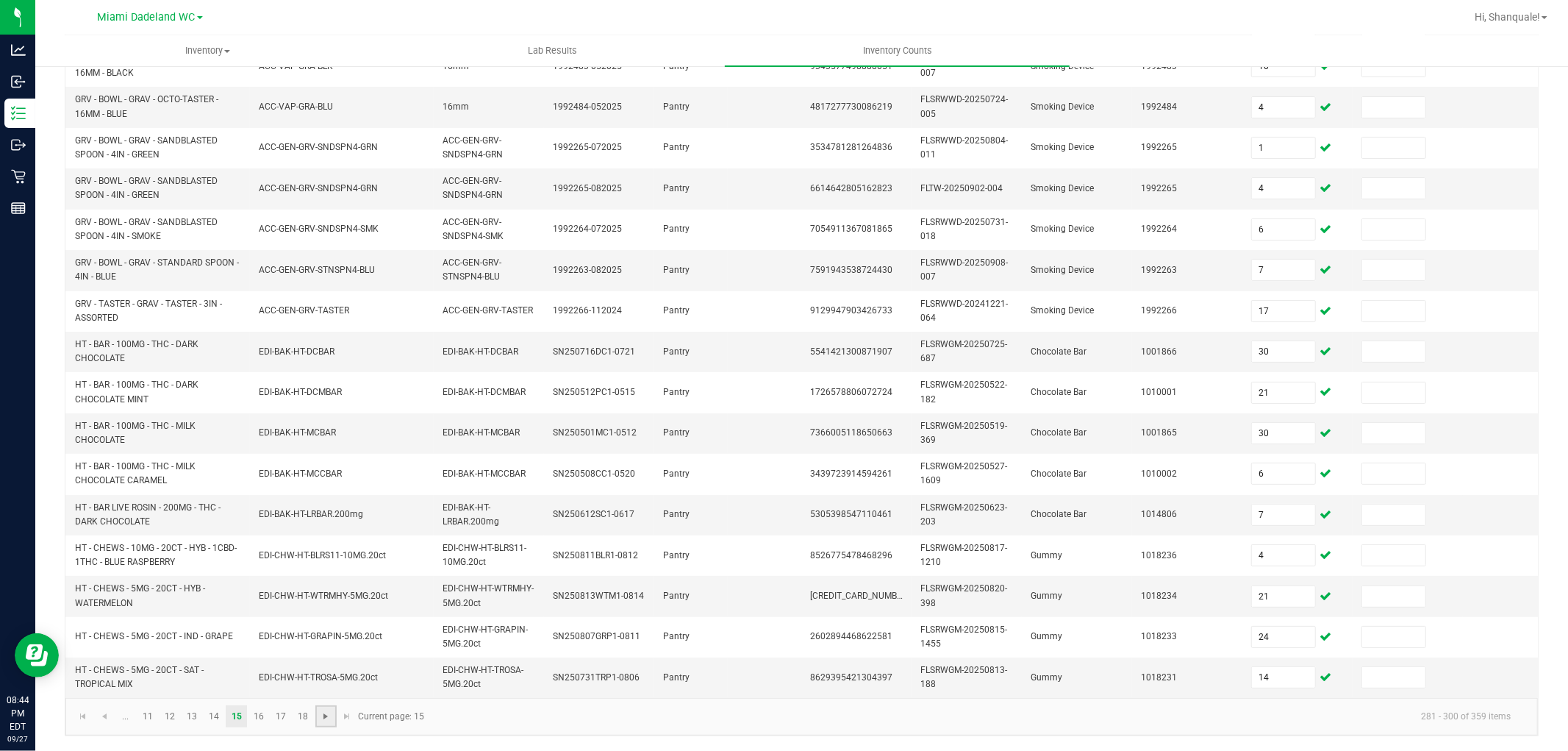
click at [325, 718] on span "Go to the next page" at bounding box center [325, 717] width 12 height 12
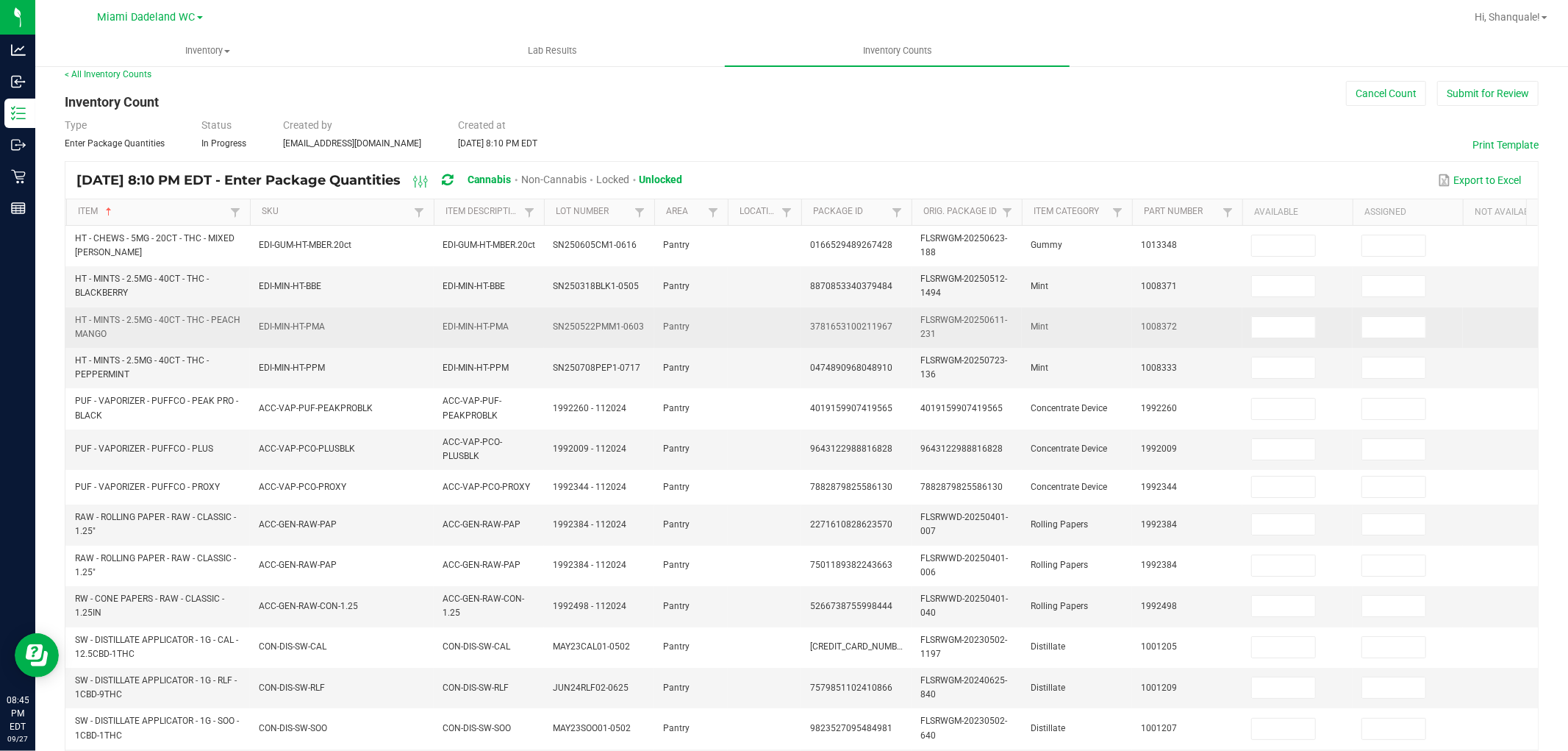
scroll to position [0, 0]
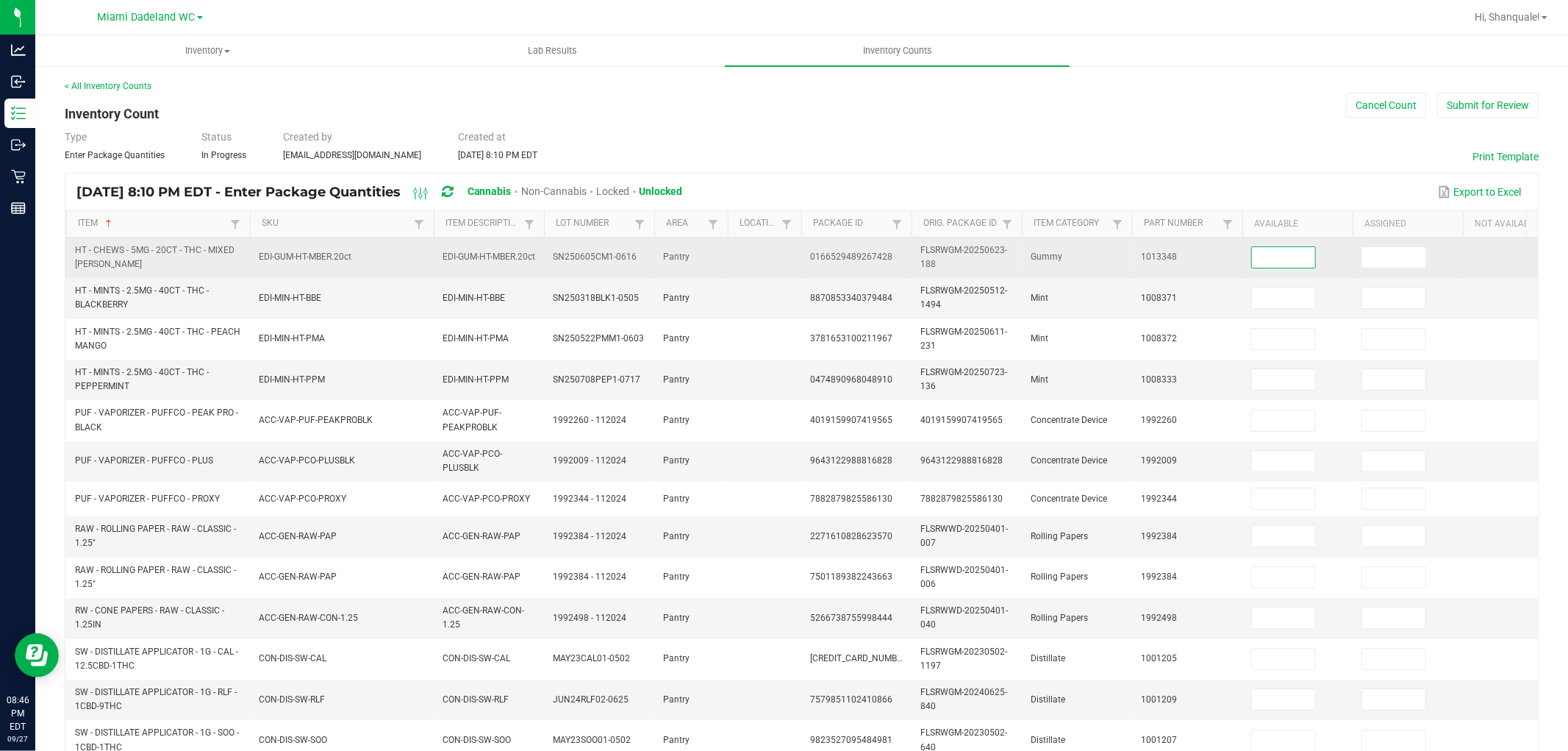
click at [1287, 263] on input at bounding box center [1284, 256] width 63 height 20
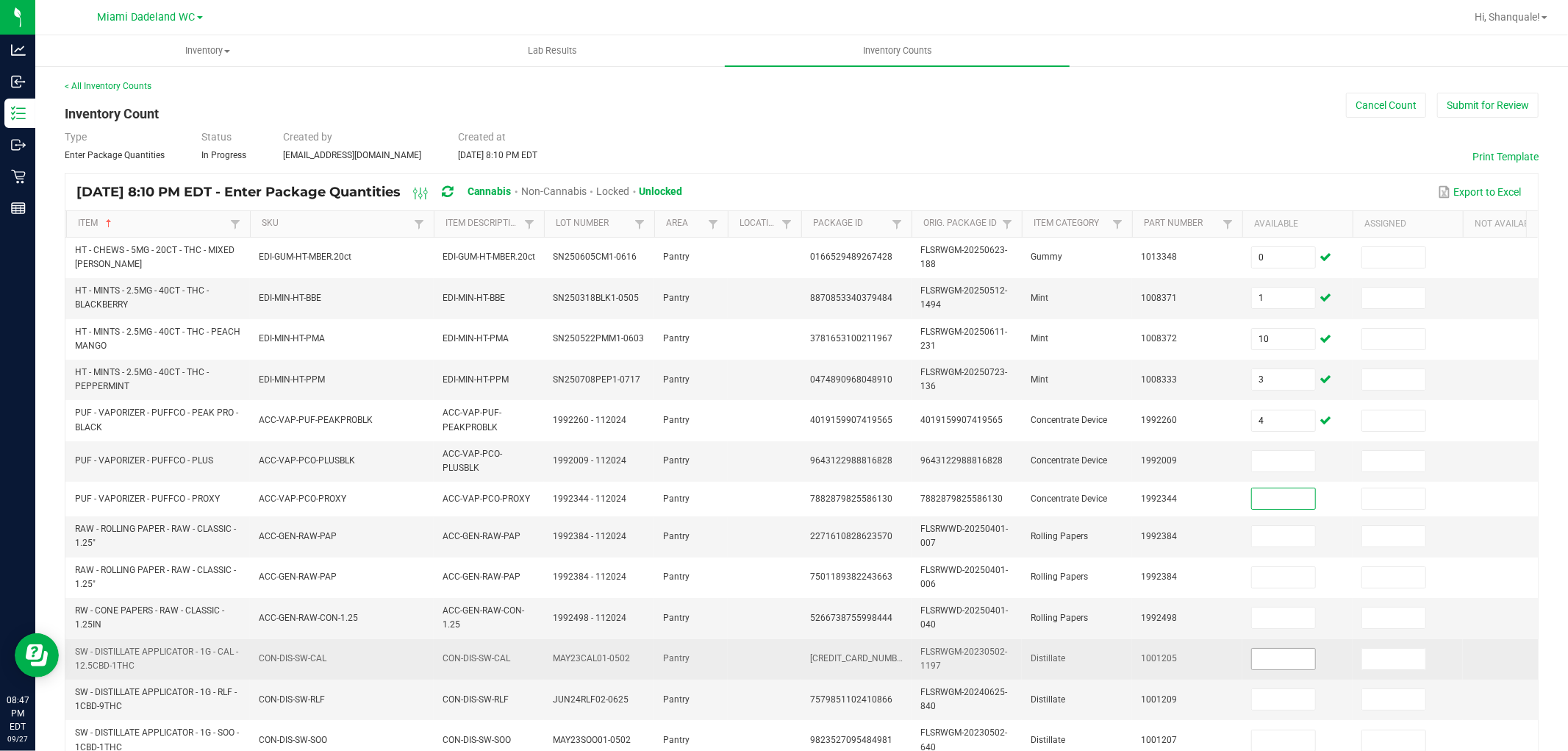
click at [1285, 663] on input at bounding box center [1284, 659] width 63 height 20
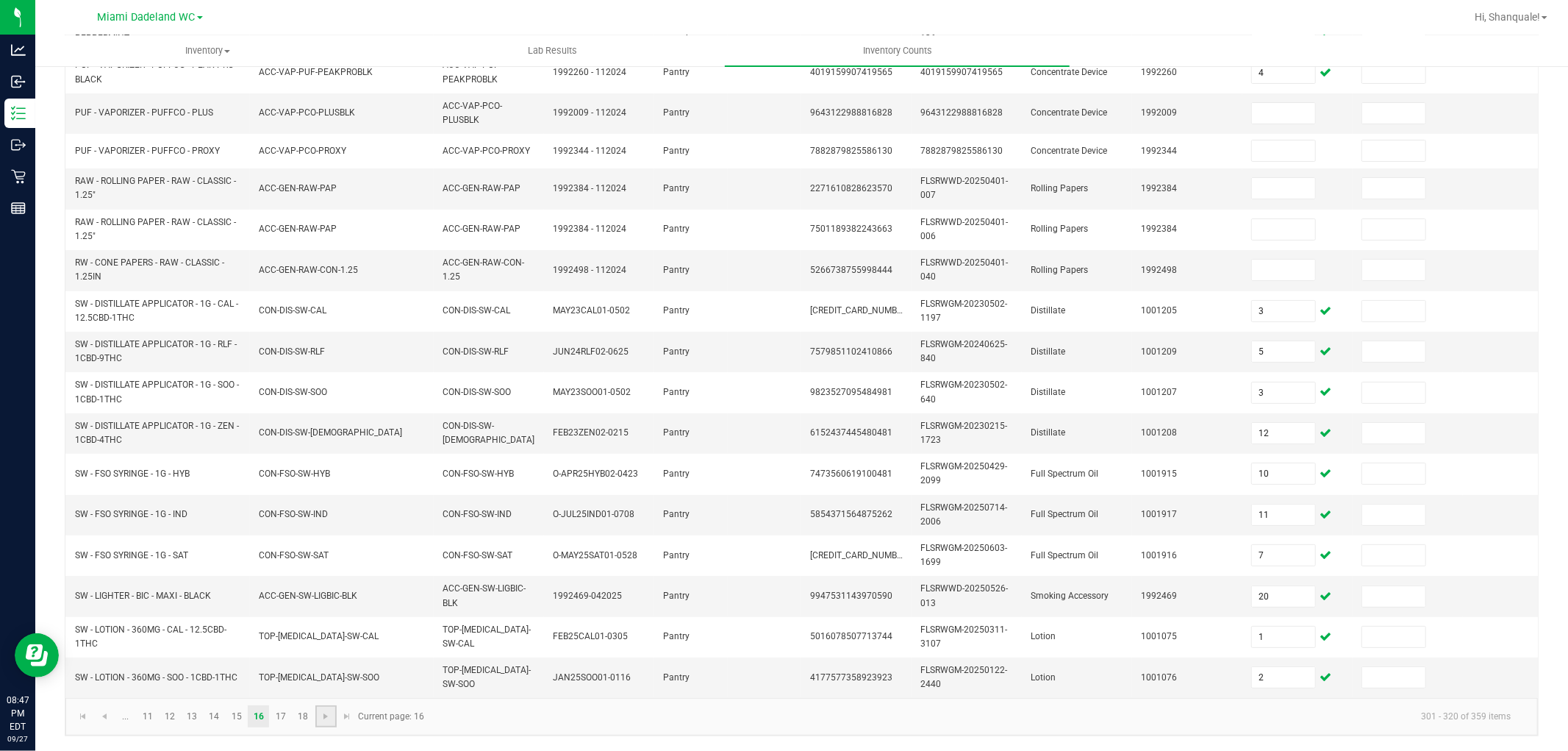
click at [320, 723] on link at bounding box center [326, 716] width 21 height 22
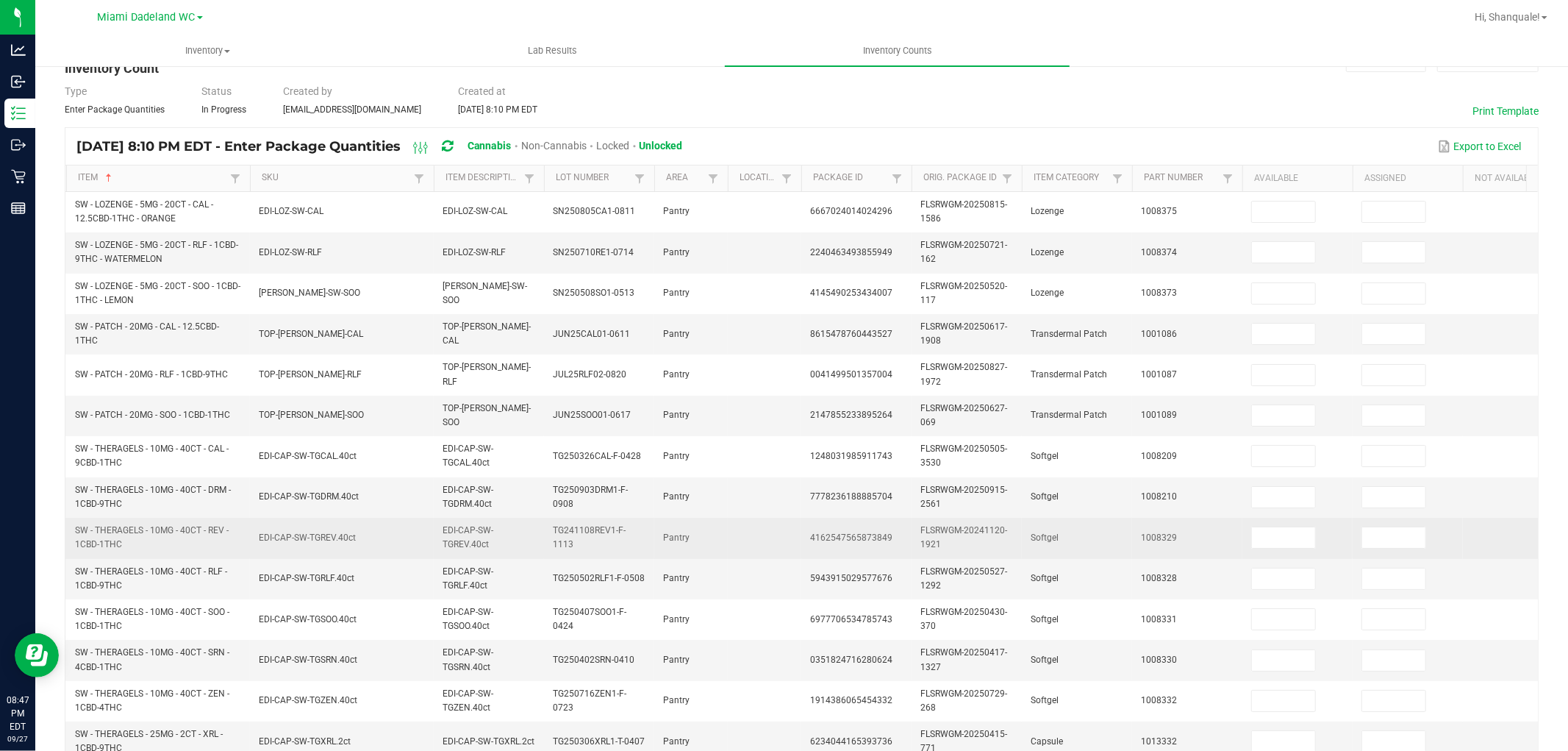
scroll to position [0, 0]
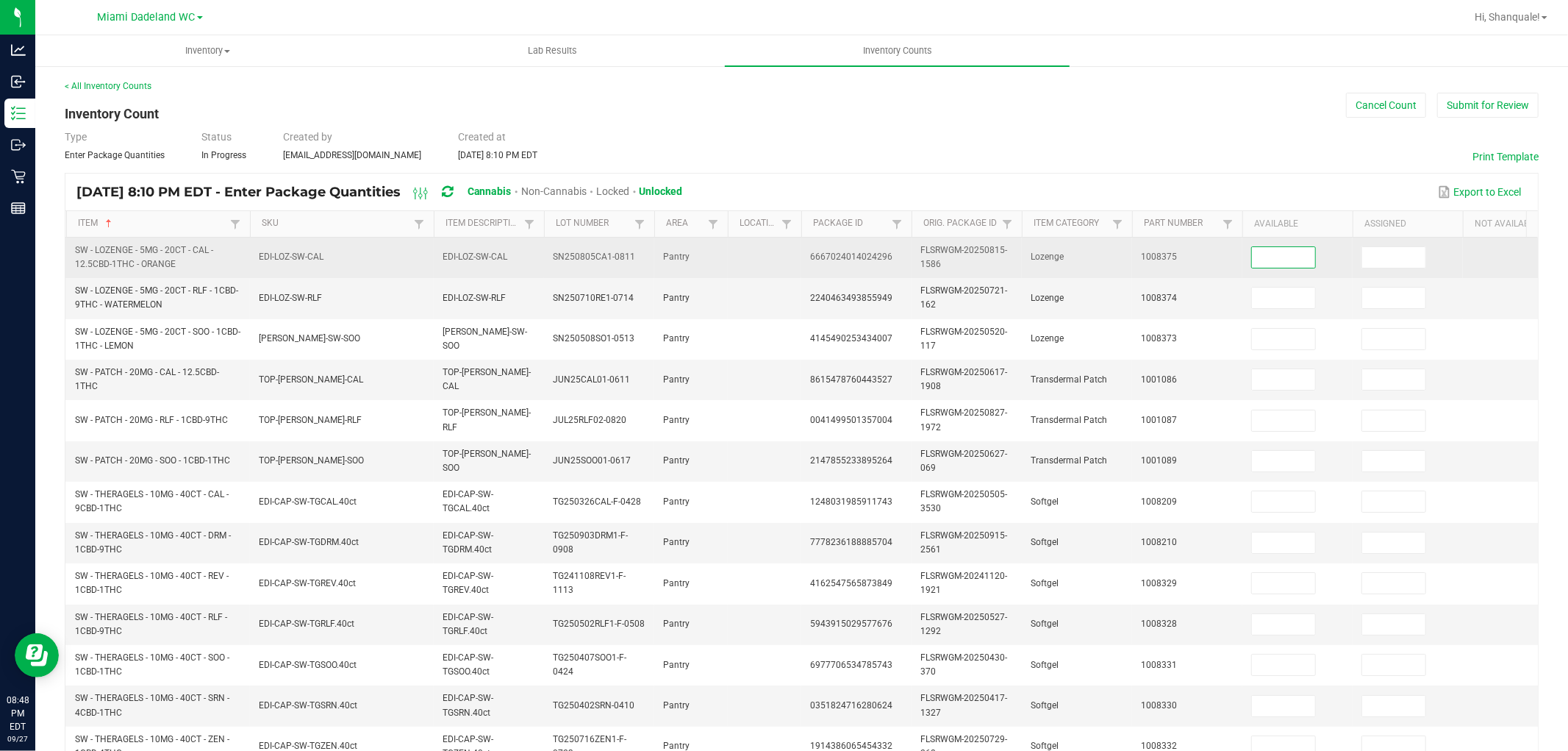
click at [1297, 256] on input at bounding box center [1284, 256] width 63 height 20
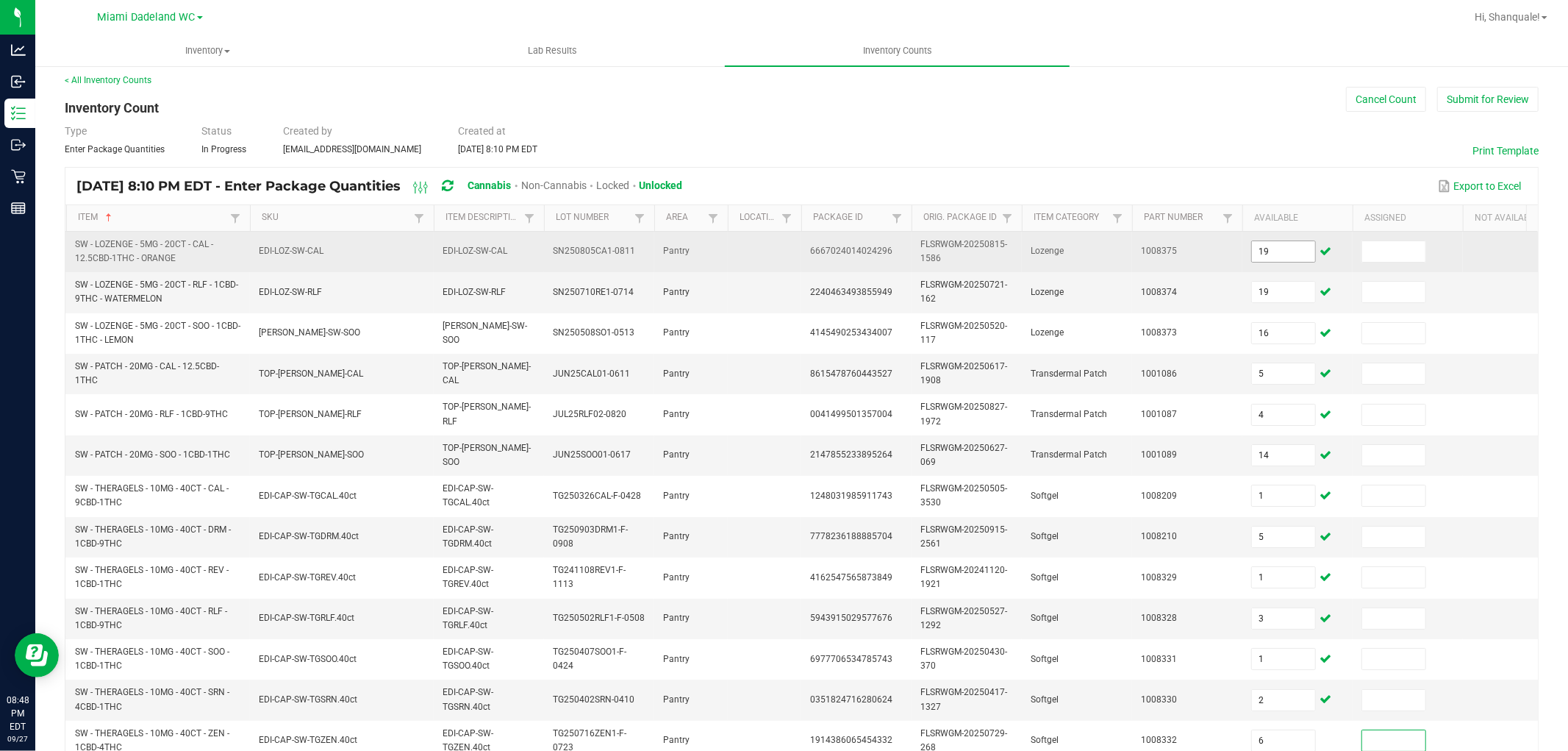
scroll to position [368, 0]
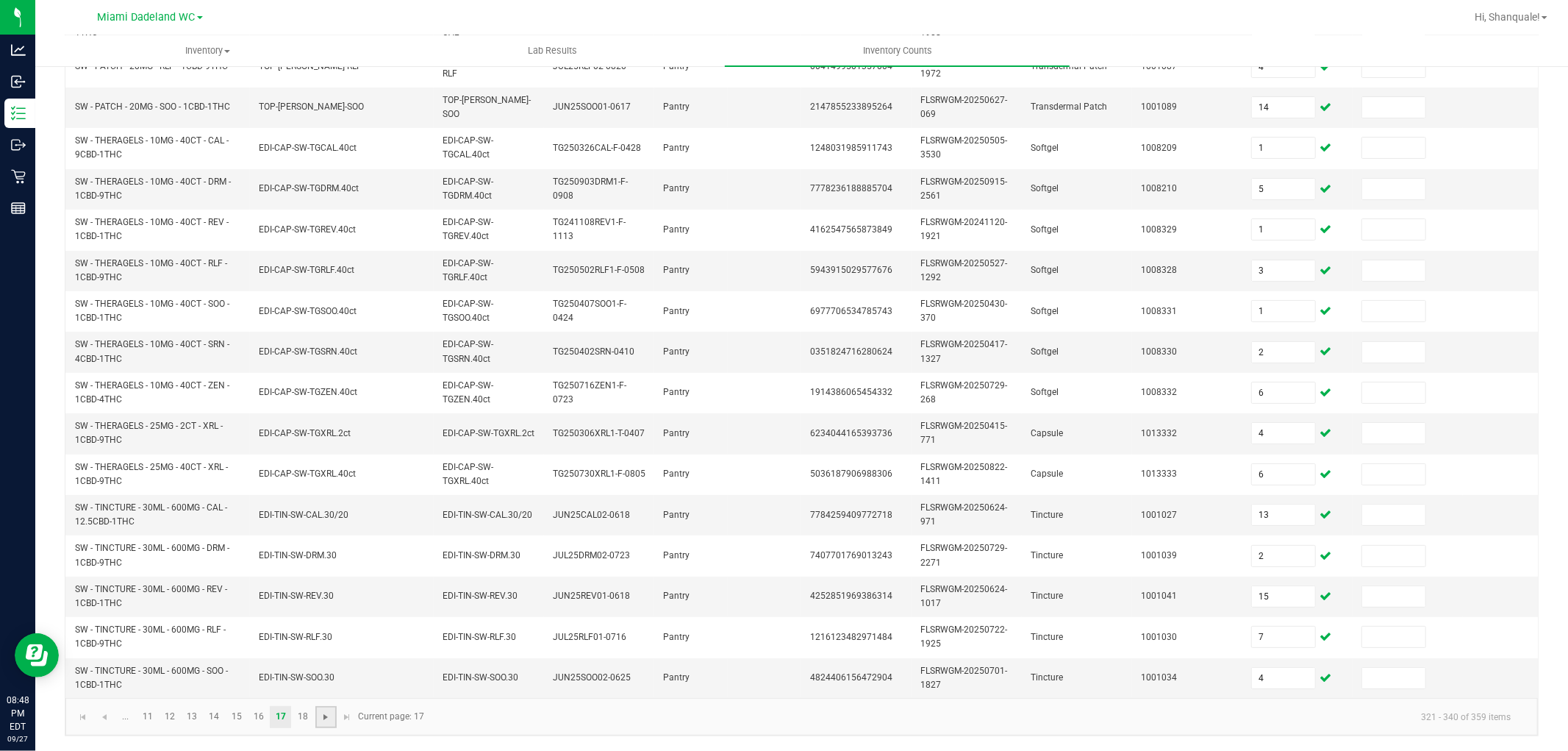
click at [322, 717] on span "Go to the next page" at bounding box center [325, 717] width 12 height 12
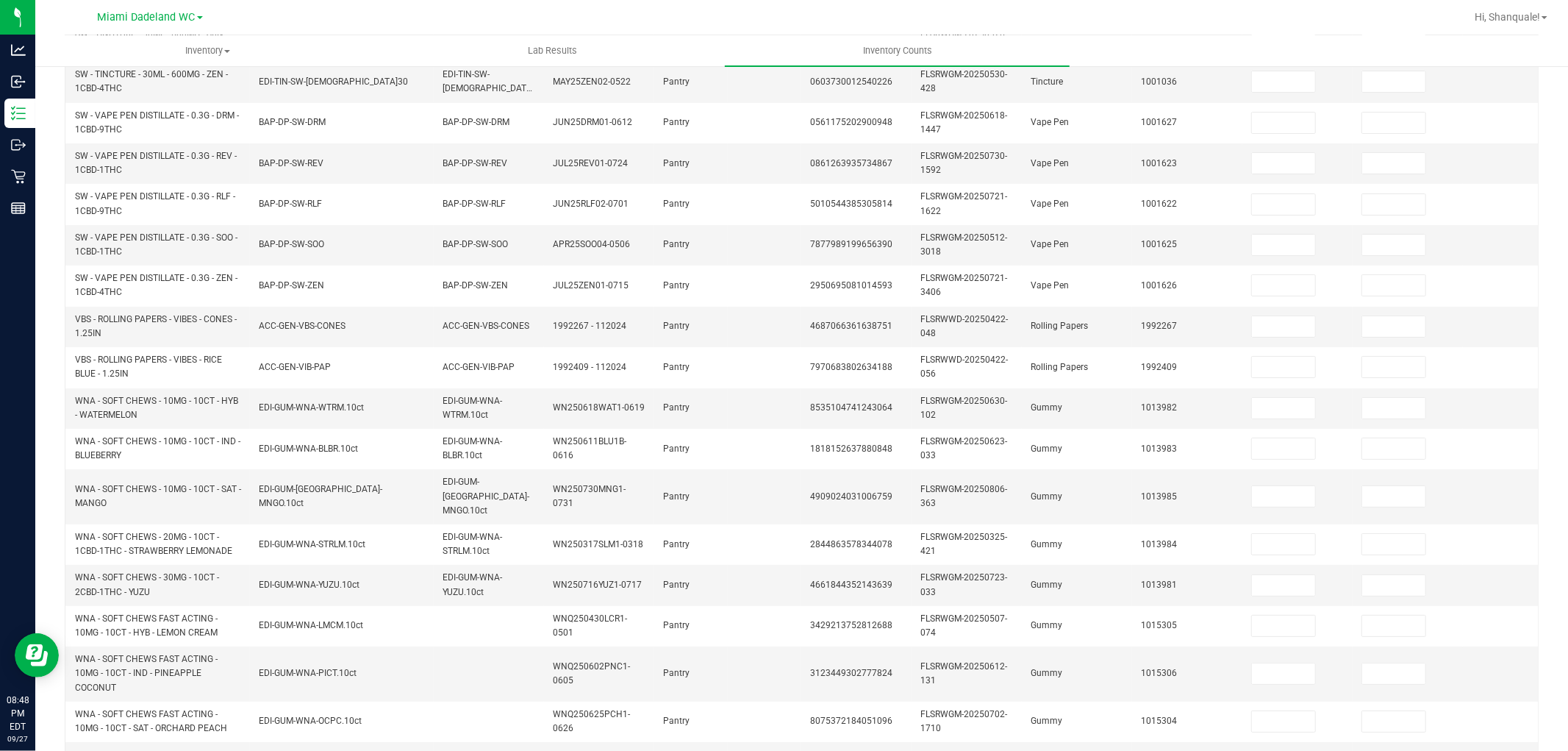
scroll to position [0, 0]
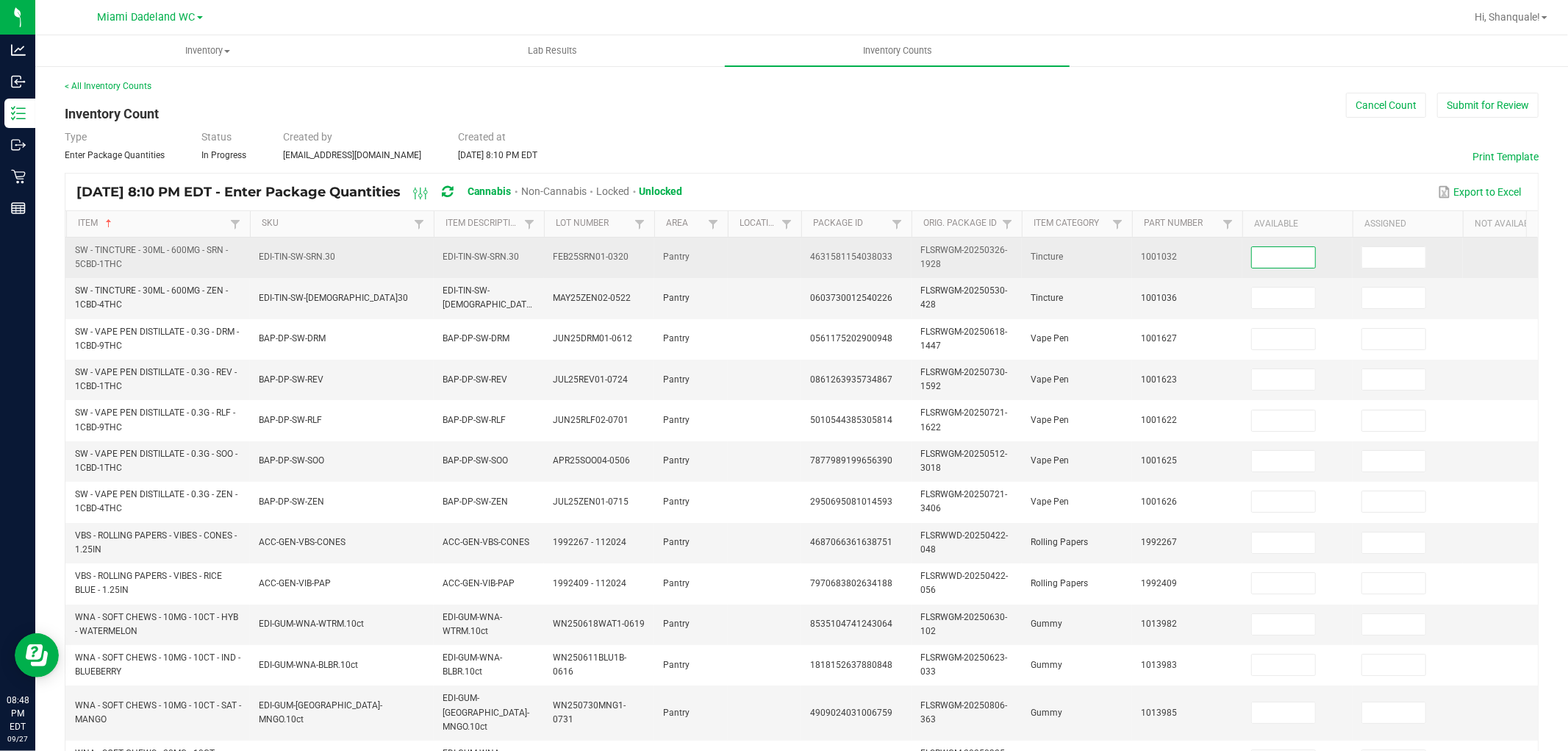
click at [1276, 258] on input at bounding box center [1284, 256] width 63 height 20
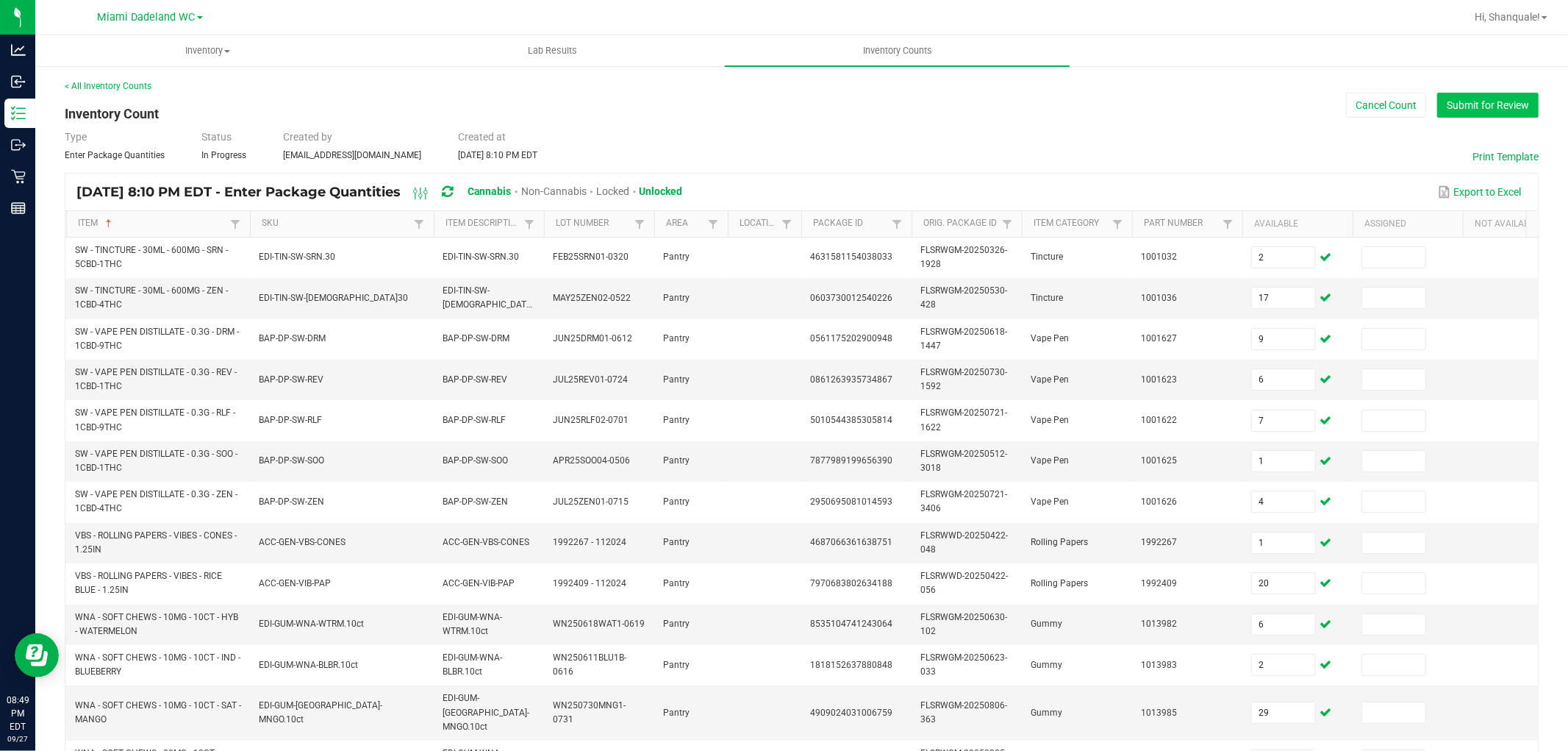
click at [1468, 109] on button "Submit for Review" at bounding box center [1487, 105] width 102 height 25
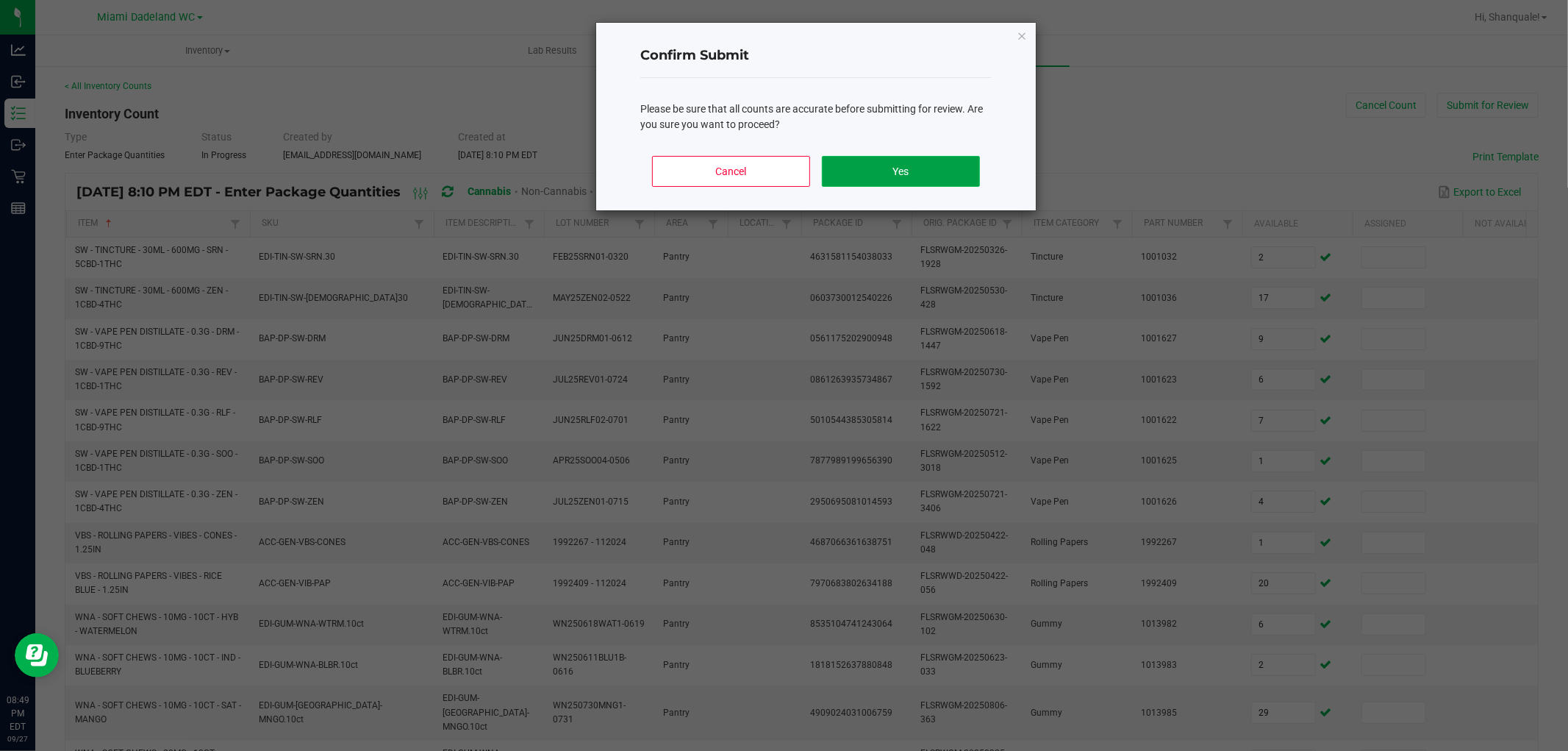
click at [923, 163] on button "Yes" at bounding box center [901, 172] width 158 height 31
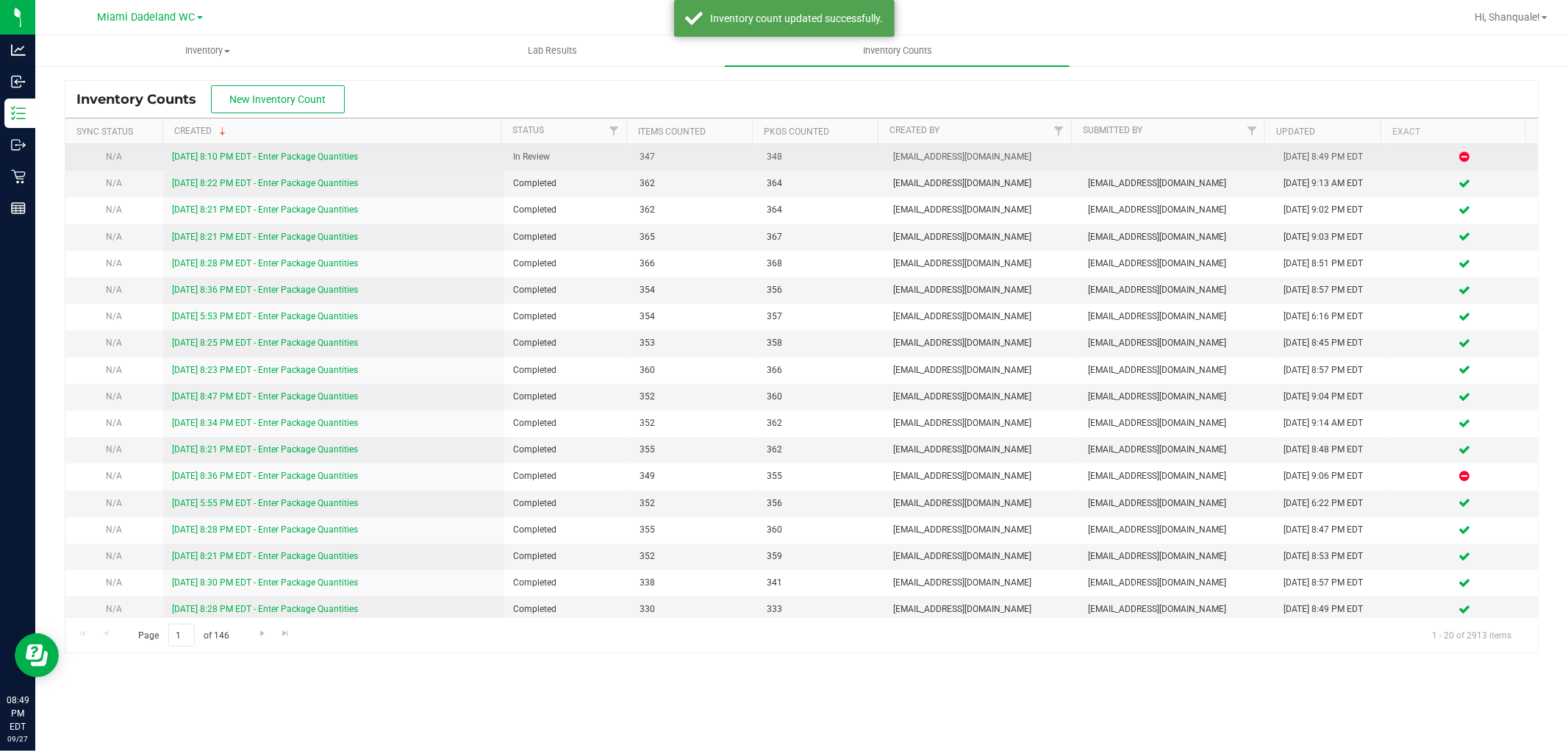
click at [259, 154] on link "[DATE] 8:10 PM EDT - Enter Package Quantities" at bounding box center [265, 156] width 186 height 11
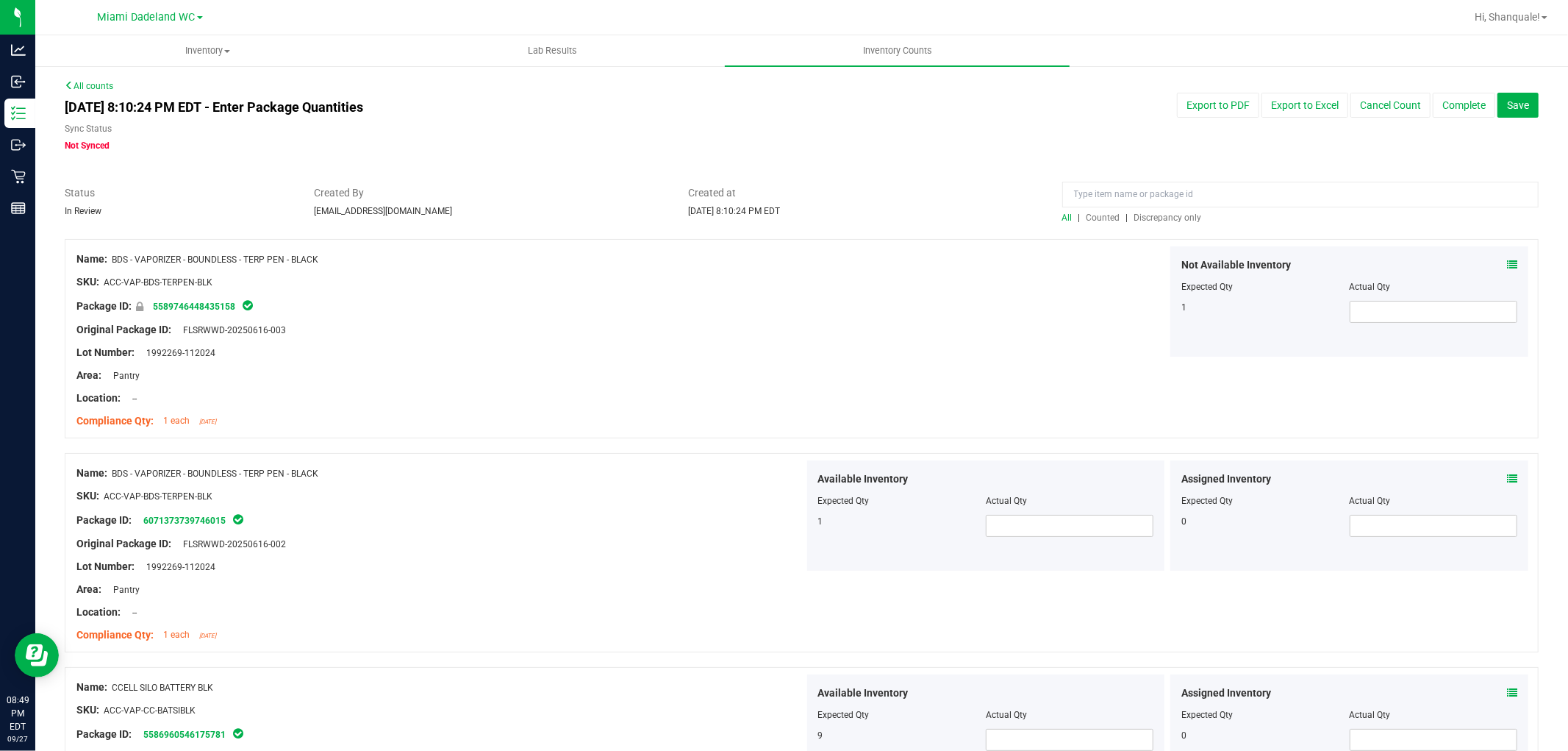
click at [1147, 213] on span "Discrepancy only" at bounding box center [1168, 218] width 68 height 11
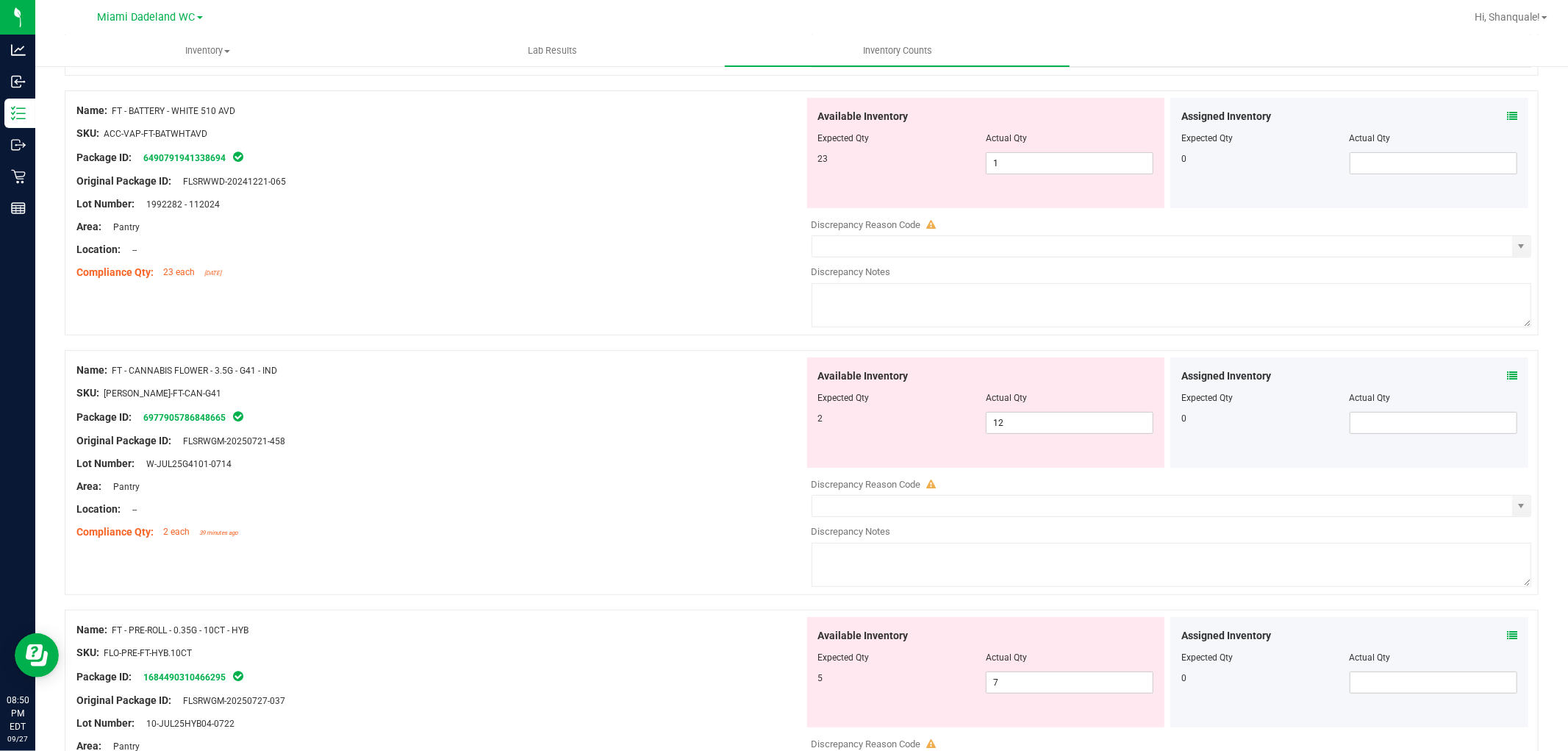
scroll to position [490, 0]
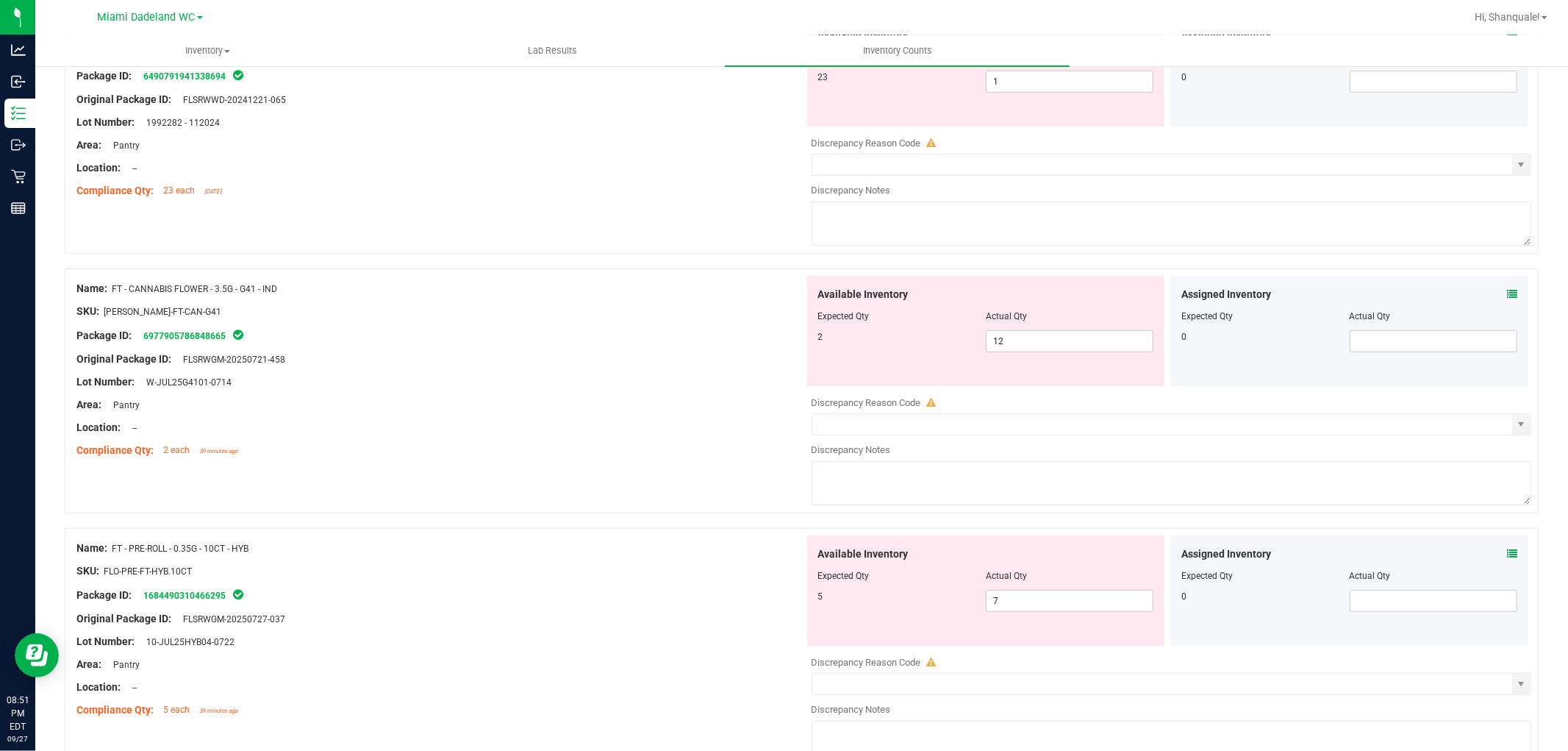
click at [1507, 295] on icon at bounding box center [1512, 294] width 11 height 11
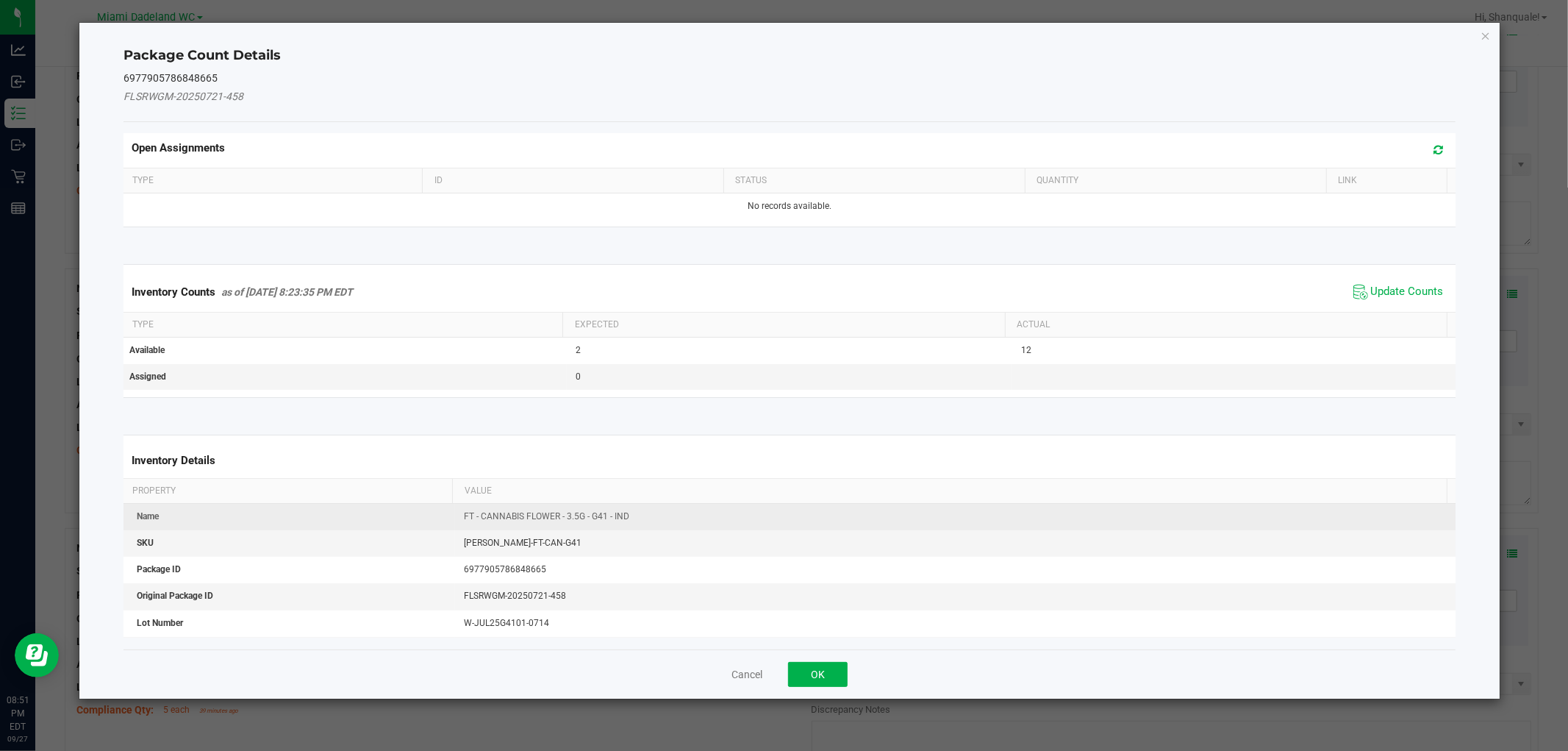
scroll to position [178, 0]
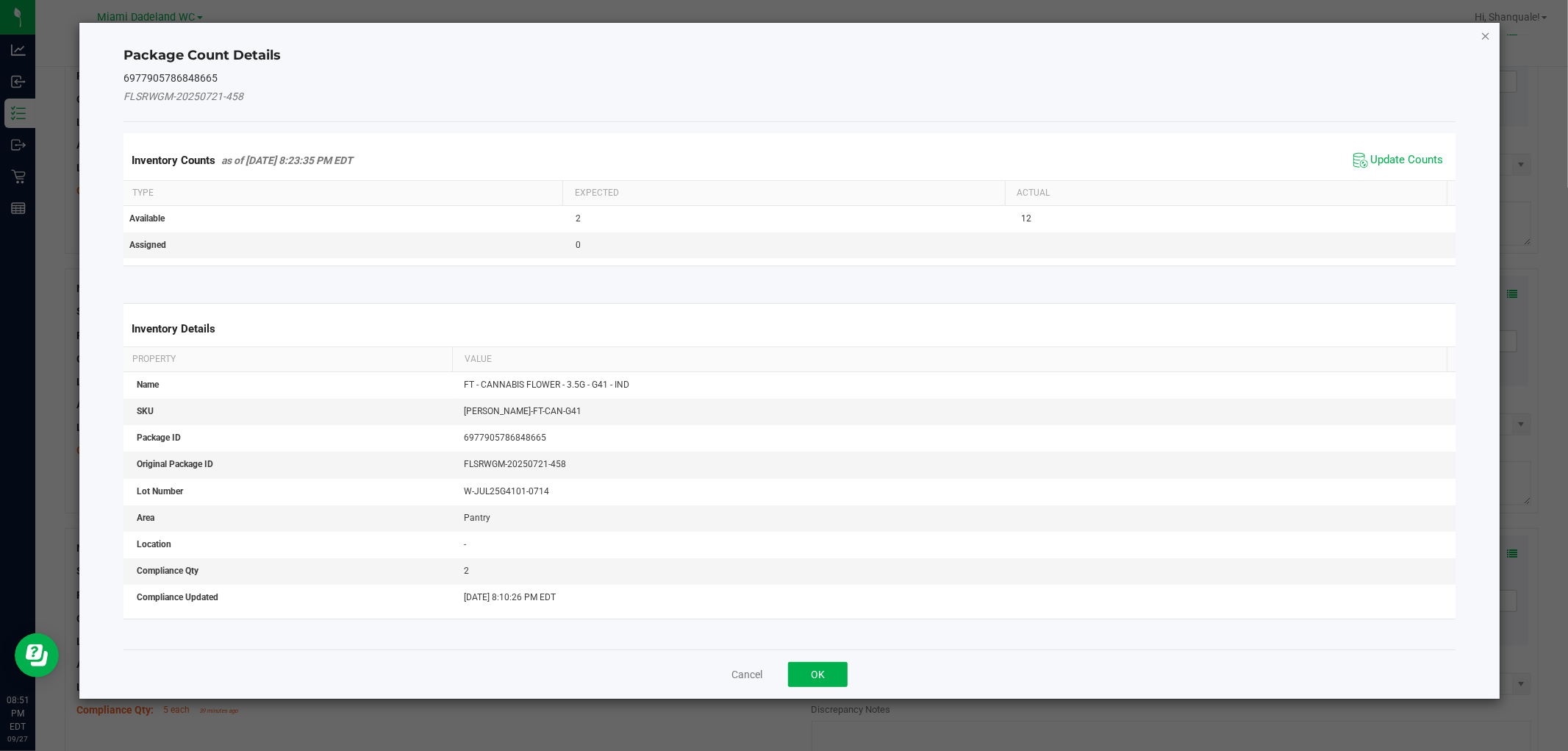
click at [1488, 34] on icon "Close" at bounding box center [1485, 35] width 11 height 17
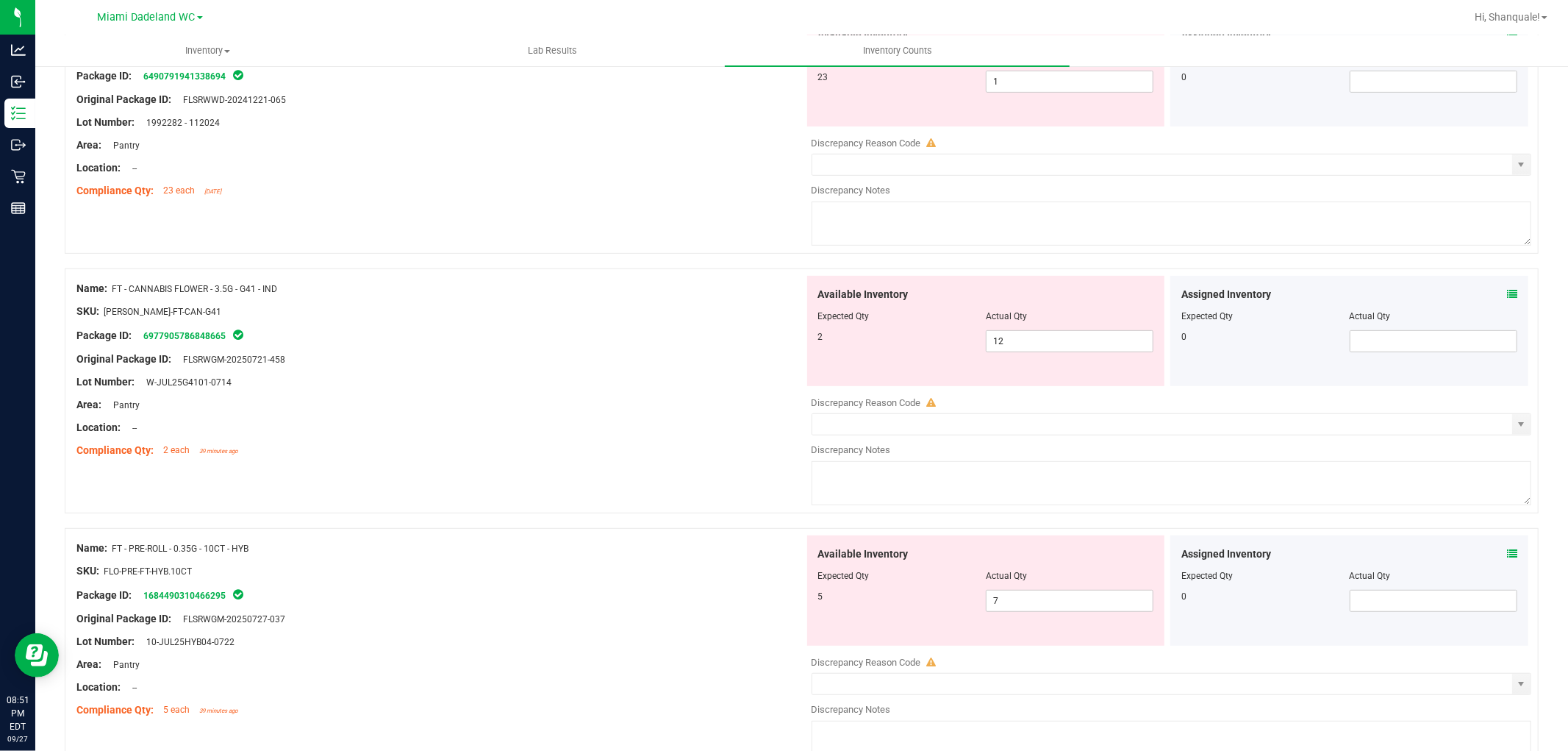
click at [1493, 297] on div "Assigned Inventory" at bounding box center [1350, 294] width 336 height 16
click at [1507, 295] on icon at bounding box center [1512, 294] width 11 height 11
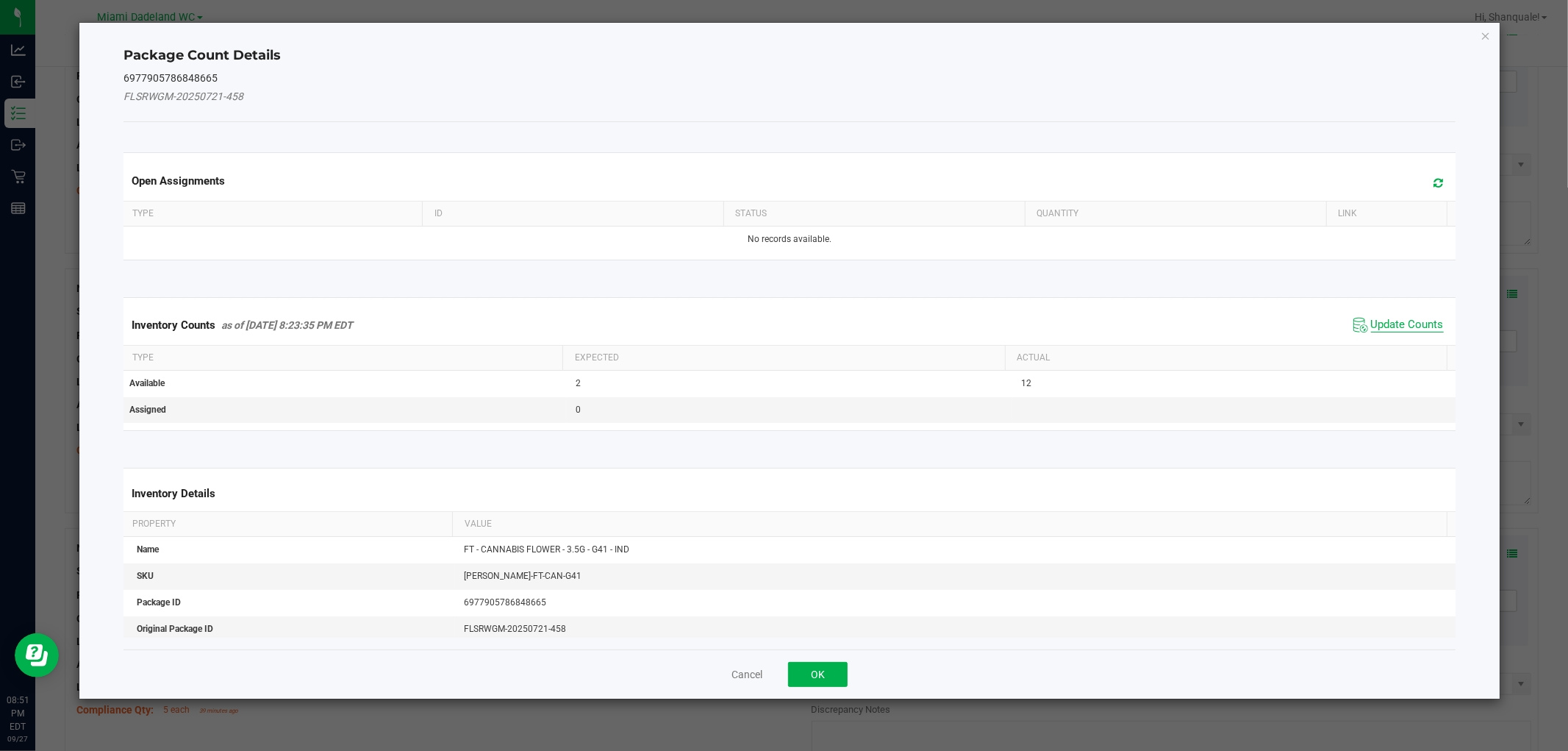
click at [1379, 328] on span "Update Counts" at bounding box center [1407, 324] width 73 height 15
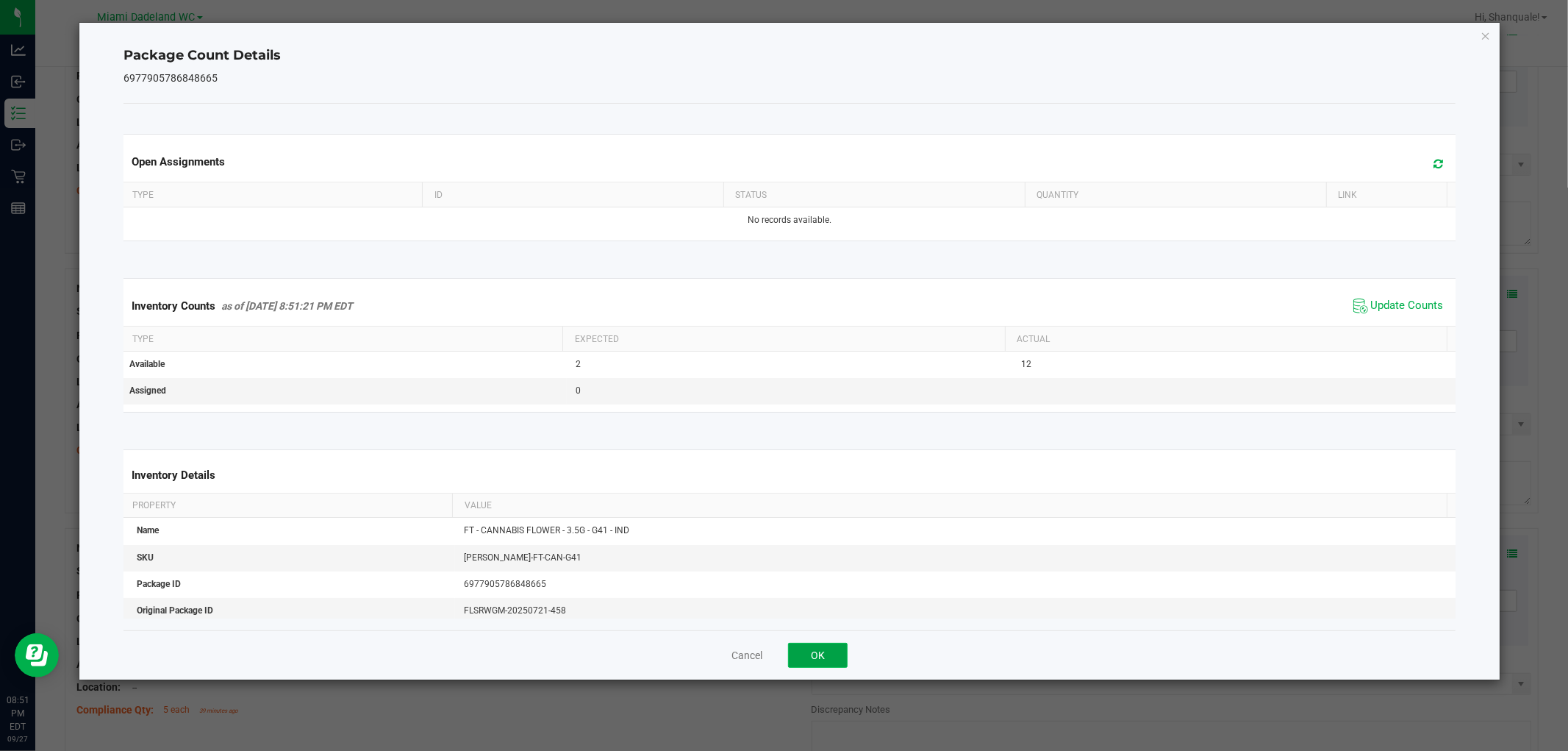
click at [795, 666] on button "OK" at bounding box center [817, 656] width 59 height 25
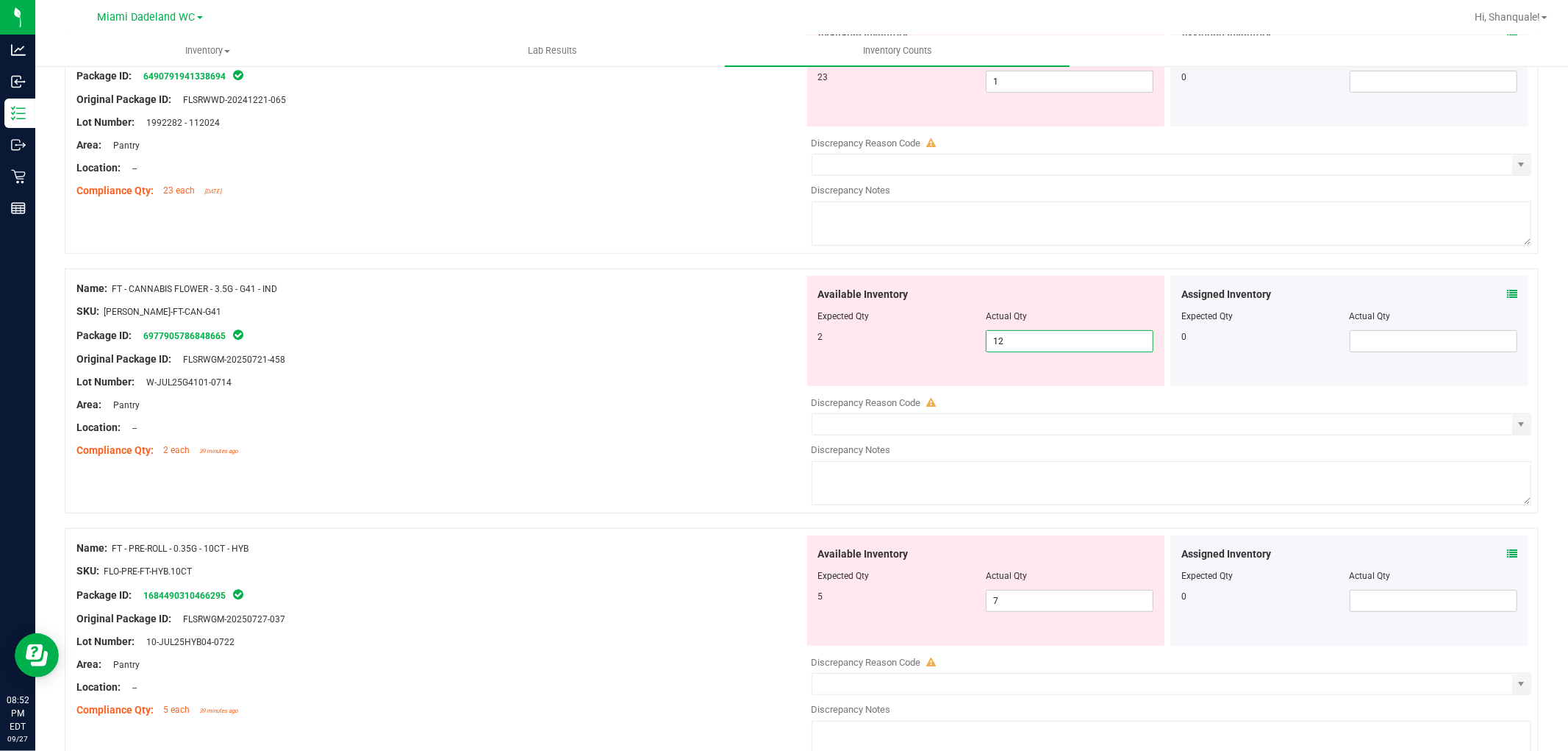
click at [1041, 338] on span "12 12" at bounding box center [1069, 341] width 168 height 22
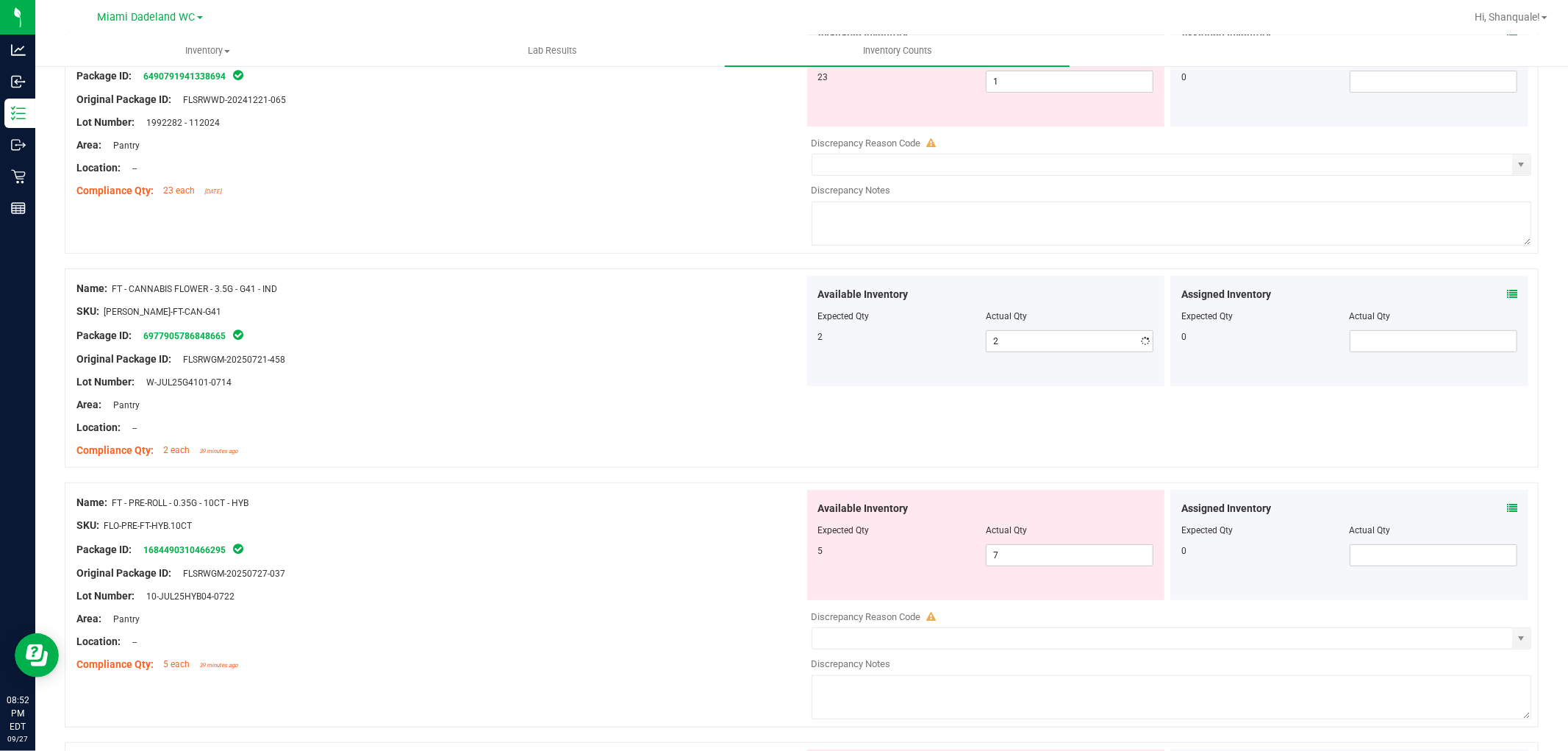
click at [680, 398] on div "Area: Pantry" at bounding box center [441, 405] width 728 height 16
click at [1031, 560] on span "7 7" at bounding box center [1069, 555] width 168 height 22
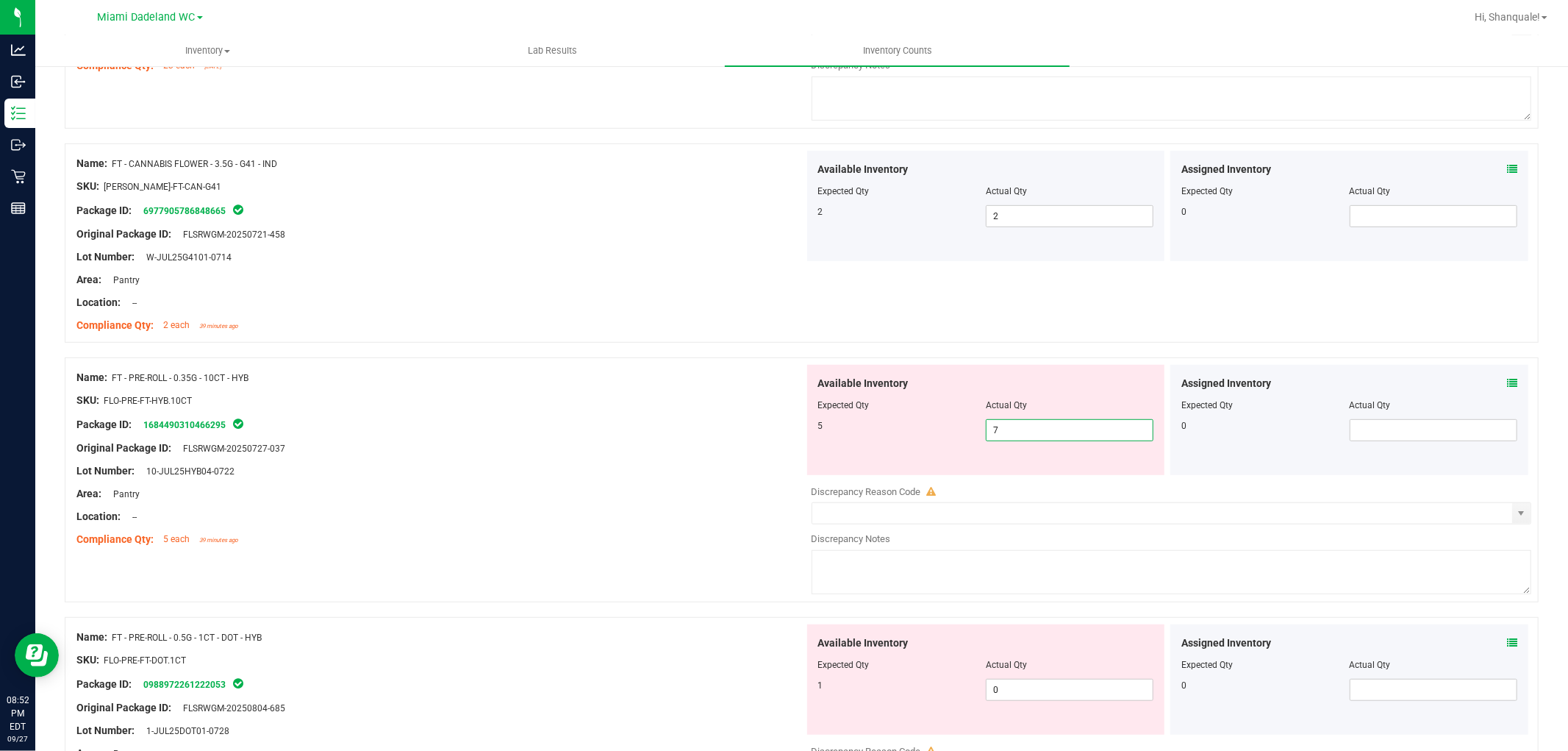
scroll to position [653, 0]
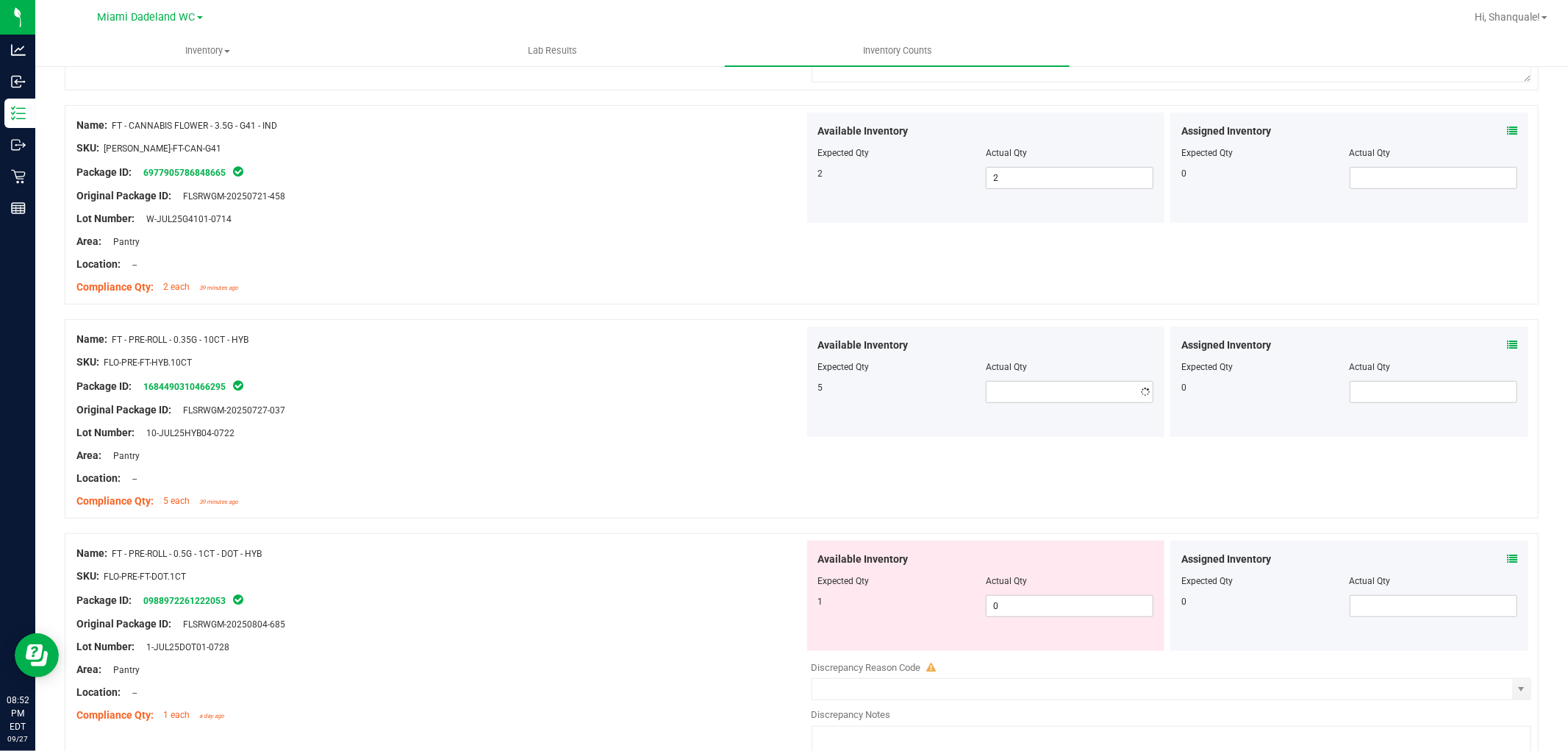
click at [655, 464] on div at bounding box center [441, 467] width 728 height 8
click at [1009, 407] on div "Available Inventory Expected Qty Actual Qty 5" at bounding box center [985, 382] width 358 height 111
click at [1001, 380] on div at bounding box center [986, 378] width 336 height 8
click at [992, 387] on span at bounding box center [1069, 392] width 168 height 22
click at [725, 452] on div "Area: Pantry" at bounding box center [441, 456] width 728 height 16
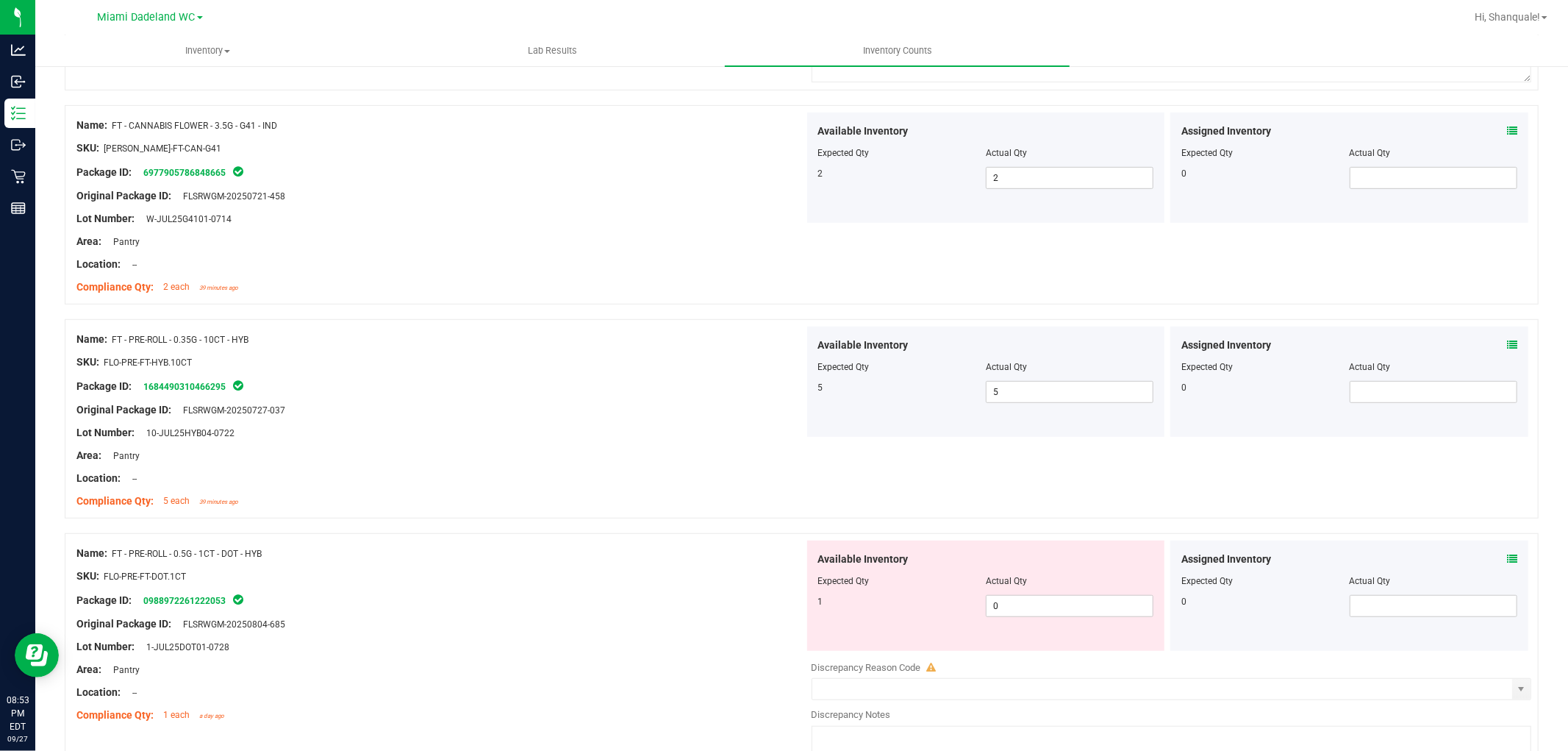
scroll to position [735, 0]
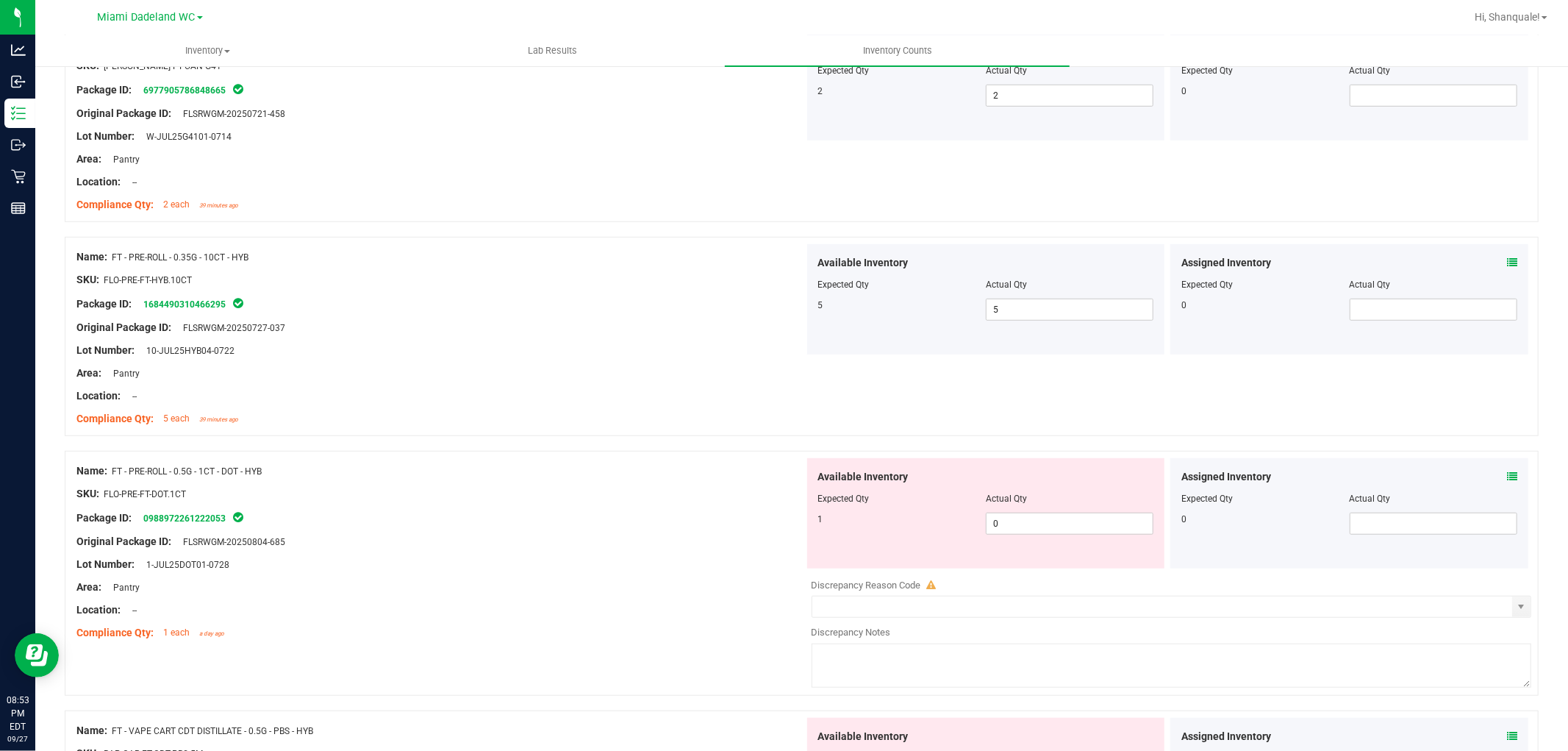
click at [1493, 484] on div "Assigned Inventory" at bounding box center [1350, 477] width 336 height 16
click at [1507, 477] on icon at bounding box center [1512, 476] width 11 height 11
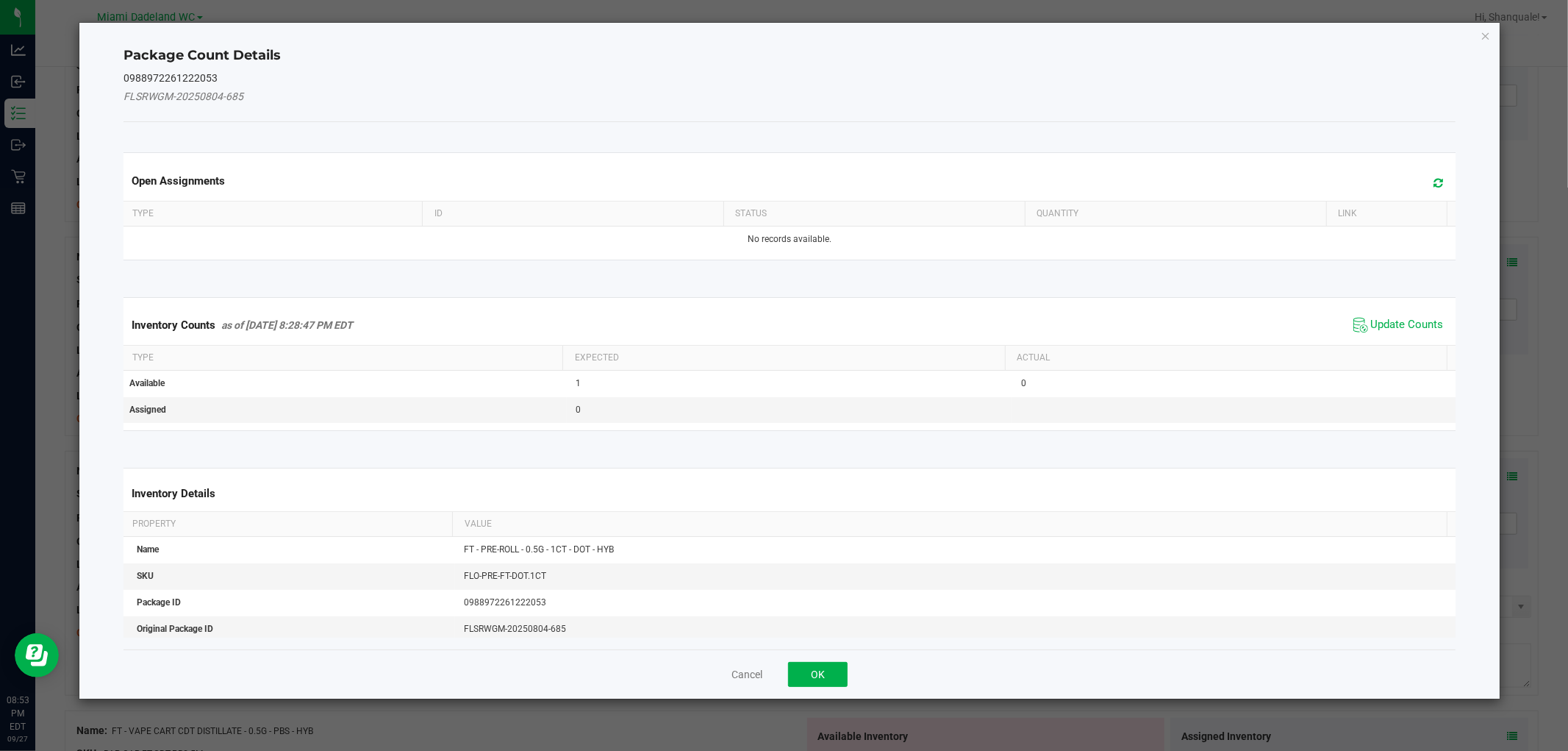
click at [1414, 331] on span "Update Counts" at bounding box center [1407, 324] width 73 height 15
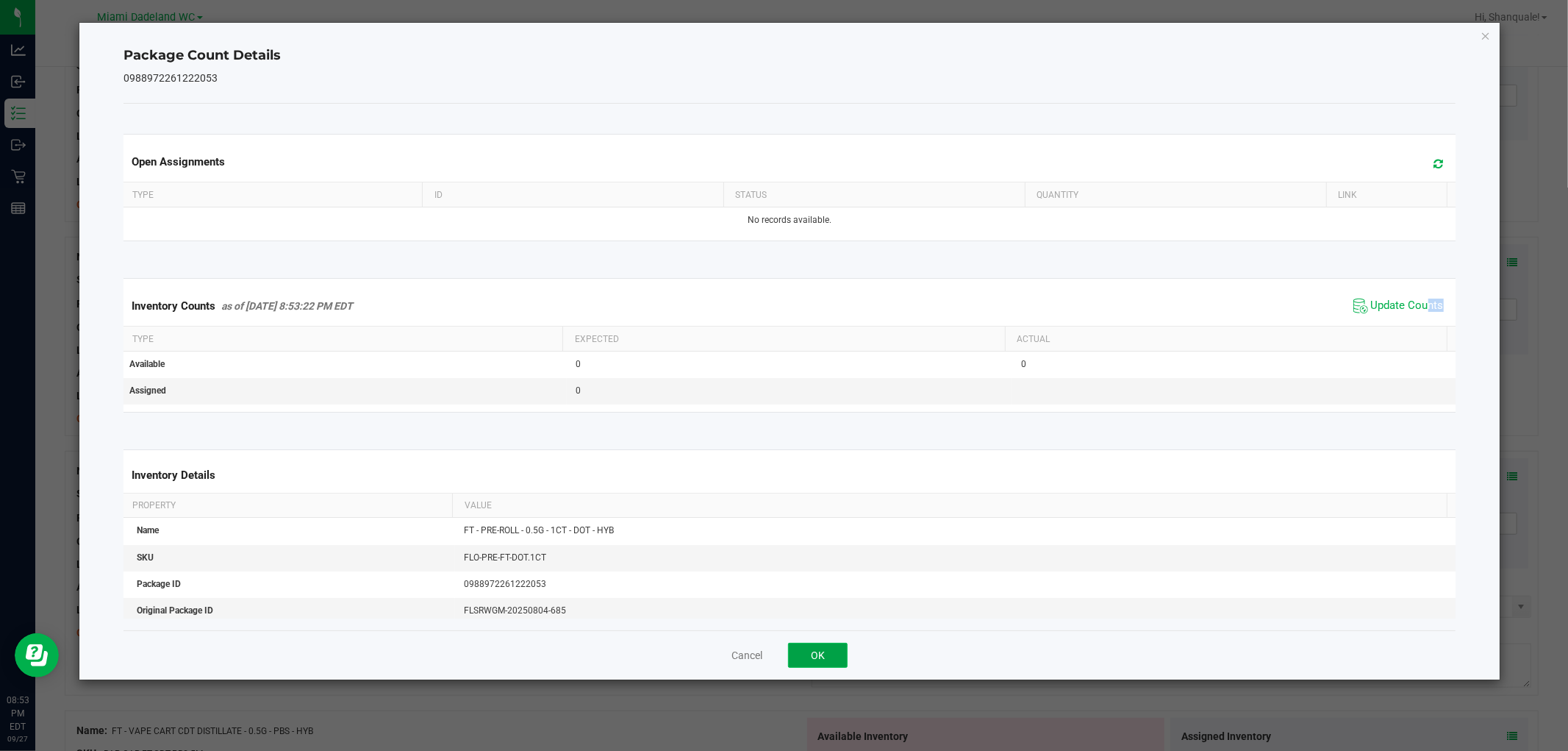
click at [819, 651] on button "OK" at bounding box center [817, 656] width 59 height 25
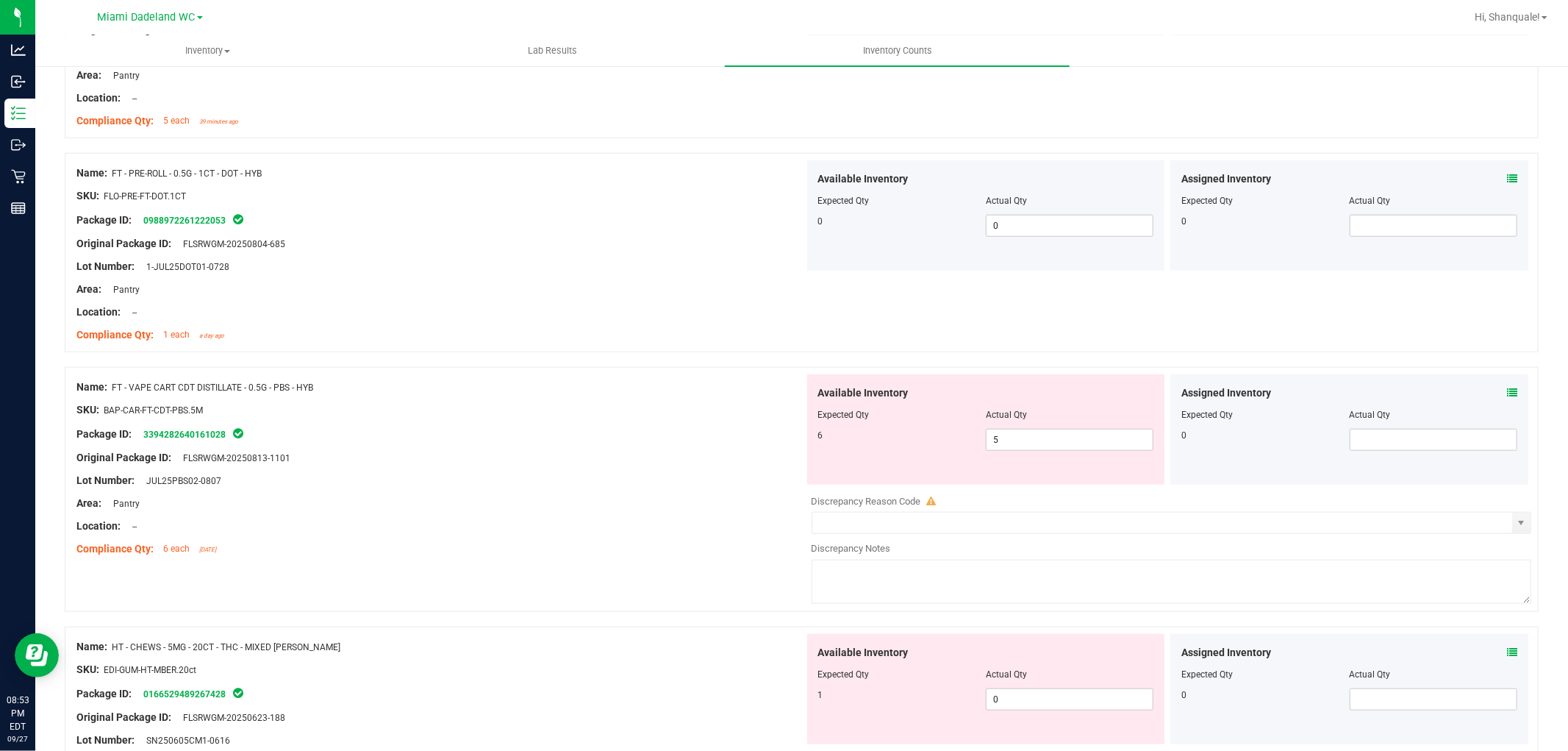
scroll to position [1062, 0]
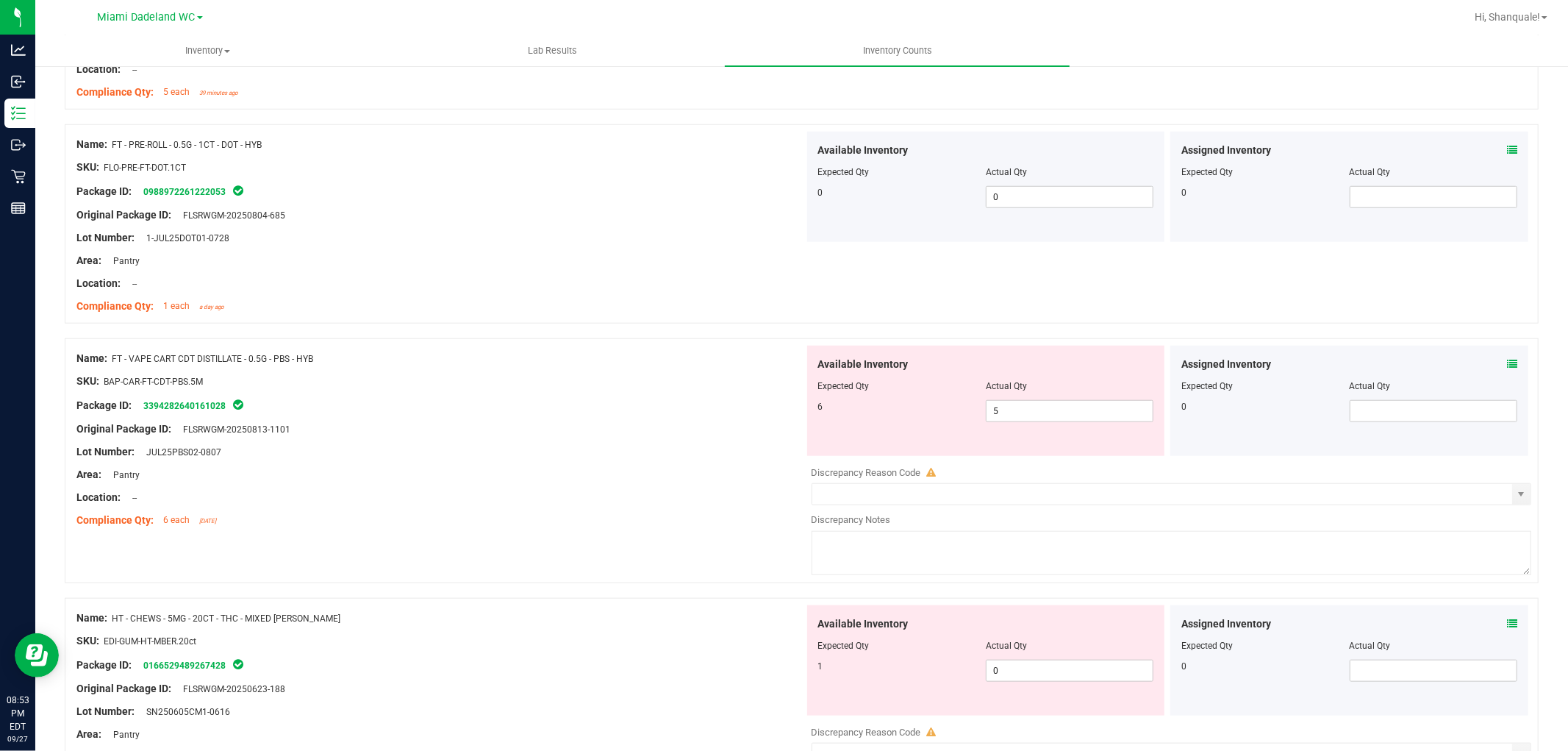
click at [1507, 359] on icon at bounding box center [1512, 364] width 11 height 11
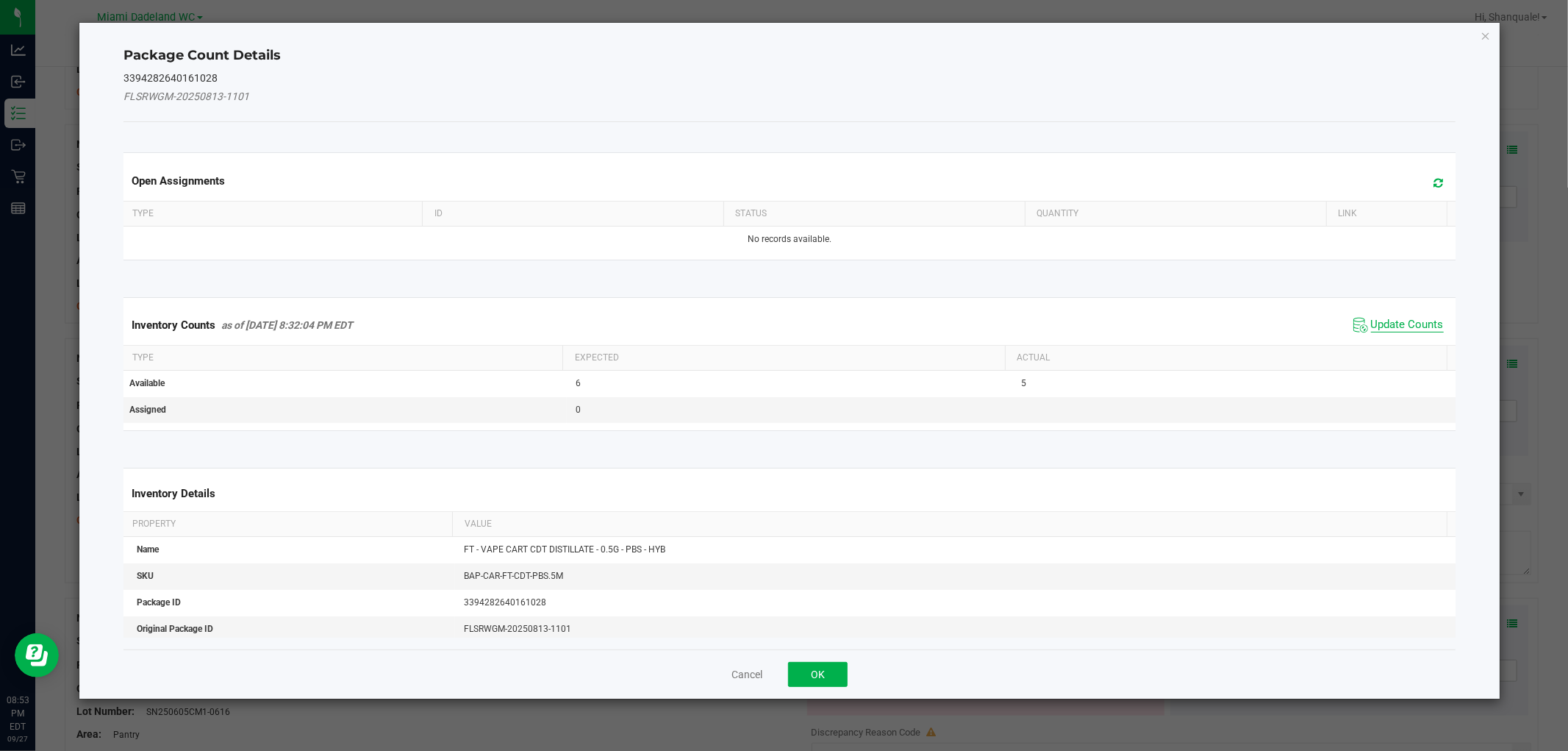
click at [1380, 318] on span "Update Counts" at bounding box center [1407, 324] width 73 height 15
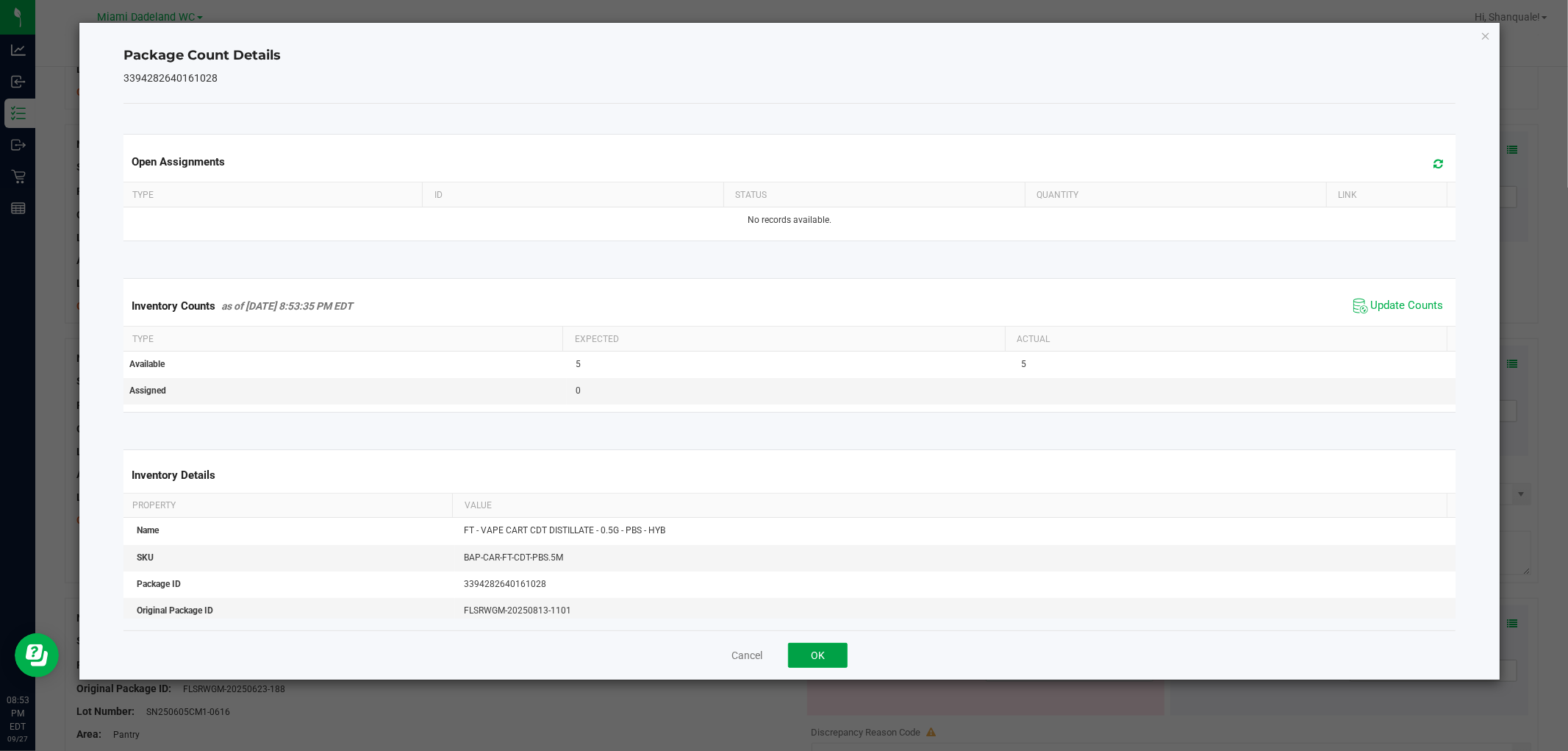
click at [817, 649] on button "OK" at bounding box center [817, 656] width 59 height 25
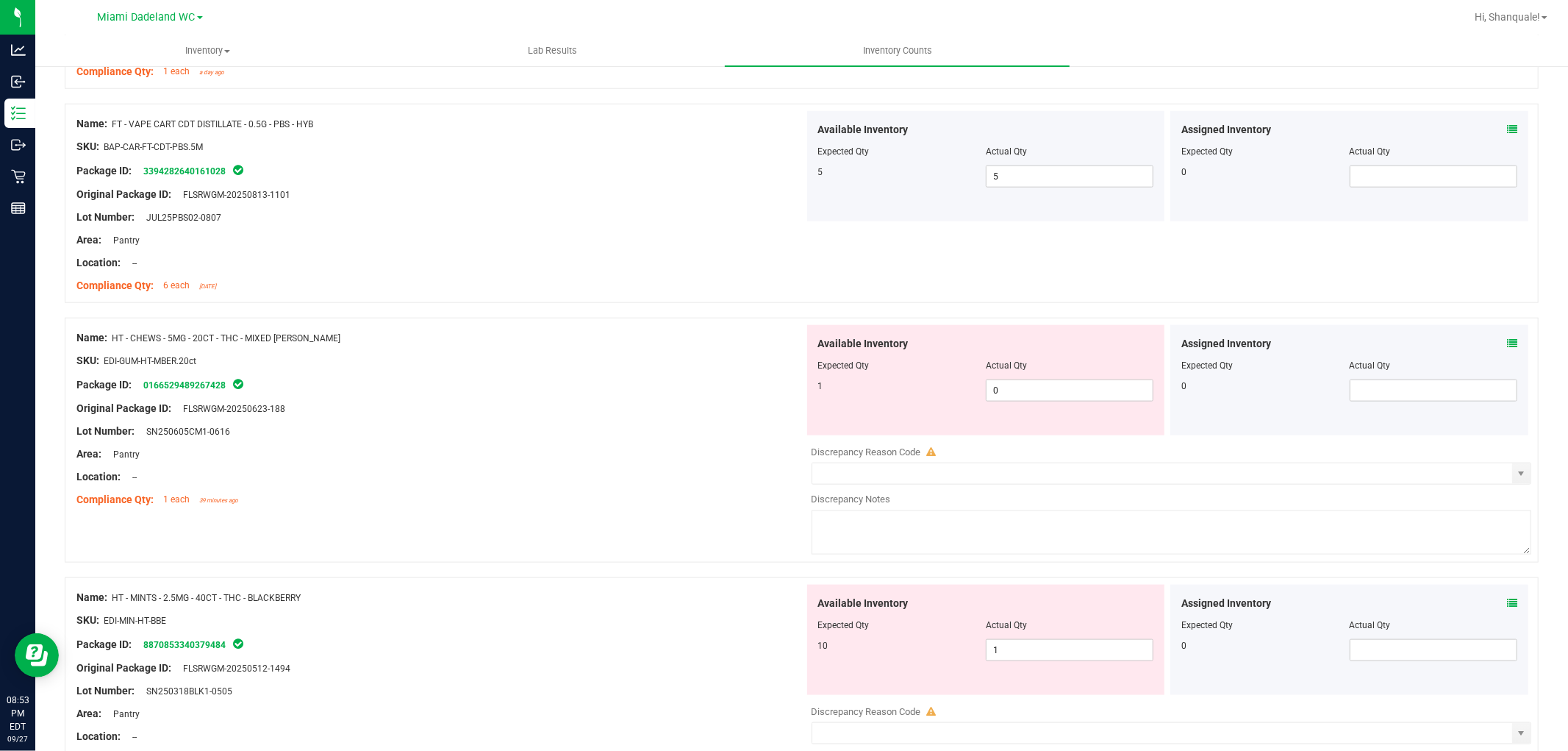
scroll to position [1308, 0]
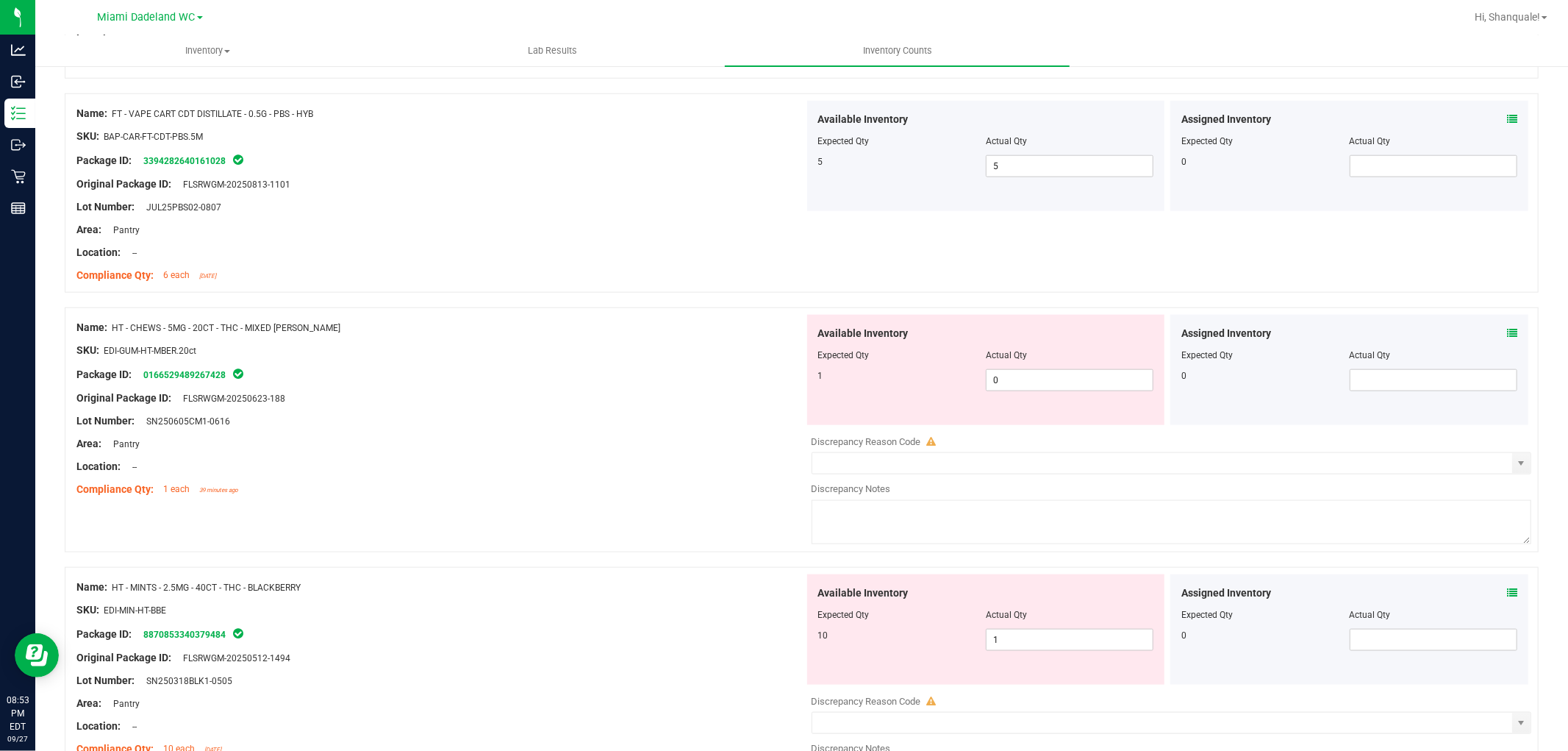
click at [1504, 335] on div "Assigned Inventory Expected Qty Actual Qty 0" at bounding box center [1350, 370] width 358 height 111
click at [1507, 337] on icon at bounding box center [1512, 333] width 11 height 11
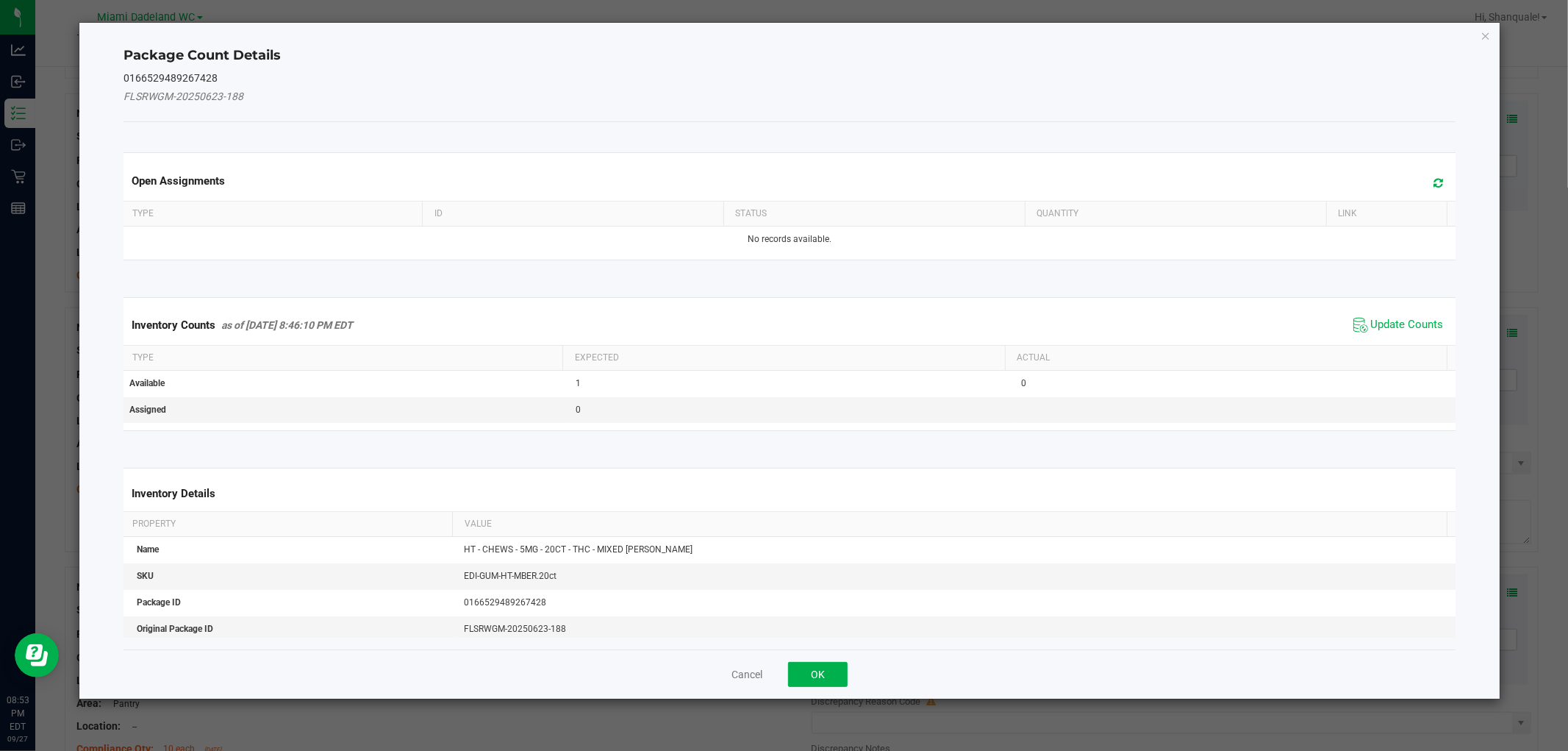
click at [1369, 314] on span "Update Counts" at bounding box center [1398, 324] width 98 height 22
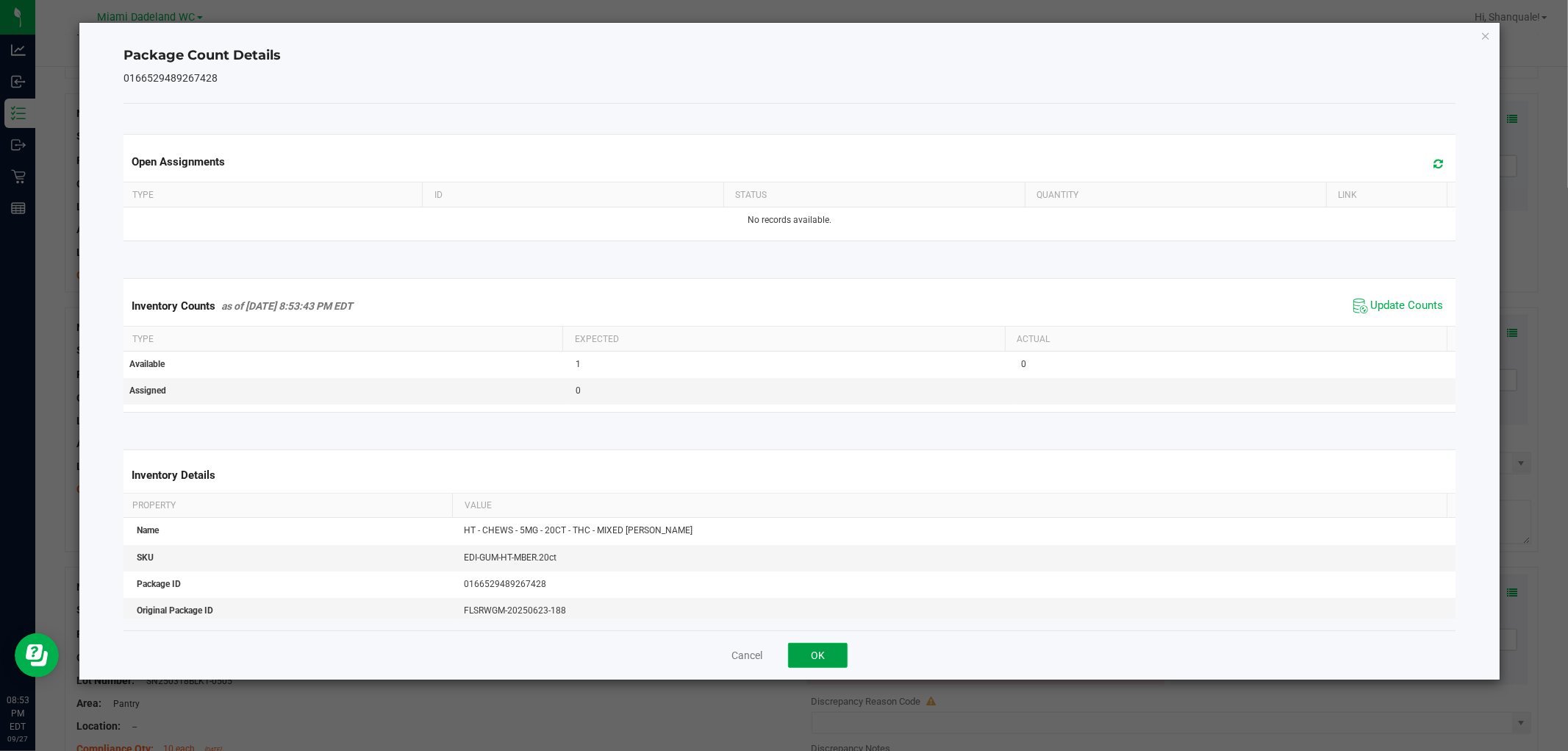
click at [810, 651] on button "OK" at bounding box center [817, 656] width 59 height 25
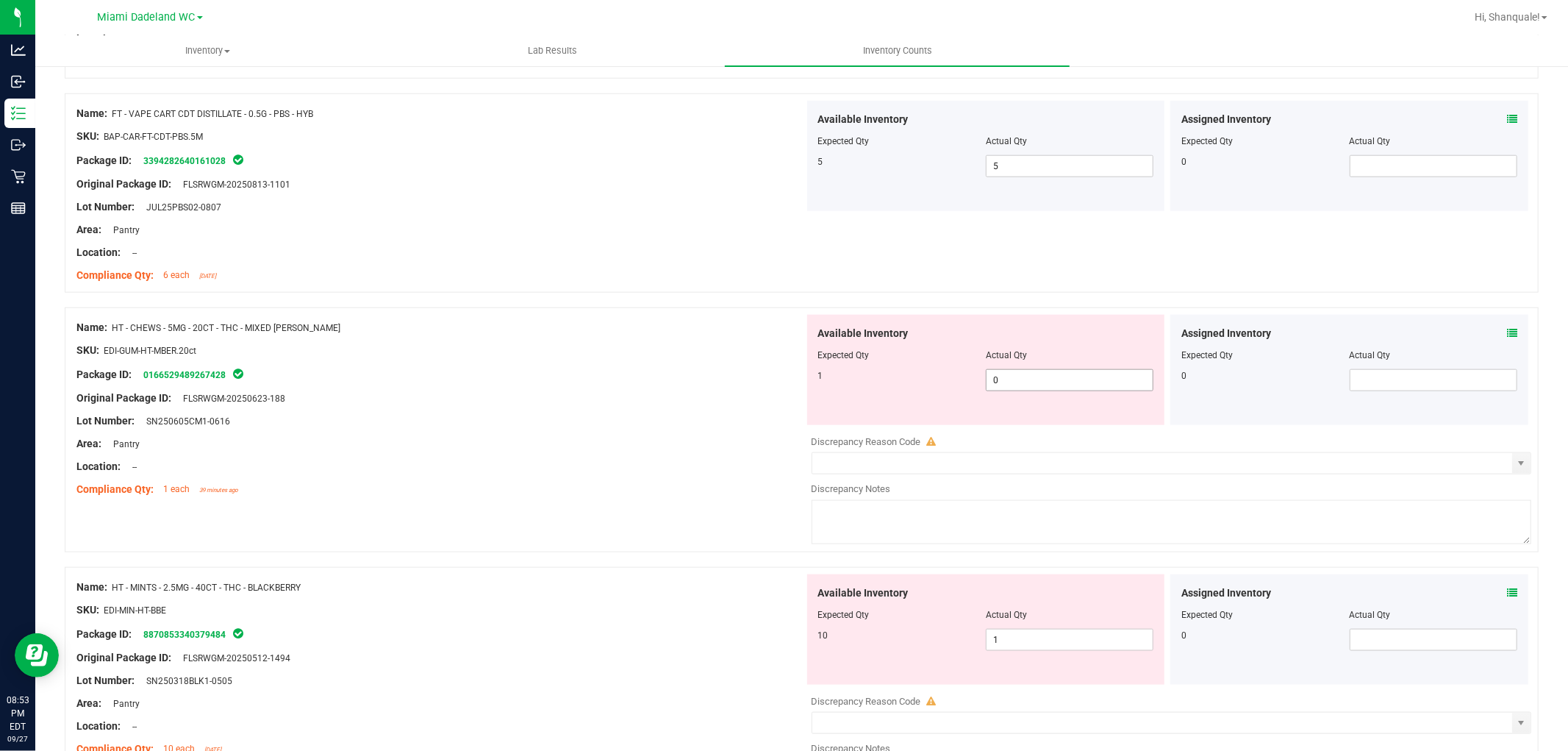
click at [1013, 384] on span "0 0" at bounding box center [1069, 380] width 168 height 22
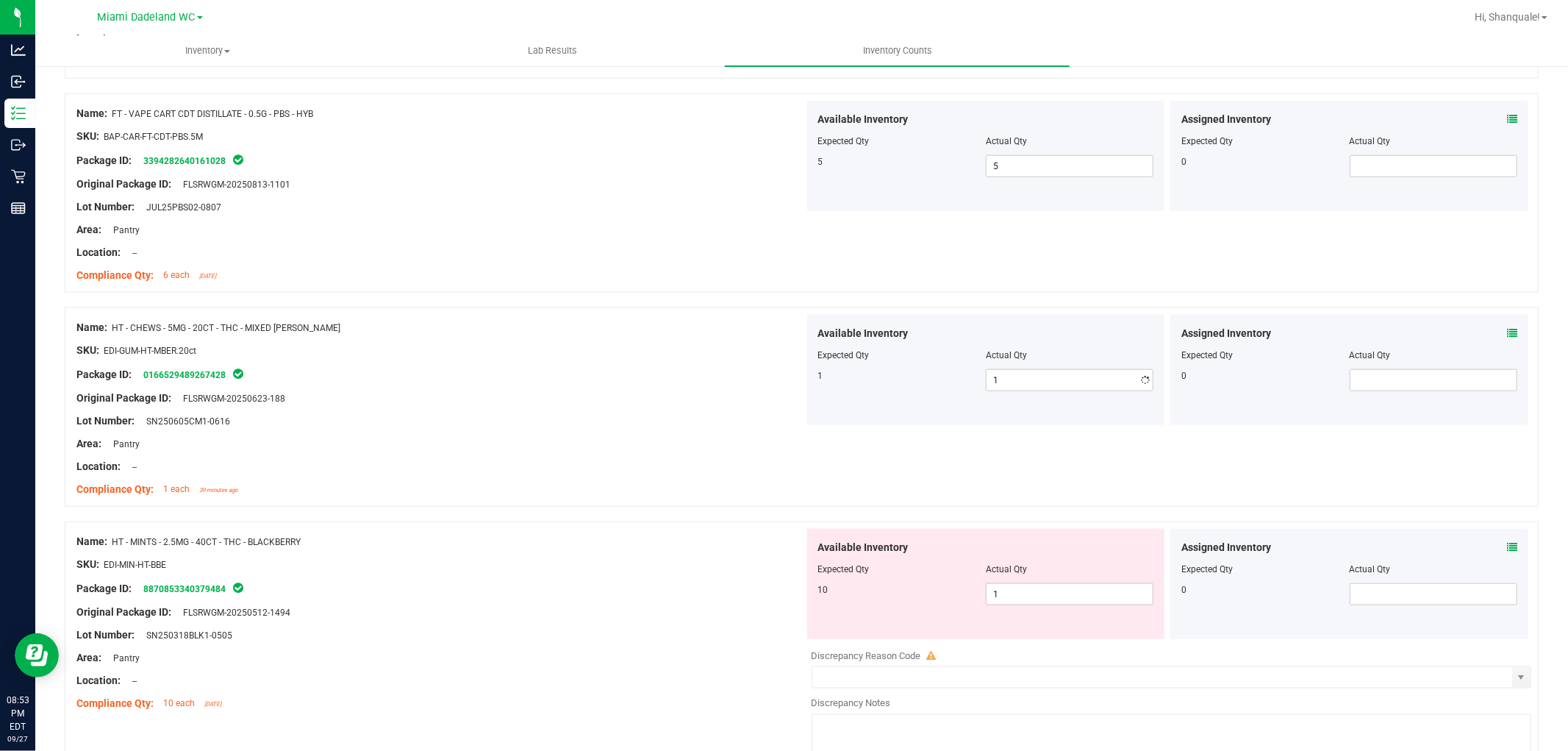
click at [728, 511] on div "Name: HT - CHEWS - 5MG - 20CT - THC - MIXED [PERSON_NAME] SKU: EDI-GUM-HT-MBER.…" at bounding box center [802, 415] width 1474 height 214
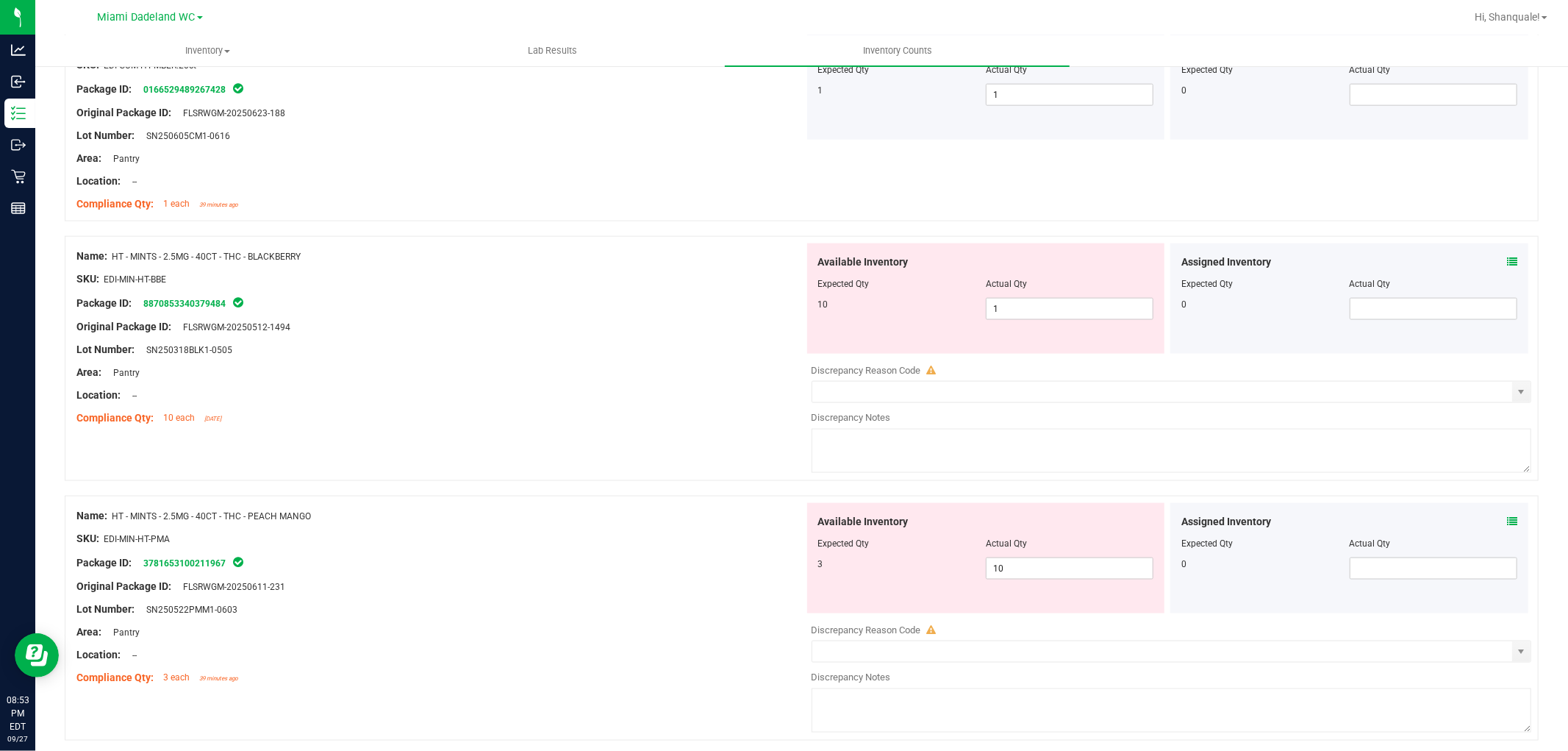
scroll to position [1635, 0]
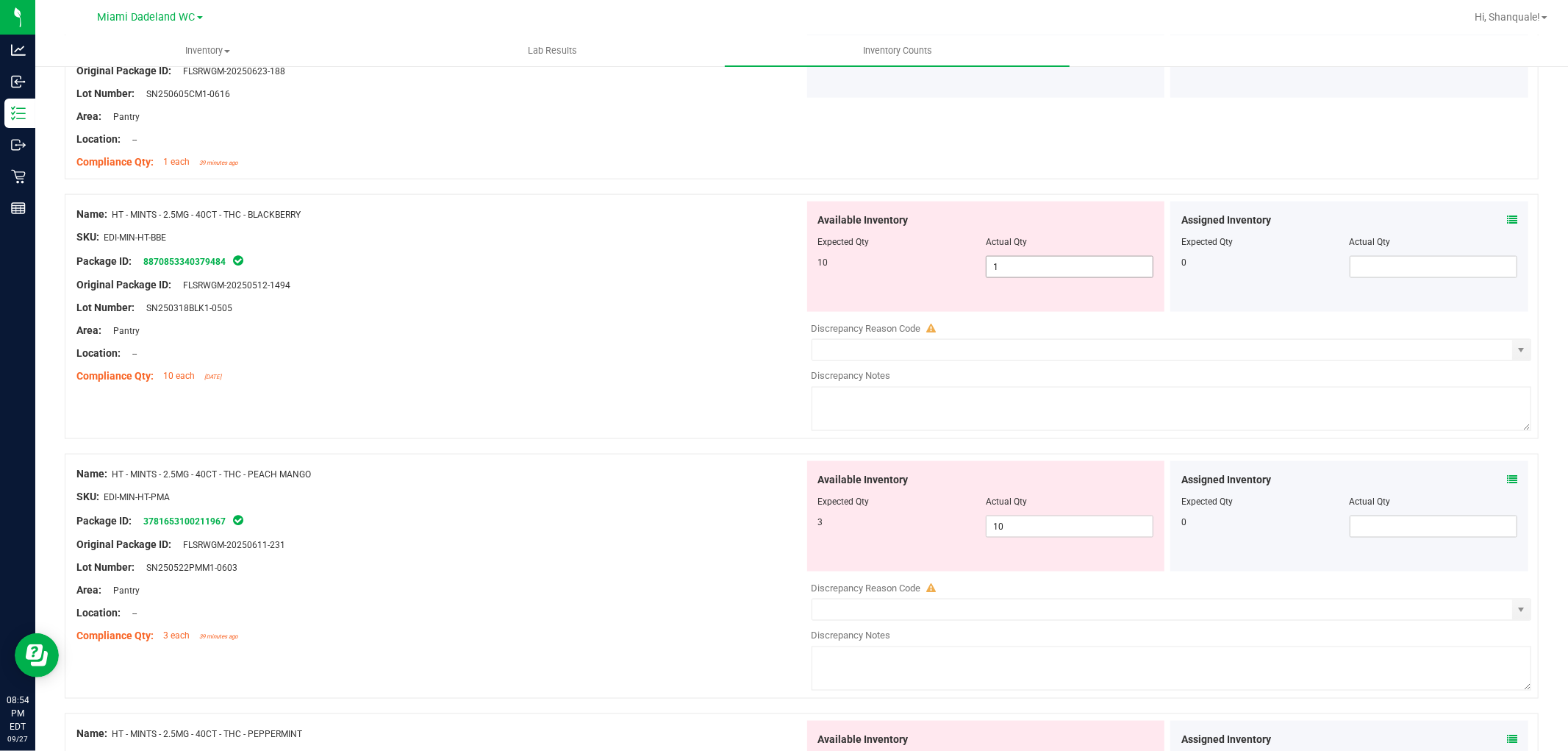
click at [1008, 271] on span "1 1" at bounding box center [1069, 267] width 168 height 22
click at [697, 295] on div at bounding box center [441, 296] width 728 height 8
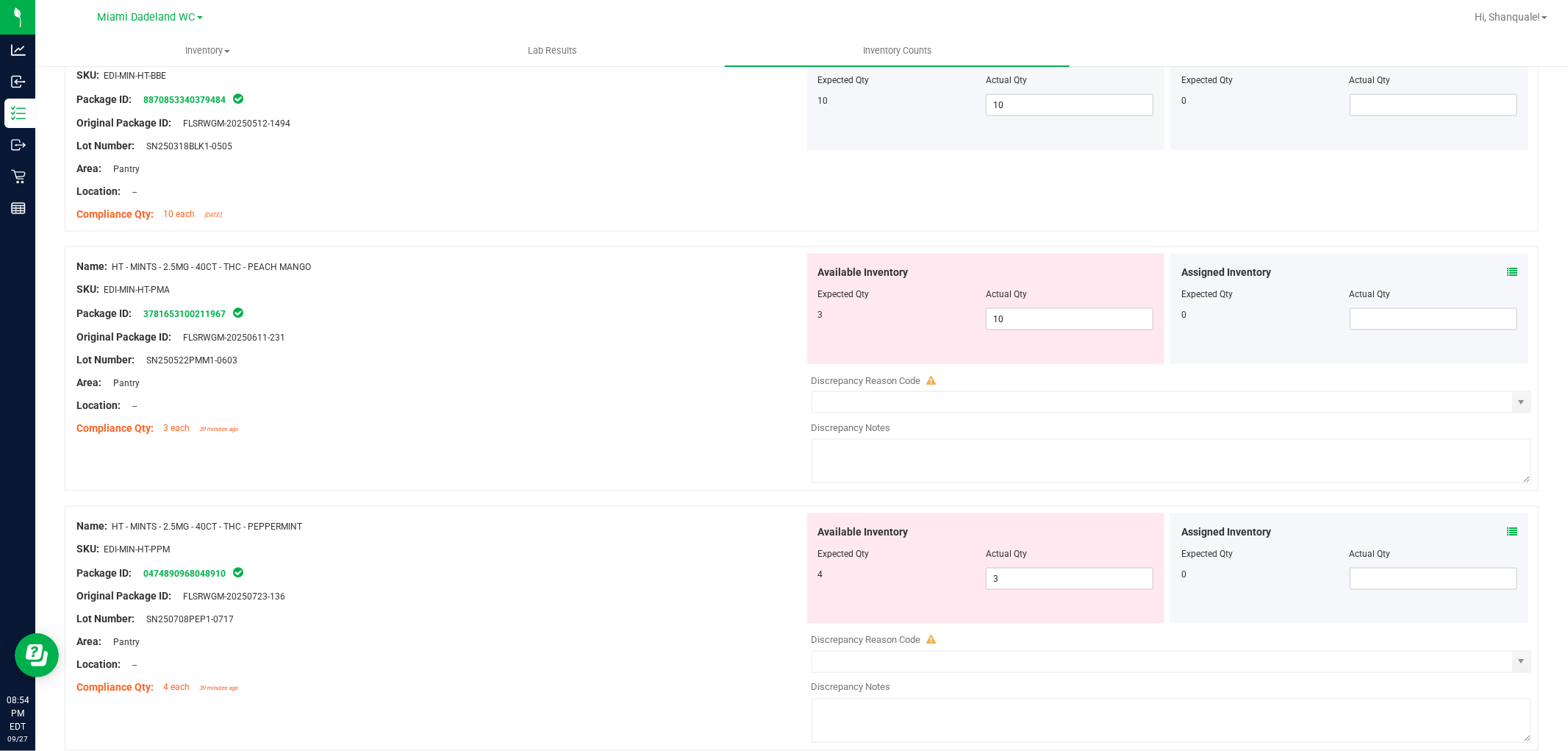
scroll to position [1798, 0]
click at [1039, 318] on span "10 10" at bounding box center [1069, 318] width 168 height 22
drag, startPoint x: 721, startPoint y: 414, endPoint x: 732, endPoint y: 403, distance: 15.6
click at [729, 408] on div "Name: HT - MINTS - 2.5MG - 40CT - THC - PEACH MANGO SKU: EDI-MIN-HT-PMA Package…" at bounding box center [441, 346] width 728 height 188
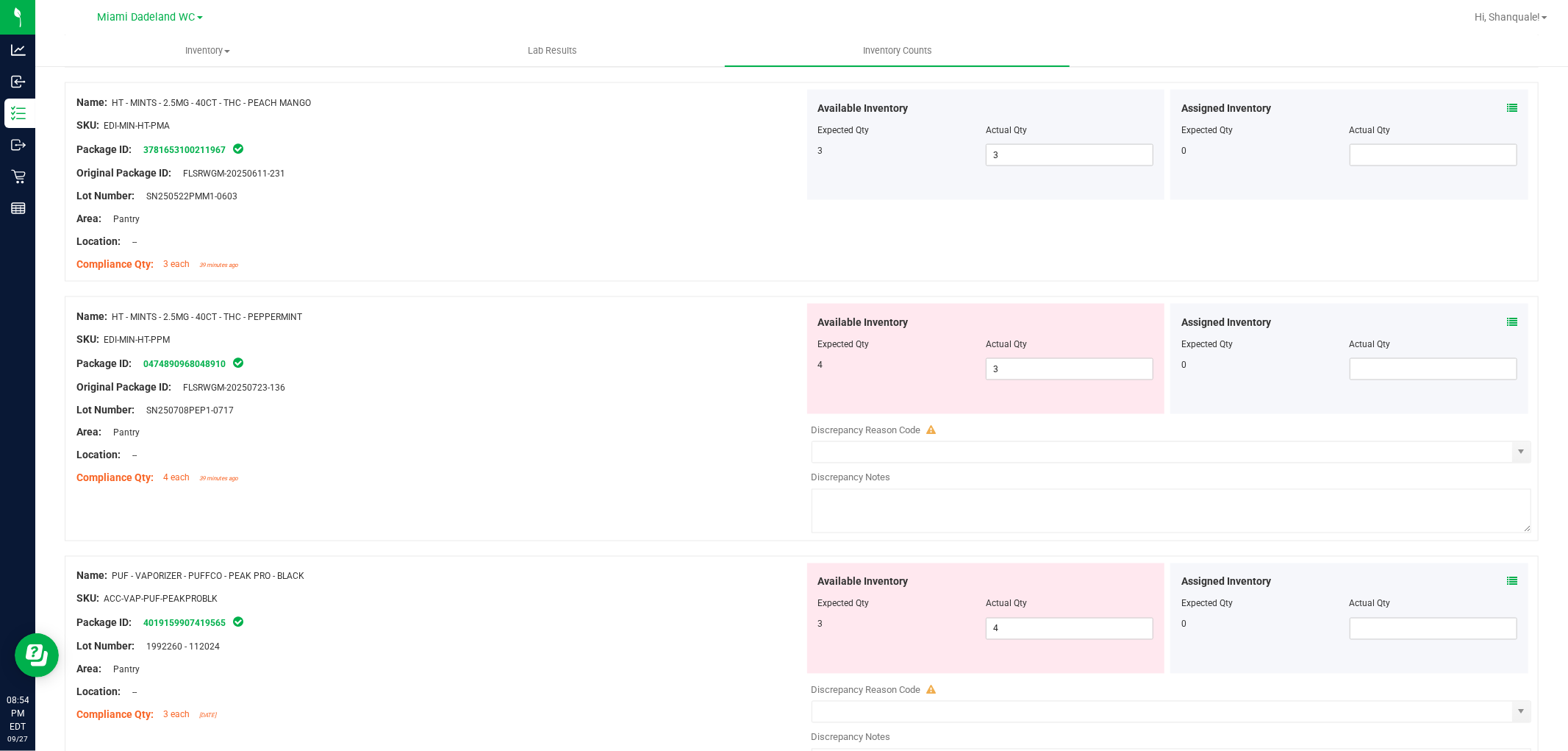
scroll to position [1962, 0]
click at [1013, 369] on span "3 3" at bounding box center [1069, 368] width 168 height 22
click at [776, 617] on div "Name: PUF - VAPORIZER - PUFFCO - PEAK PRO - BLACK SKU: ACC-VAP-PUF-PEAKPROBLK P…" at bounding box center [441, 645] width 728 height 165
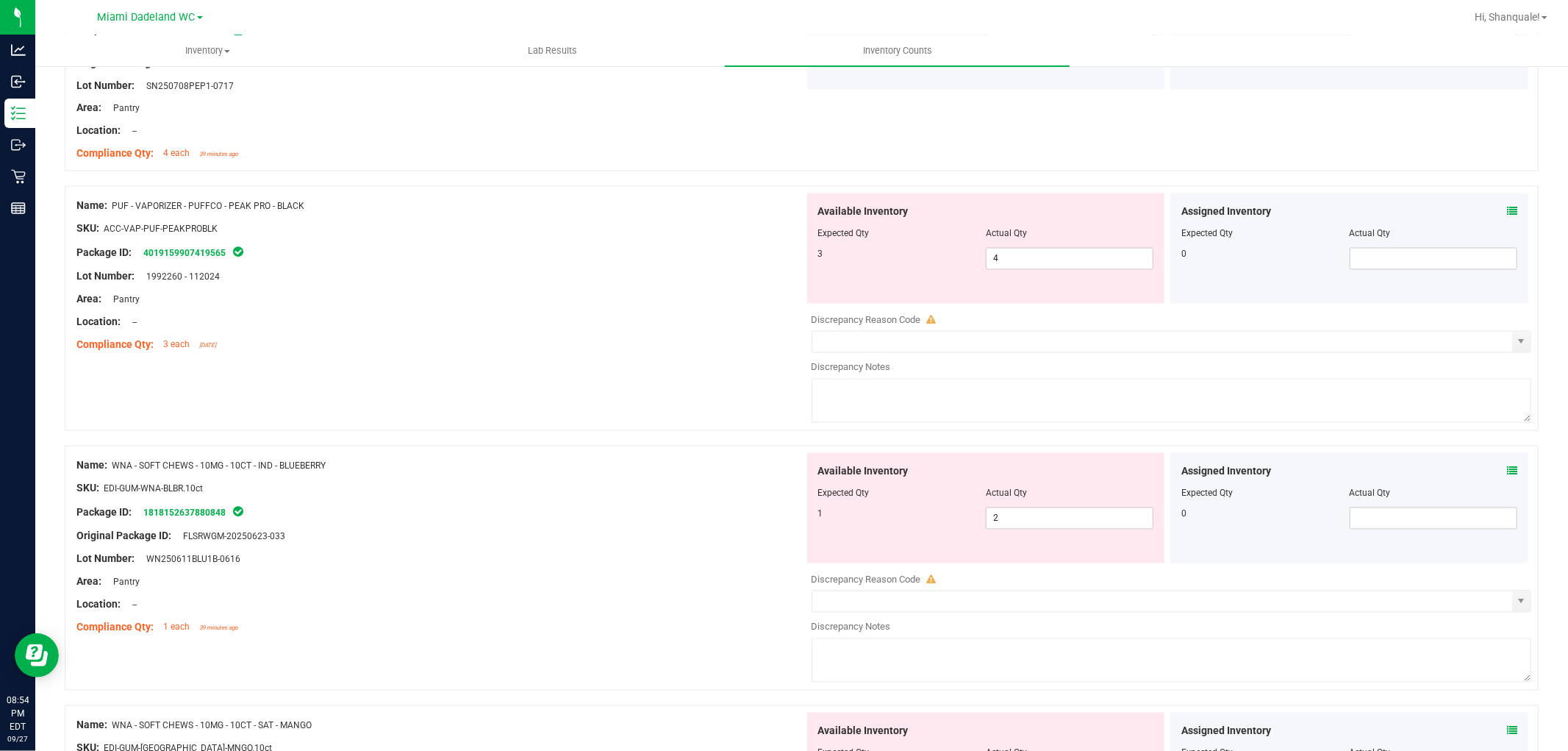
scroll to position [2125, 0]
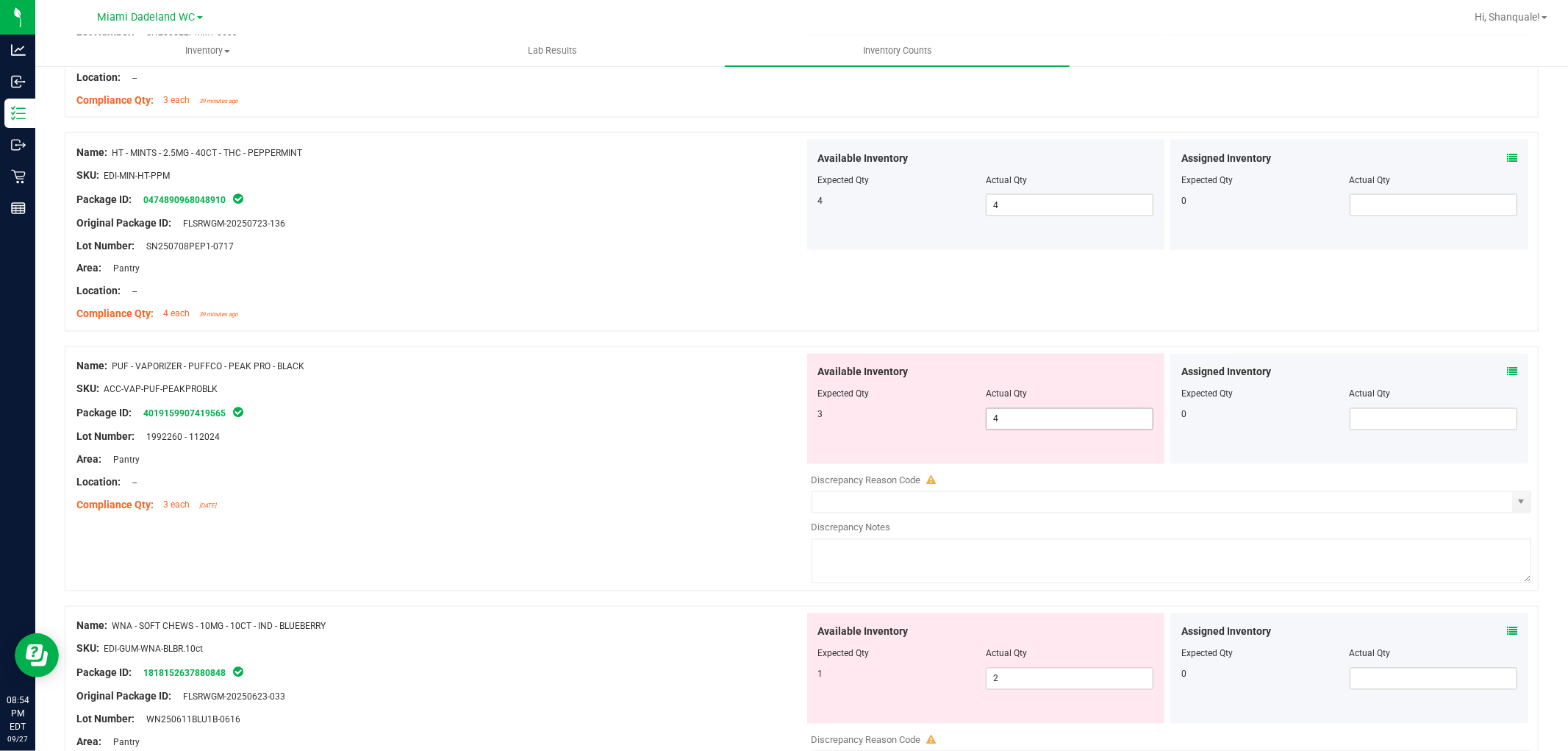
click at [1002, 423] on span "4 4" at bounding box center [1069, 419] width 168 height 22
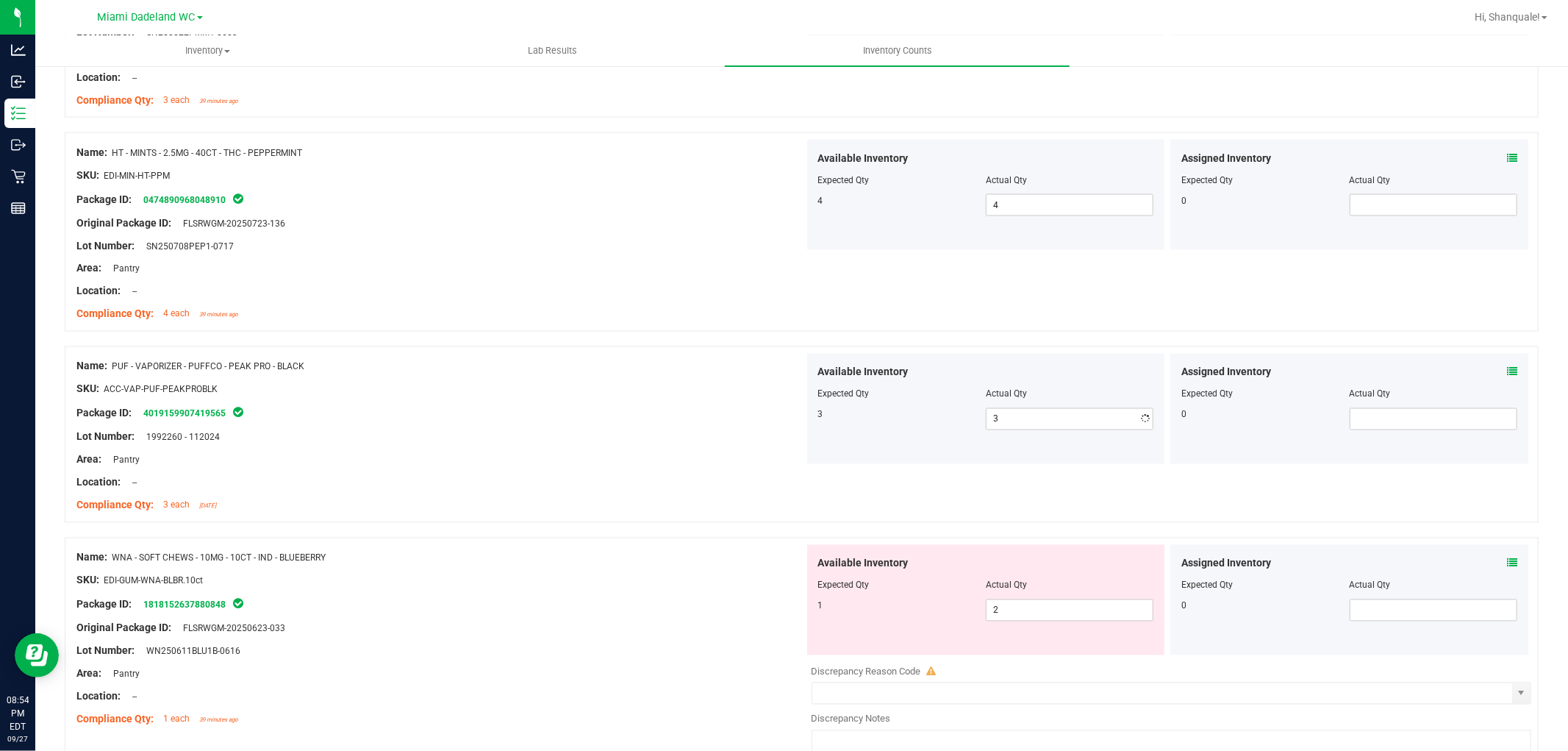
click at [696, 509] on div "Compliance Qty: 3 each [DATE]" at bounding box center [441, 506] width 728 height 16
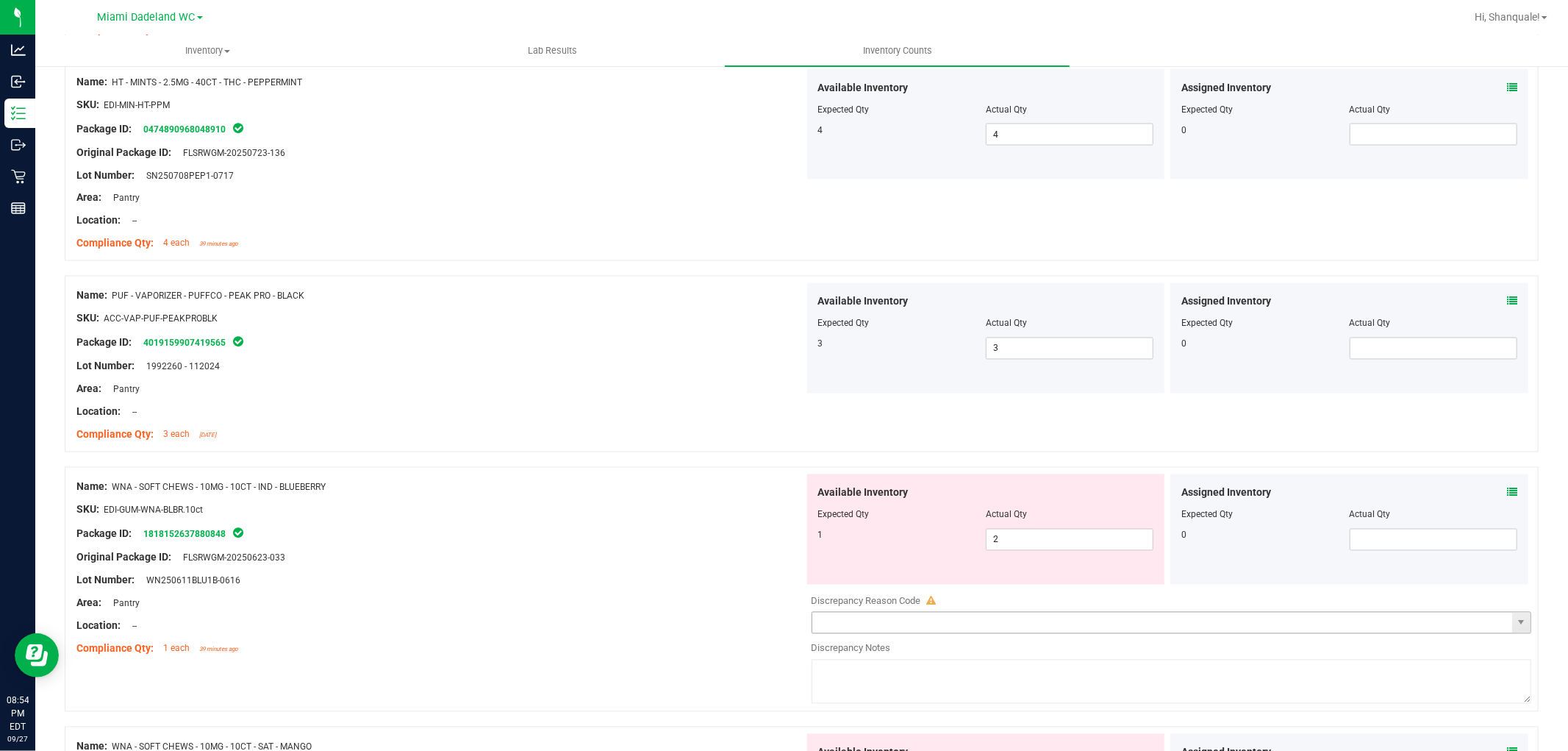
scroll to position [2289, 0]
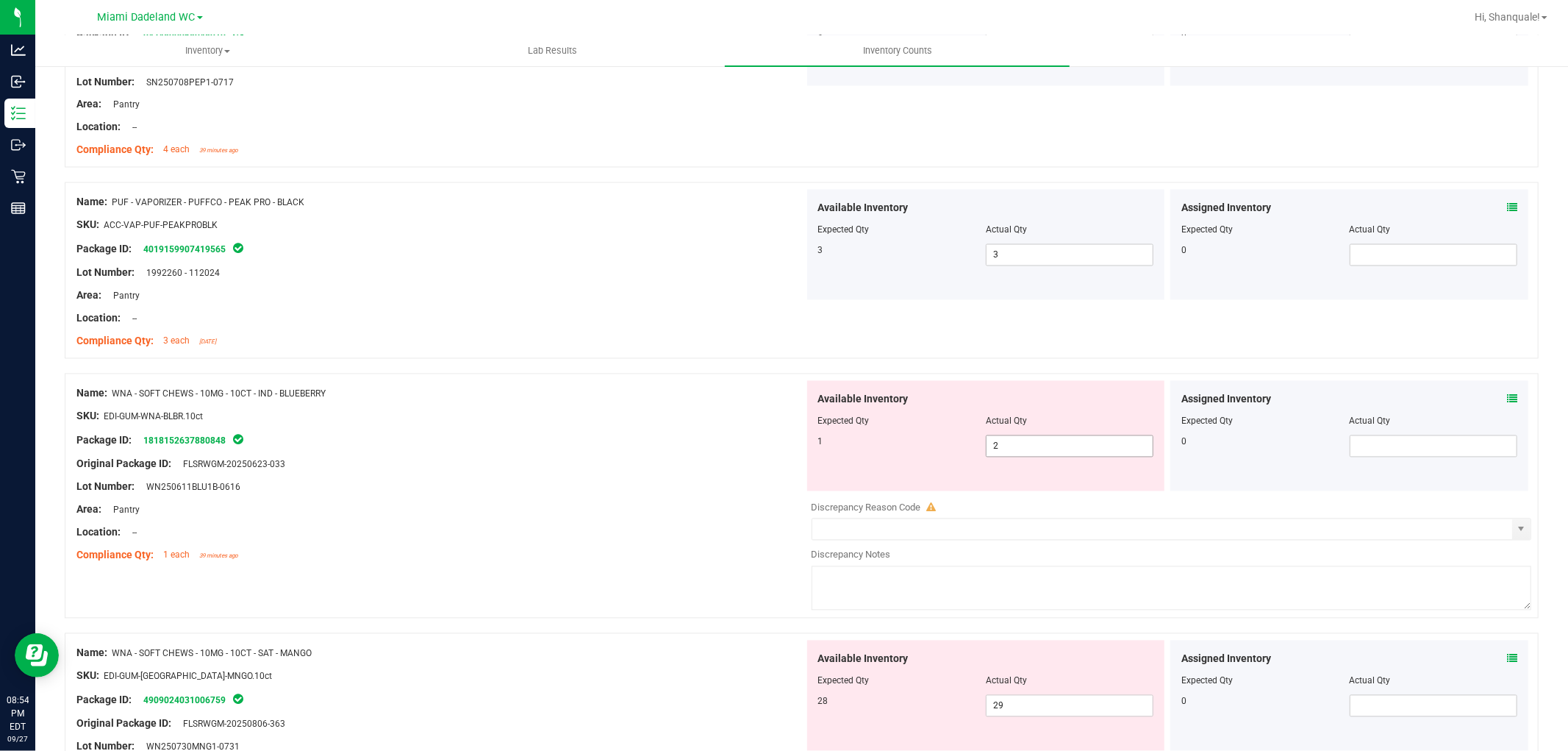
click at [1043, 451] on span "2 2" at bounding box center [1069, 446] width 168 height 22
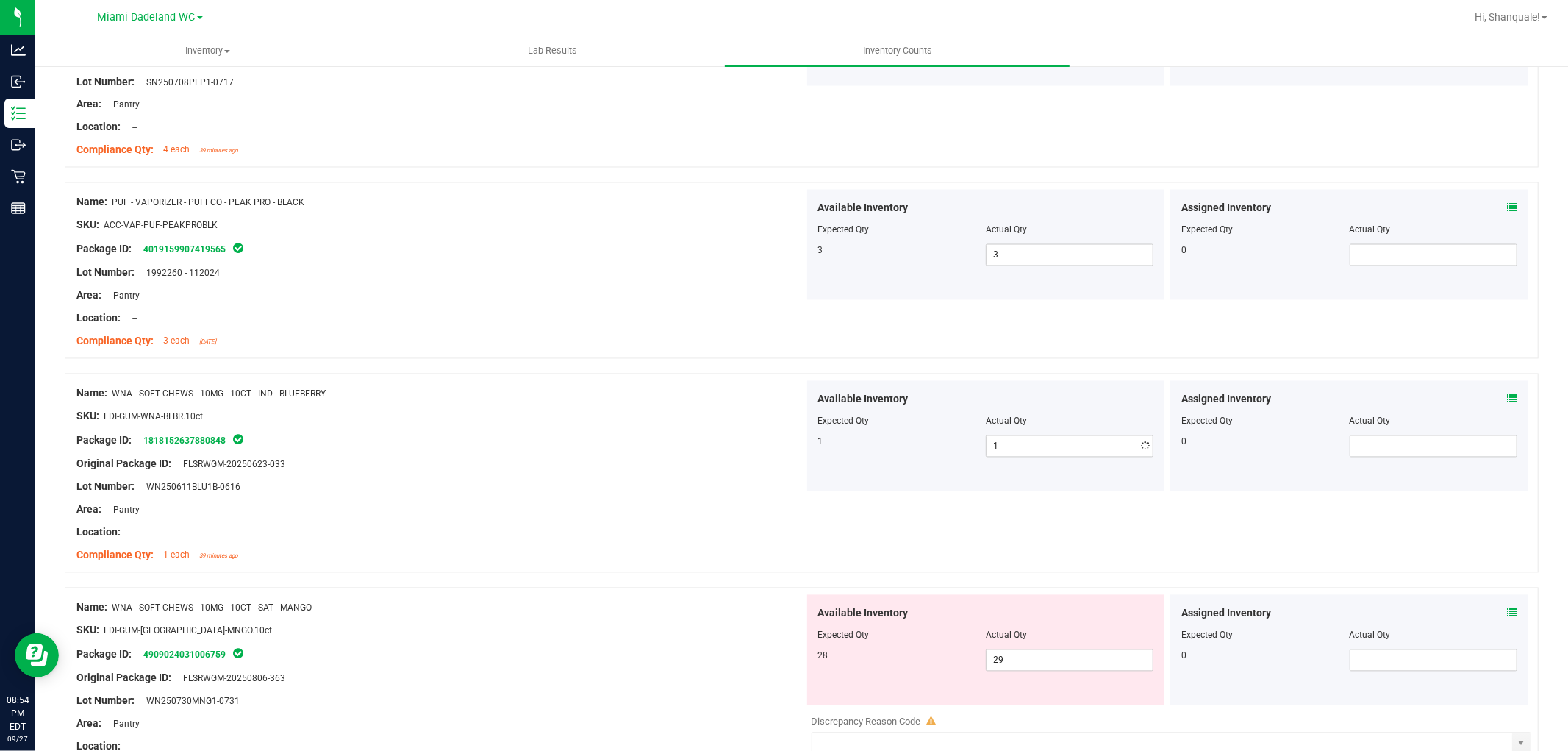
click at [739, 556] on div "Compliance Qty: 1 each 39 minutes ago" at bounding box center [441, 556] width 728 height 16
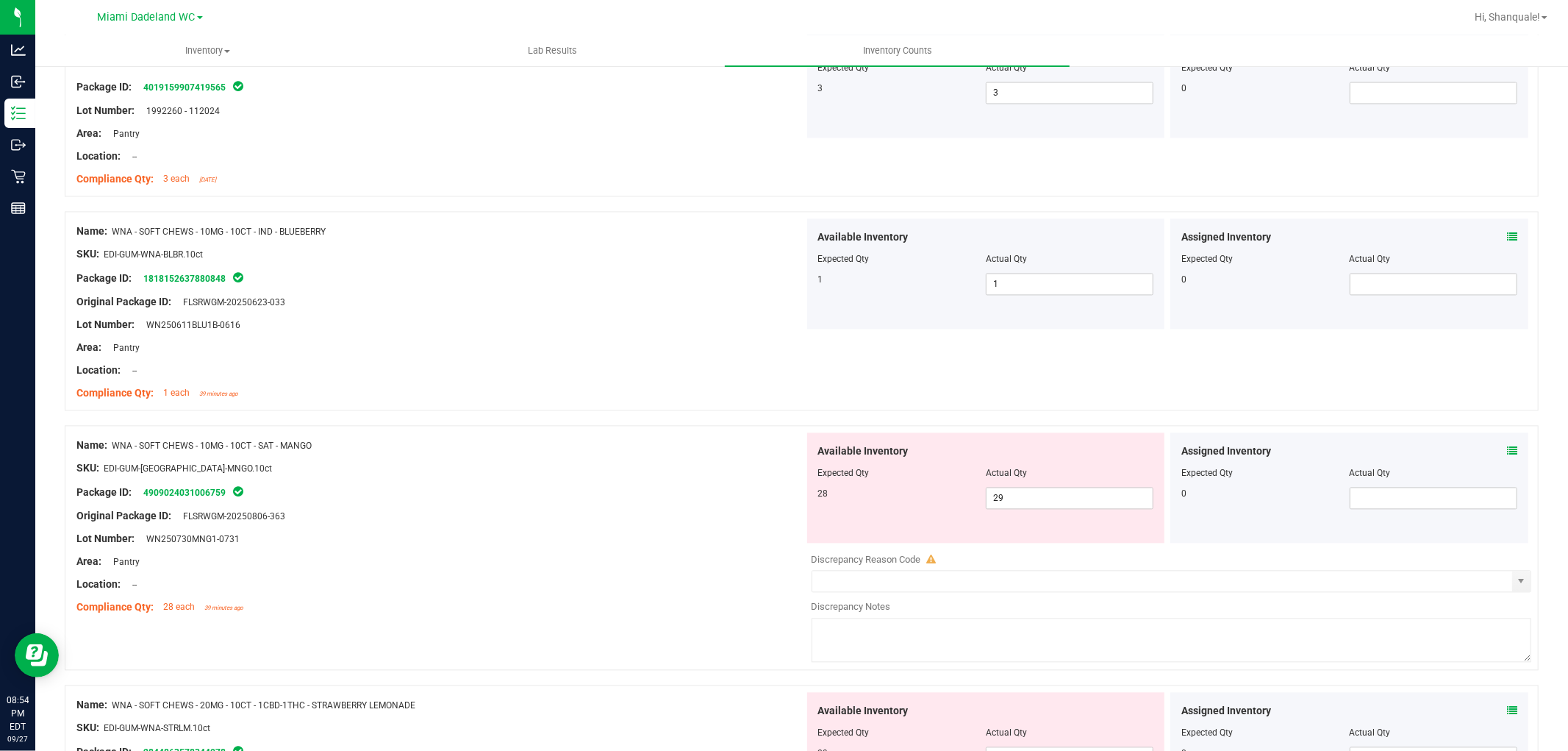
scroll to position [2452, 0]
click at [1507, 450] on icon at bounding box center [1512, 450] width 11 height 11
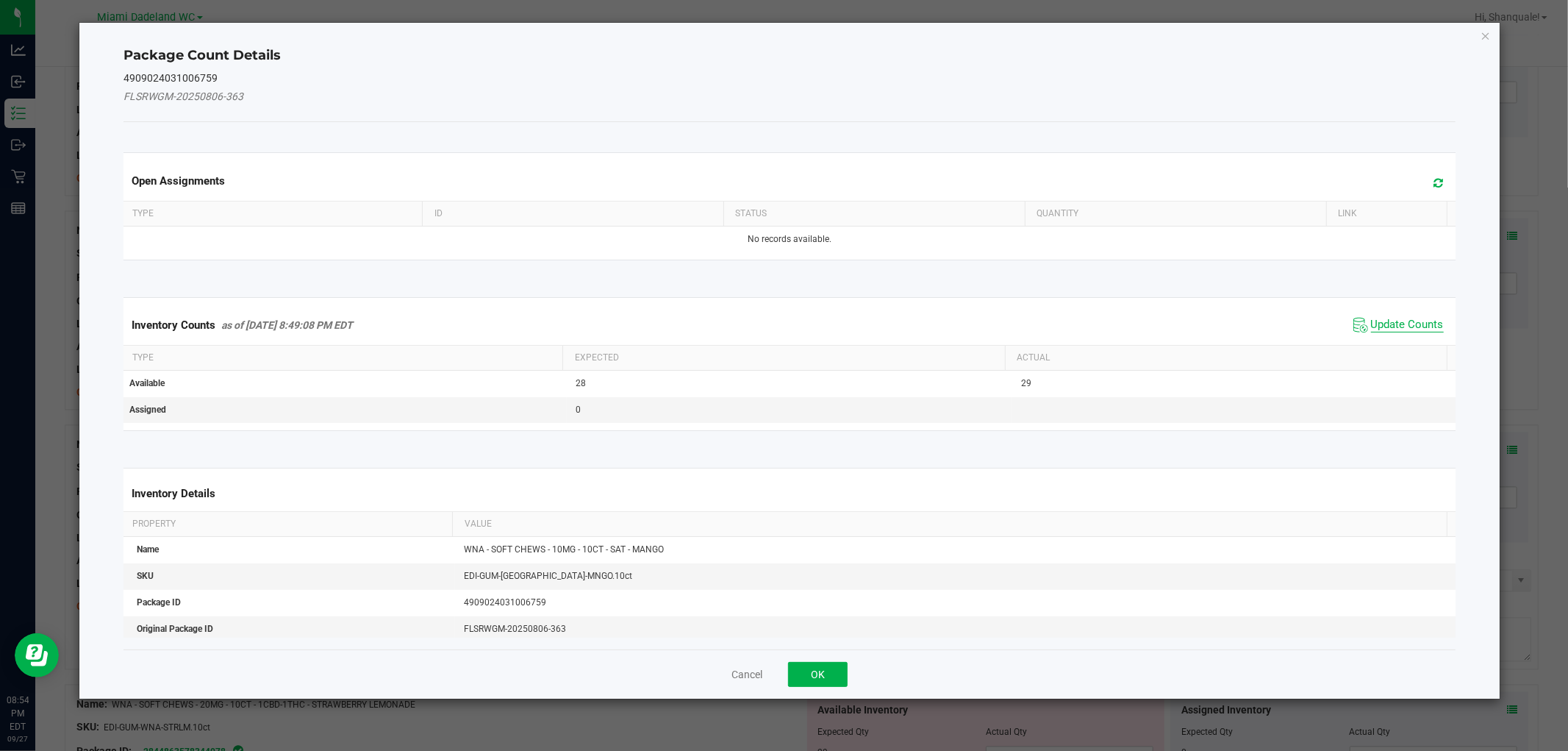
click at [1395, 321] on span "Update Counts" at bounding box center [1407, 324] width 73 height 15
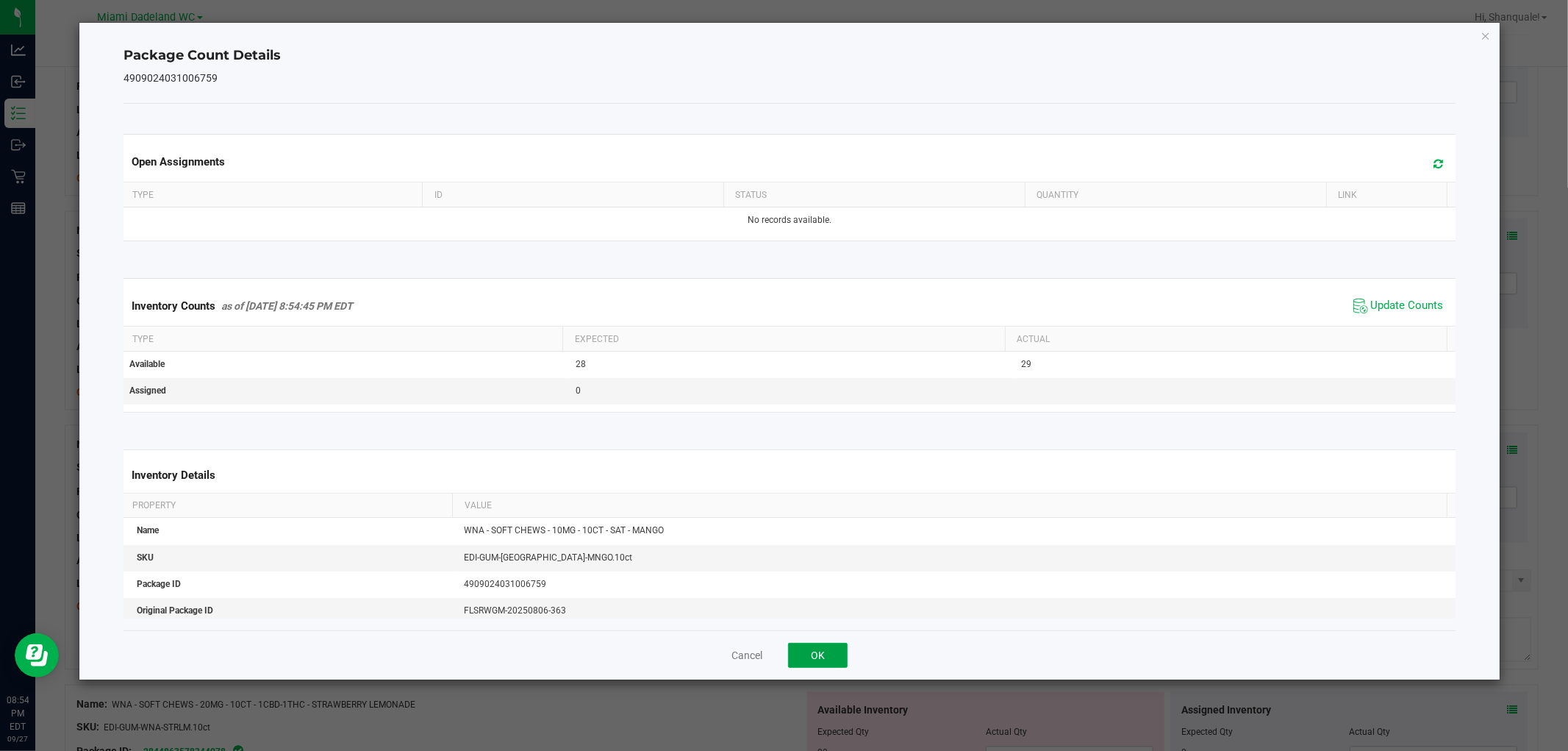
click at [807, 659] on button "OK" at bounding box center [817, 656] width 59 height 25
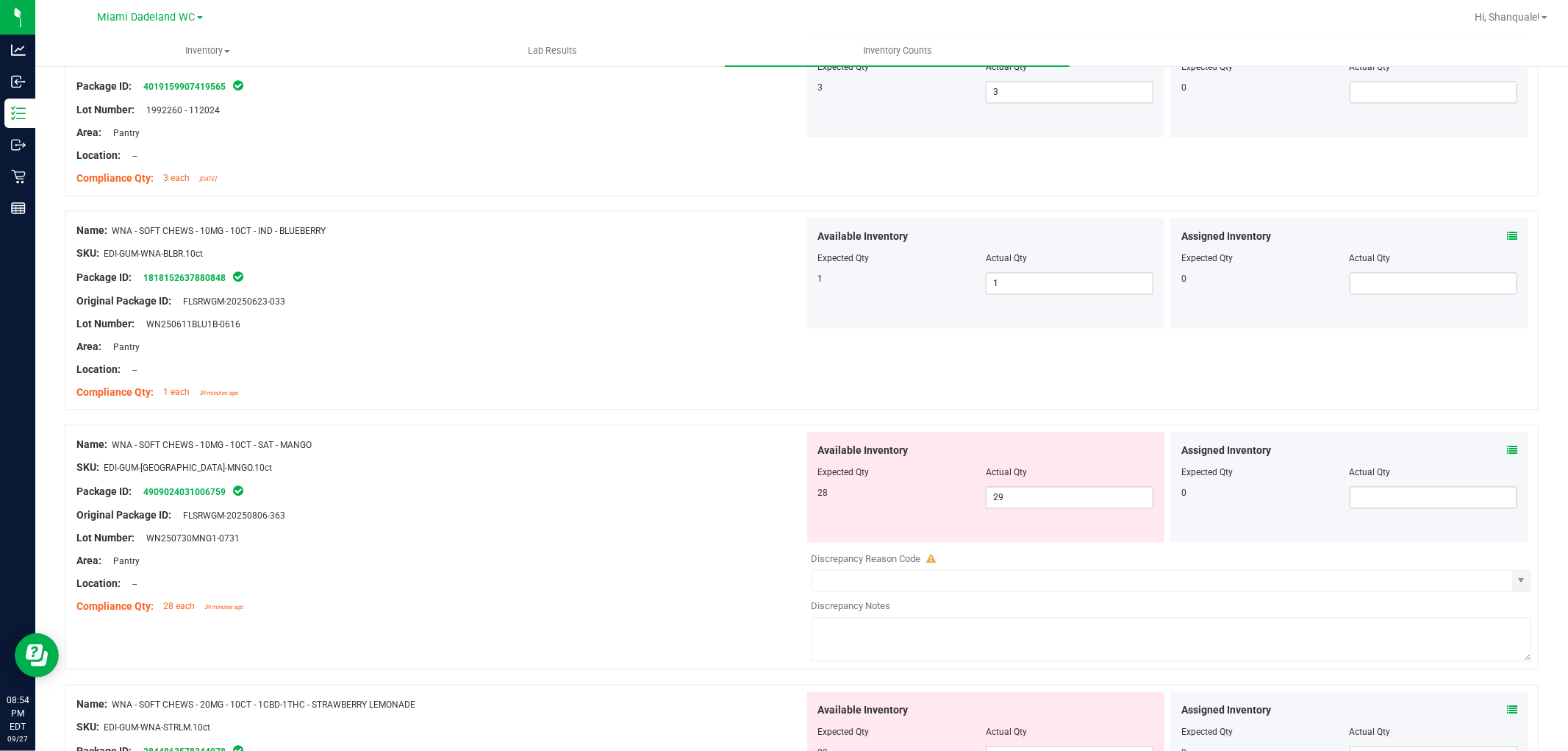
click at [1506, 454] on div "Assigned Inventory Expected Qty Actual Qty 0" at bounding box center [1350, 488] width 358 height 111
click at [1051, 508] on span "29 29" at bounding box center [1069, 497] width 168 height 22
click at [728, 541] on div "Lot Number: WN250730MNG1-0731" at bounding box center [441, 538] width 728 height 16
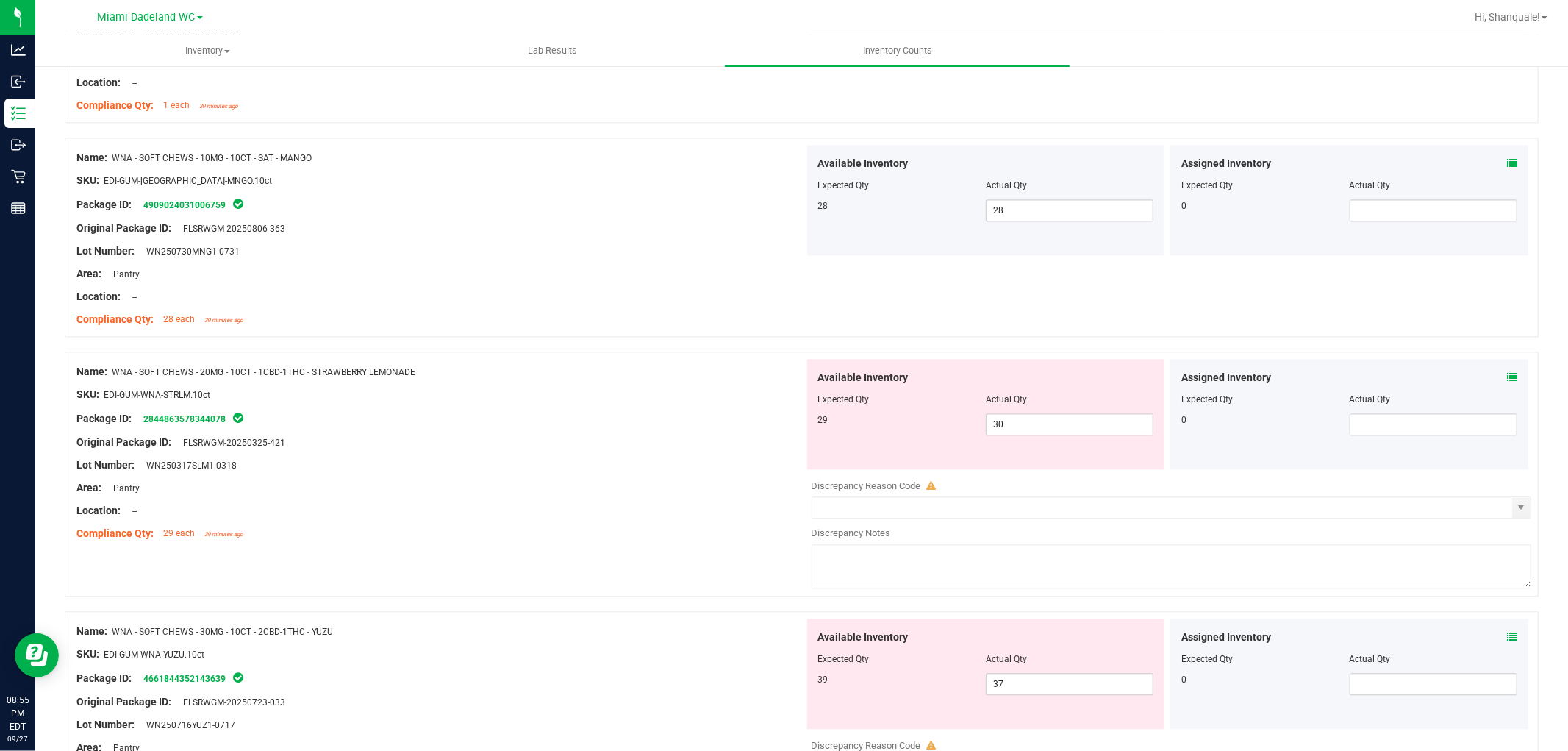
scroll to position [2779, 0]
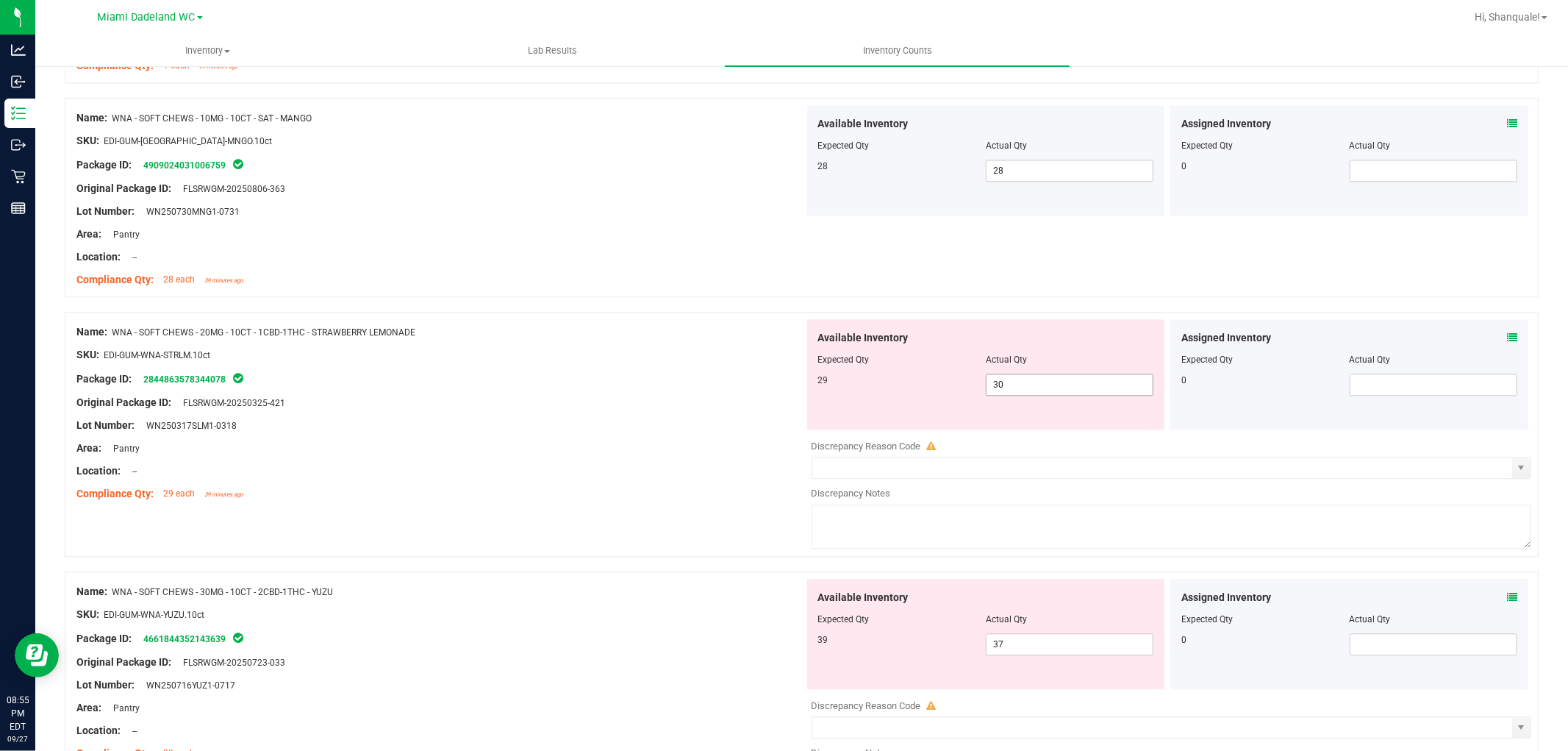
click at [1054, 381] on span "30 30" at bounding box center [1069, 385] width 168 height 22
drag, startPoint x: 1493, startPoint y: 332, endPoint x: 1501, endPoint y: 329, distance: 8.5
click at [1501, 329] on div "Assigned Inventory Expected Qty Actual Qty 0" at bounding box center [1350, 375] width 358 height 111
click at [1507, 342] on icon at bounding box center [1512, 337] width 11 height 11
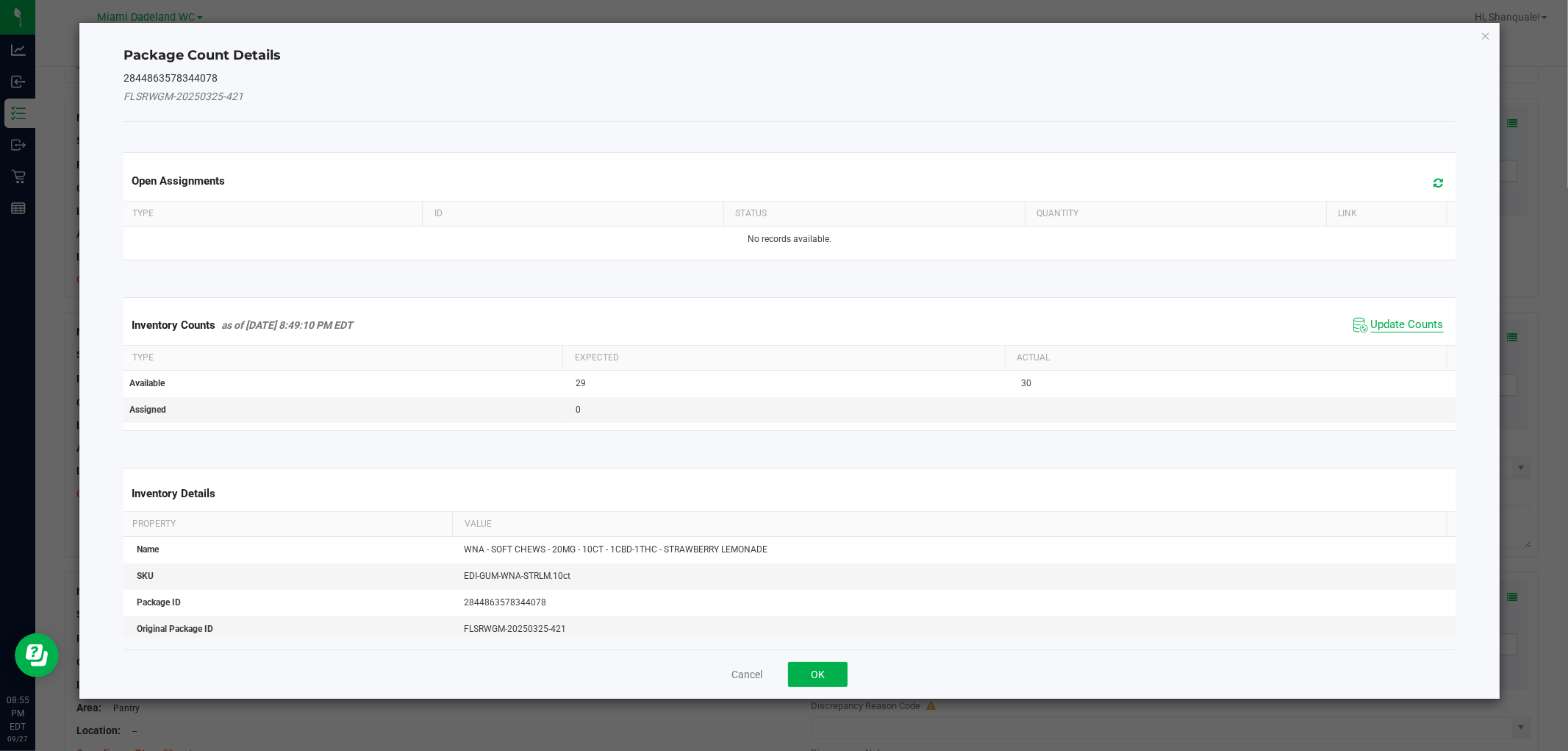
click at [1404, 322] on span "Update Counts" at bounding box center [1407, 324] width 73 height 15
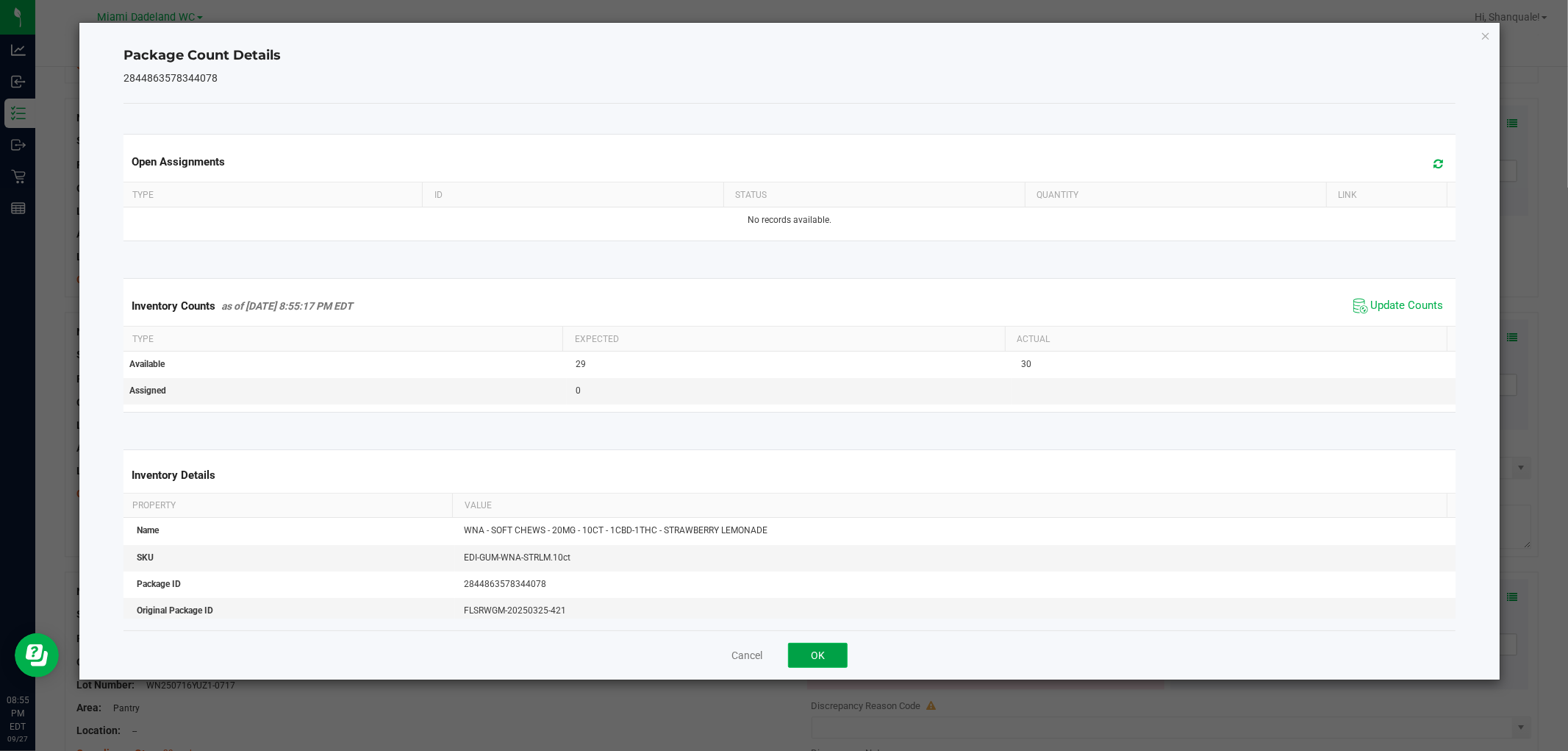
click at [817, 655] on button "OK" at bounding box center [817, 656] width 59 height 25
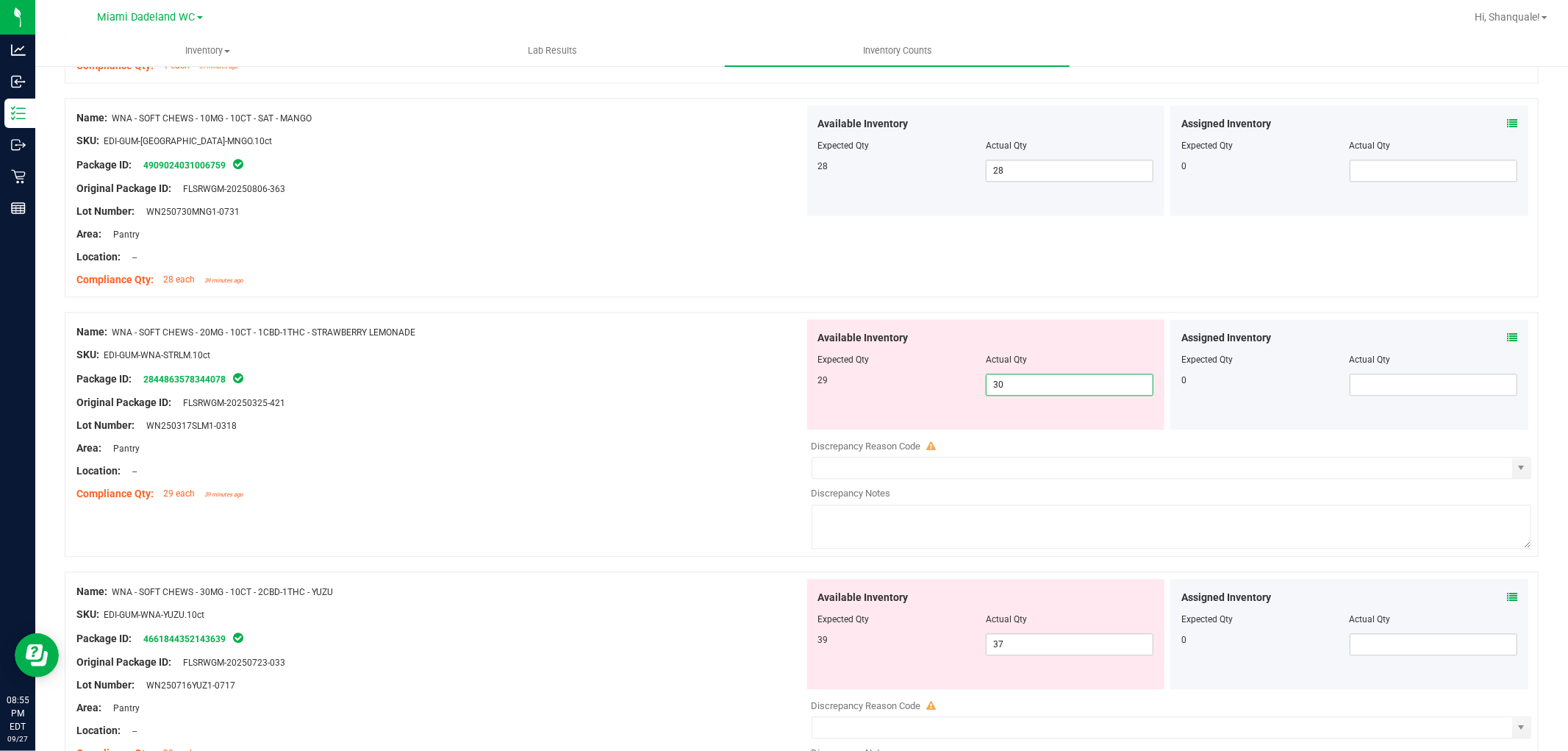
click at [1016, 386] on span "30 30" at bounding box center [1069, 385] width 168 height 22
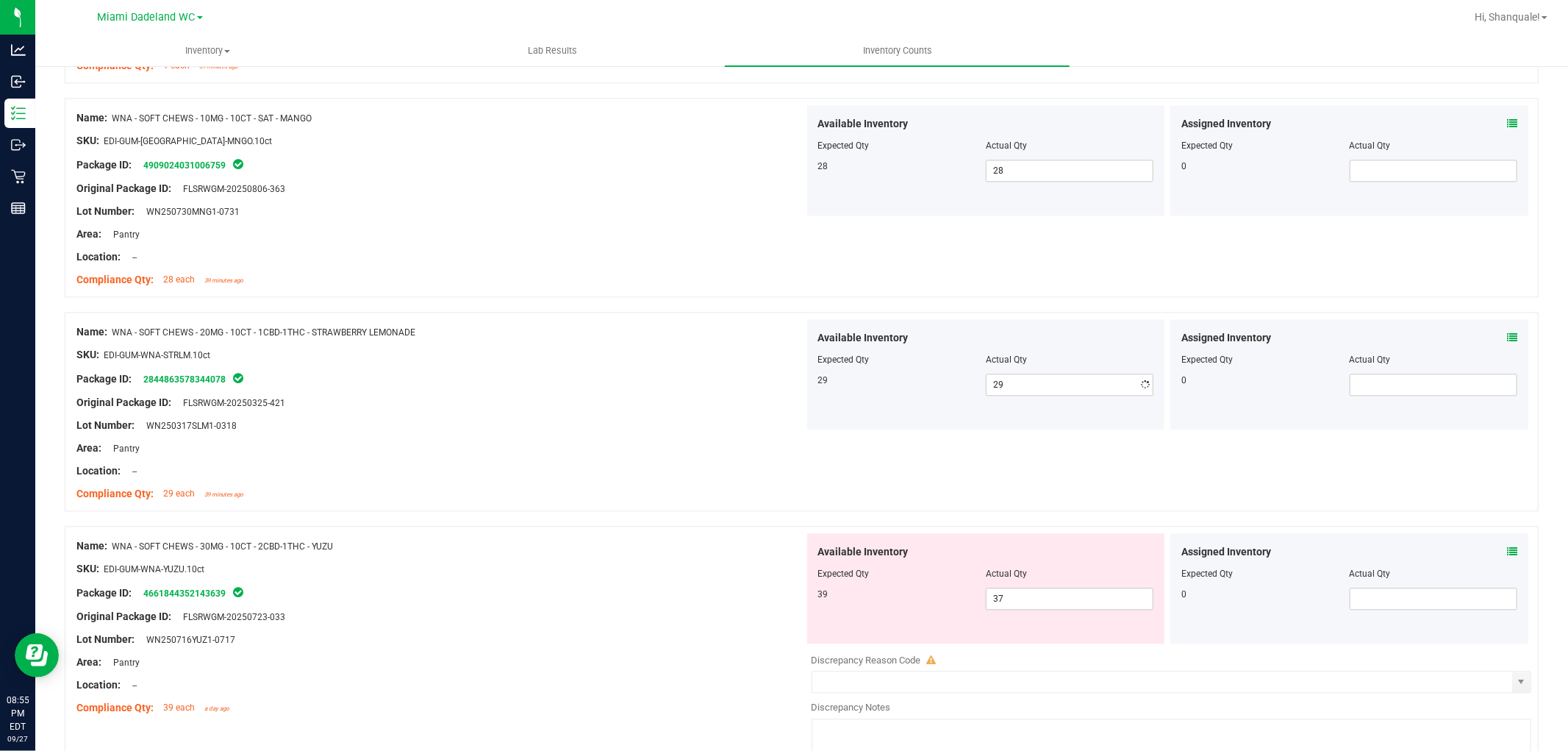
click at [725, 489] on div "Compliance Qty: 29 each 39 minutes ago" at bounding box center [441, 495] width 728 height 16
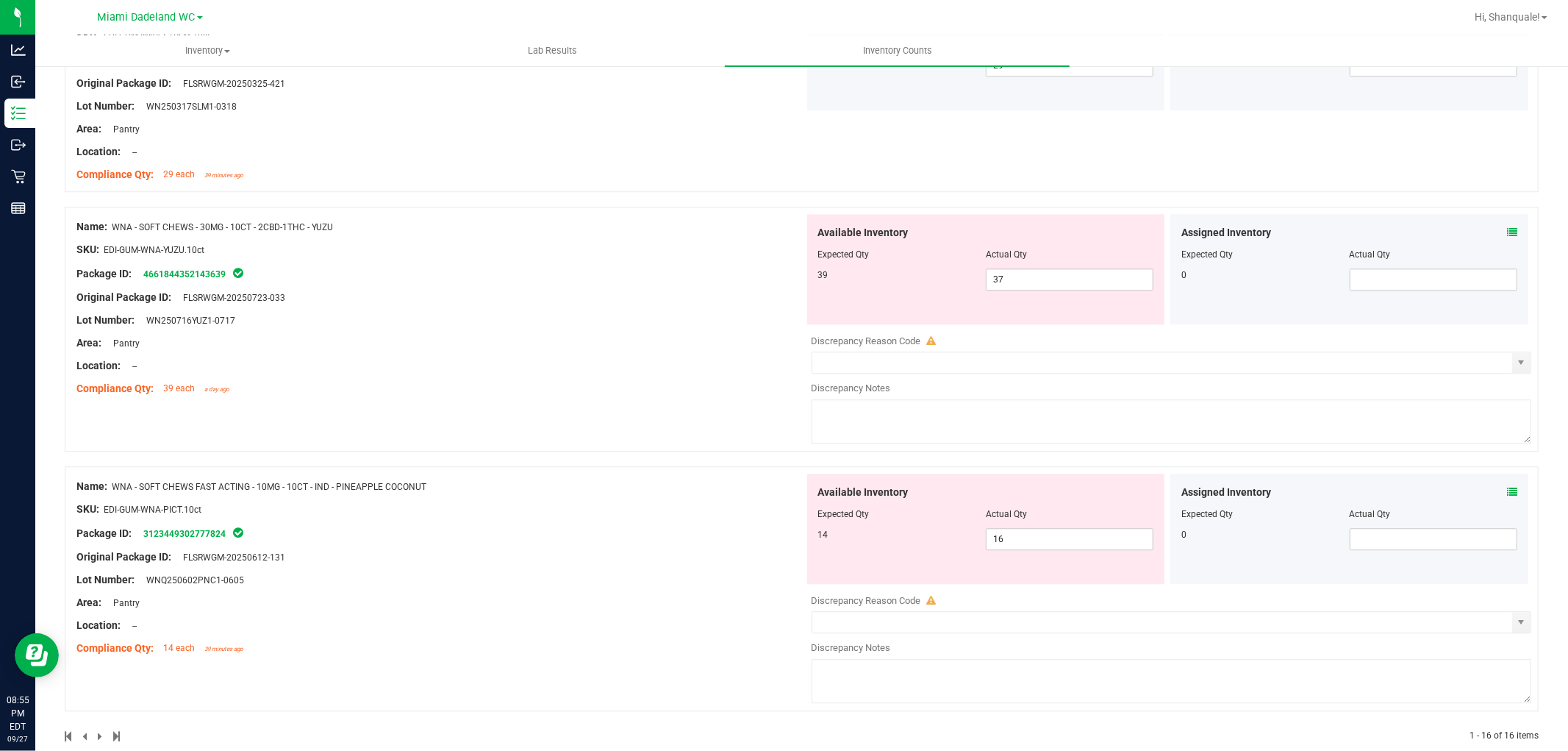
scroll to position [3127, 0]
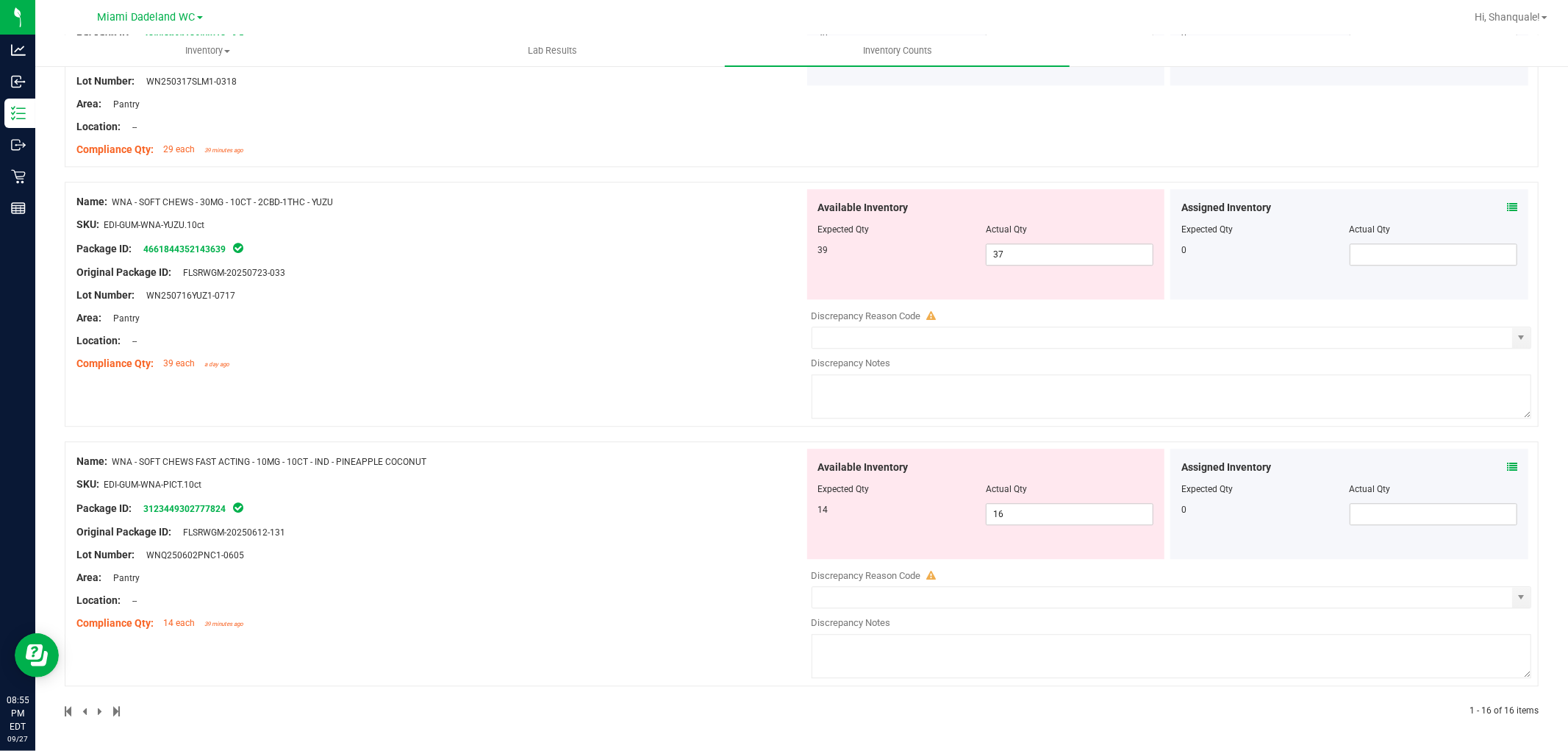
click at [1507, 208] on icon at bounding box center [1512, 207] width 11 height 11
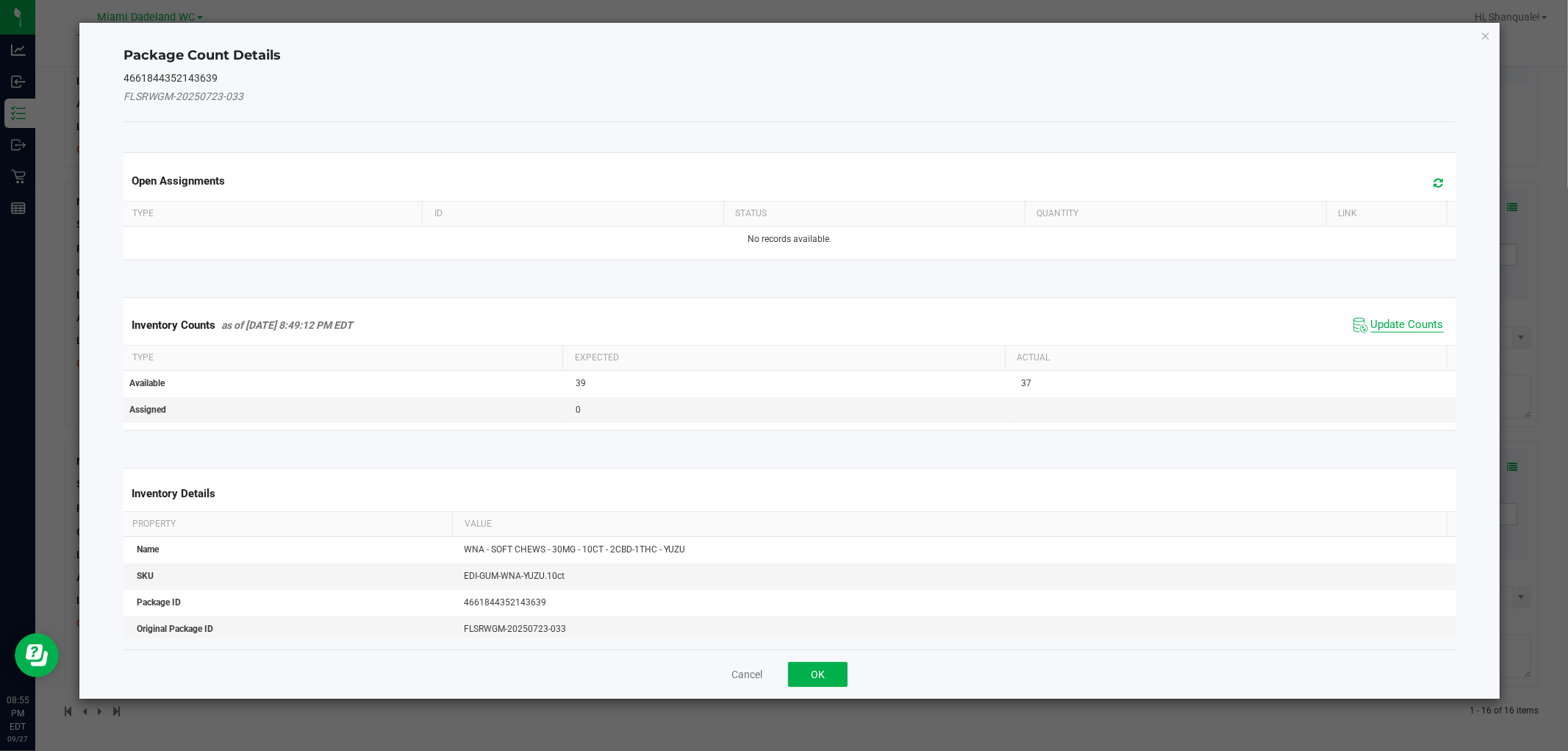
click at [1393, 324] on span "Update Counts" at bounding box center [1407, 324] width 73 height 15
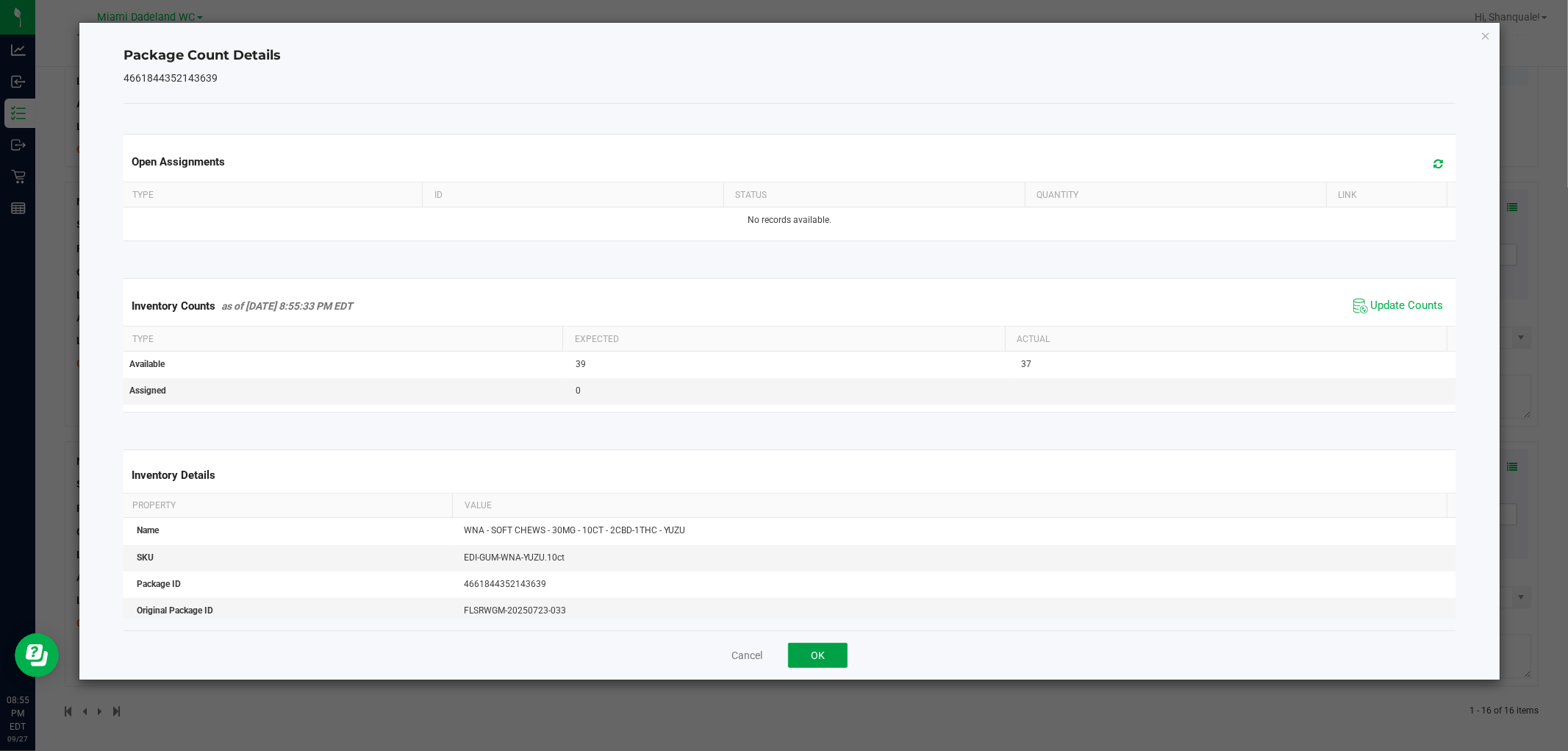
click at [823, 656] on button "OK" at bounding box center [817, 656] width 59 height 25
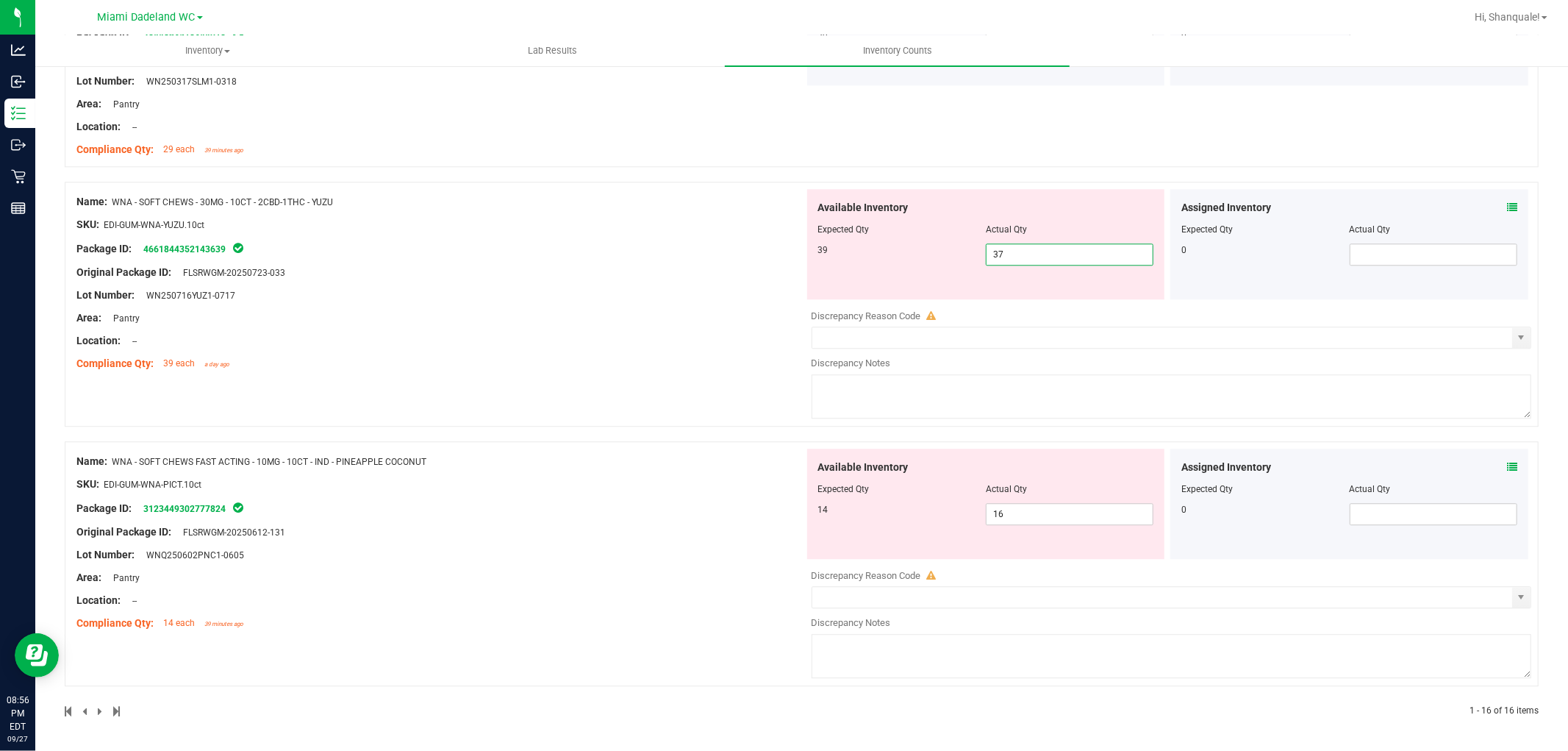
click at [1024, 255] on span "37 37" at bounding box center [1069, 255] width 168 height 22
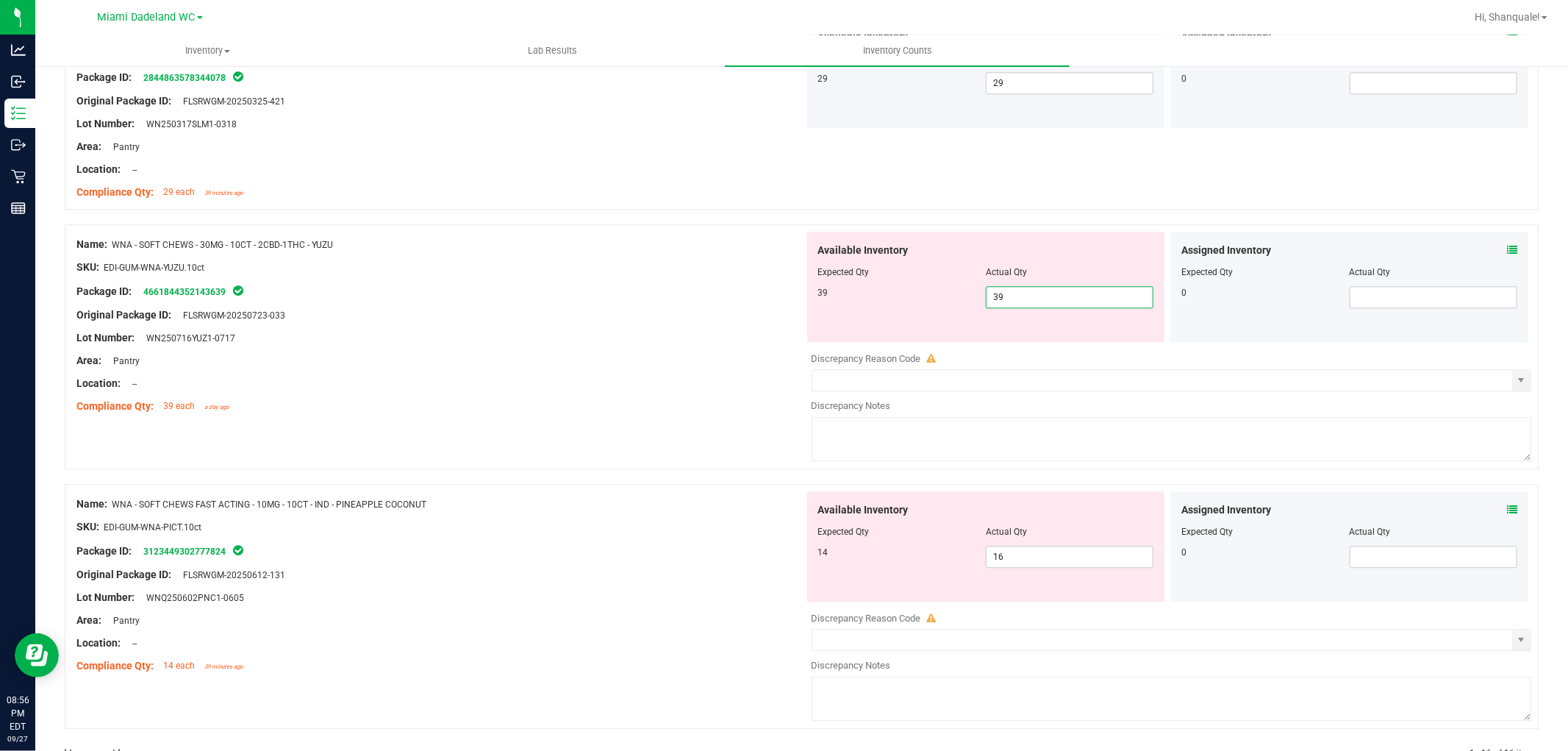
click at [692, 361] on div "Name: WNA - SOFT CHEWS - 30MG - 10CT - 2CBD-1THC - YUZU SKU: EDI-GUM-WNA-YUZU.1…" at bounding box center [441, 325] width 728 height 188
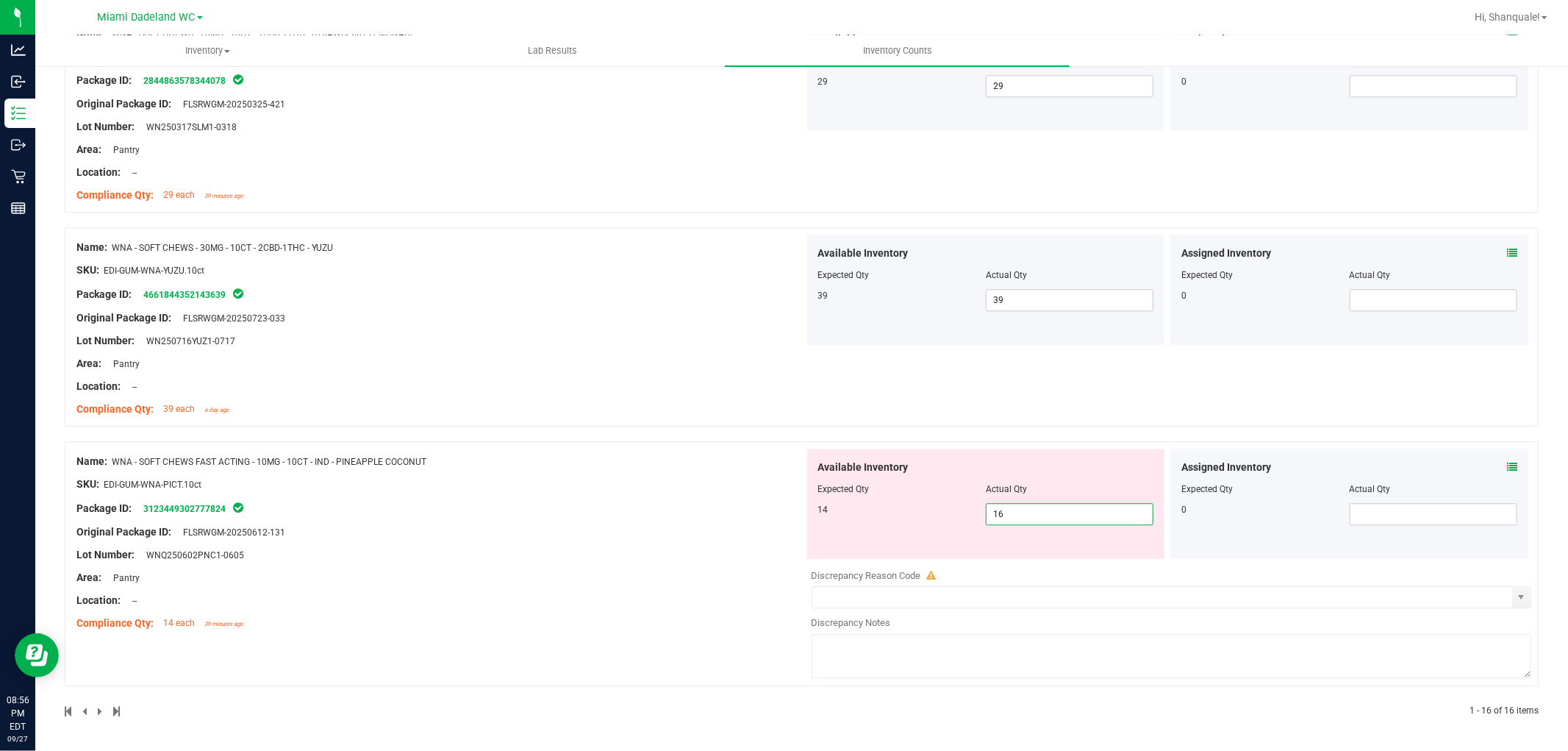
click at [1009, 515] on span "16 16" at bounding box center [1069, 514] width 168 height 22
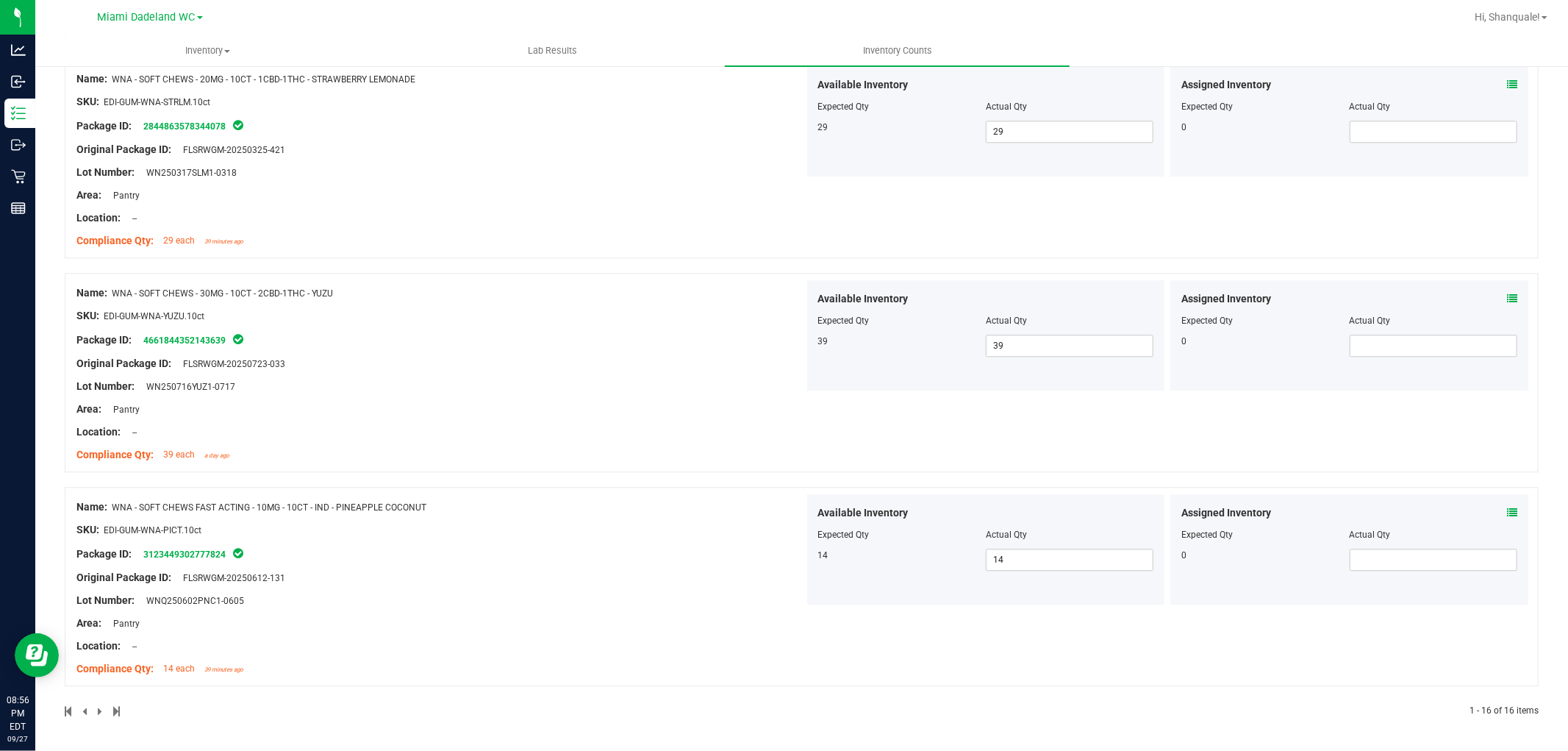
click at [592, 539] on div "Name: WNA - SOFT CHEWS FAST ACTING - 10MG - 10CT - IND - PINEAPPLE COCONUT SKU:…" at bounding box center [441, 588] width 728 height 188
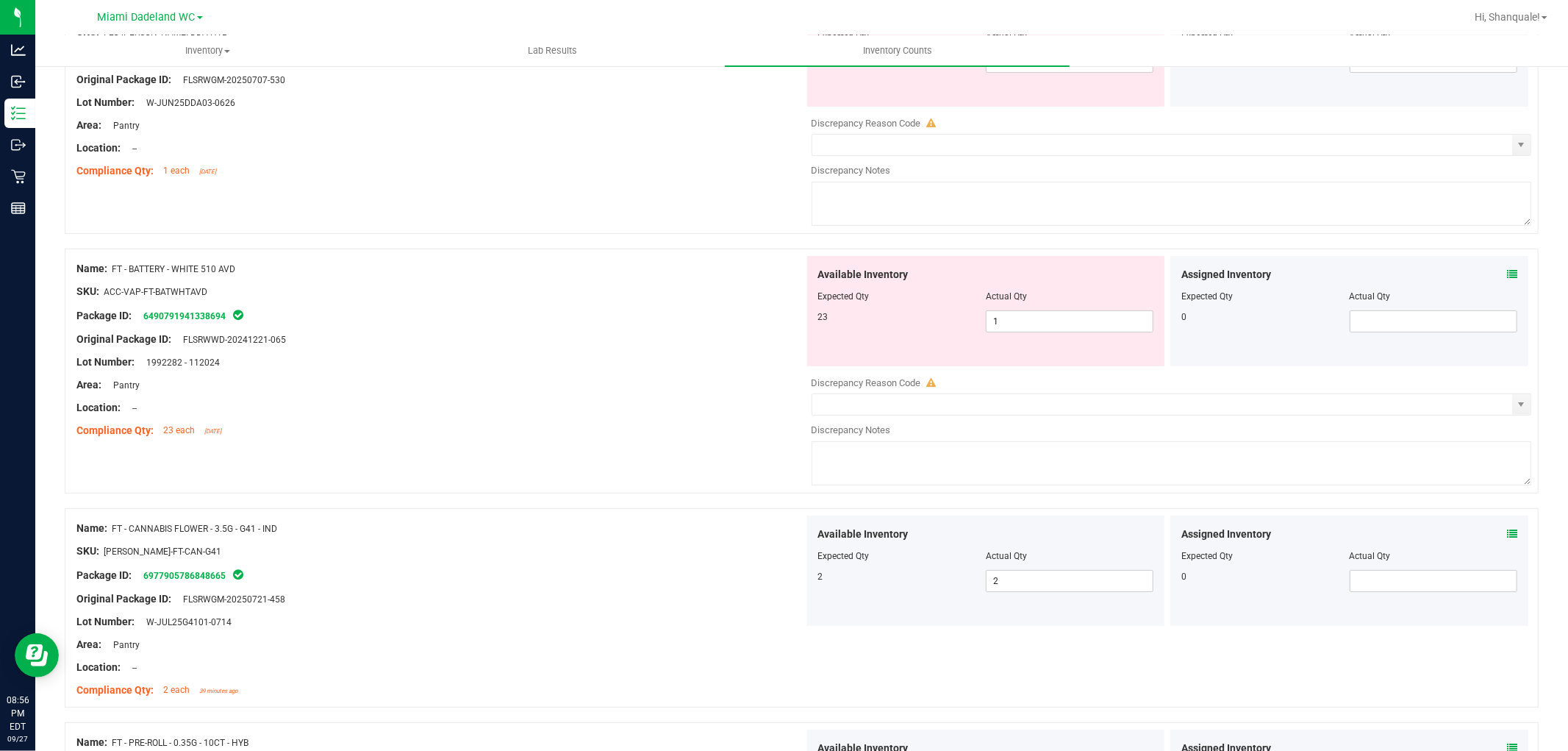
scroll to position [0, 0]
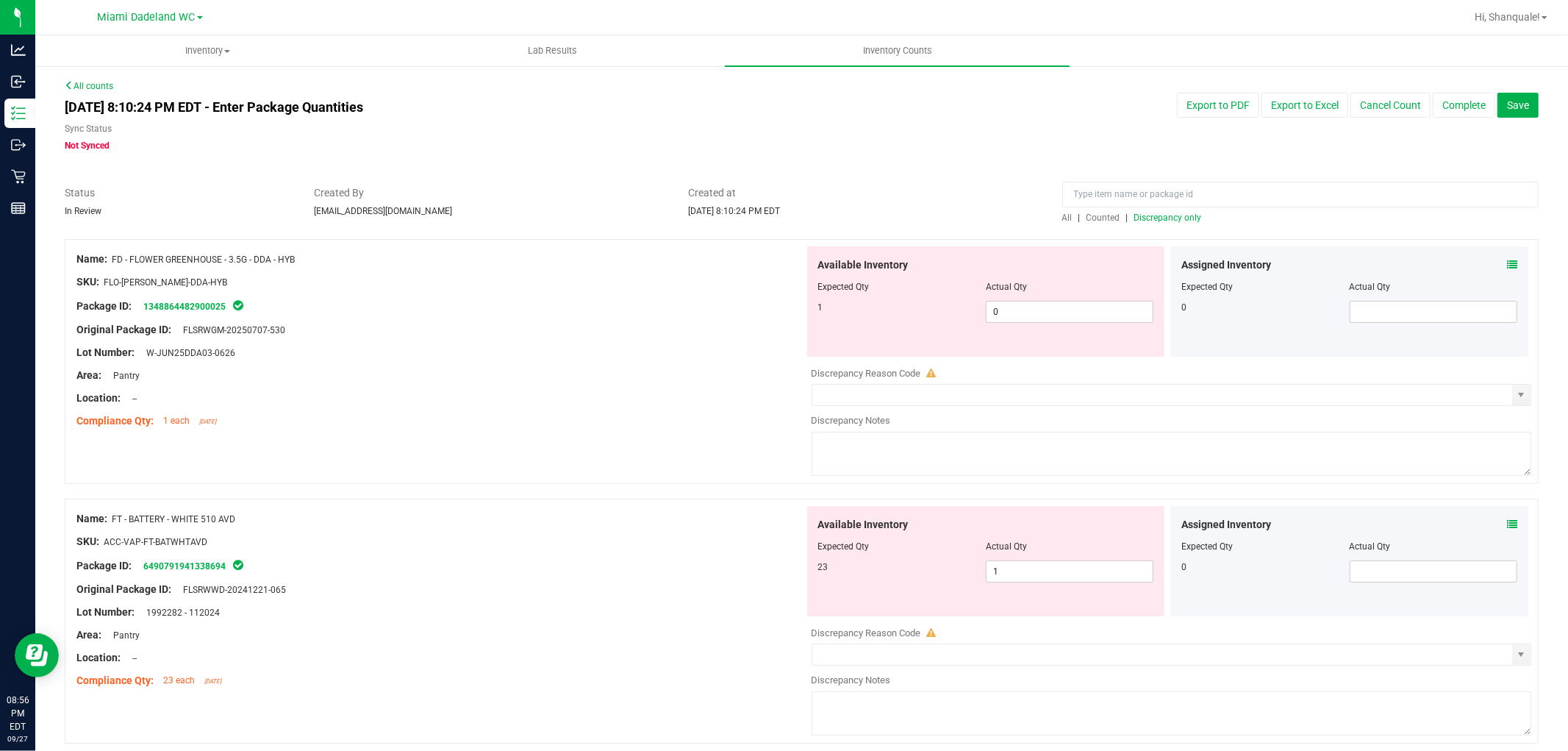
click at [1155, 216] on span "Discrepancy only" at bounding box center [1168, 218] width 68 height 11
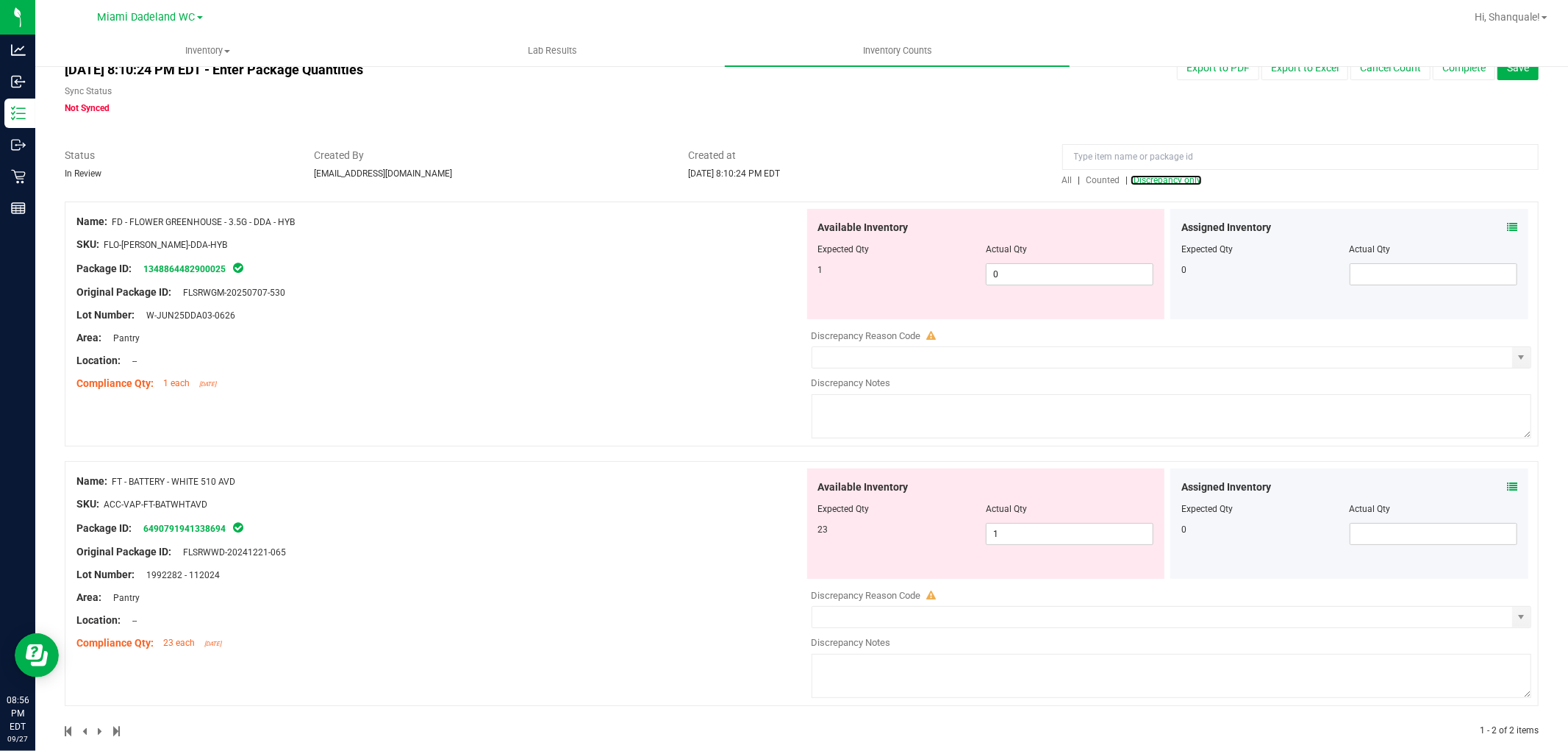
scroll to position [59, 0]
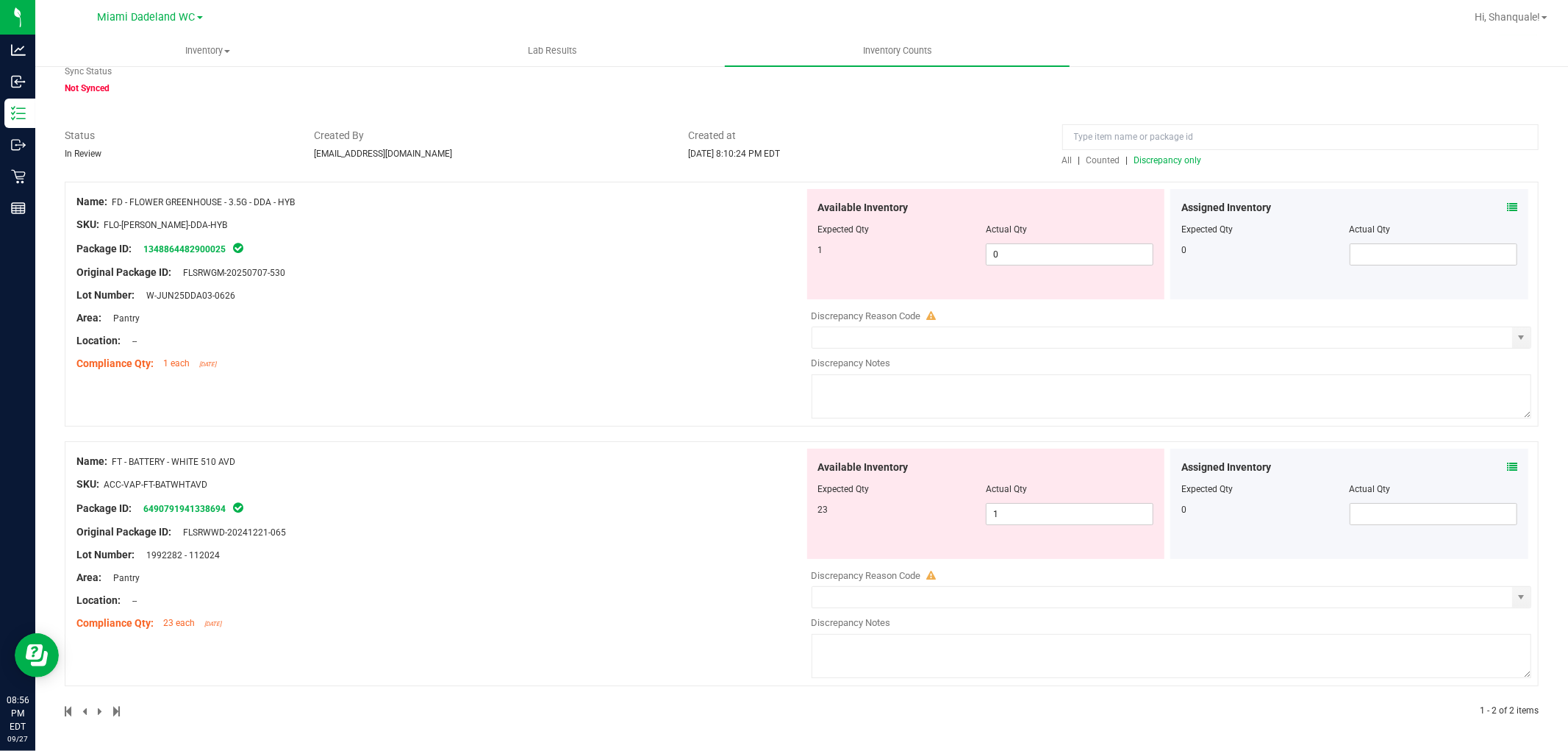
drag, startPoint x: 1032, startPoint y: 421, endPoint x: 584, endPoint y: 346, distance: 454.2
click at [584, 346] on div "Name: FD - FLOWER GREENHOUSE - 3.5G - DDA - HYB SKU: FLO-[PERSON_NAME]-DDA-HYB …" at bounding box center [441, 283] width 728 height 188
click at [1507, 208] on icon at bounding box center [1512, 207] width 11 height 11
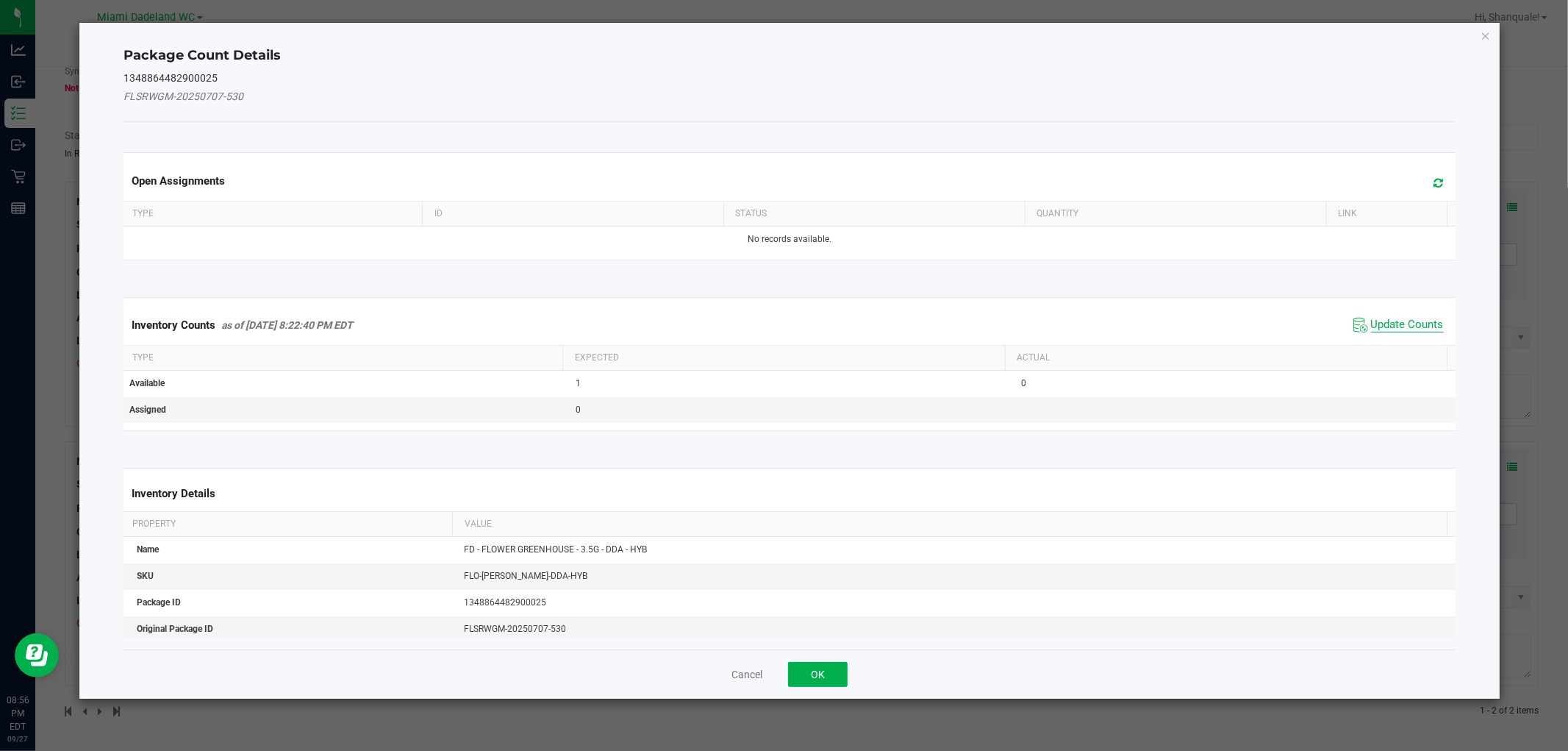
click at [1371, 321] on span "Update Counts" at bounding box center [1407, 324] width 73 height 15
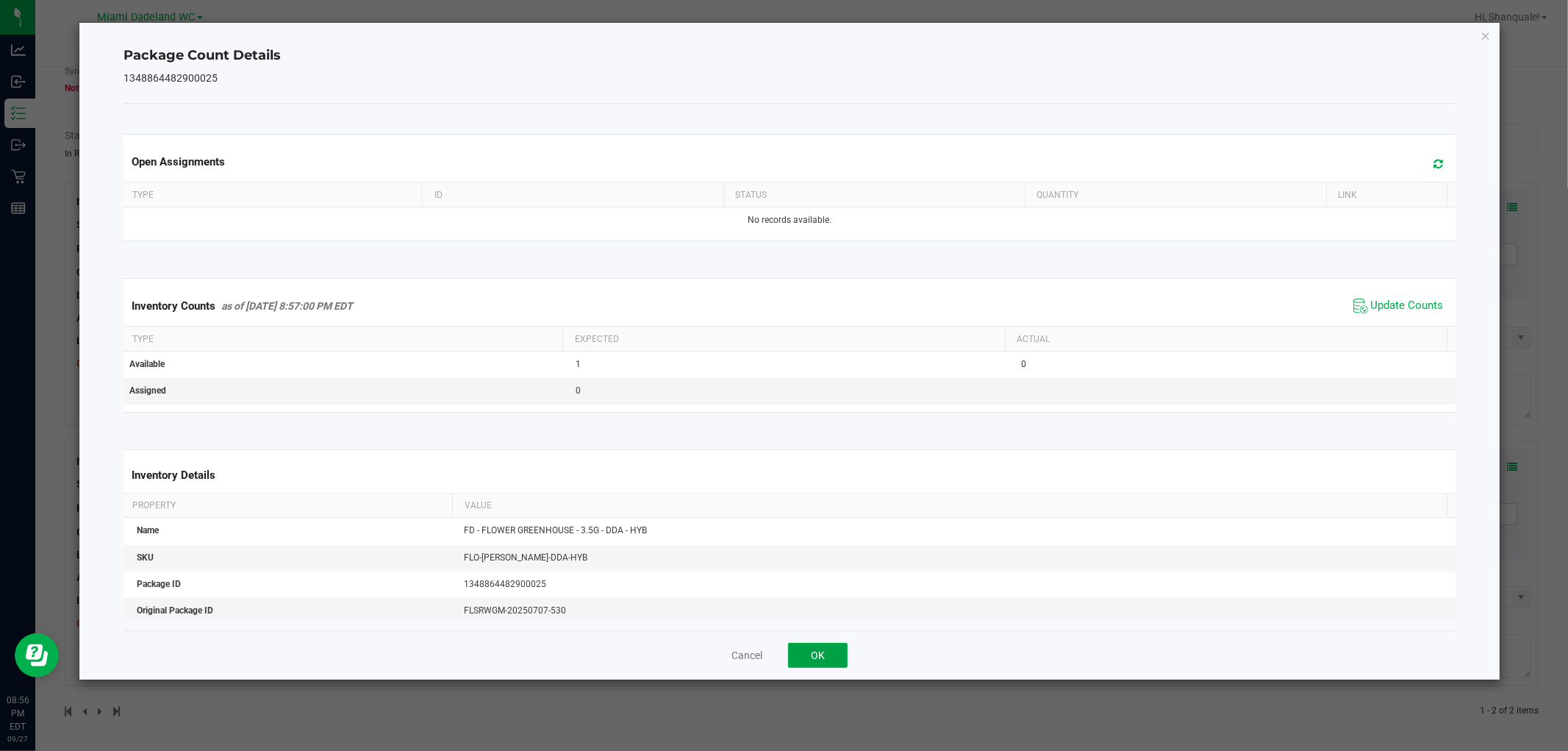
click at [817, 656] on button "OK" at bounding box center [817, 656] width 59 height 25
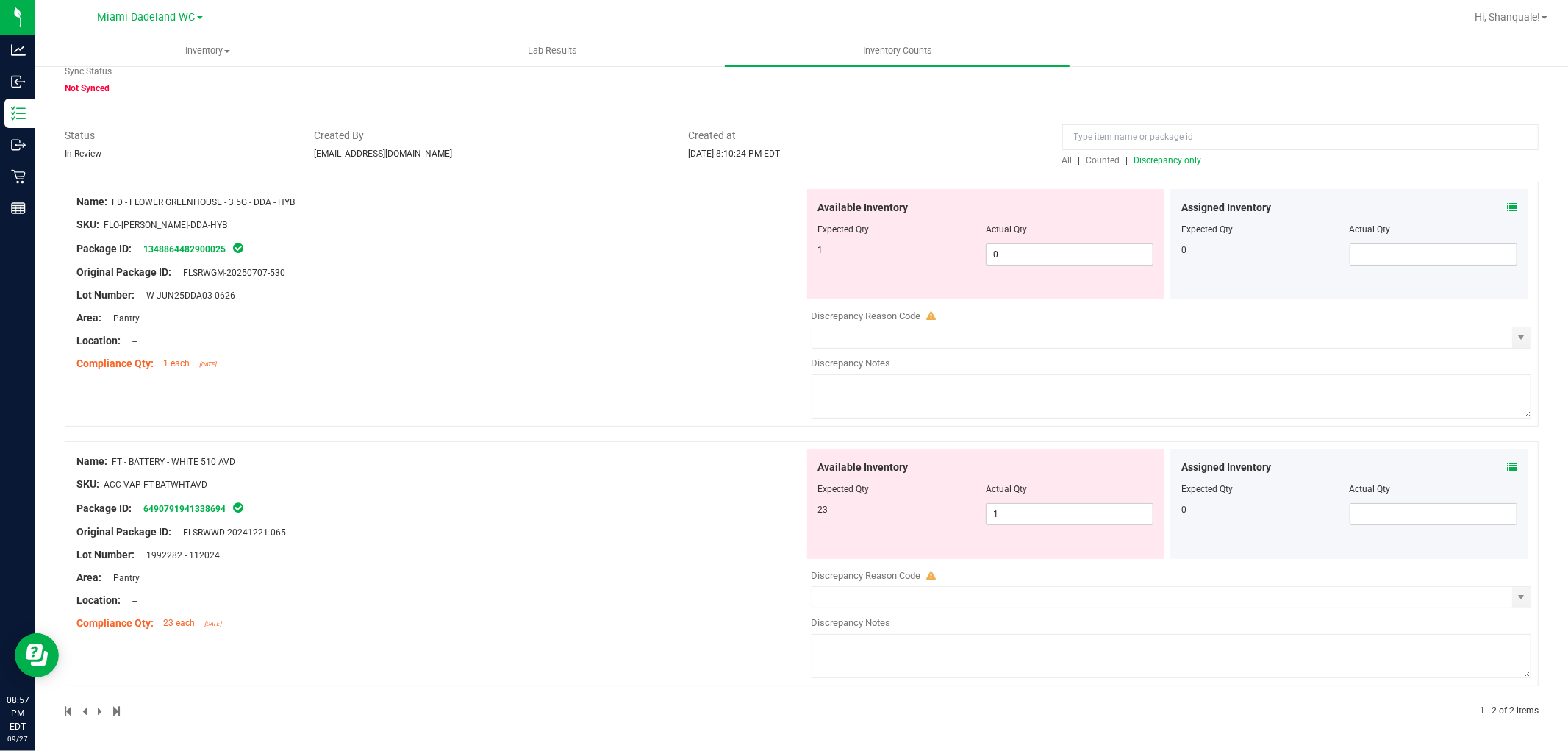
click at [1507, 465] on icon at bounding box center [1512, 467] width 11 height 11
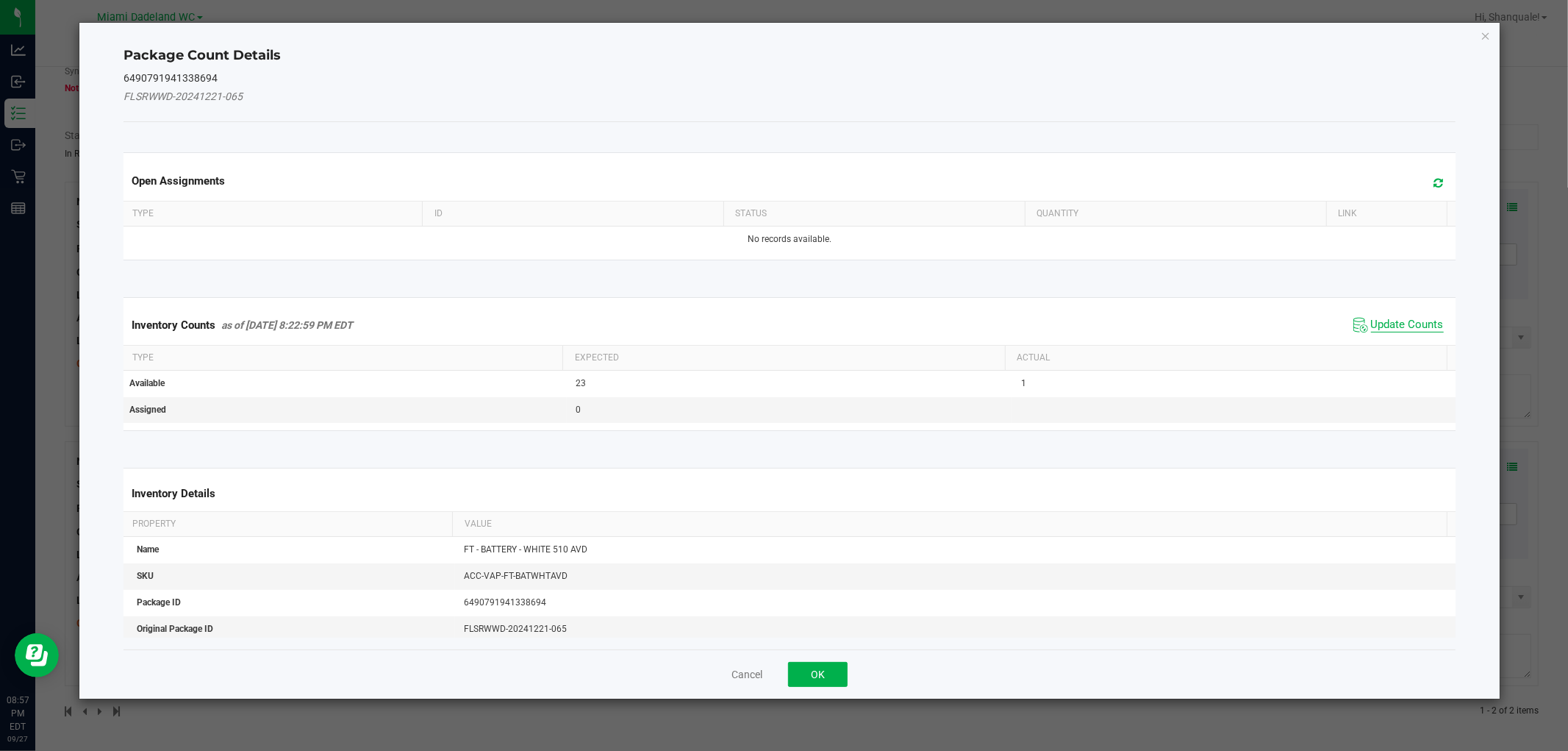
click at [1424, 322] on span "Update Counts" at bounding box center [1407, 324] width 73 height 15
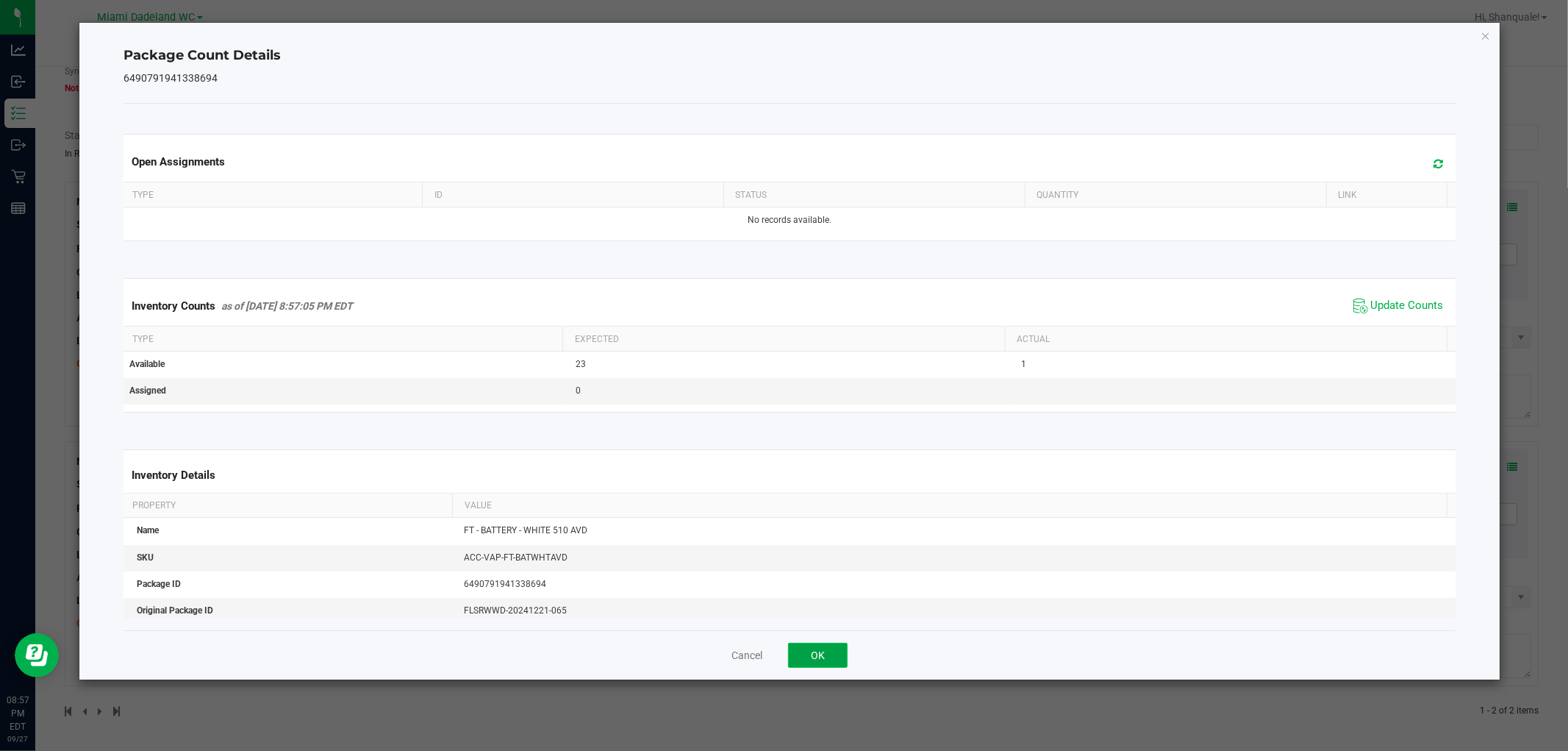
click at [822, 661] on button "OK" at bounding box center [817, 656] width 59 height 25
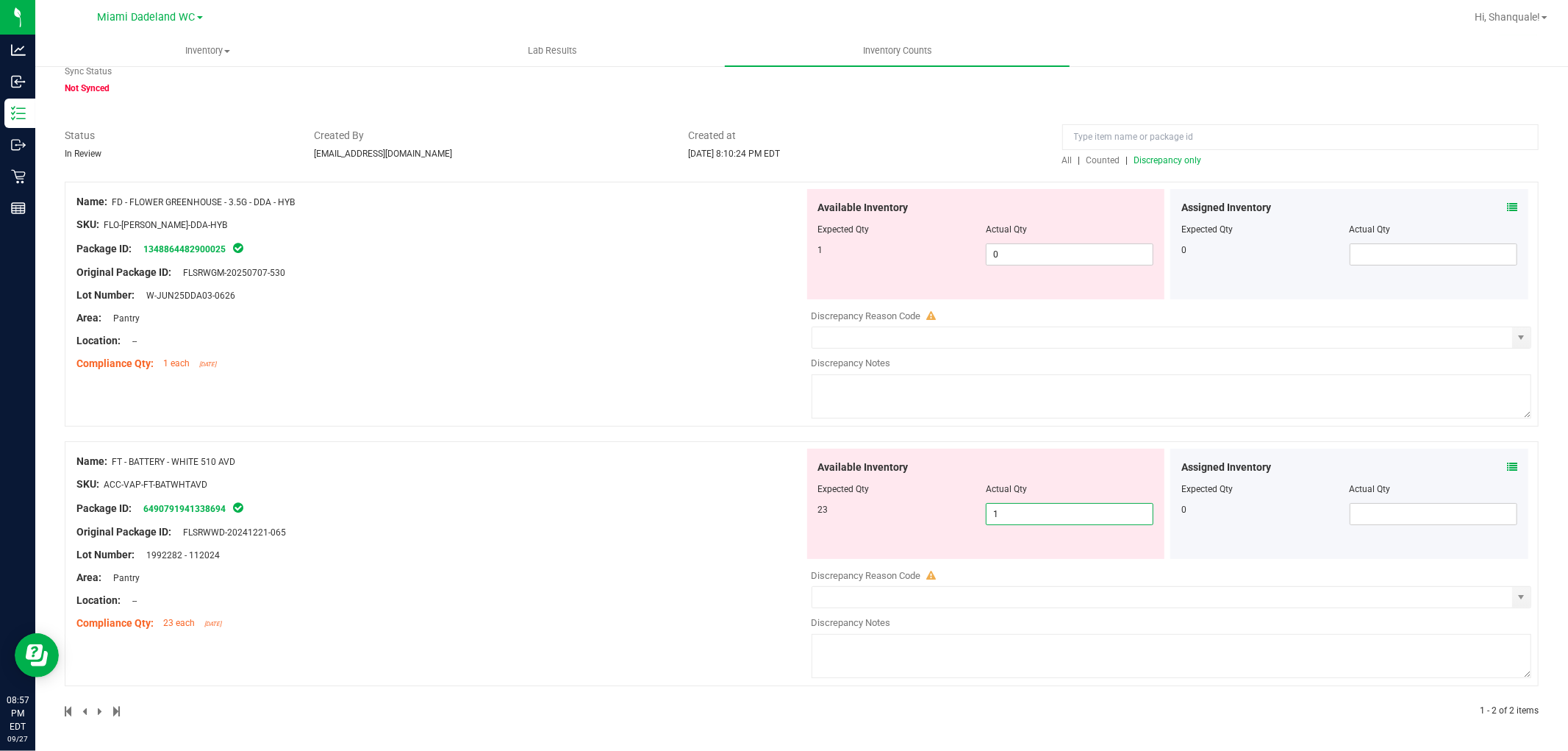
click at [998, 511] on span "1 1" at bounding box center [1069, 514] width 168 height 22
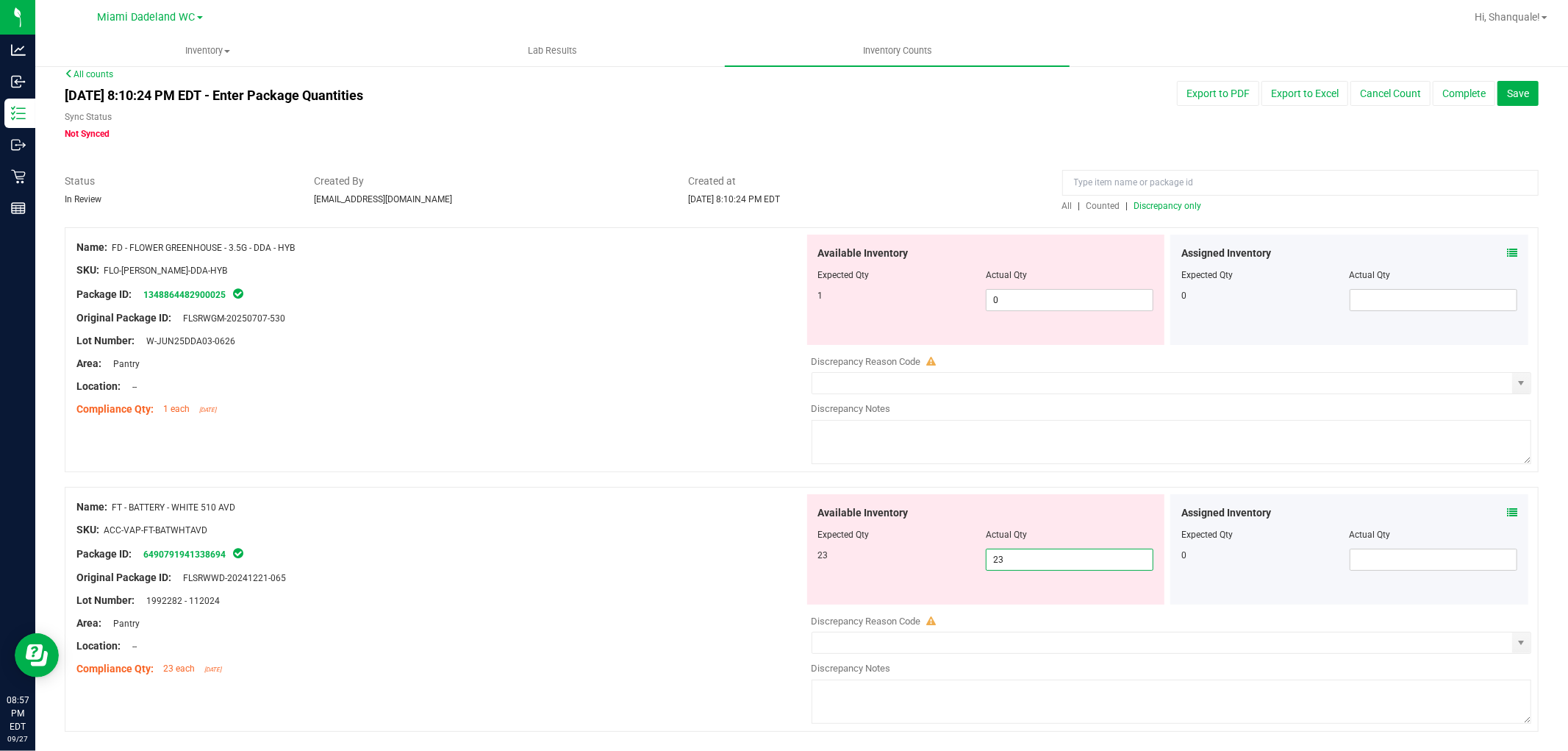
click at [673, 498] on div "Name: FT - BATTERY - WHITE 510 AVD SKU: ACC-VAP-FT-BATWHTAVD Package ID: 649079…" at bounding box center [441, 588] width 728 height 188
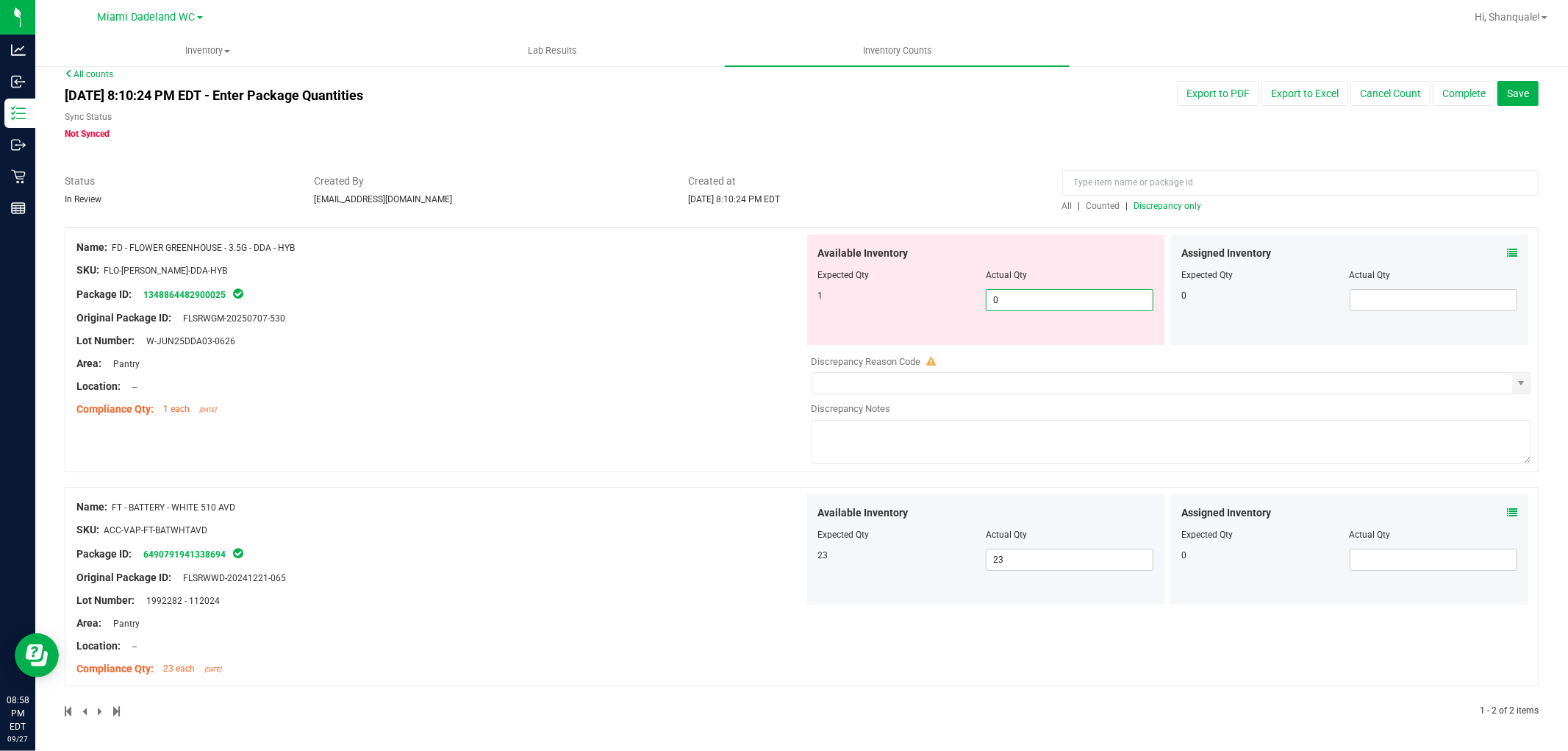
click at [1019, 301] on span "0 0" at bounding box center [1069, 300] width 168 height 22
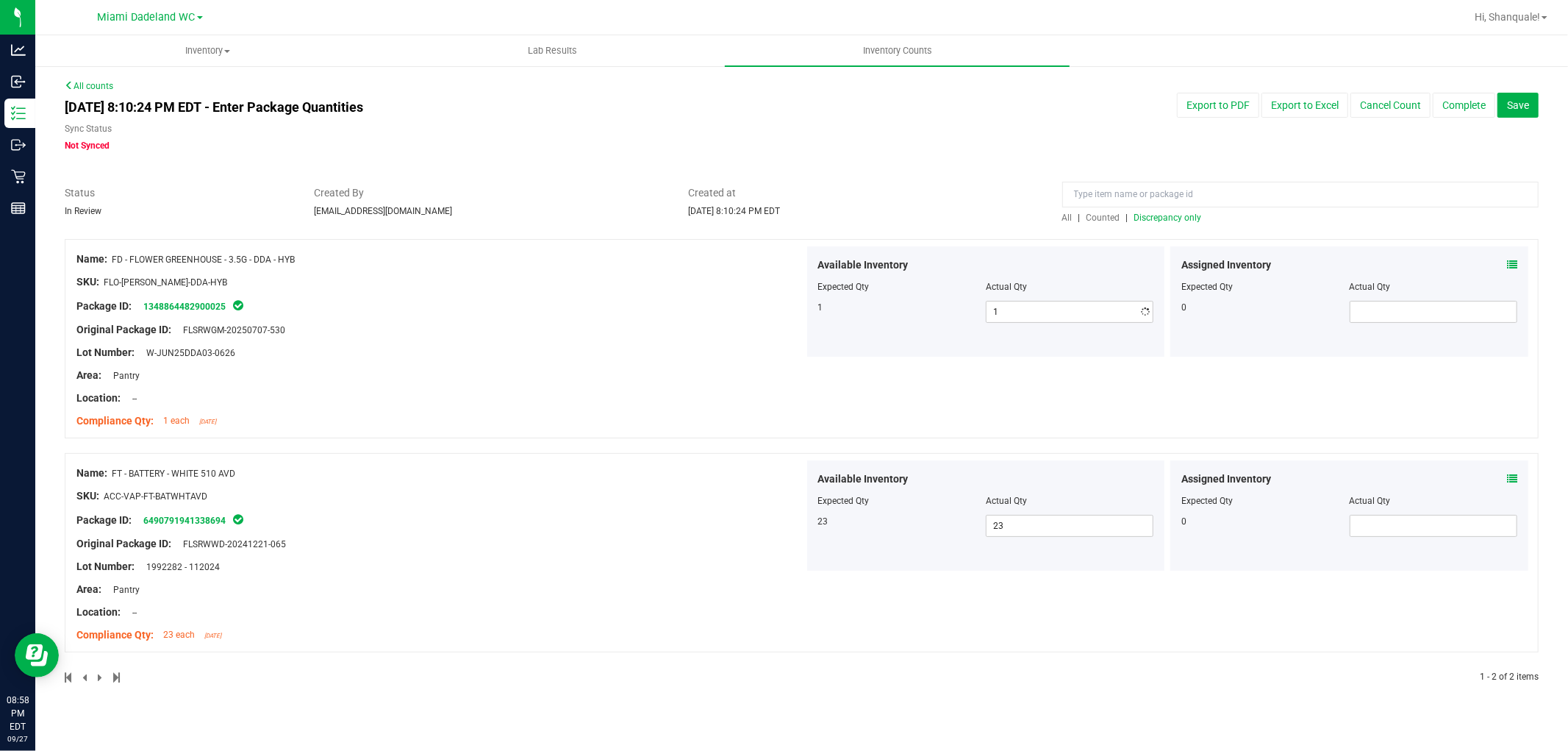
drag, startPoint x: 700, startPoint y: 371, endPoint x: 691, endPoint y: 381, distance: 13.5
click at [697, 370] on div "Name: FD - FLOWER GREENHOUSE - 3.5G - DDA - HYB SKU: FLO-[PERSON_NAME]-DDA-HYB …" at bounding box center [441, 340] width 728 height 188
click at [1177, 222] on span "Discrepancy only" at bounding box center [1168, 218] width 68 height 11
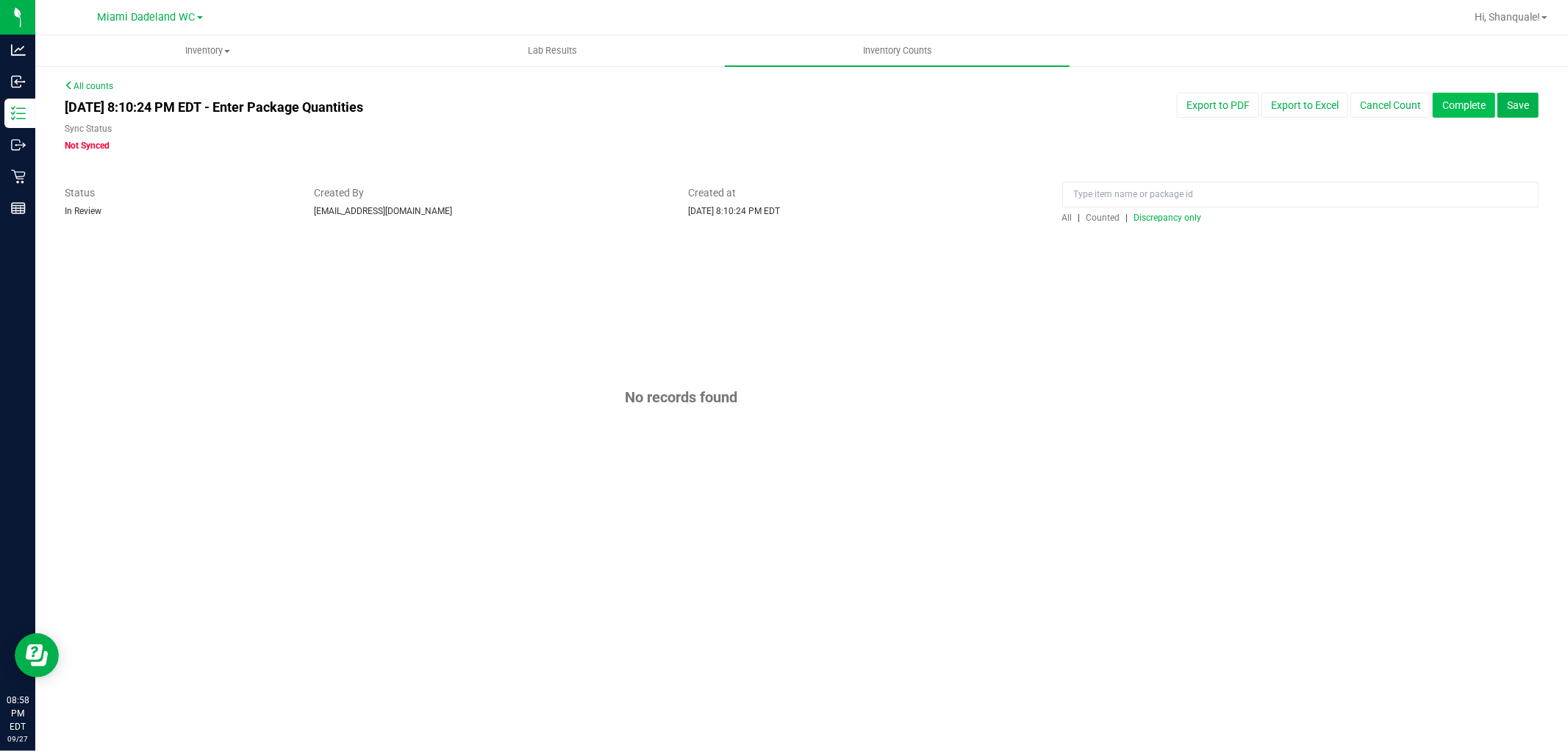
click at [1458, 105] on button "Complete" at bounding box center [1464, 105] width 62 height 25
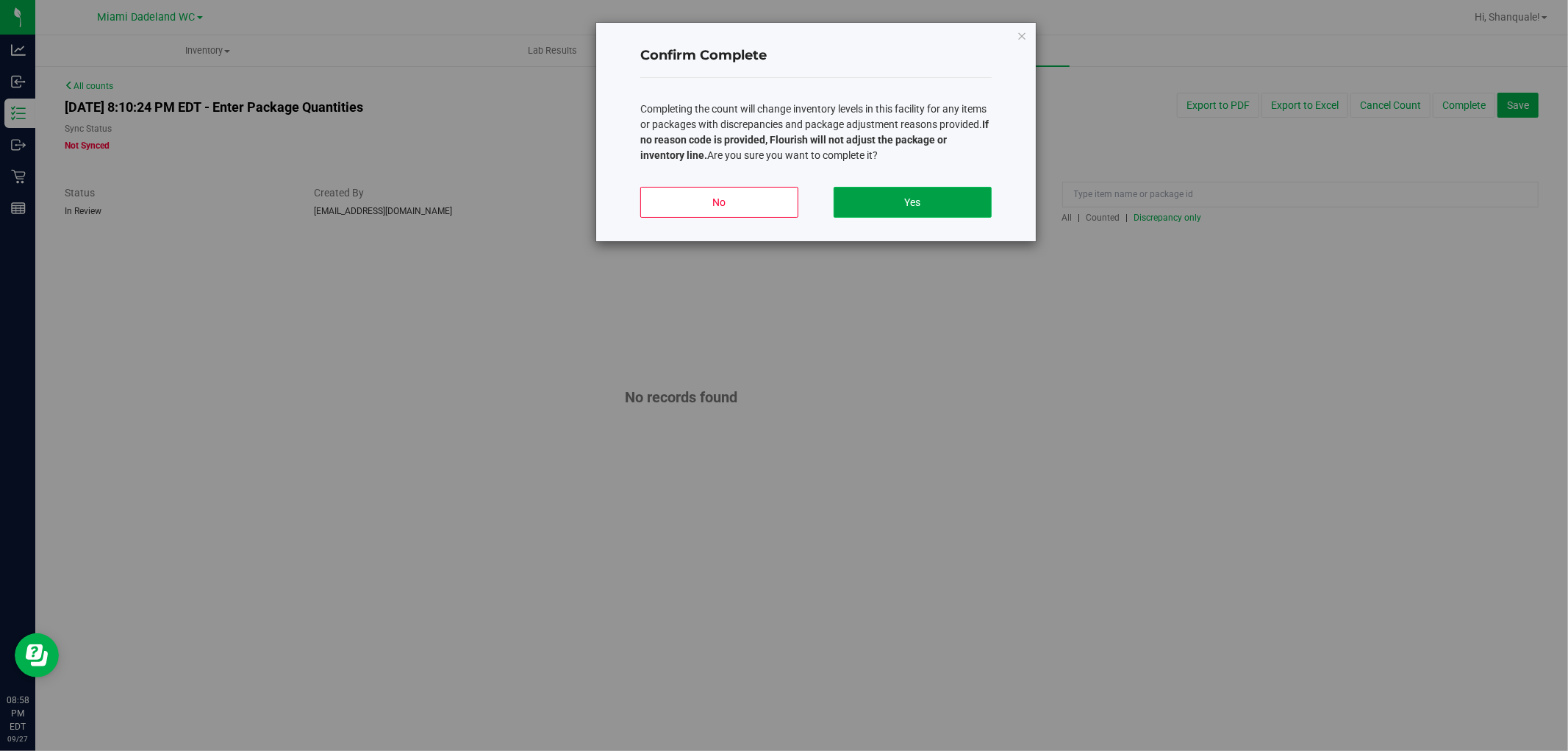
click at [949, 191] on button "Yes" at bounding box center [913, 202] width 158 height 31
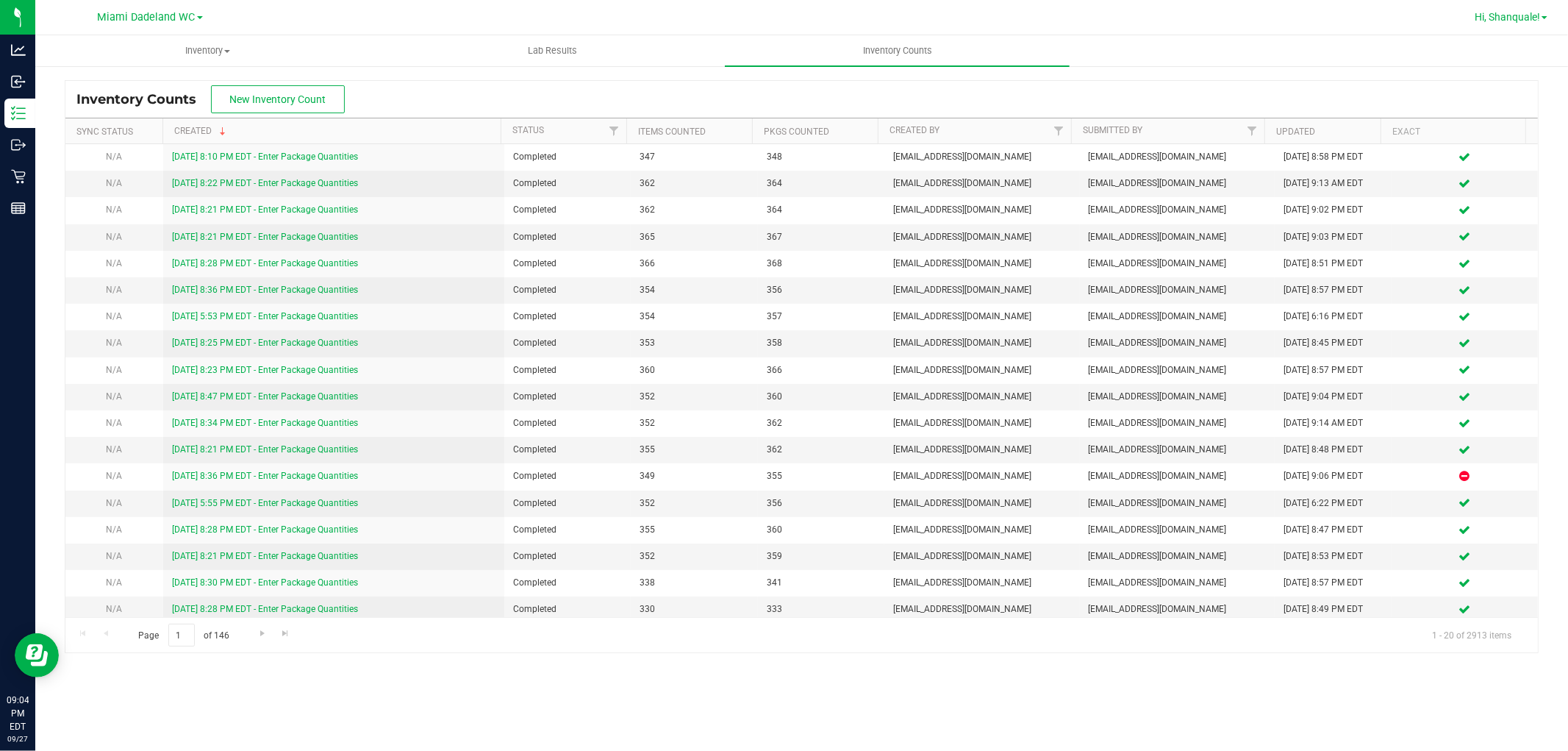
click at [1526, 19] on span "Hi, Shanquale!" at bounding box center [1507, 17] width 65 height 12
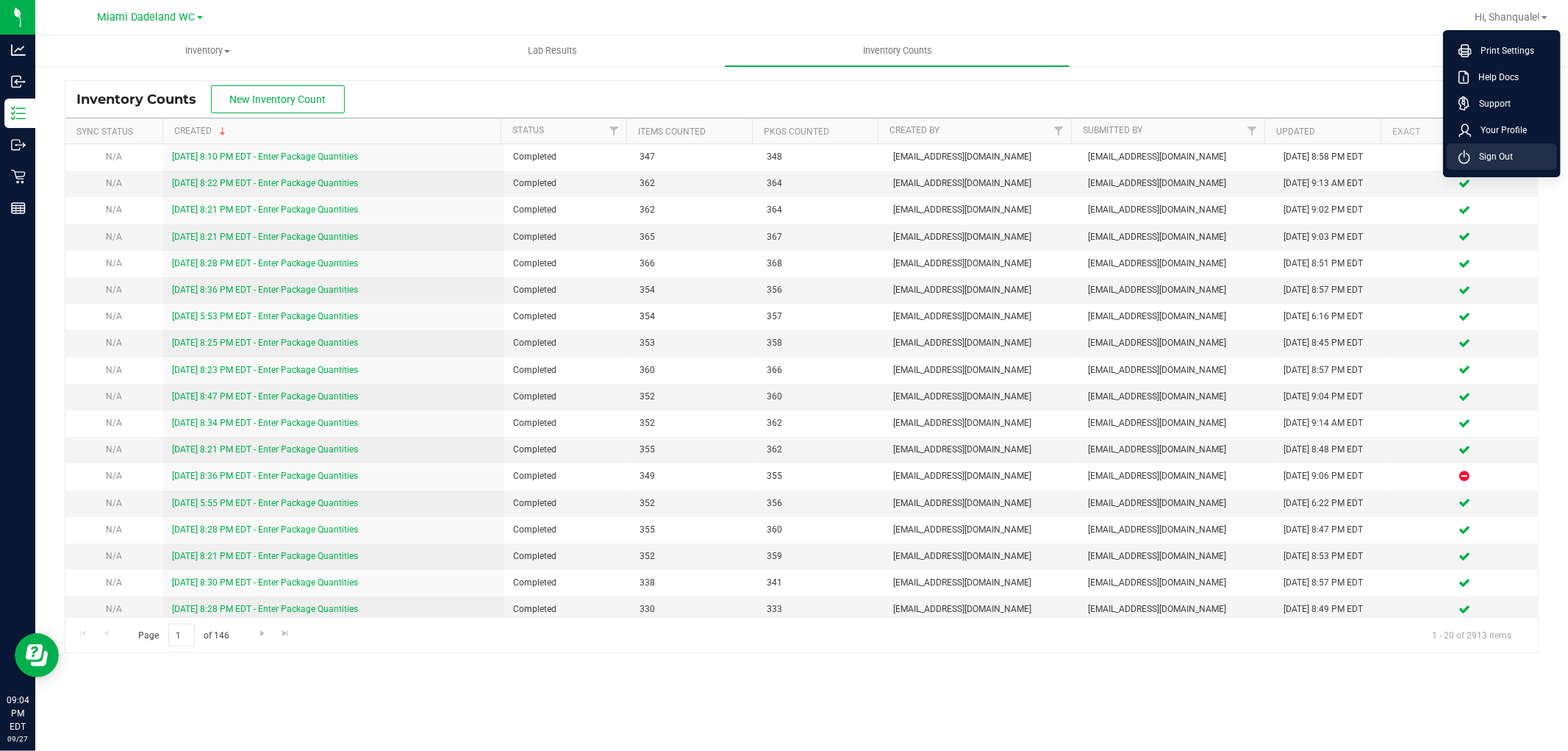
click at [1487, 164] on li "Sign Out" at bounding box center [1502, 156] width 111 height 26
